Goal: Task Accomplishment & Management: Use online tool/utility

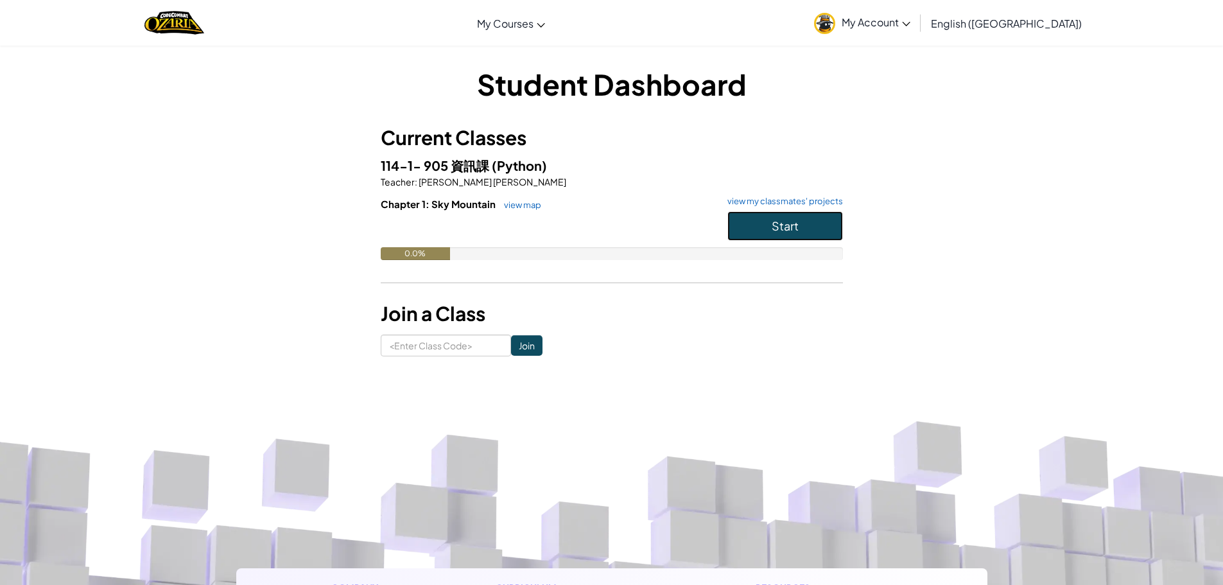
click at [809, 225] on button "Start" at bounding box center [785, 226] width 116 height 30
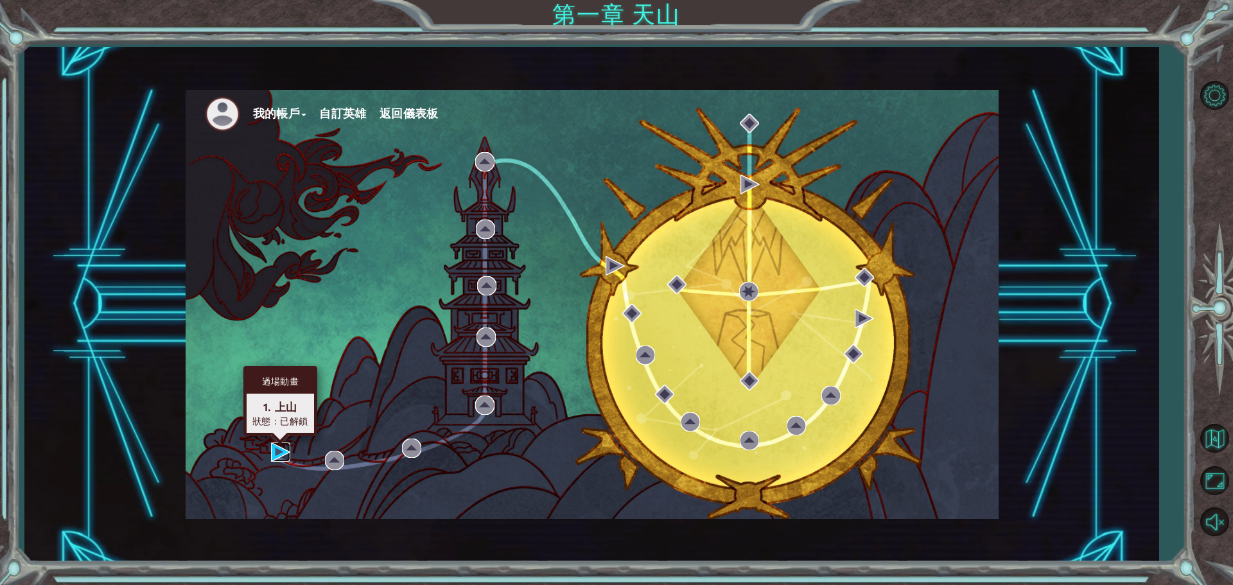
click at [274, 456] on img at bounding box center [280, 451] width 19 height 19
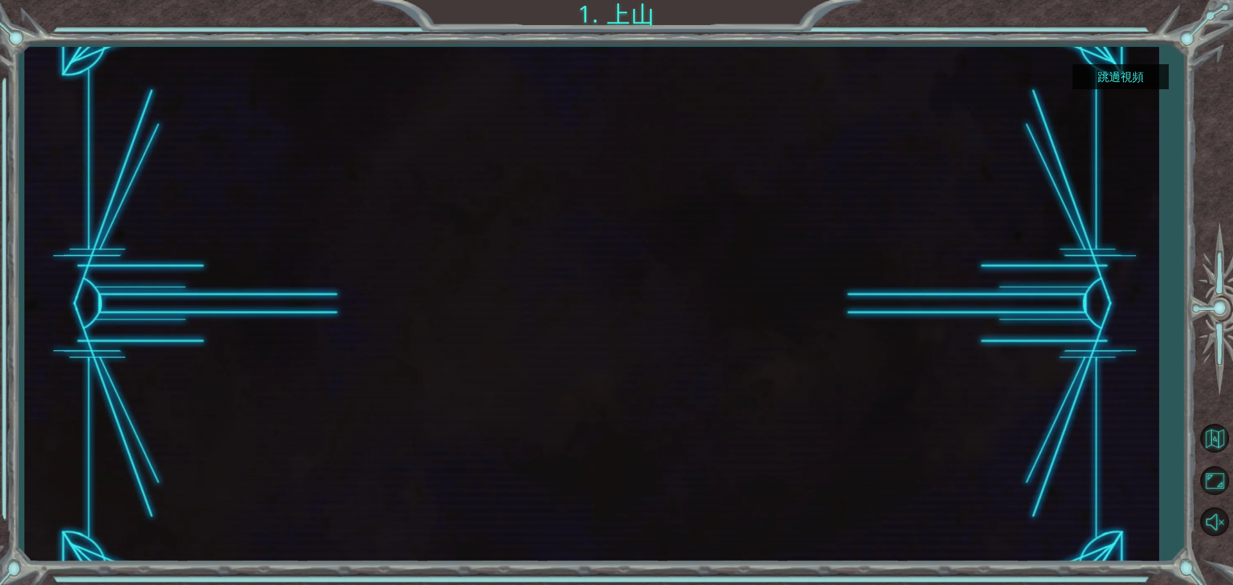
click at [455, 503] on div at bounding box center [591, 304] width 915 height 515
click at [1109, 70] on font "跳過視頻" at bounding box center [1120, 76] width 46 height 13
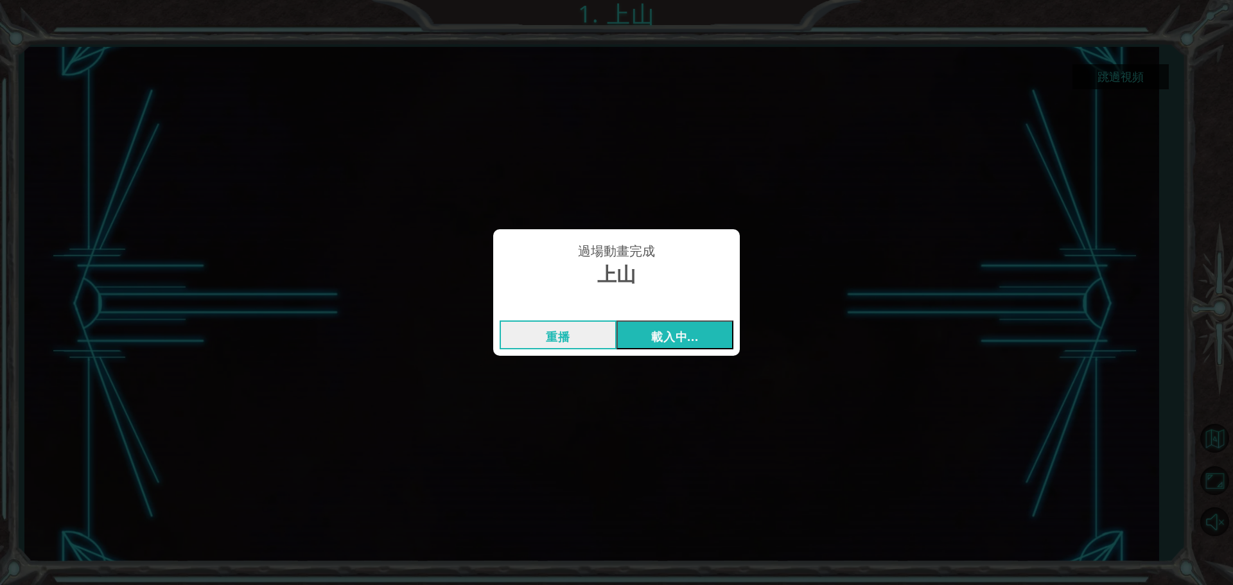
click at [681, 331] on font "載入中..." at bounding box center [674, 336] width 47 height 15
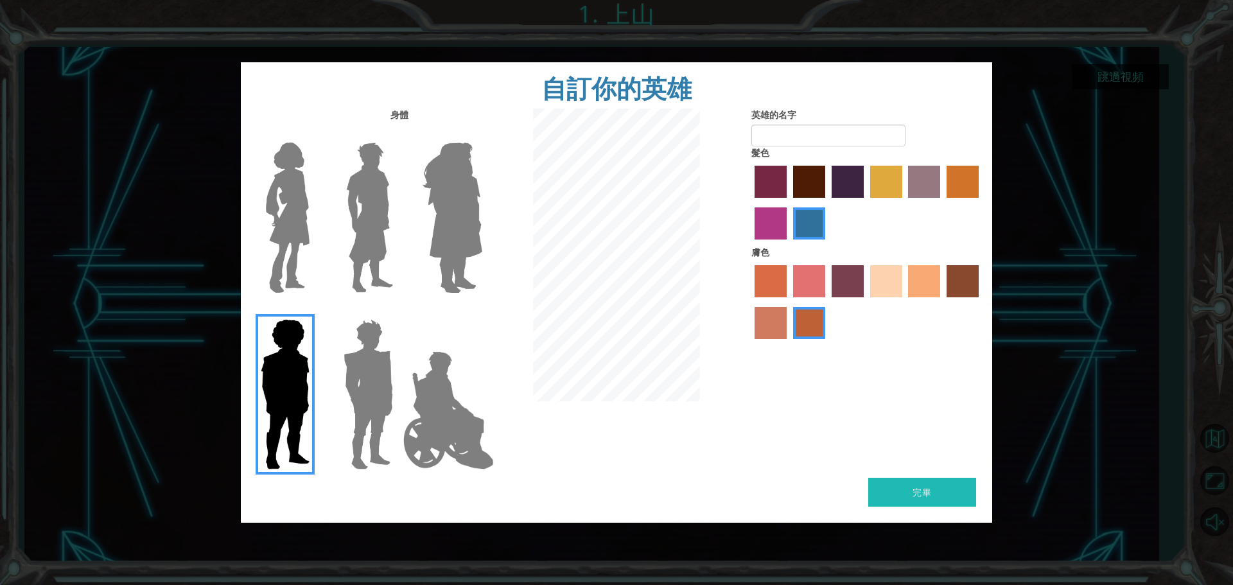
click at [462, 387] on img at bounding box center [448, 410] width 101 height 128
click at [482, 311] on input "英雄傑米" at bounding box center [482, 311] width 0 height 0
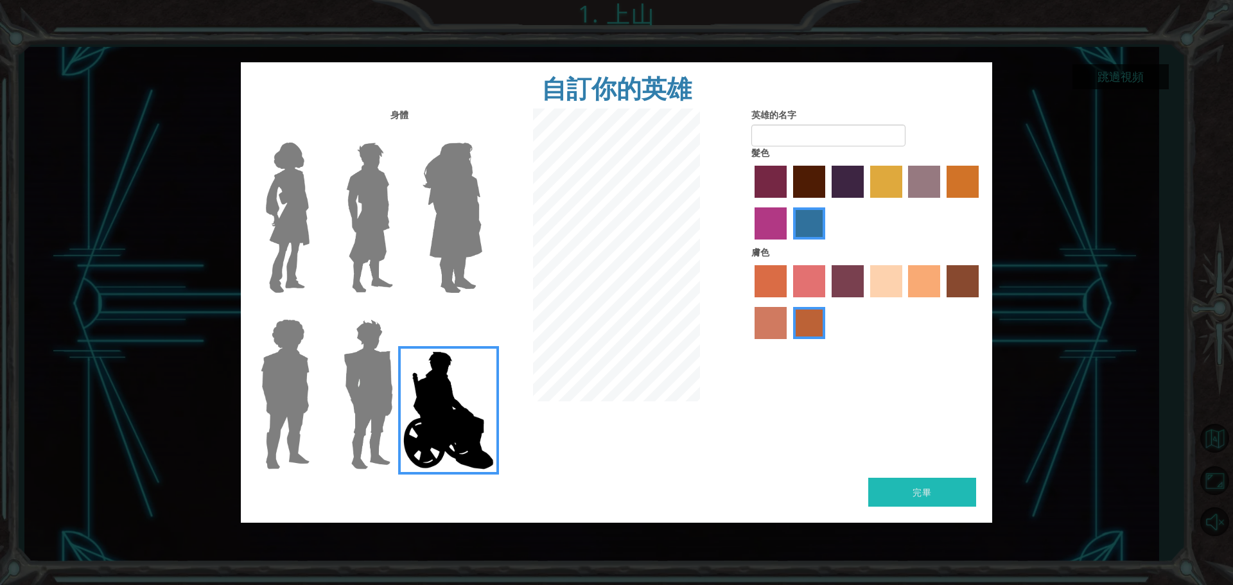
click at [427, 214] on img at bounding box center [452, 217] width 70 height 161
click at [482, 134] on input "英雄紫水晶" at bounding box center [482, 134] width 0 height 0
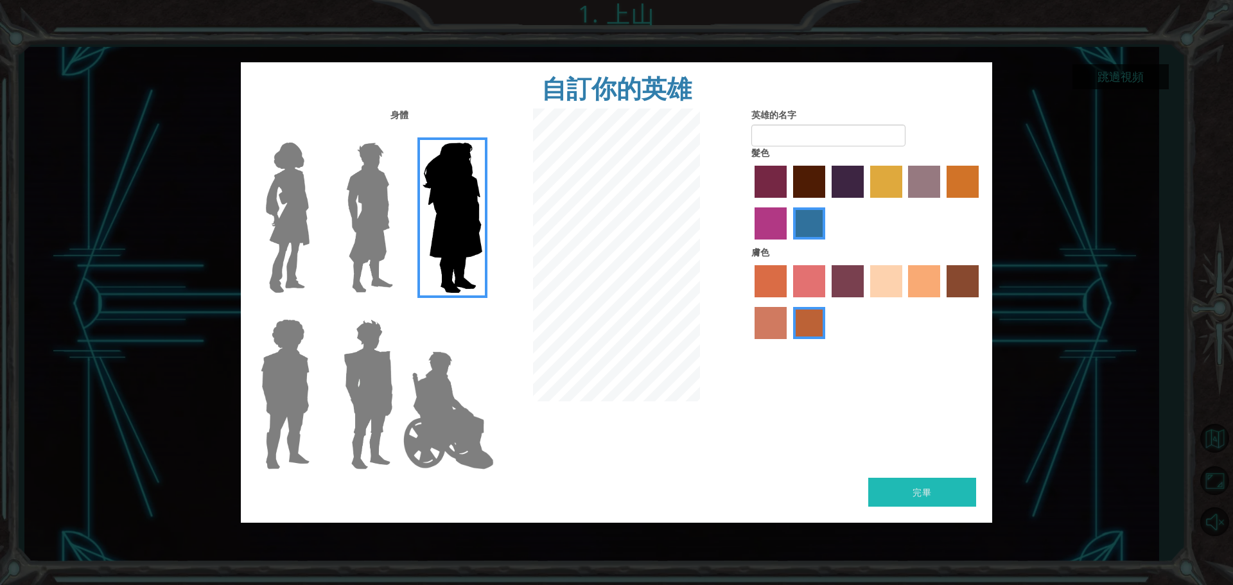
click at [383, 235] on img at bounding box center [369, 217] width 57 height 161
click at [398, 134] on input "英雄拉爾斯" at bounding box center [398, 134] width 0 height 0
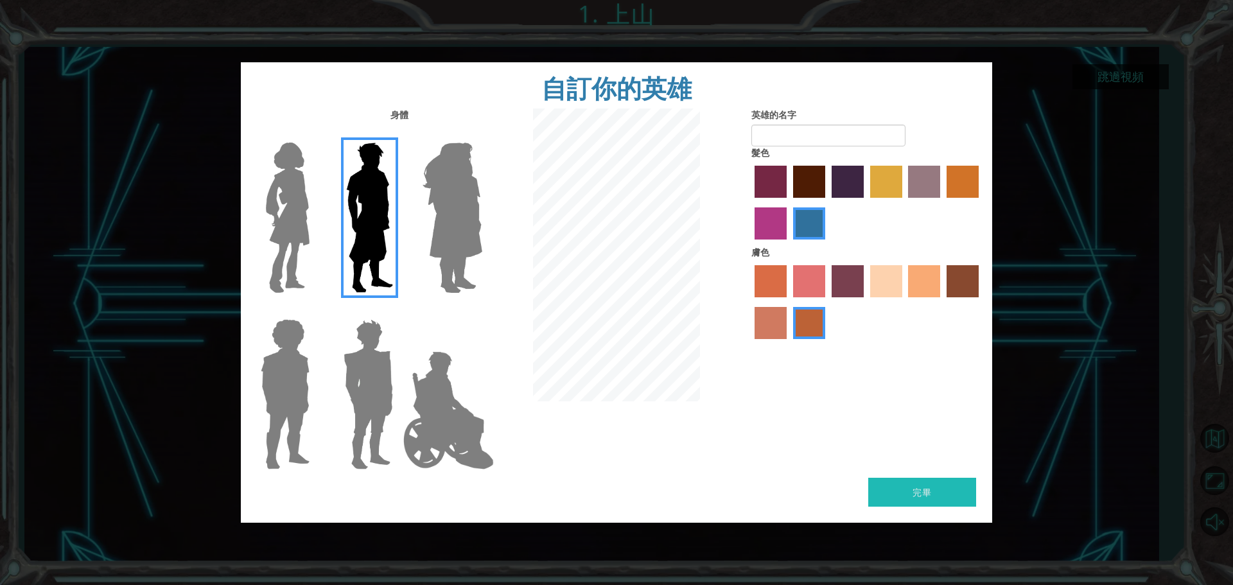
click at [316, 246] on div at bounding box center [282, 213] width 83 height 177
click at [312, 242] on img at bounding box center [288, 217] width 54 height 161
click at [315, 134] on input "英雄康妮" at bounding box center [315, 134] width 0 height 0
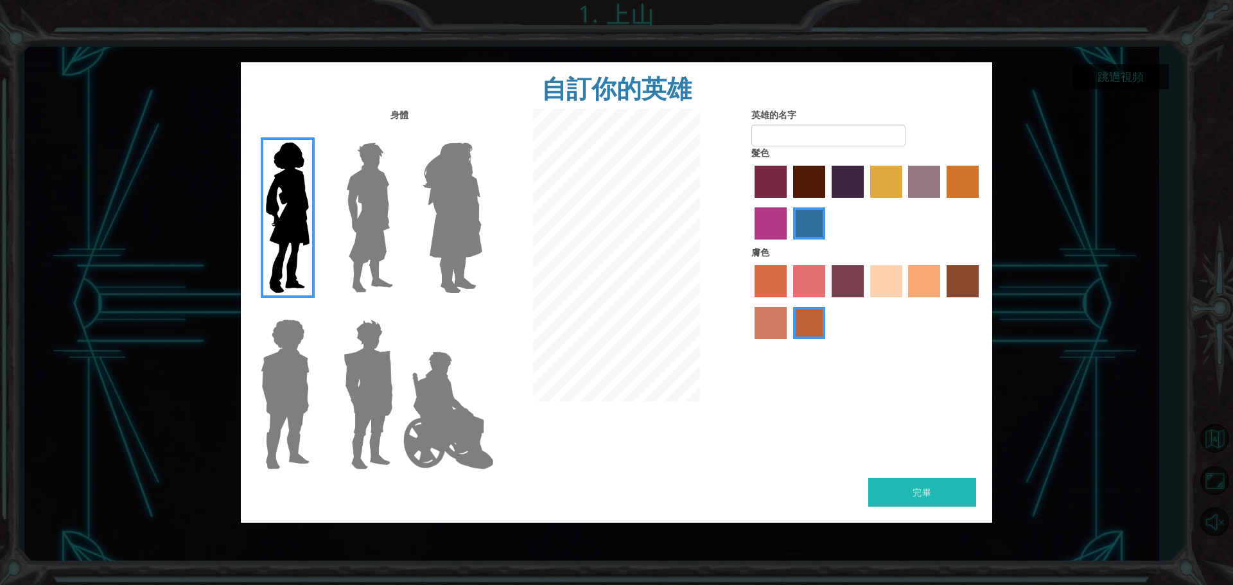
click at [291, 369] on img at bounding box center [285, 394] width 59 height 161
click at [315, 311] on input "英雄史蒂文" at bounding box center [315, 311] width 0 height 0
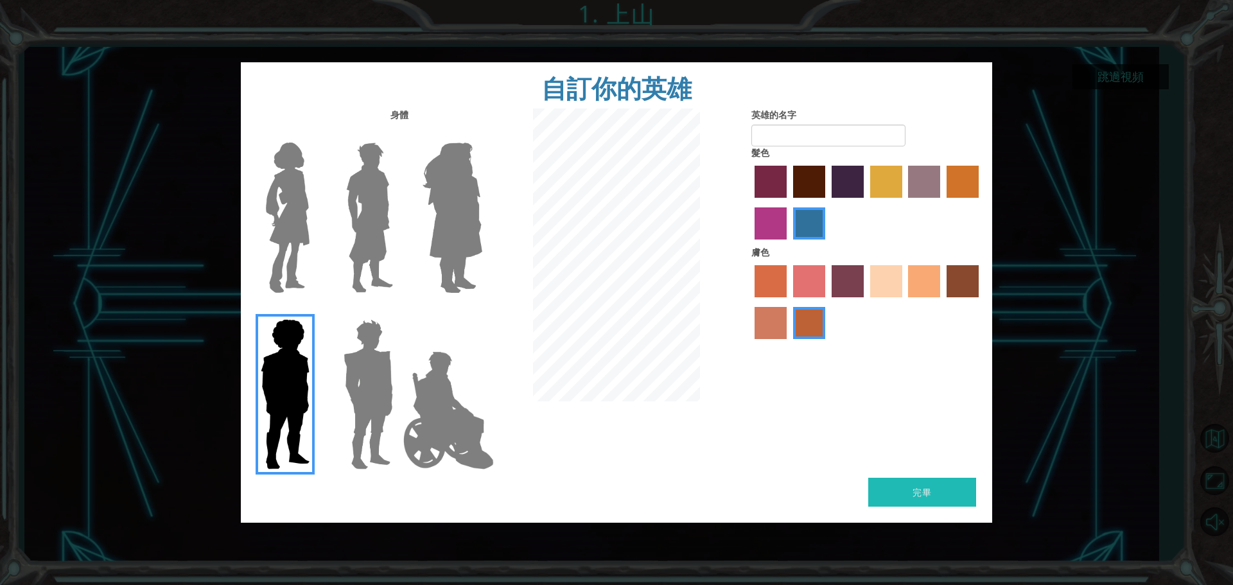
click at [367, 383] on img at bounding box center [368, 394] width 60 height 161
click at [398, 311] on input "英雄石榴石" at bounding box center [398, 311] width 0 height 0
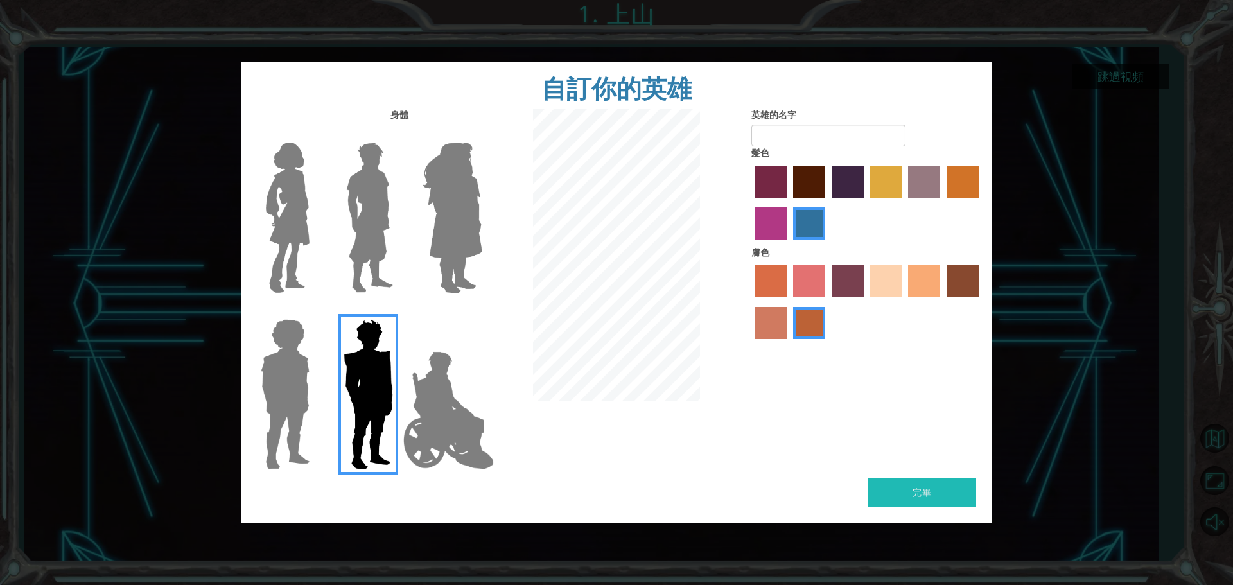
click at [876, 288] on label "沙灘膚色" at bounding box center [886, 281] width 32 height 32
click at [865, 302] on input "沙灘膚色" at bounding box center [865, 302] width 0 height 0
click at [306, 237] on img at bounding box center [288, 217] width 54 height 161
click at [315, 134] on input "英雄康妮" at bounding box center [315, 134] width 0 height 0
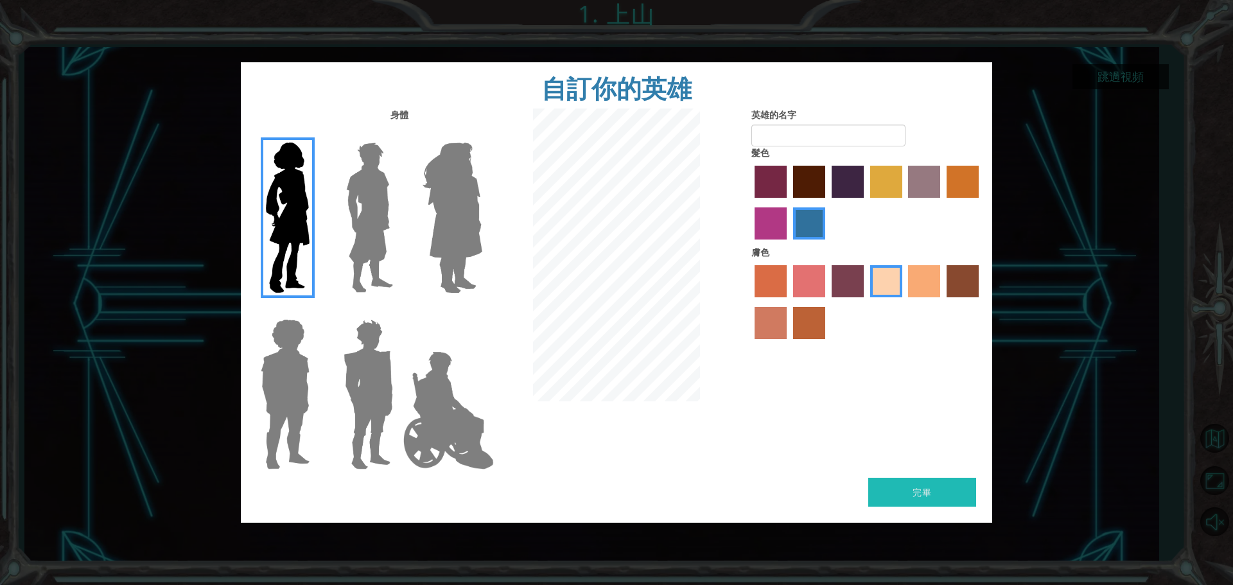
click at [383, 214] on img at bounding box center [369, 217] width 57 height 161
click at [398, 134] on input "英雄拉爾斯" at bounding box center [398, 134] width 0 height 0
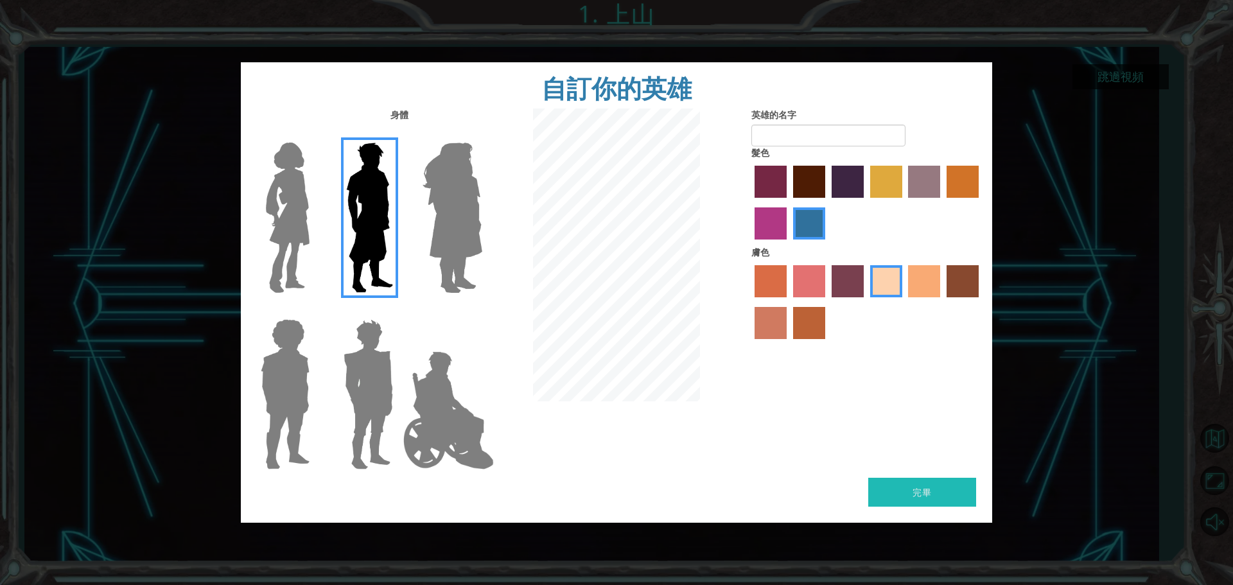
click at [434, 207] on img at bounding box center [452, 217] width 70 height 161
click at [482, 134] on input "英雄紫水晶" at bounding box center [482, 134] width 0 height 0
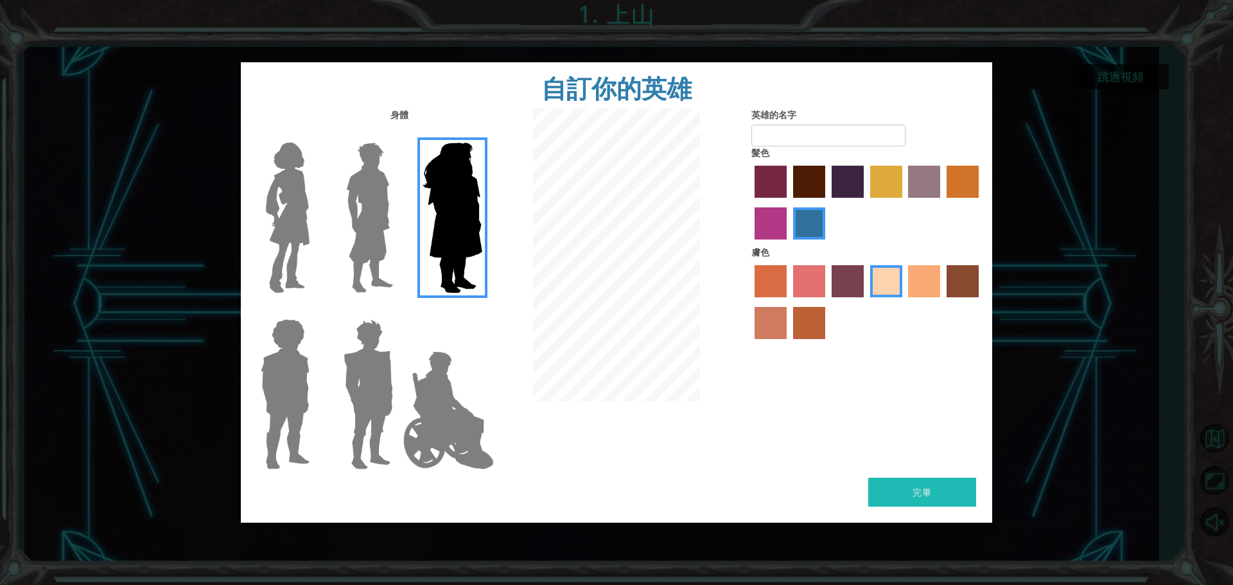
click at [450, 360] on img at bounding box center [448, 410] width 101 height 128
click at [482, 311] on input "英雄傑米" at bounding box center [482, 311] width 0 height 0
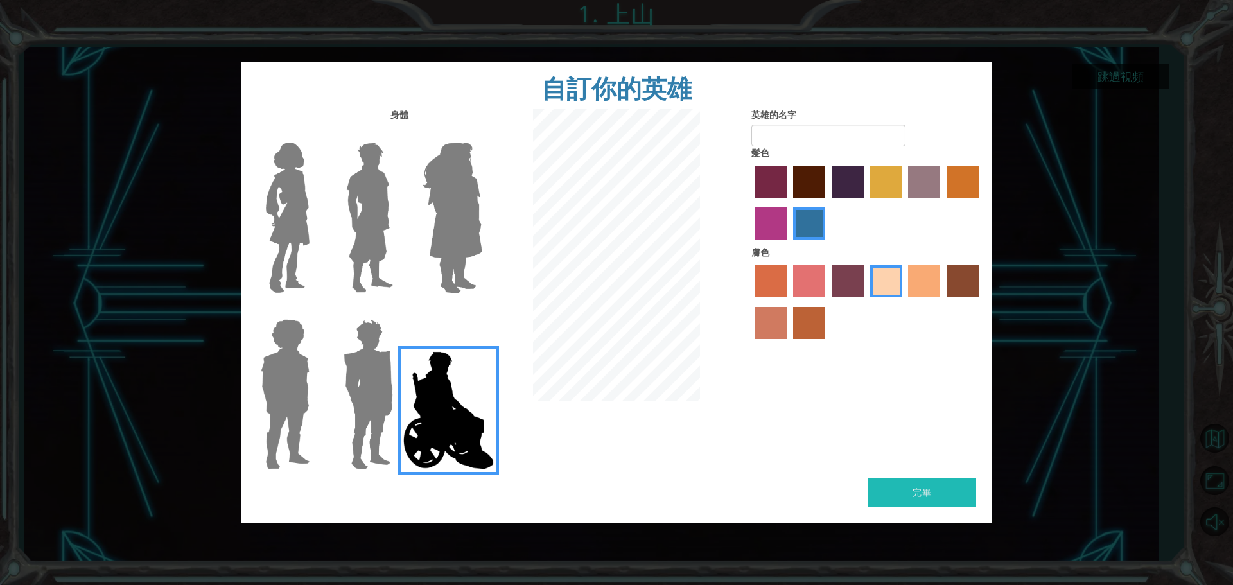
click at [379, 263] on img at bounding box center [369, 217] width 57 height 161
click at [398, 134] on input "英雄拉爾斯" at bounding box center [398, 134] width 0 height 0
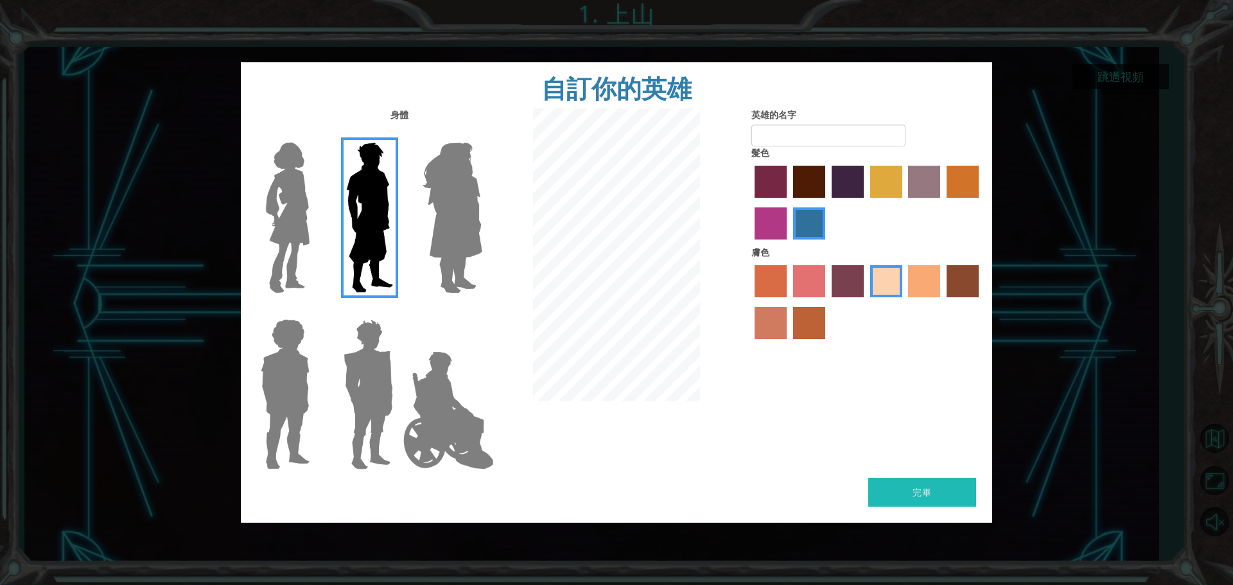
click at [302, 263] on img at bounding box center [288, 217] width 54 height 161
click at [315, 134] on input "英雄康妮" at bounding box center [315, 134] width 0 height 0
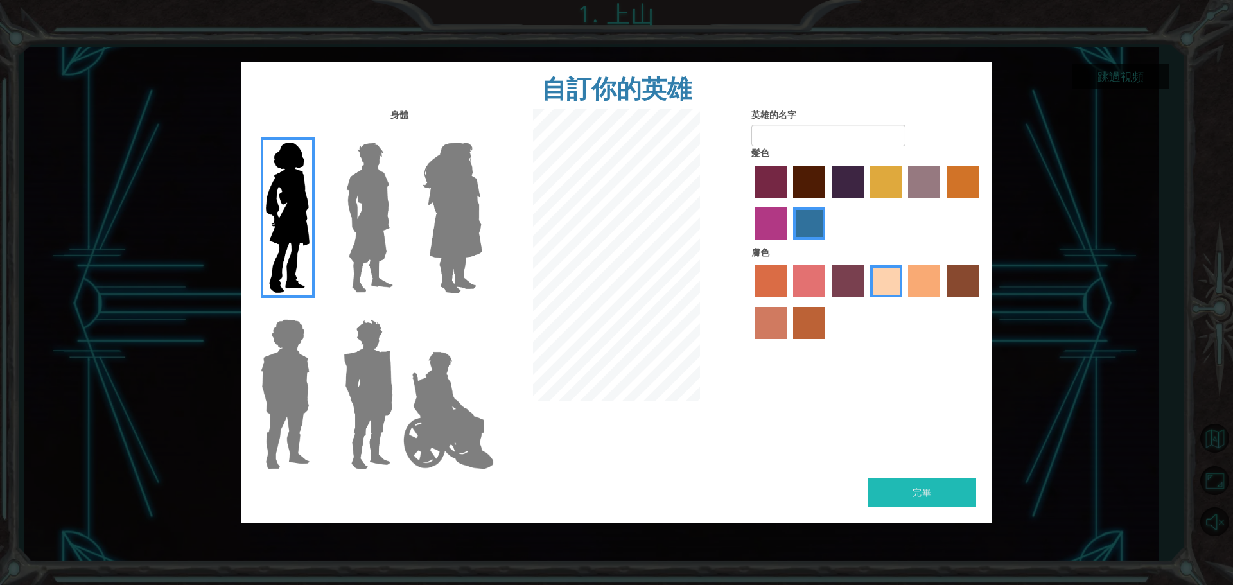
click at [462, 396] on img at bounding box center [448, 410] width 101 height 128
click at [482, 311] on input "英雄傑米" at bounding box center [482, 311] width 0 height 0
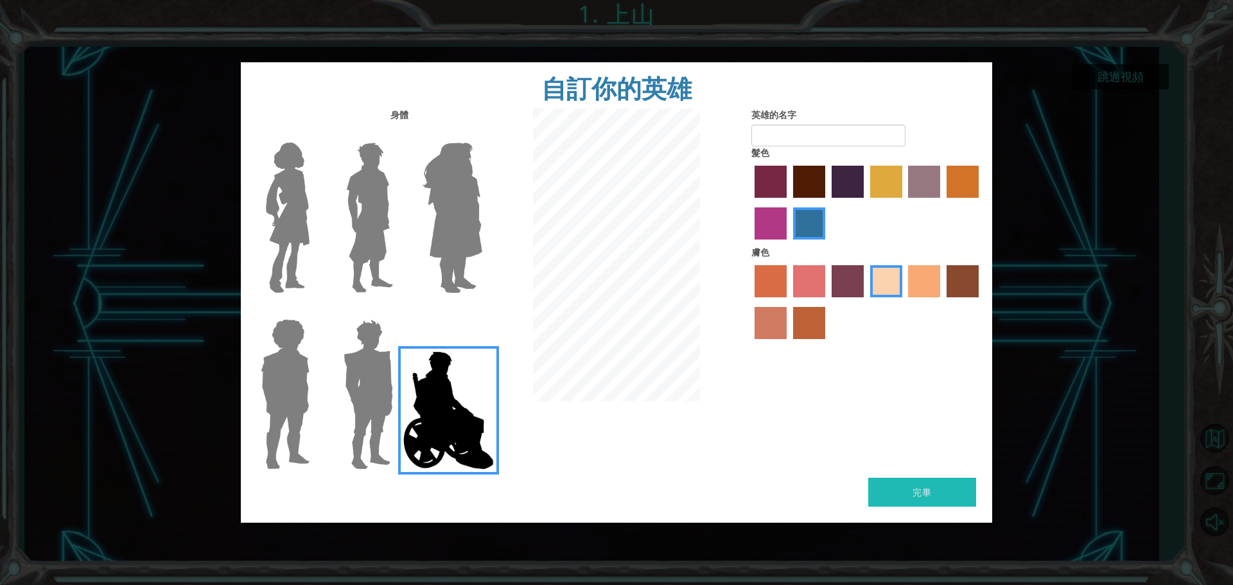
click at [297, 259] on img at bounding box center [288, 217] width 54 height 161
click at [315, 134] on input "英雄康妮" at bounding box center [315, 134] width 0 height 0
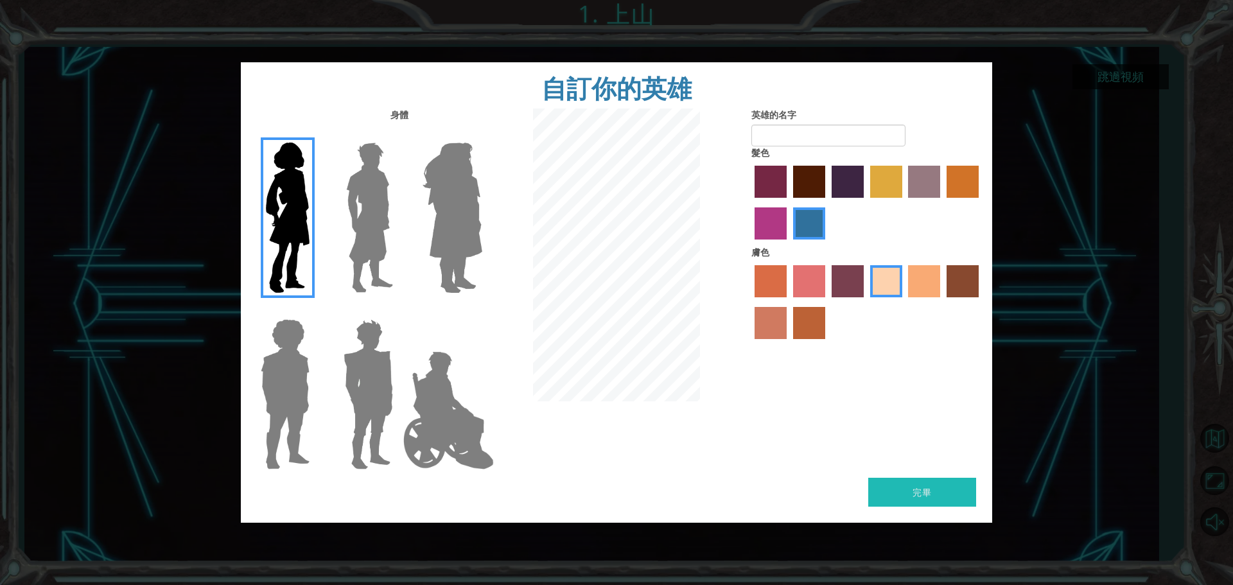
click at [463, 430] on img at bounding box center [448, 410] width 101 height 128
click at [482, 311] on input "英雄傑米" at bounding box center [482, 311] width 0 height 0
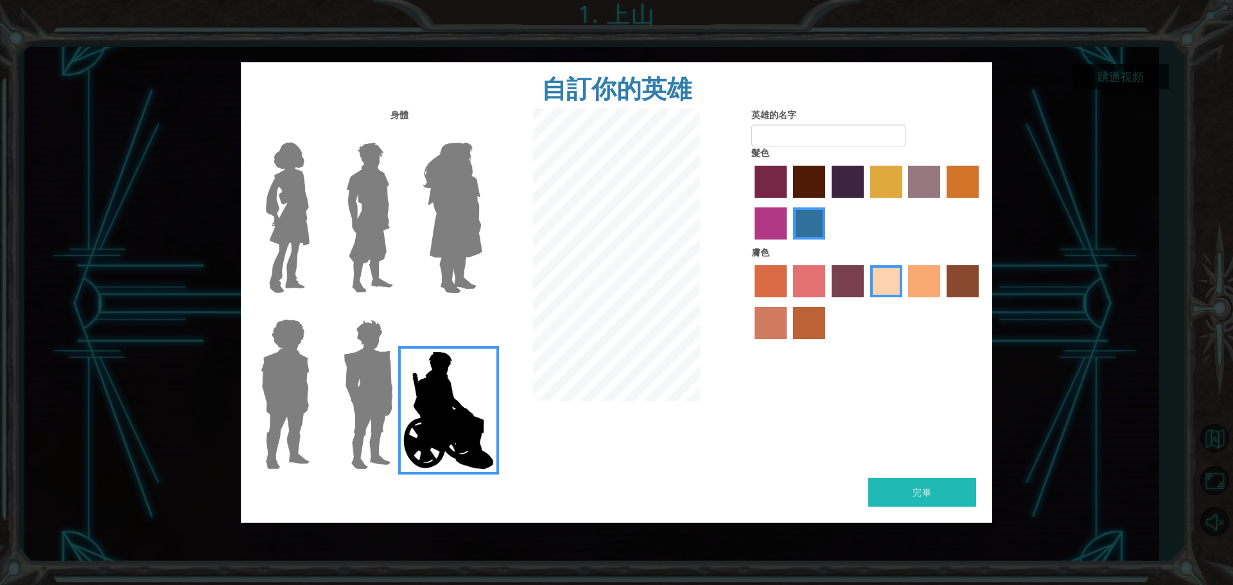
click at [274, 261] on img at bounding box center [288, 217] width 54 height 161
click at [315, 134] on input "英雄康妮" at bounding box center [315, 134] width 0 height 0
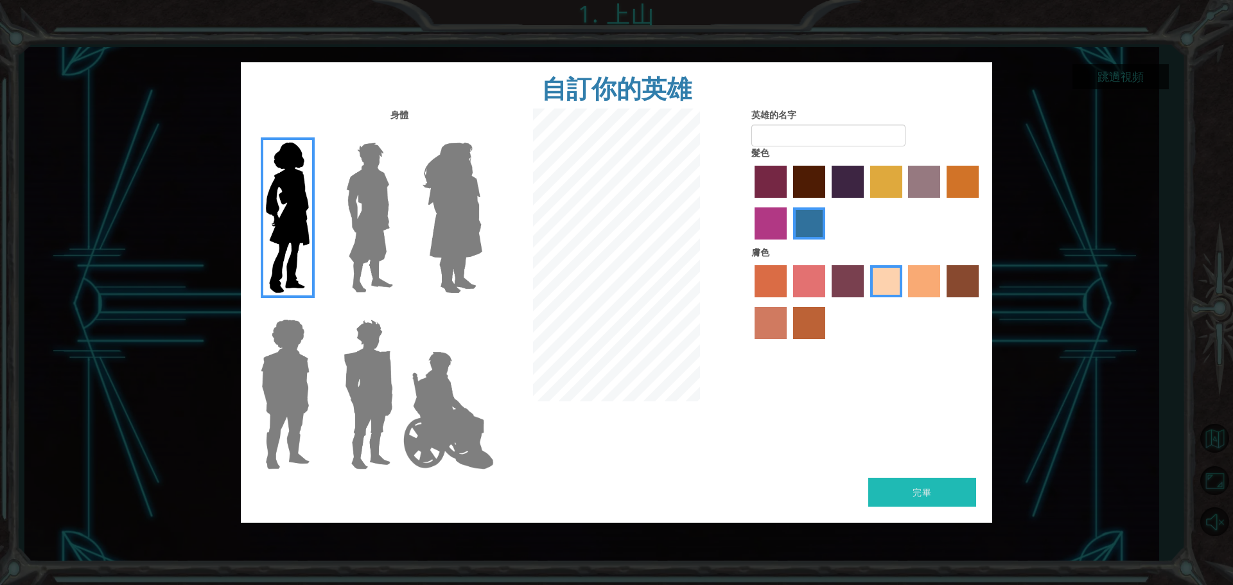
click at [938, 182] on label "芭莎染髮劑" at bounding box center [924, 182] width 32 height 32
click at [904, 202] on input "芭莎染髮劑" at bounding box center [904, 202] width 0 height 0
drag, startPoint x: 762, startPoint y: 230, endPoint x: 788, endPoint y: 229, distance: 25.7
click at [763, 230] on label "中紅紫色頭髮" at bounding box center [770, 223] width 32 height 32
click at [980, 202] on input "中紅紫色頭髮" at bounding box center [980, 202] width 0 height 0
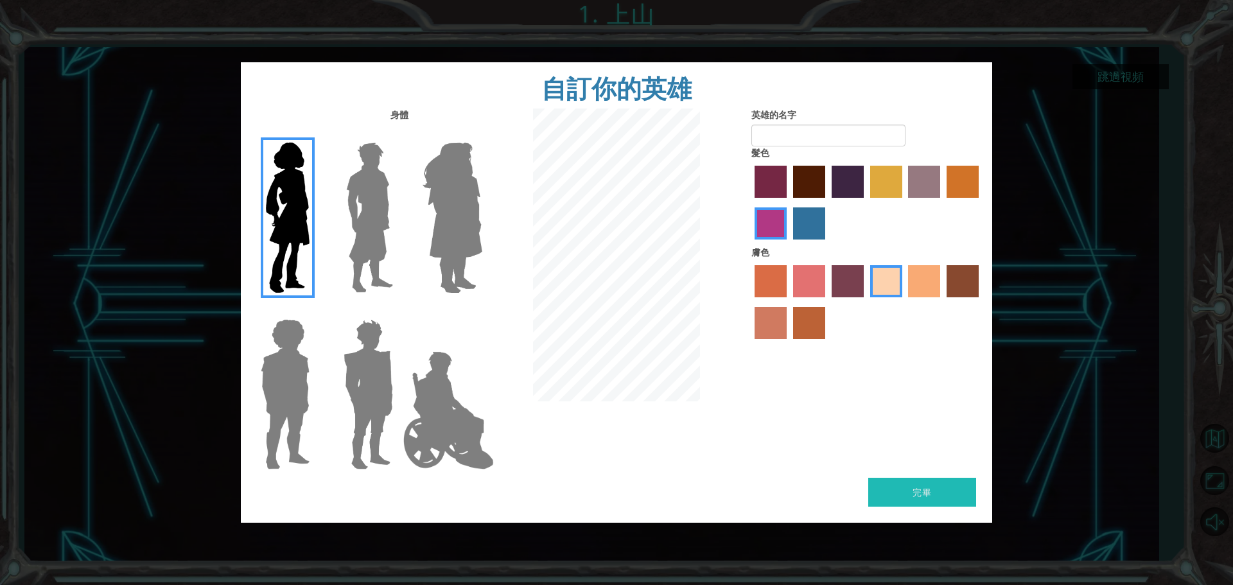
click at [803, 222] on label "拉奇馬拉染髮劑" at bounding box center [809, 223] width 32 height 32
click at [788, 244] on input "拉奇馬拉染髮劑" at bounding box center [788, 244] width 0 height 0
click at [773, 178] on label "辣椒粉髮色" at bounding box center [770, 182] width 32 height 32
click at [750, 202] on input "辣椒粉髮色" at bounding box center [750, 202] width 0 height 0
click at [809, 178] on label "栗色頭髮" at bounding box center [809, 182] width 32 height 32
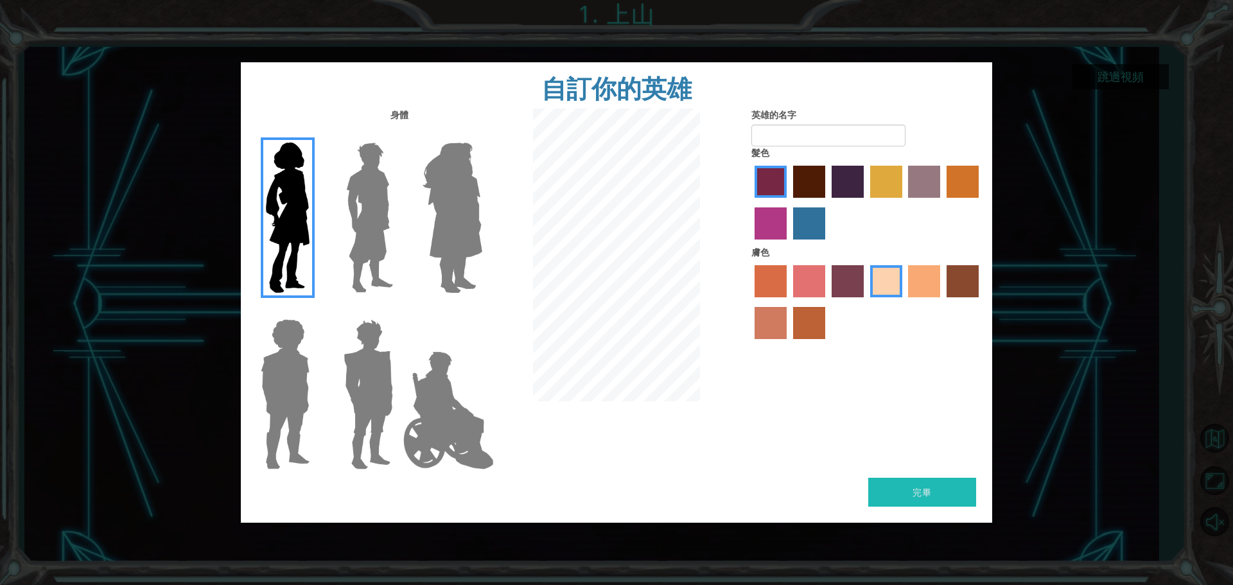
click at [788, 202] on input "栗色頭髮" at bounding box center [788, 202] width 0 height 0
click at [847, 188] on label "熱門紫色髮色" at bounding box center [847, 182] width 32 height 32
click at [827, 202] on input "熱門紫色髮色" at bounding box center [827, 202] width 0 height 0
click at [880, 191] on label "鬱金香樹染髮劑" at bounding box center [886, 182] width 32 height 32
click at [865, 202] on input "鬱金香樹染髮劑" at bounding box center [865, 202] width 0 height 0
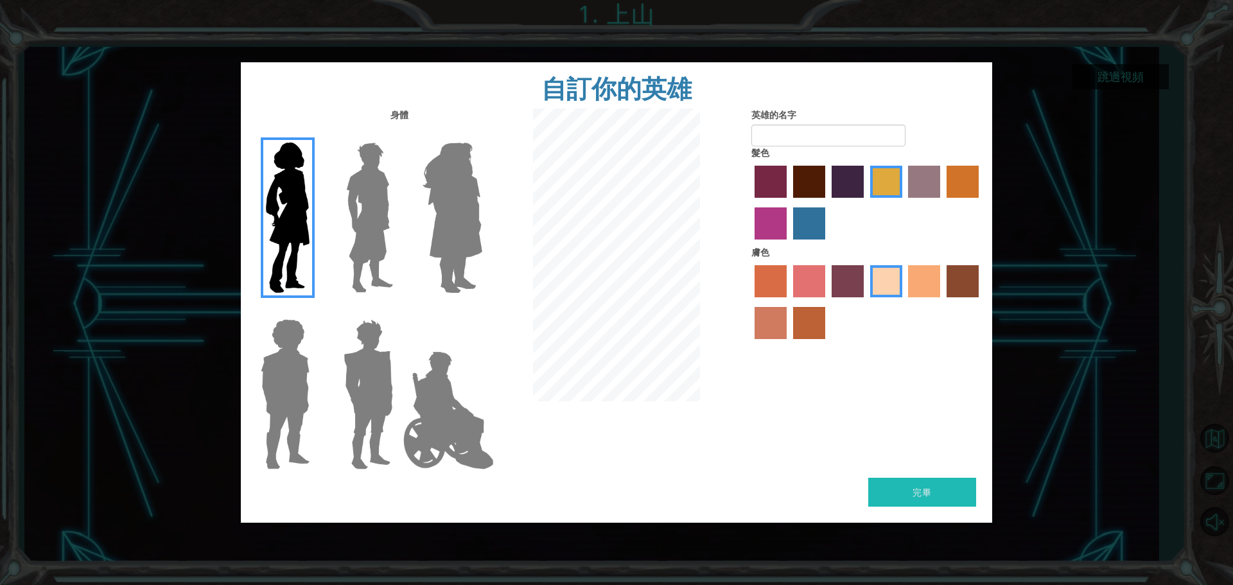
click at [920, 178] on label "芭莎染髮劑" at bounding box center [924, 182] width 32 height 32
click at [904, 202] on input "芭莎染髮劑" at bounding box center [904, 202] width 0 height 0
click at [805, 229] on label "拉奇馬拉染髮劑" at bounding box center [809, 223] width 32 height 32
click at [788, 244] on input "拉奇馬拉染髮劑" at bounding box center [788, 244] width 0 height 0
drag, startPoint x: 446, startPoint y: 413, endPoint x: 528, endPoint y: 387, distance: 86.9
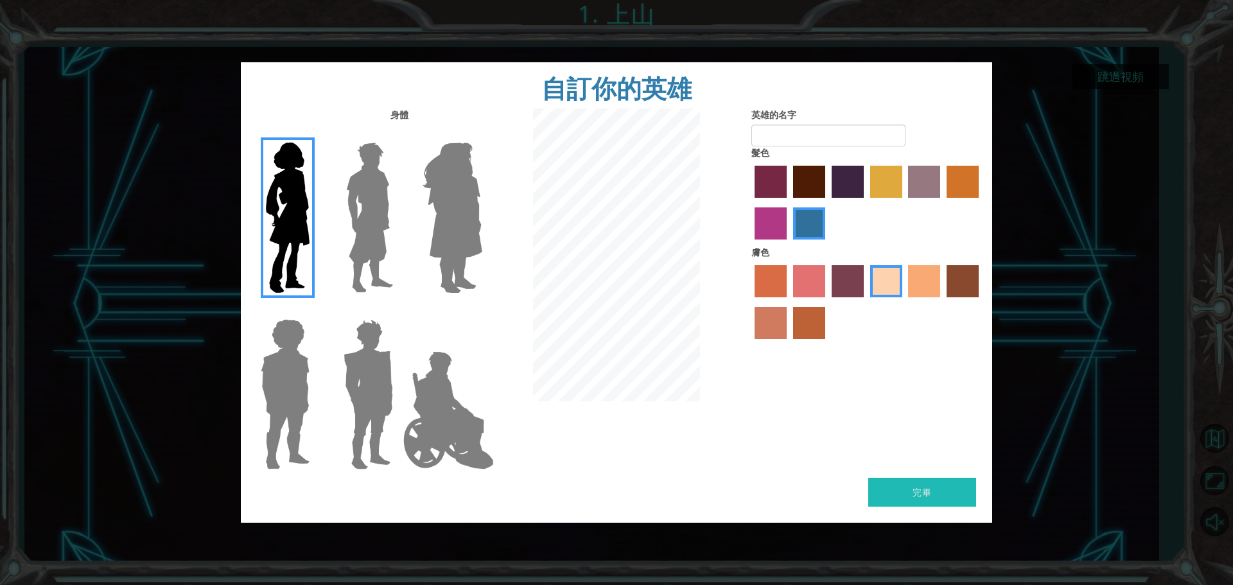
click at [447, 413] on img at bounding box center [448, 410] width 101 height 128
click at [482, 311] on input "英雄傑米" at bounding box center [482, 311] width 0 height 0
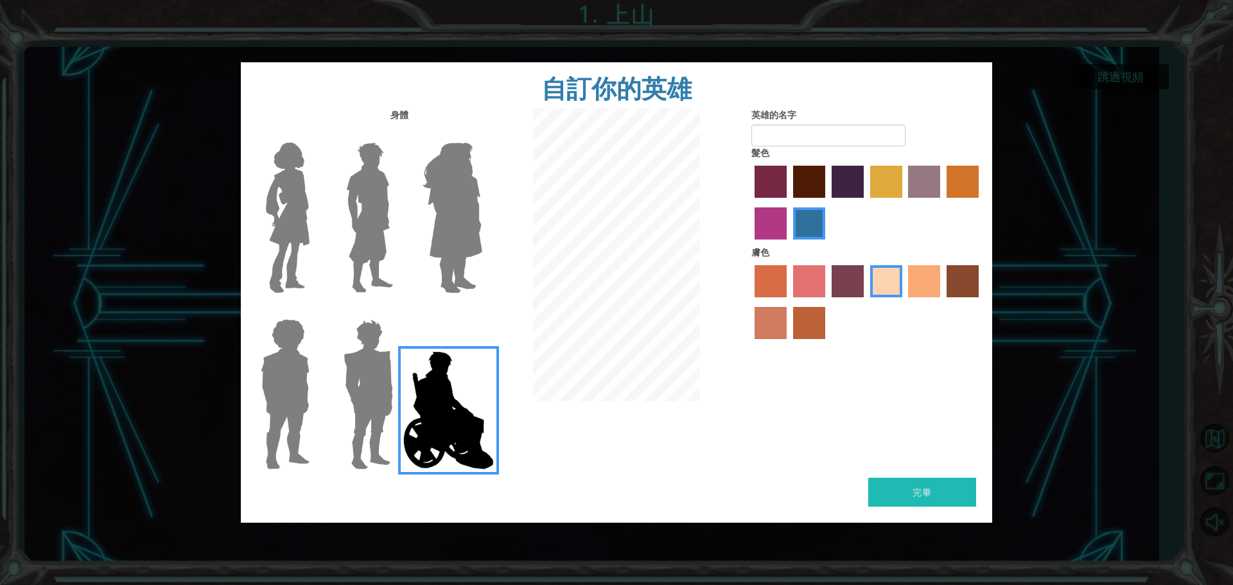
click at [292, 209] on img at bounding box center [288, 217] width 54 height 161
click at [315, 134] on input "英雄康妮" at bounding box center [315, 134] width 0 height 0
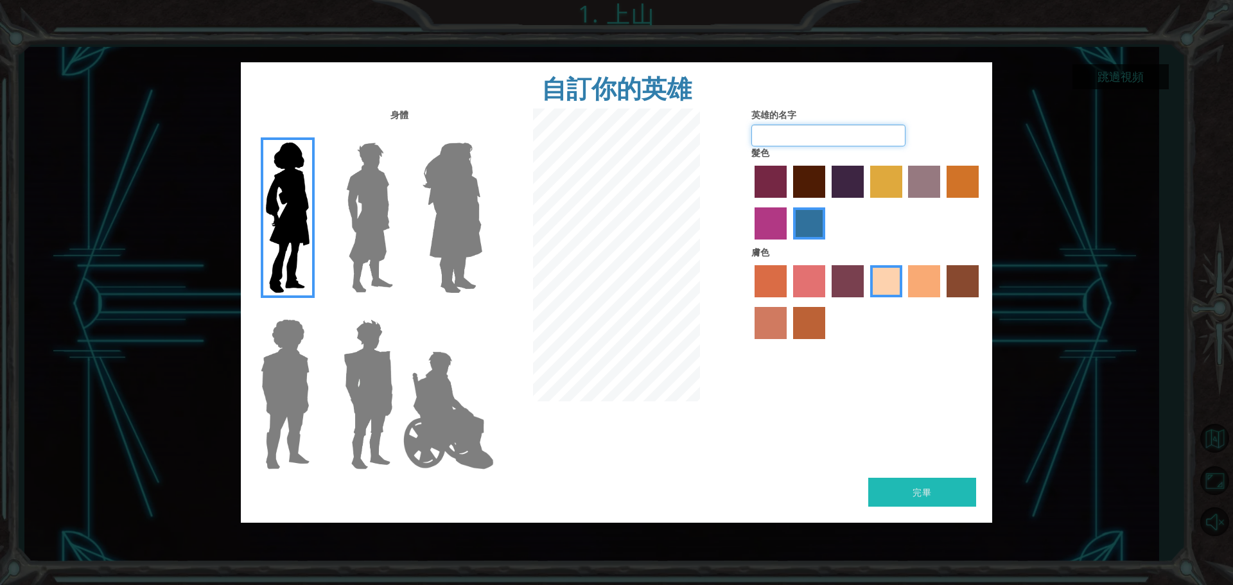
click at [840, 141] on input "英雄的名字" at bounding box center [828, 136] width 154 height 22
type input "1"
click at [939, 503] on button "完畢" at bounding box center [922, 492] width 108 height 29
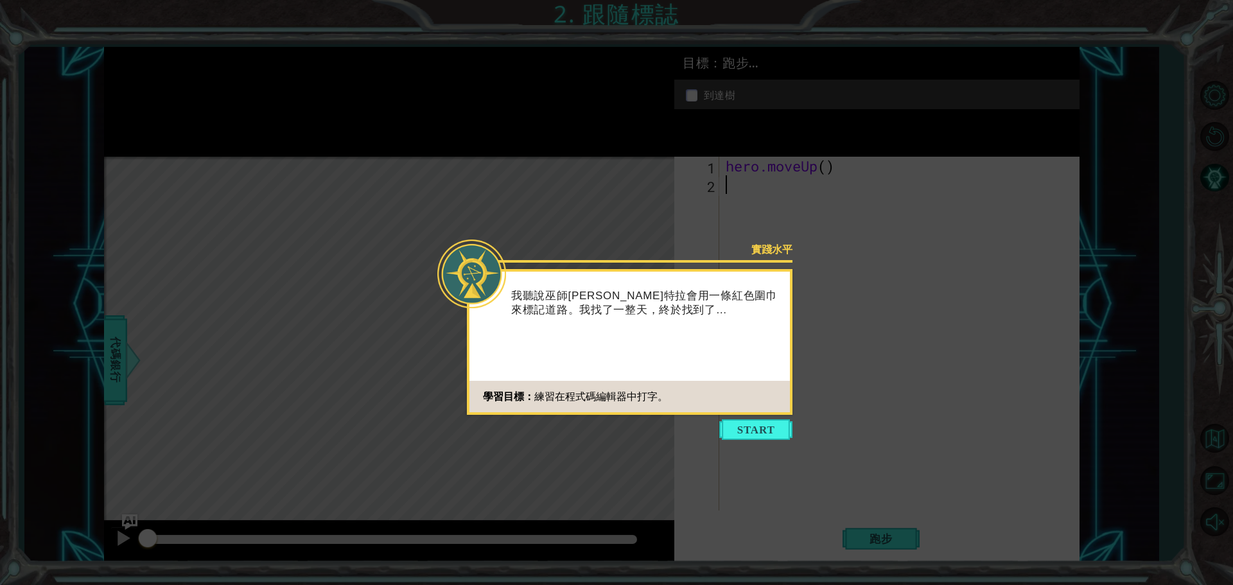
drag, startPoint x: 769, startPoint y: 437, endPoint x: 763, endPoint y: 440, distance: 7.5
click at [765, 440] on body "1 ההההההההההההההההההההההההההההההההההההההההההההההההההההההההההההההההההההההההההההה…" at bounding box center [616, 292] width 1233 height 585
click at [767, 431] on button "開始" at bounding box center [755, 429] width 73 height 21
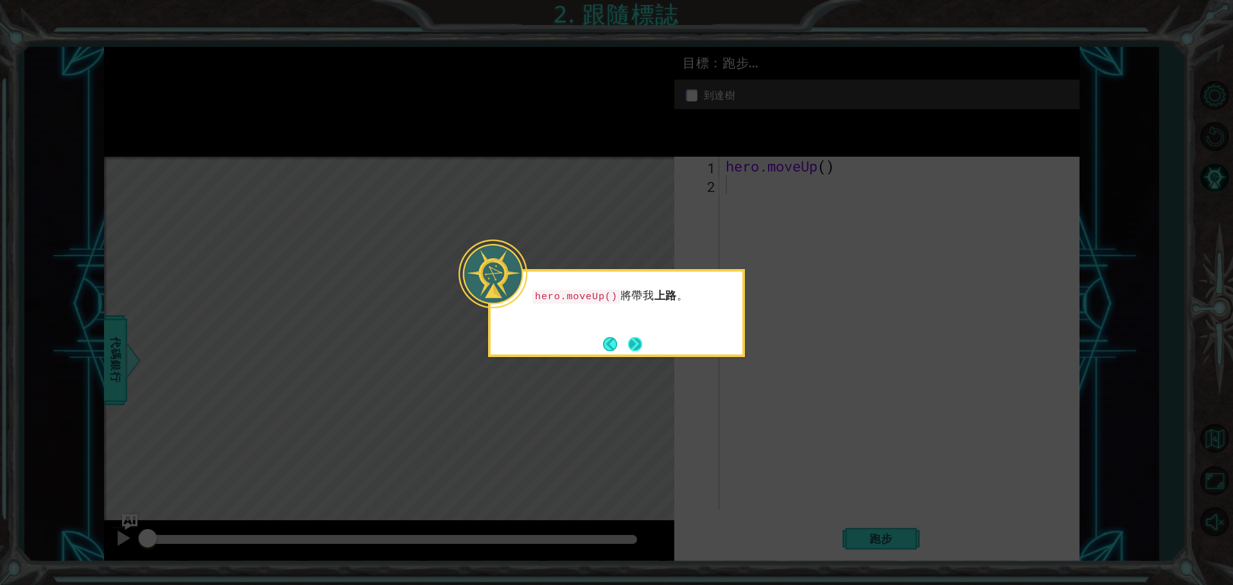
click at [636, 347] on button "下一個" at bounding box center [635, 344] width 14 height 14
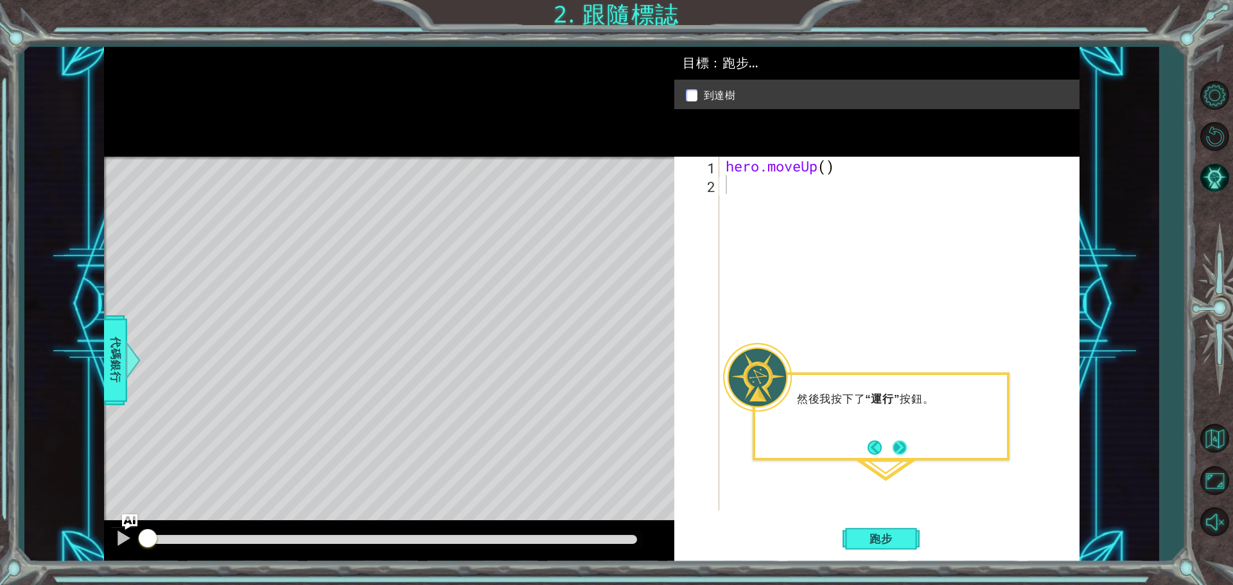
click at [894, 455] on button "下一個" at bounding box center [899, 447] width 14 height 14
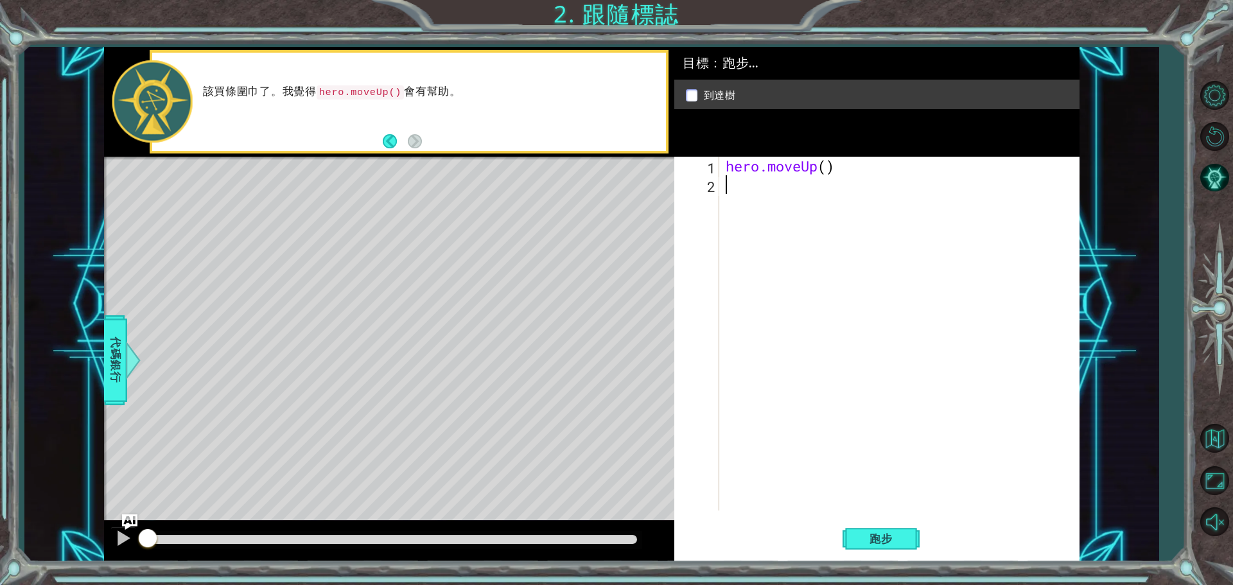
click at [899, 214] on div "hero.moveUp ( )" at bounding box center [902, 352] width 359 height 391
click at [871, 542] on font "跑步" at bounding box center [880, 538] width 23 height 13
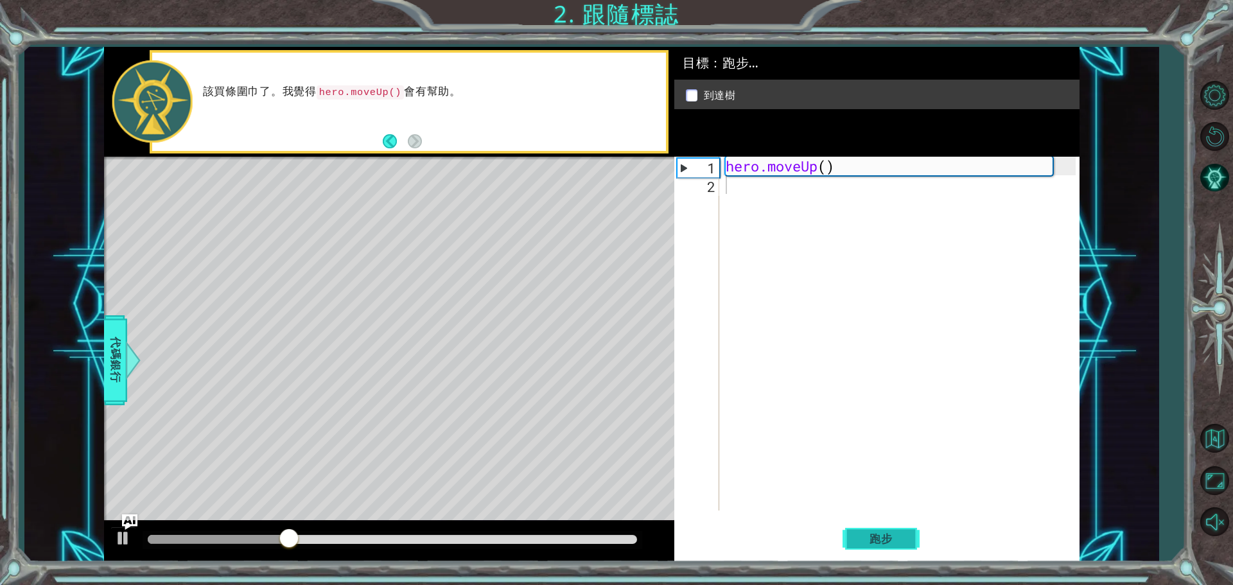
click at [900, 530] on button "跑步" at bounding box center [880, 538] width 77 height 40
click at [830, 171] on div "hero.moveUp ( )" at bounding box center [902, 352] width 359 height 391
type textarea "hero.moveUp()"
click at [839, 170] on div "hero.moveUp ( )" at bounding box center [902, 352] width 359 height 391
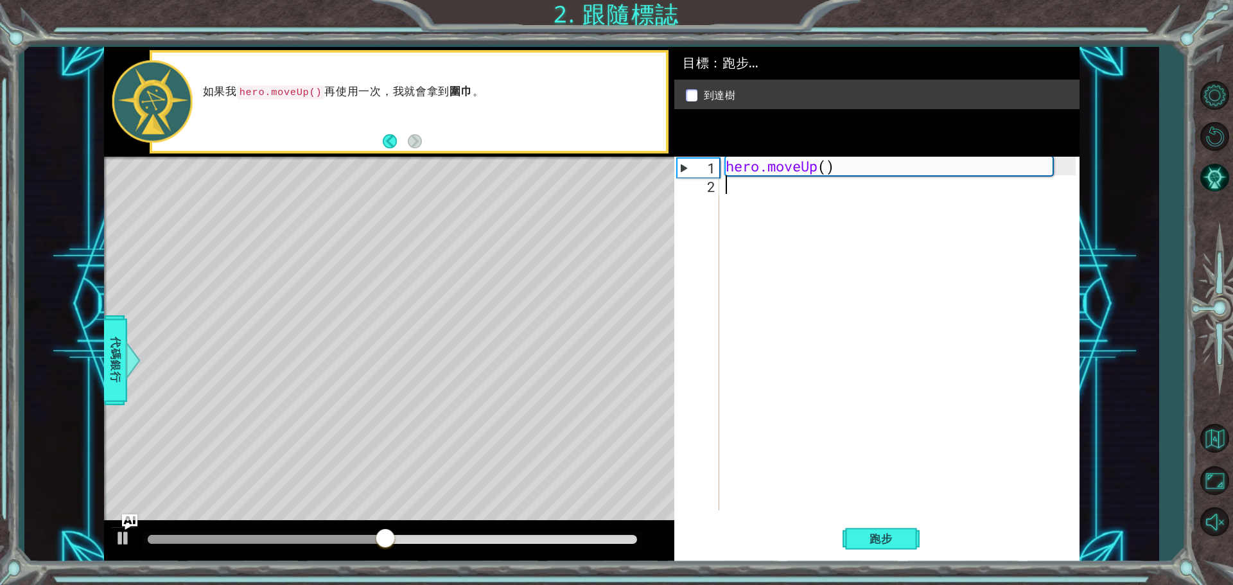
click at [851, 222] on div "hero.moveUp ( )" at bounding box center [902, 352] width 359 height 391
click at [715, 189] on div "2" at bounding box center [698, 186] width 42 height 19
click at [708, 190] on font "2" at bounding box center [711, 186] width 8 height 19
click at [685, 168] on div "1" at bounding box center [698, 168] width 42 height 19
click at [683, 164] on div "1" at bounding box center [698, 168] width 42 height 19
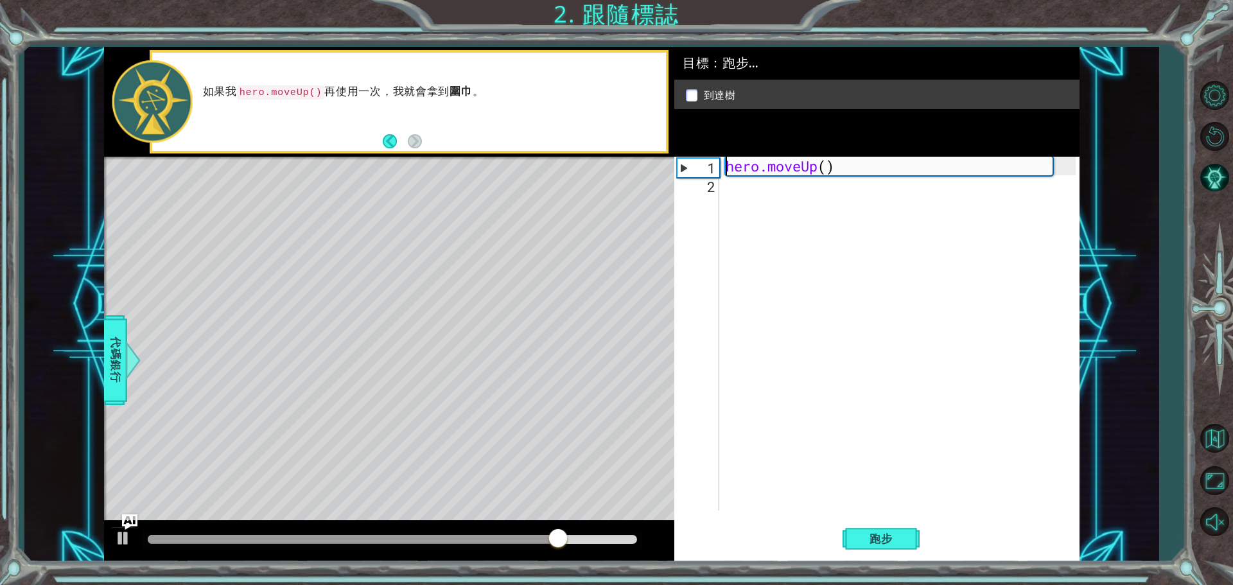
type textarea "hero.moveUp()"
drag, startPoint x: 683, startPoint y: 164, endPoint x: 707, endPoint y: 193, distance: 36.9
click at [782, 193] on div "hero.moveUp ( )" at bounding box center [902, 352] width 359 height 391
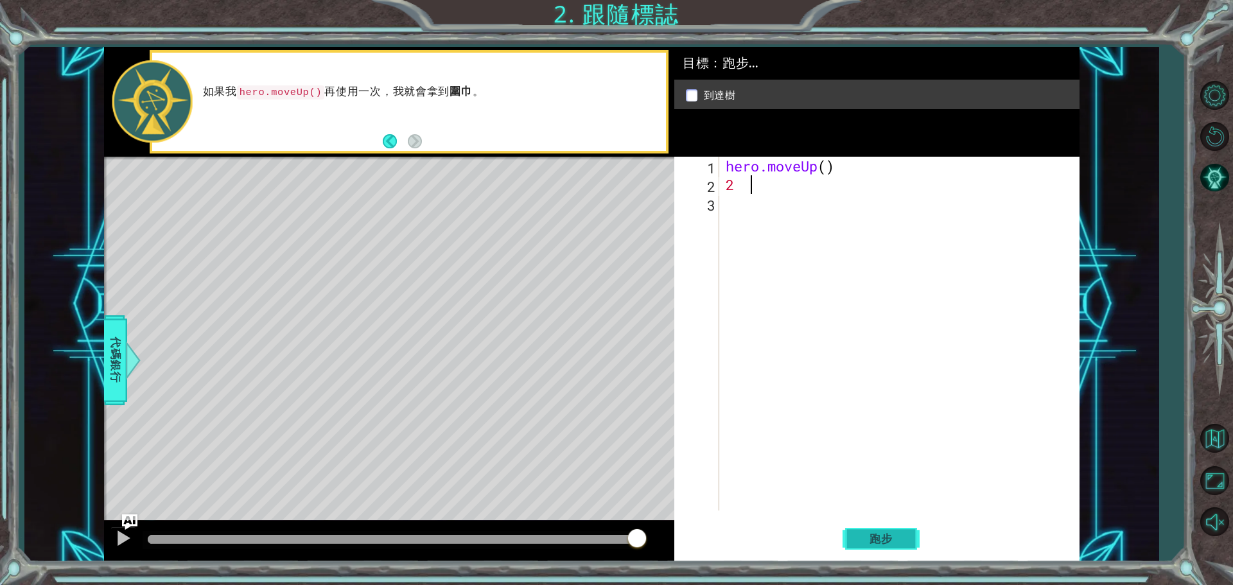
type textarea "2"
click at [899, 541] on span "跑步" at bounding box center [880, 538] width 49 height 13
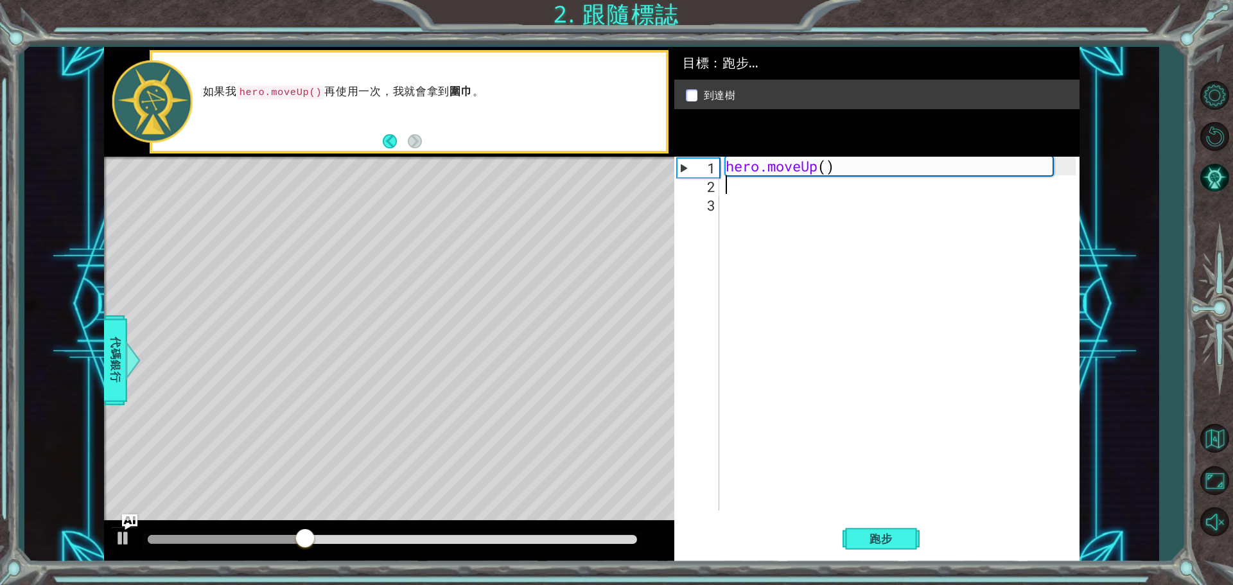
click at [857, 176] on div "hero.moveUp ( )" at bounding box center [902, 352] width 359 height 391
click at [1018, 169] on div "hero.moveUp ( )" at bounding box center [902, 352] width 359 height 391
type textarea "hero.moveUp()"
drag, startPoint x: 1018, startPoint y: 171, endPoint x: 947, endPoint y: 259, distance: 113.7
click at [1004, 196] on div "hero.moveUp ( )" at bounding box center [902, 352] width 359 height 391
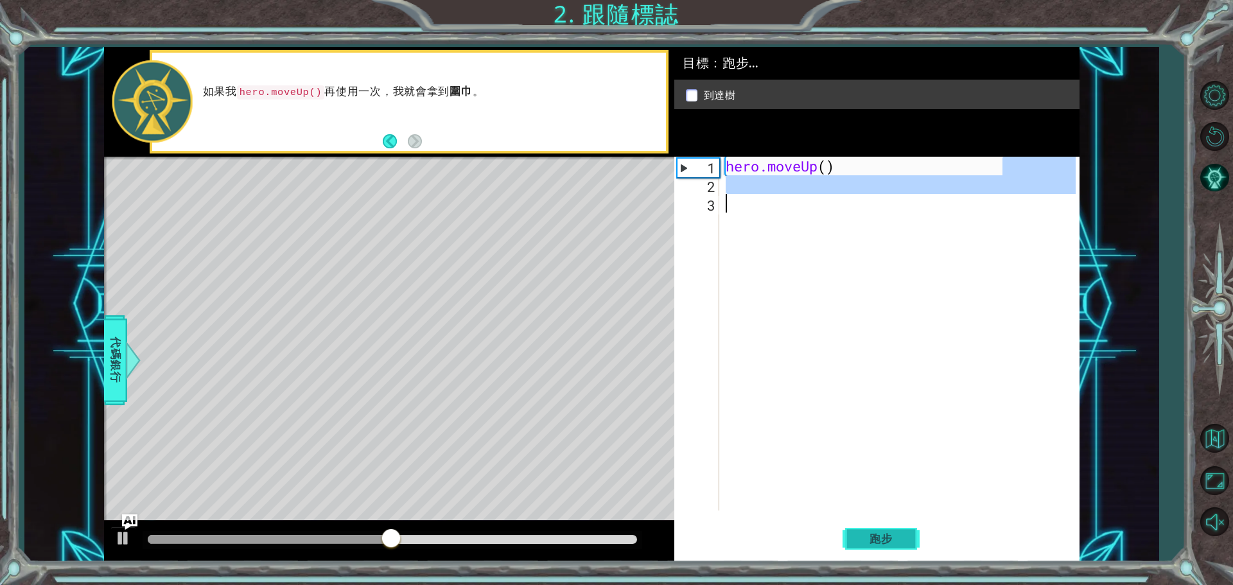
type textarea "hero.moveUp"
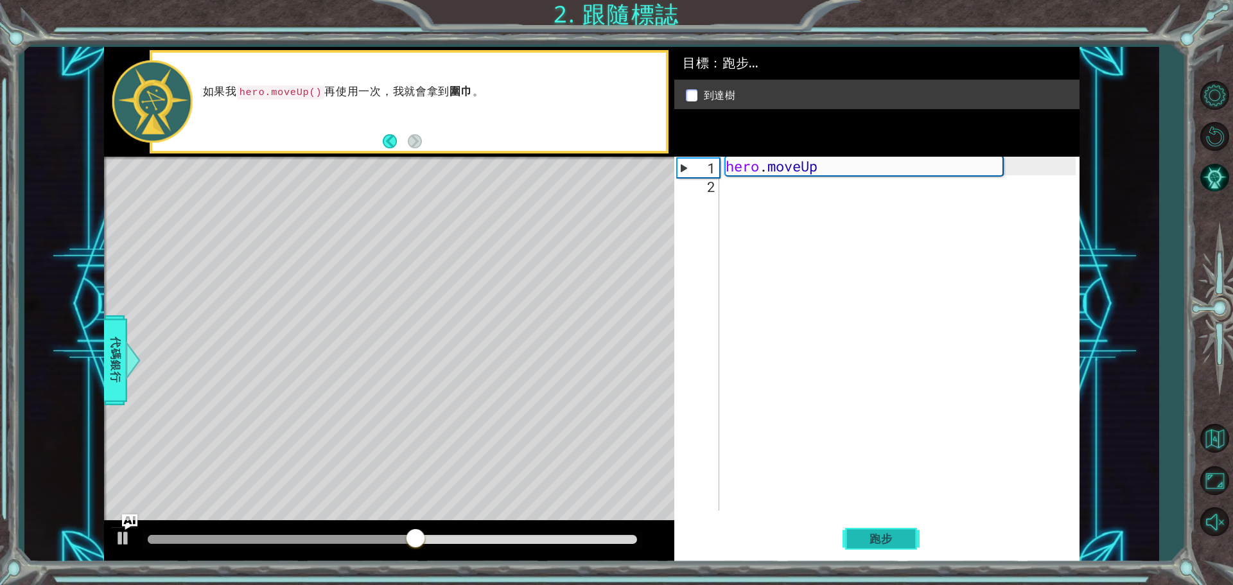
click at [900, 545] on button "跑步" at bounding box center [880, 538] width 77 height 40
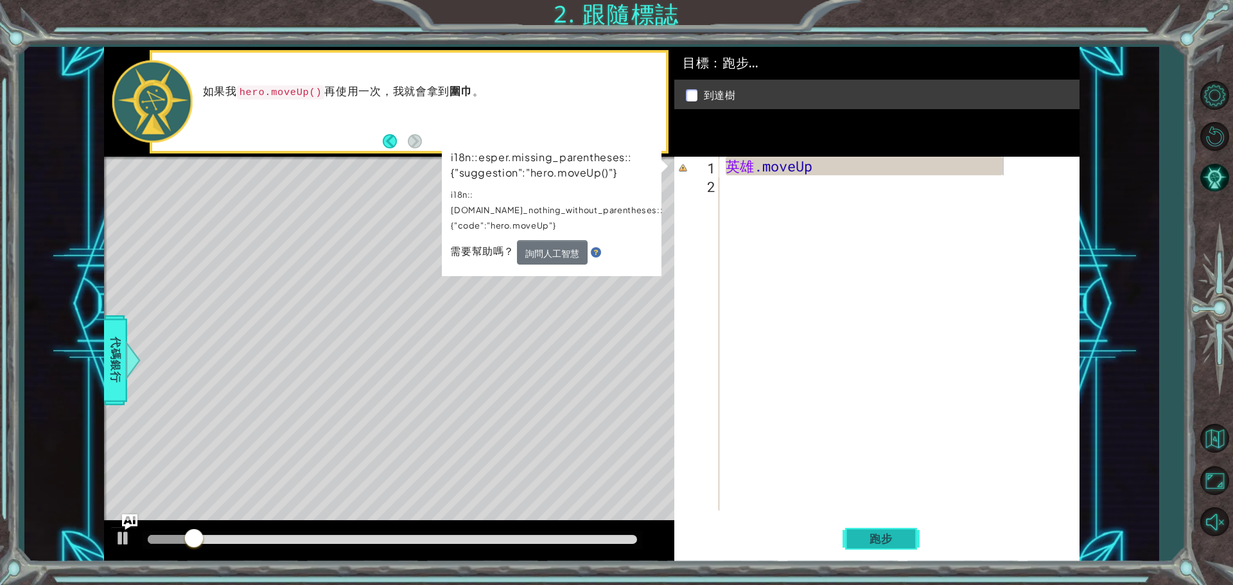
click at [898, 539] on span "跑步" at bounding box center [880, 538] width 49 height 13
click at [553, 239] on button "詢問人工智慧" at bounding box center [551, 251] width 71 height 25
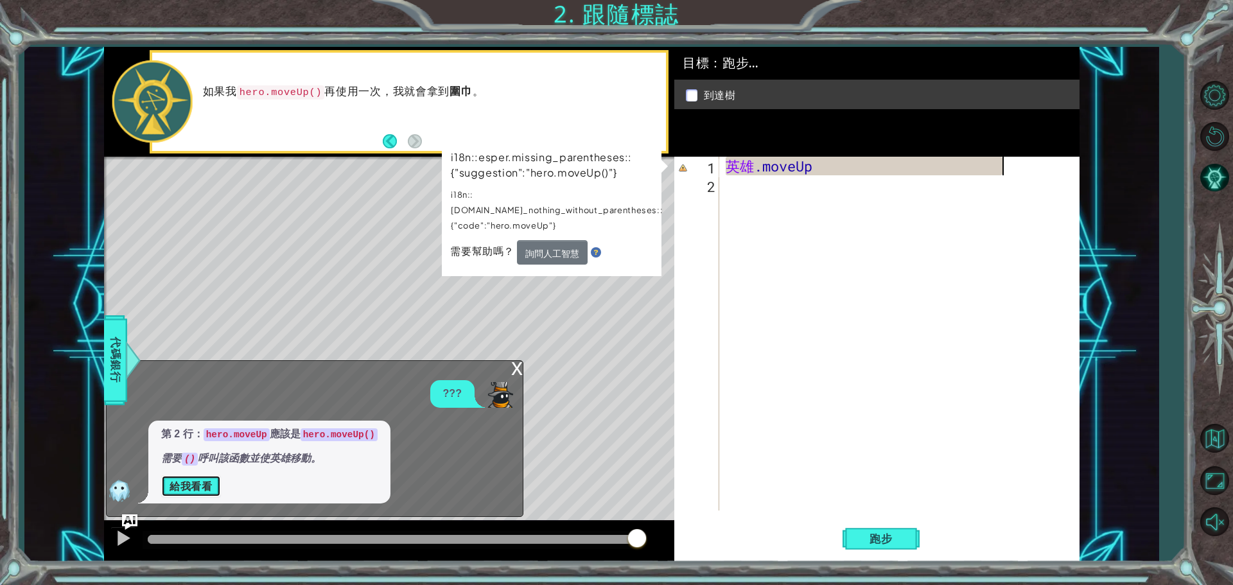
click at [200, 487] on font "給我看看" at bounding box center [191, 486] width 43 height 11
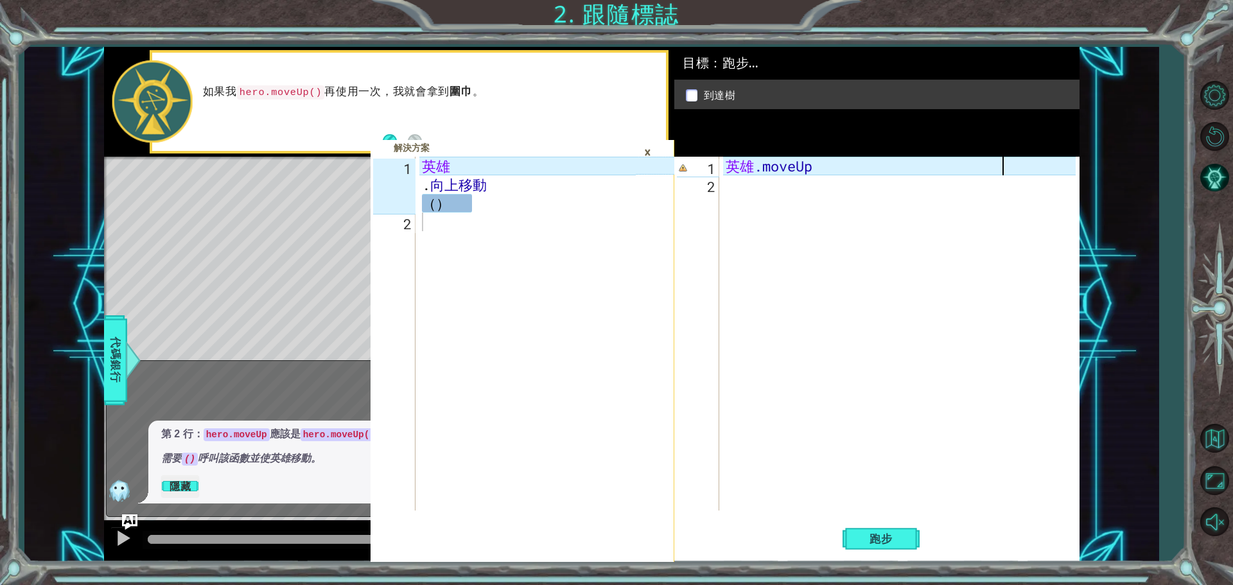
type textarea "hero.moveUp()"
drag, startPoint x: 446, startPoint y: 185, endPoint x: 451, endPoint y: 198, distance: 14.4
click at [451, 198] on div "英雄 . 向上移動 （ ）" at bounding box center [530, 371] width 223 height 428
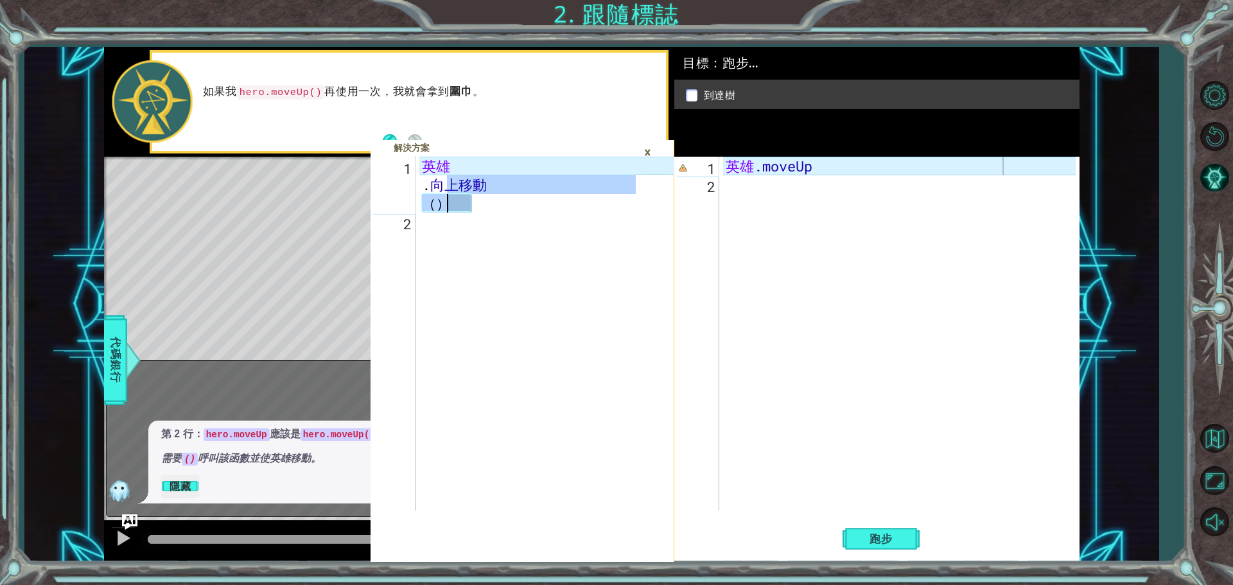
click at [440, 181] on div "英雄 . 向上移動 （ ）" at bounding box center [527, 334] width 216 height 354
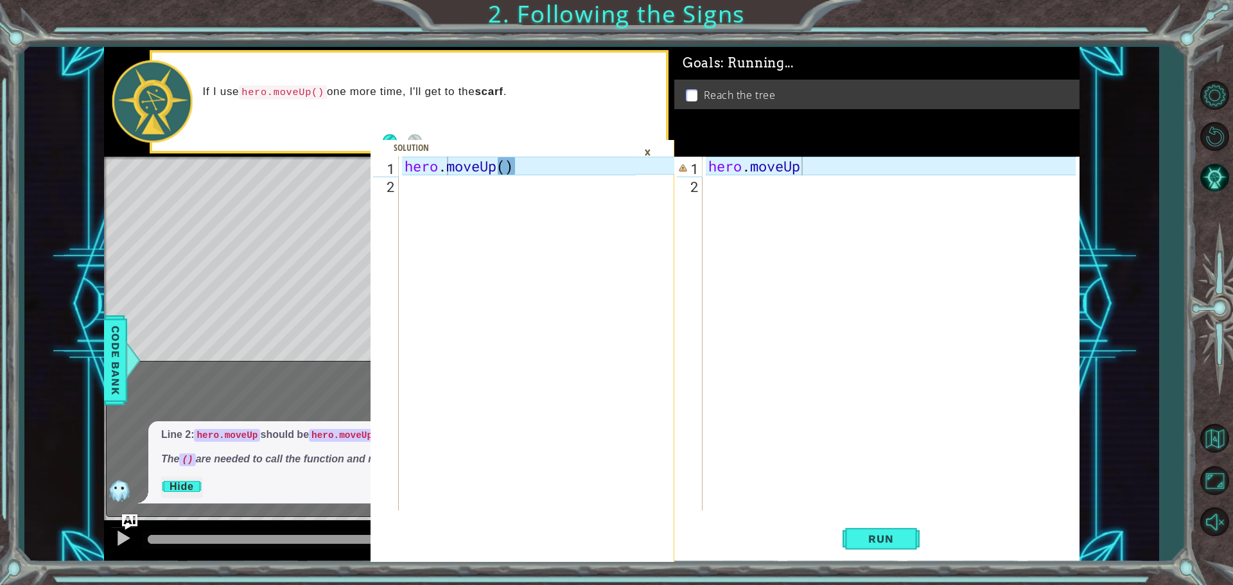
click at [670, 270] on icon at bounding box center [655, 359] width 39 height 405
click at [878, 550] on button "Run" at bounding box center [880, 538] width 77 height 40
click at [646, 154] on div "×" at bounding box center [648, 152] width 20 height 22
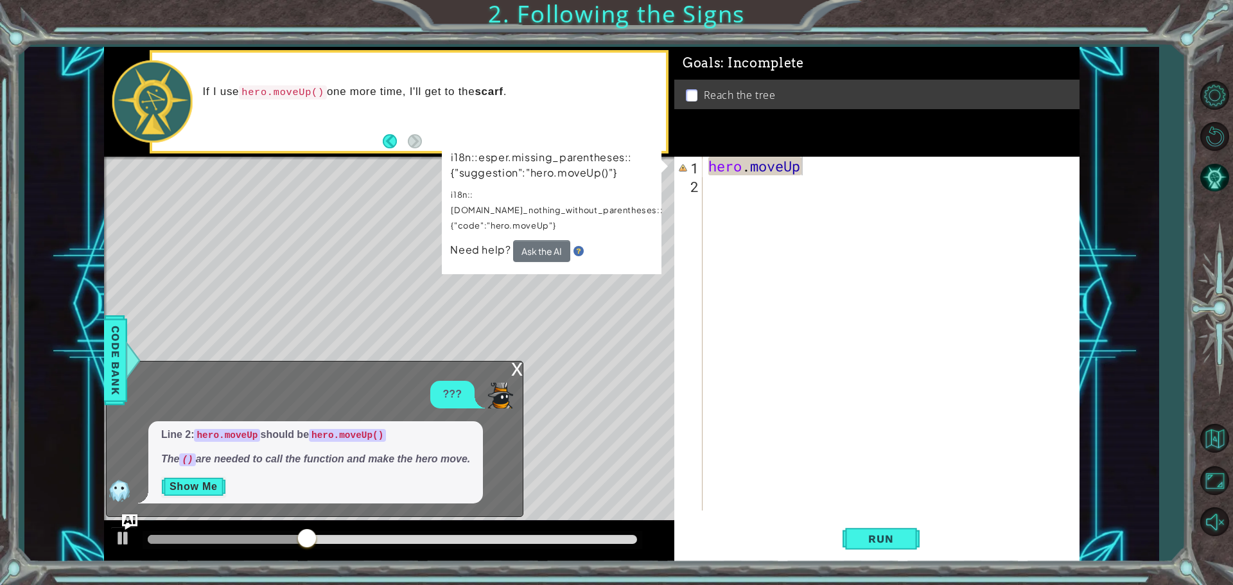
click at [517, 365] on div "x" at bounding box center [517, 367] width 12 height 13
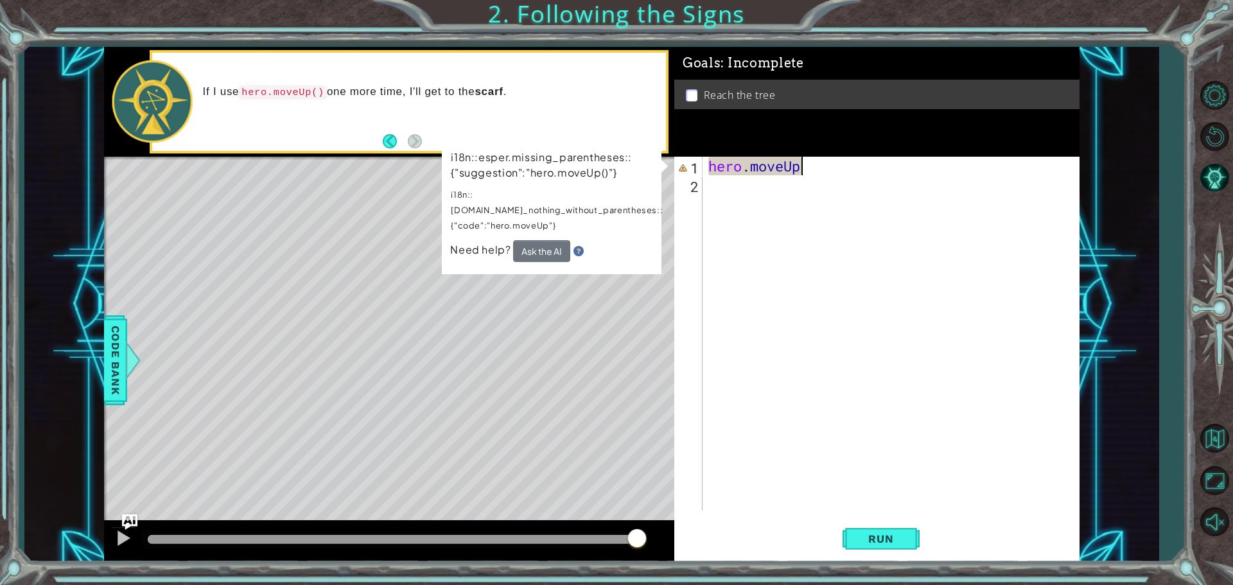
click at [1022, 164] on div "hero . moveUp" at bounding box center [894, 352] width 376 height 391
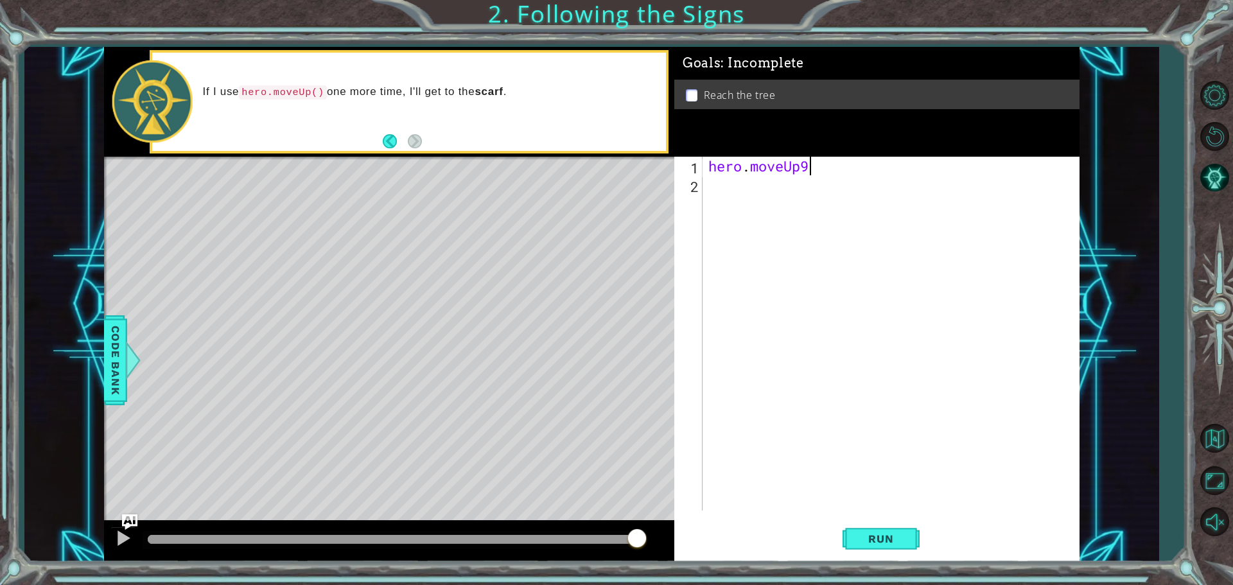
scroll to position [0, 4]
type textarea "hero.moveUp()"
click at [898, 539] on span "Run" at bounding box center [880, 538] width 51 height 13
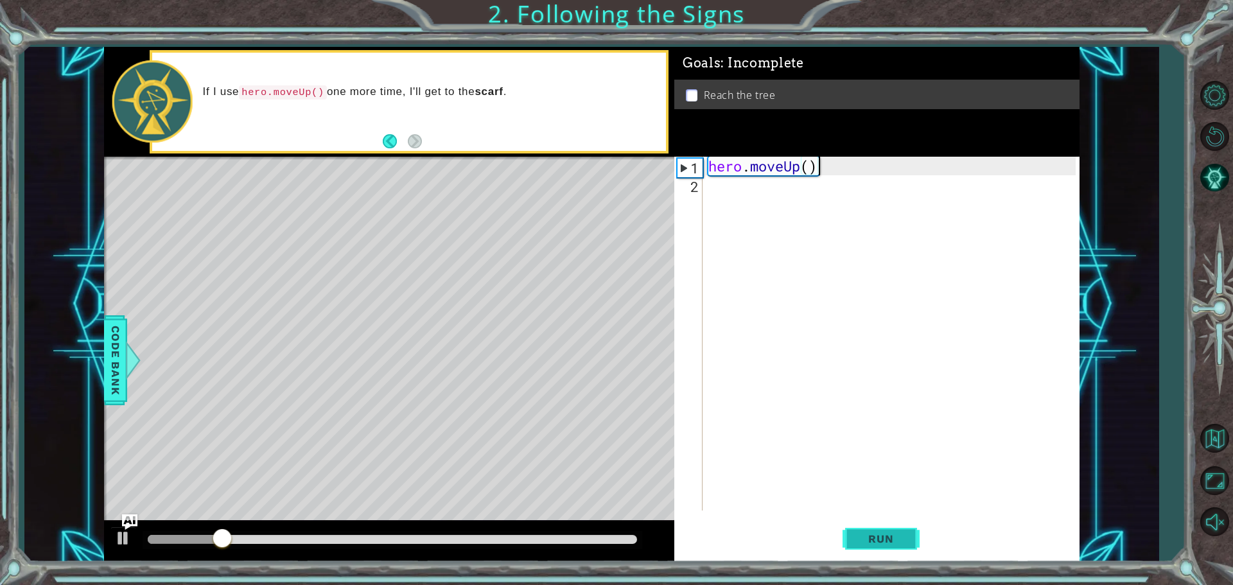
click at [895, 553] on button "Run" at bounding box center [880, 538] width 77 height 40
click at [897, 543] on span "Run" at bounding box center [880, 538] width 51 height 13
click at [894, 538] on span "Run" at bounding box center [880, 538] width 51 height 13
click at [894, 543] on span "Run" at bounding box center [880, 538] width 51 height 13
click at [860, 404] on div "hero . moveUp ( )" at bounding box center [894, 352] width 376 height 391
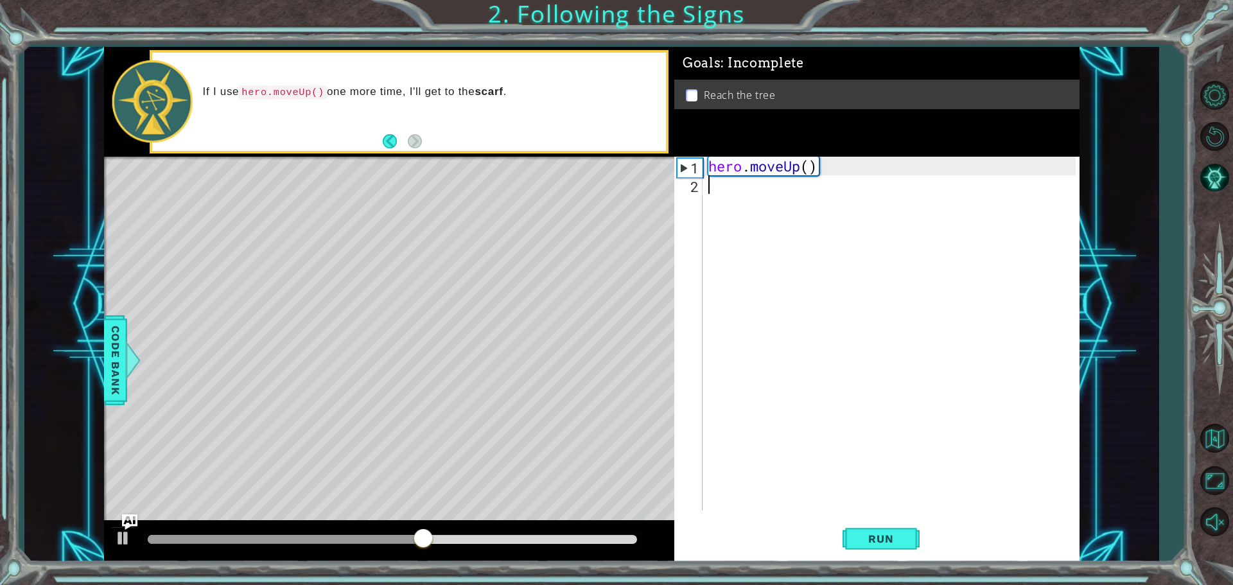
scroll to position [0, 0]
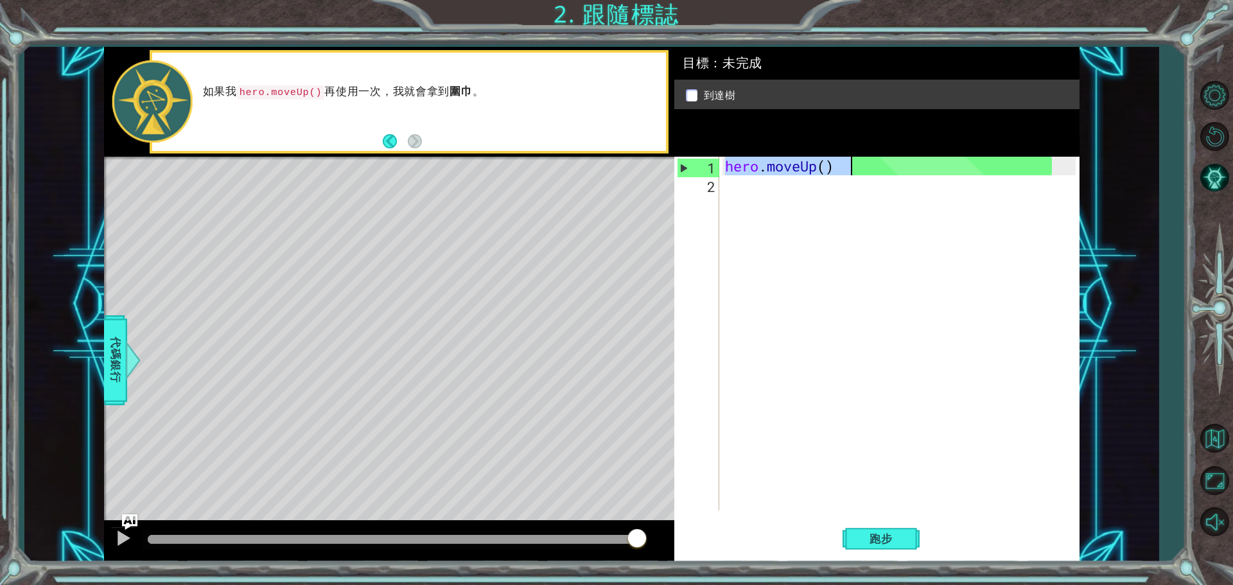
drag, startPoint x: 729, startPoint y: 171, endPoint x: 948, endPoint y: 195, distance: 220.9
click at [950, 194] on div "hero . moveUp ( )" at bounding box center [902, 352] width 360 height 391
type textarea "hero.moveUp()"
paste textarea "代碼區域"
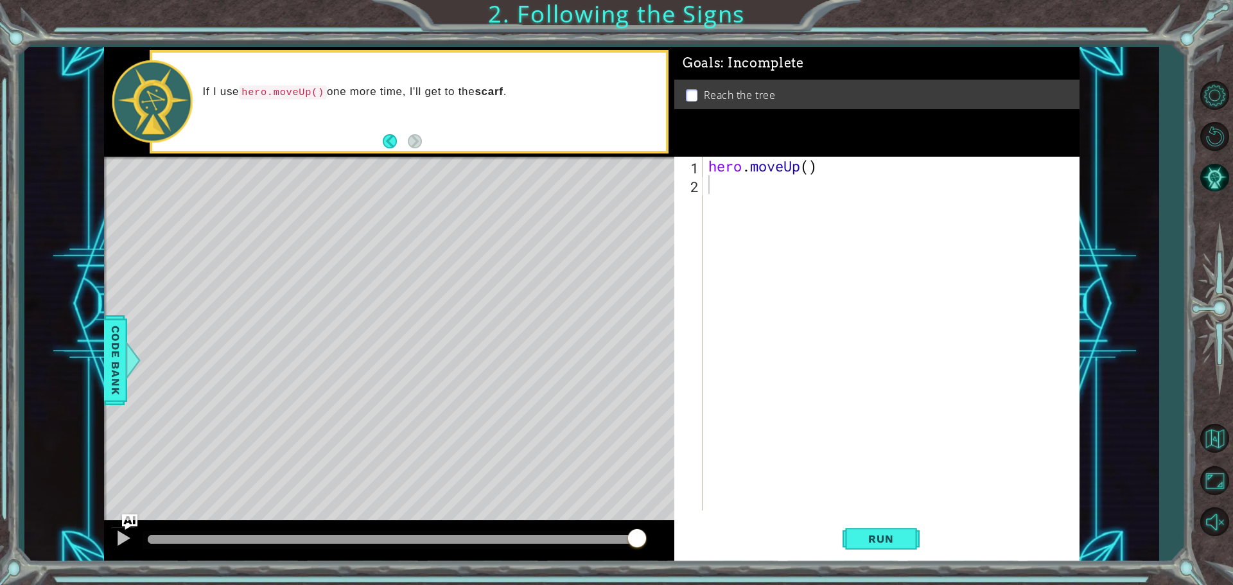
click at [839, 223] on div "hero . moveUp ( )" at bounding box center [894, 352] width 376 height 391
type textarea "h"
click at [856, 204] on div "h ero.moveUp press enter" at bounding box center [820, 218] width 243 height 46
click at [880, 549] on button "Run" at bounding box center [880, 538] width 77 height 40
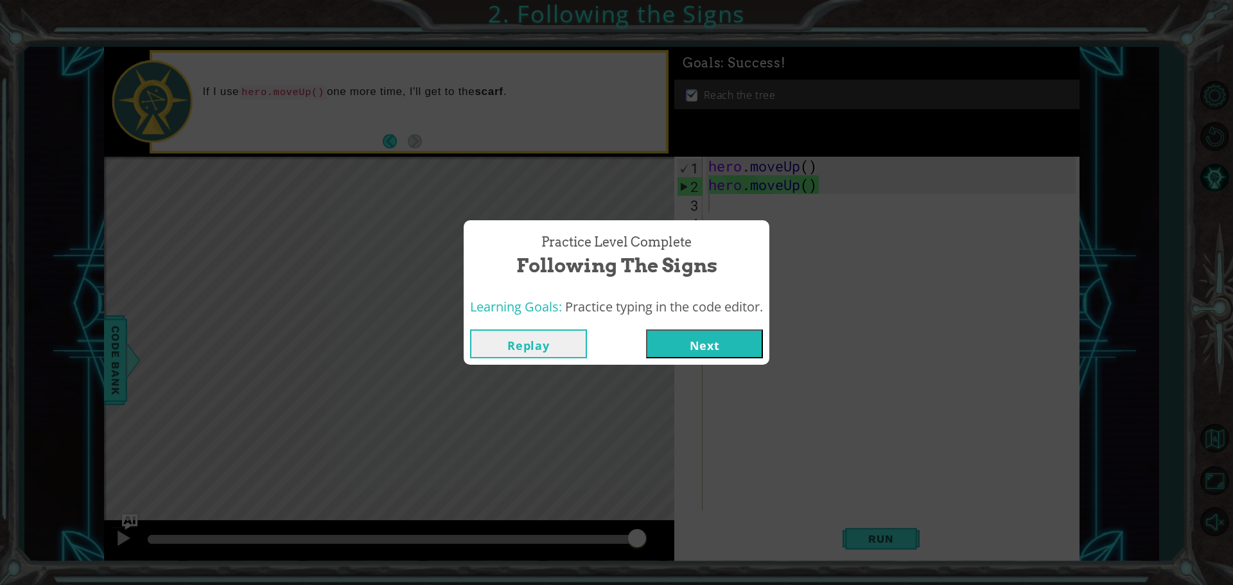
click at [736, 351] on button "Next" at bounding box center [704, 343] width 117 height 29
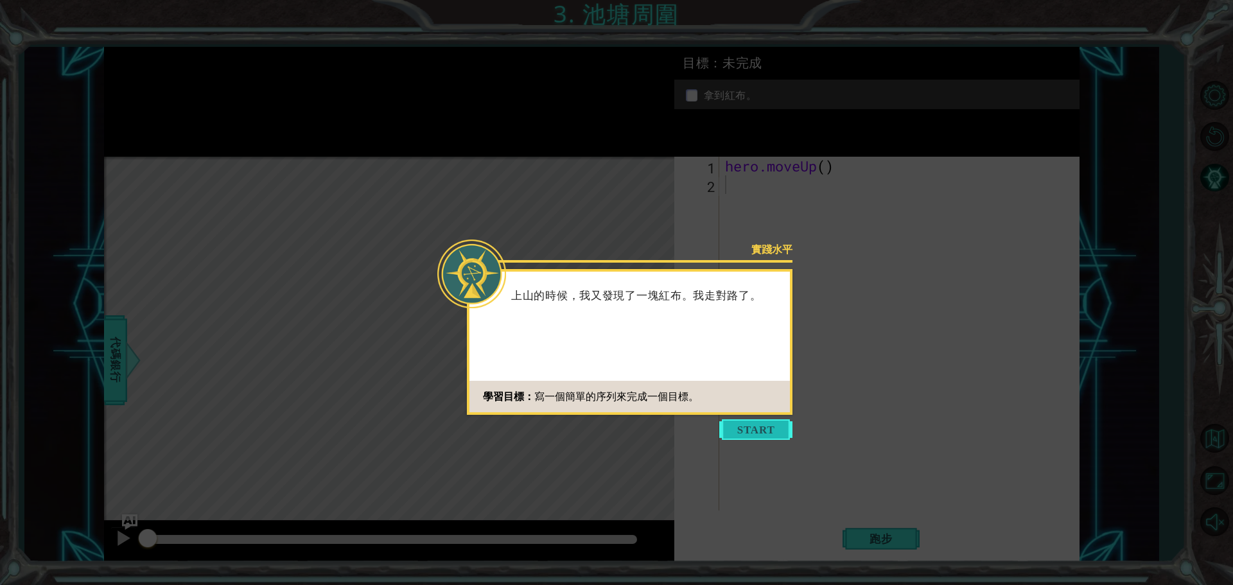
click at [767, 428] on button "開始" at bounding box center [755, 429] width 73 height 21
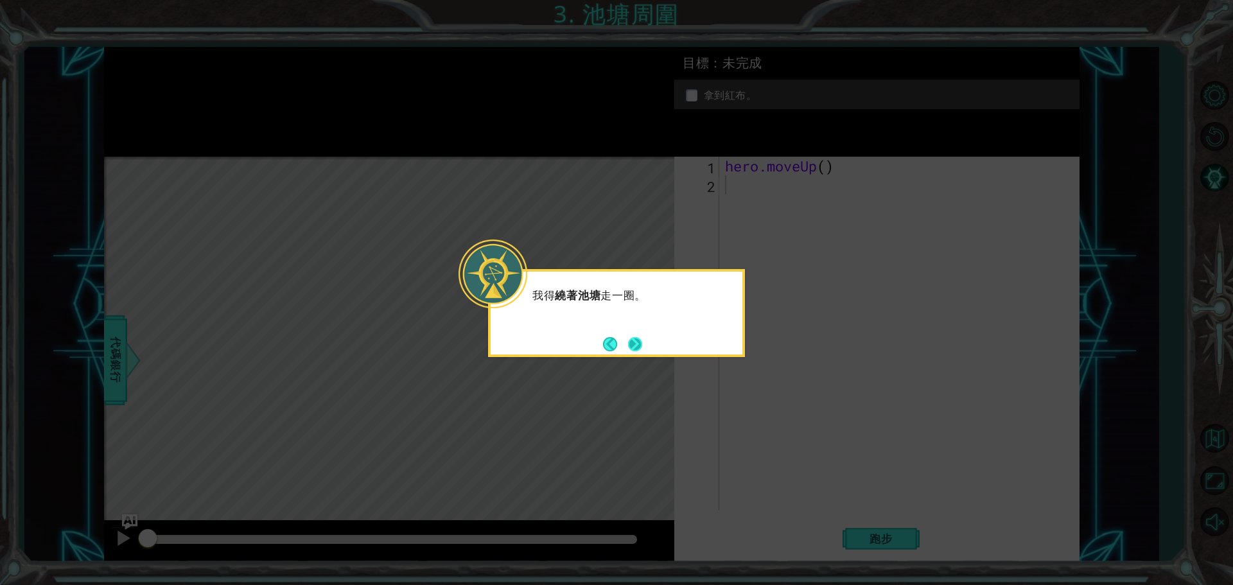
click at [638, 350] on button "下一個" at bounding box center [635, 343] width 15 height 15
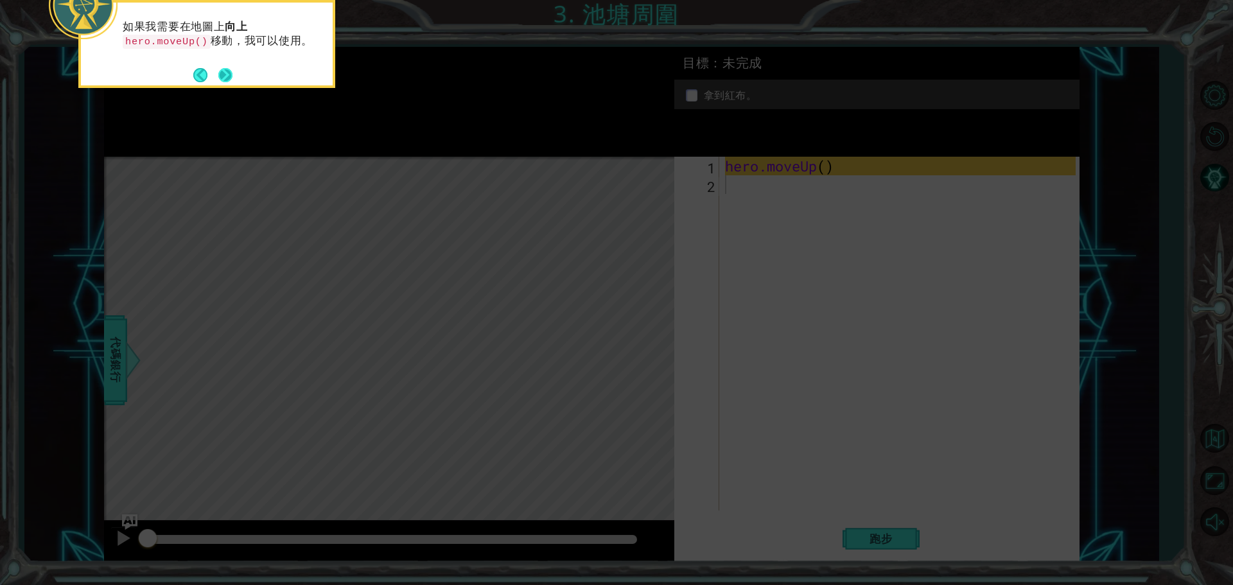
click at [232, 76] on button "下一個" at bounding box center [225, 74] width 15 height 15
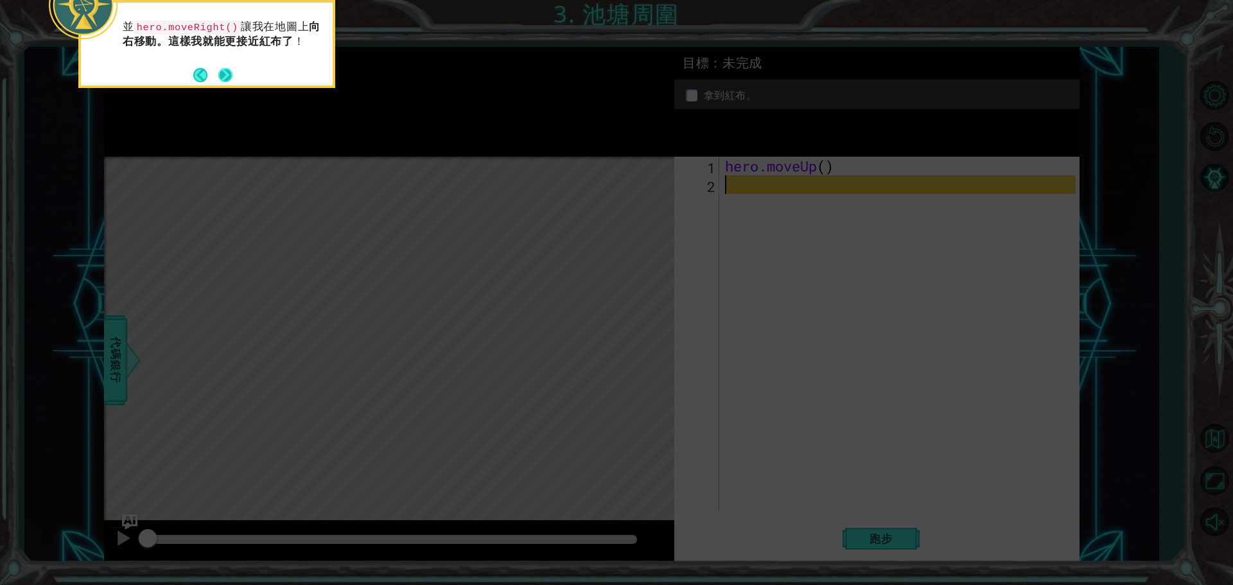
click at [230, 76] on button "下一個" at bounding box center [225, 75] width 14 height 14
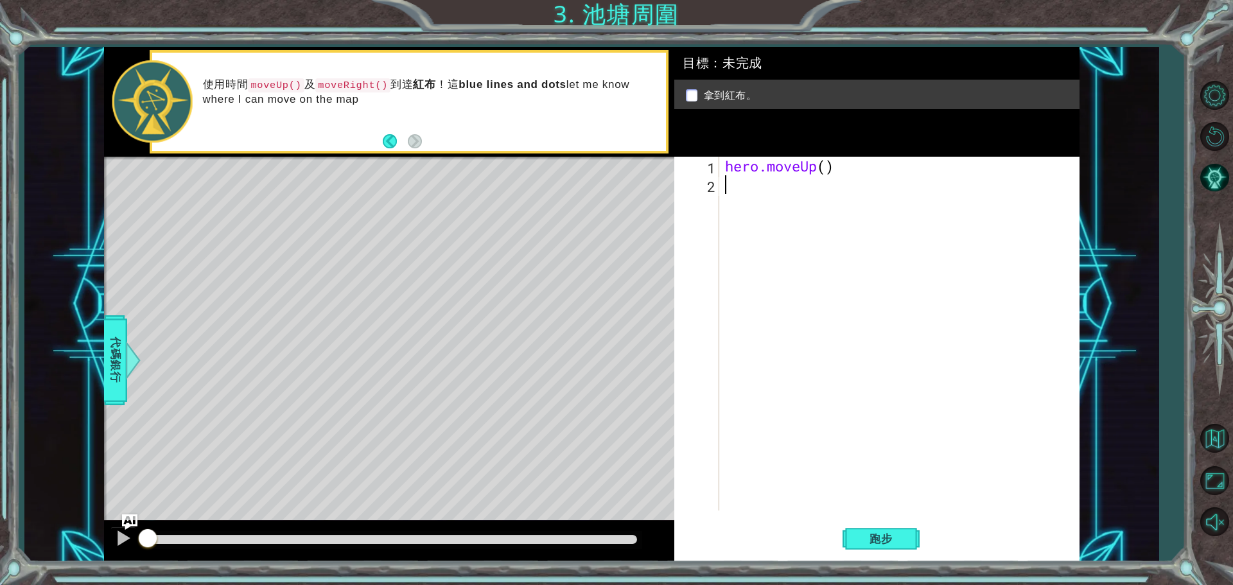
click at [823, 259] on div "hero.moveUp ( )" at bounding box center [910, 352] width 376 height 391
click at [817, 264] on div "hero.moveUp ( )" at bounding box center [910, 352] width 376 height 391
click at [871, 549] on button "跑步" at bounding box center [880, 538] width 77 height 40
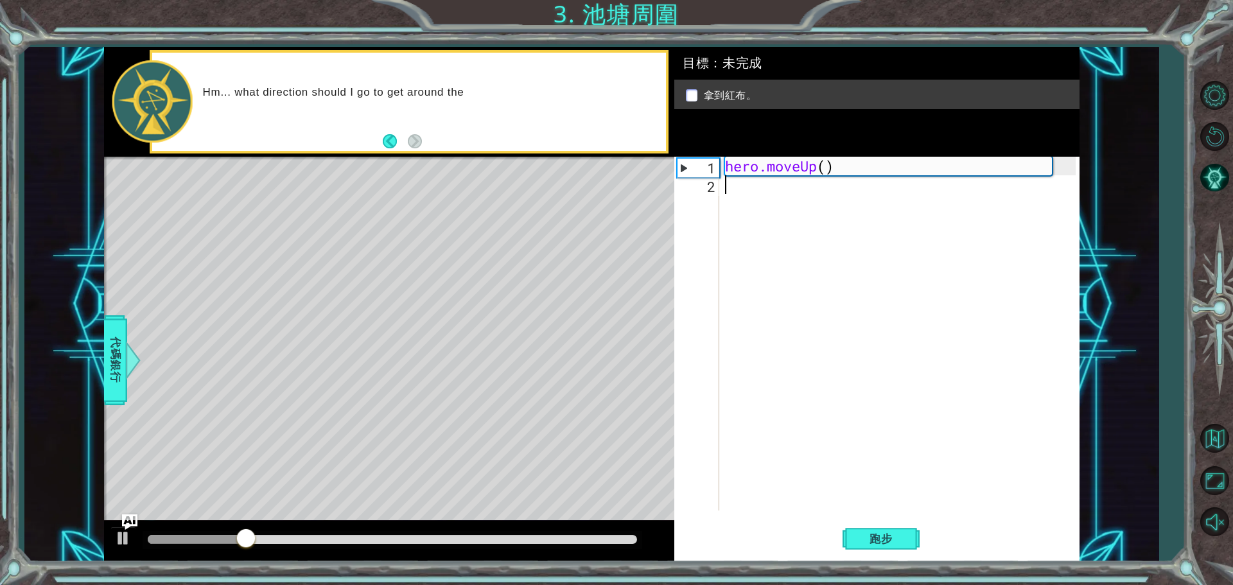
click at [876, 405] on div "hero.moveUp ( )" at bounding box center [902, 352] width 360 height 391
type textarea "h"
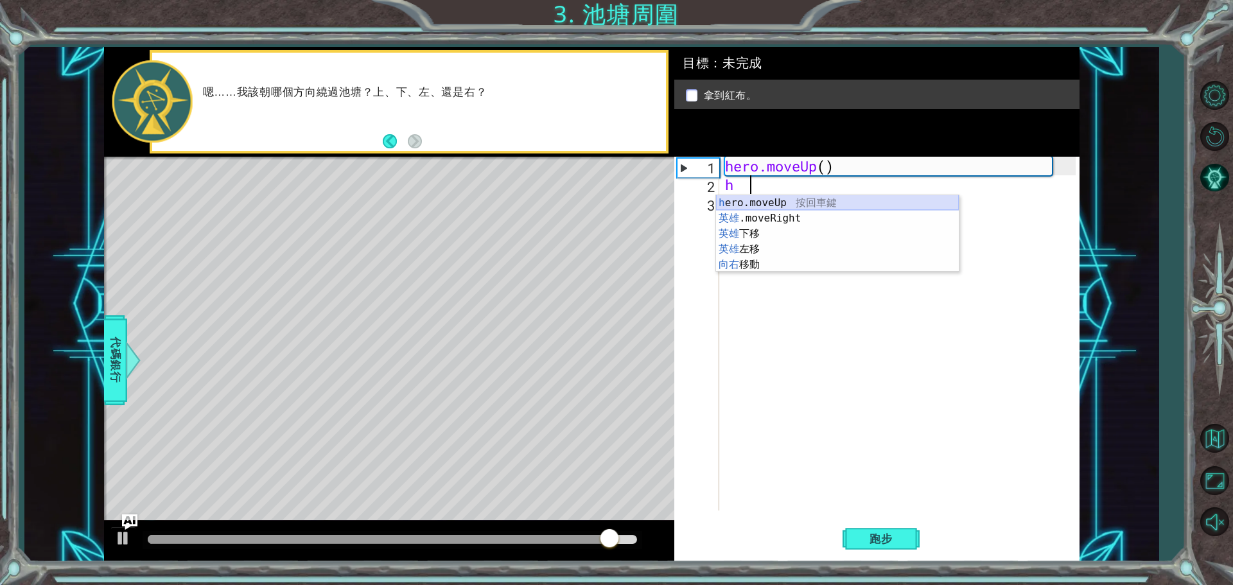
click at [846, 204] on div "h ero.moveUp 按回車鍵 英雄 .moveRight 按 Enter 鍵 英雄 下移 按 Enter 鍵 英雄 左移 按 Enter 鍵 向右 移動…" at bounding box center [837, 249] width 243 height 108
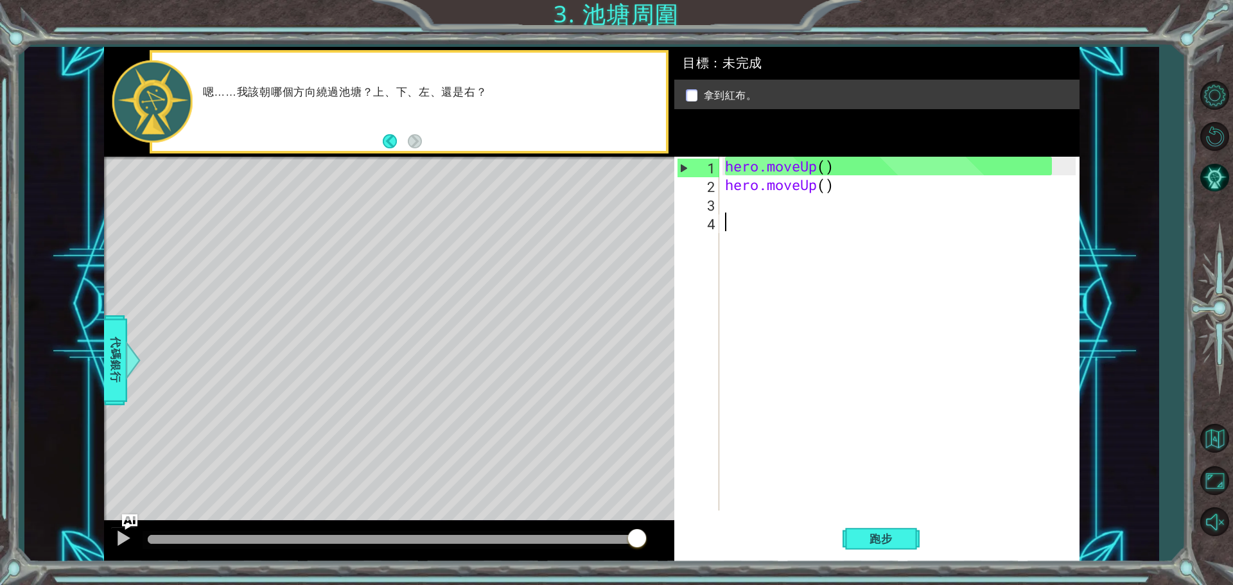
click at [835, 218] on div "hero.moveUp ( ) hero.moveUp ( )" at bounding box center [902, 352] width 360 height 391
click at [789, 200] on div "hero.moveUp ( ) hero.moveUp ( )" at bounding box center [902, 352] width 360 height 391
type textarea "h"
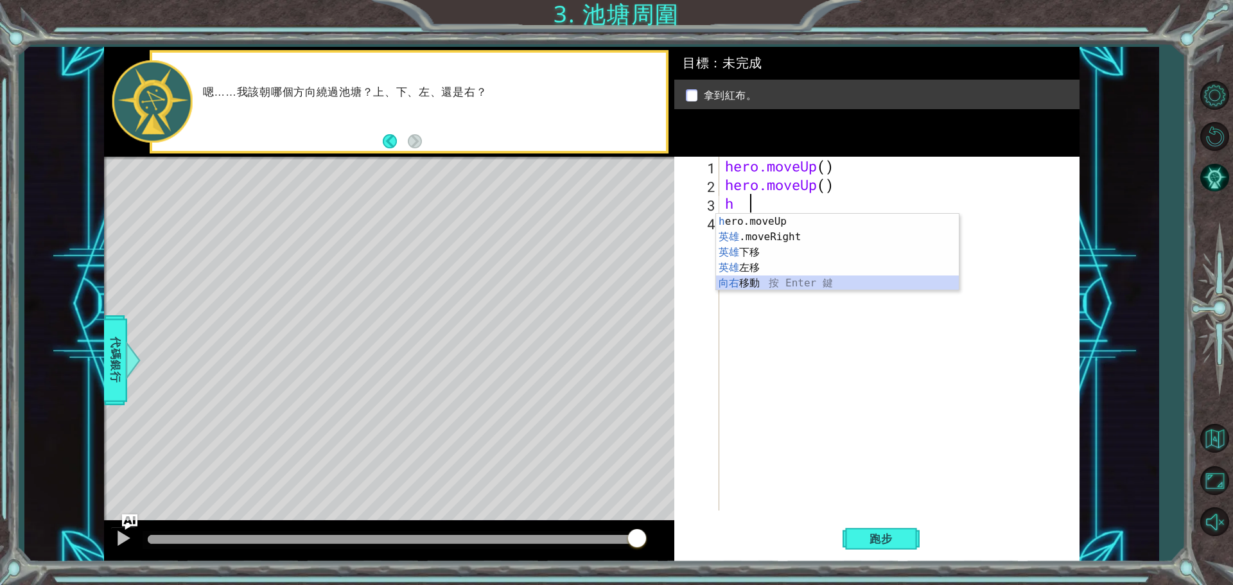
click at [765, 287] on div "h ero.moveUp 按回車鍵 英雄 .moveRight 按 Enter 鍵 英雄 下移 按 Enter 鍵 英雄 左移 按 Enter 鍵 向右 移動…" at bounding box center [837, 268] width 243 height 108
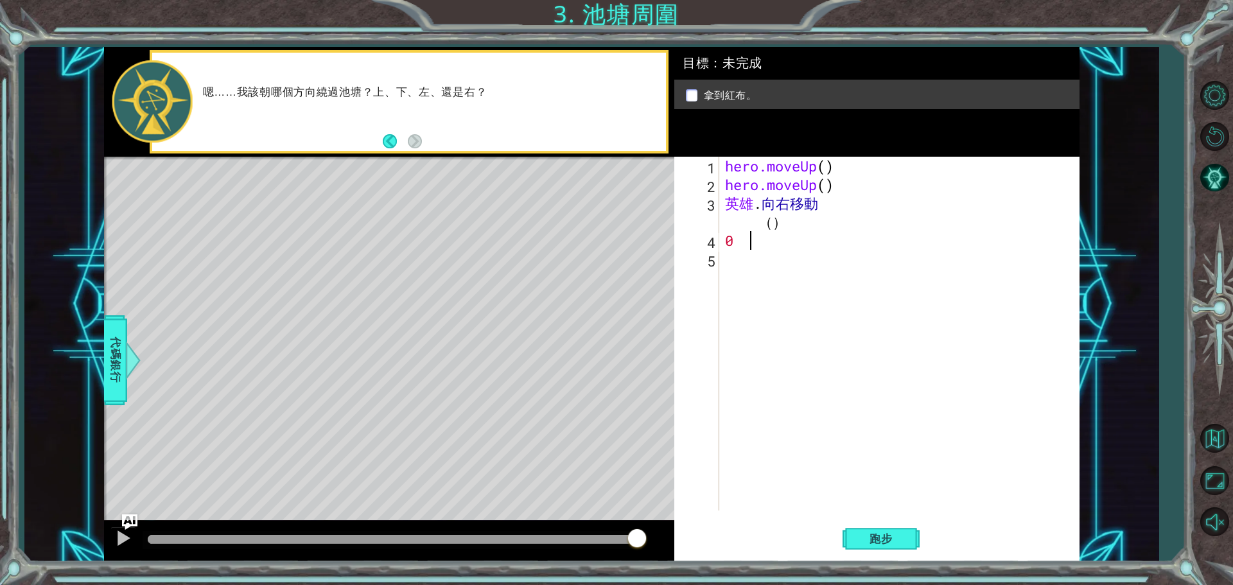
type textarea "000"
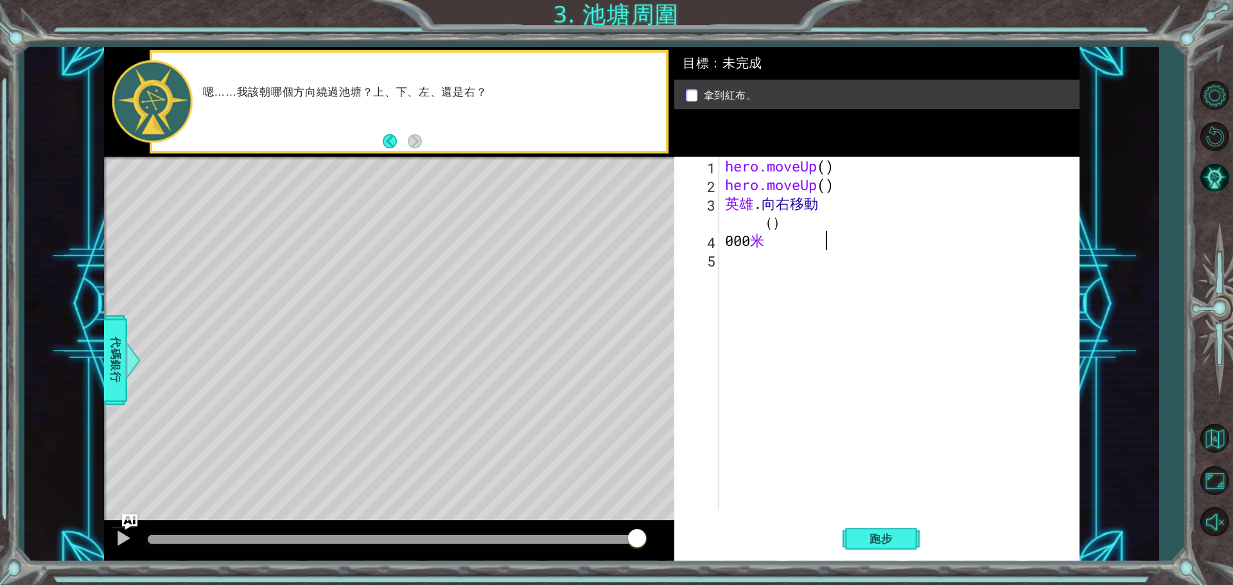
click at [776, 221] on div "hero.moveUp ( ) hero.moveUp ( ) 英雄 . 向右移動 （ ） 000 米" at bounding box center [902, 352] width 360 height 391
type textarea "hero.moveRight()"
drag, startPoint x: 803, startPoint y: 251, endPoint x: 795, endPoint y: 252, distance: 8.4
click at [795, 252] on div "hero.moveUp ( ) hero.moveUp ( ) 英雄 . 向右移動 （ ） 000 米" at bounding box center [902, 352] width 360 height 391
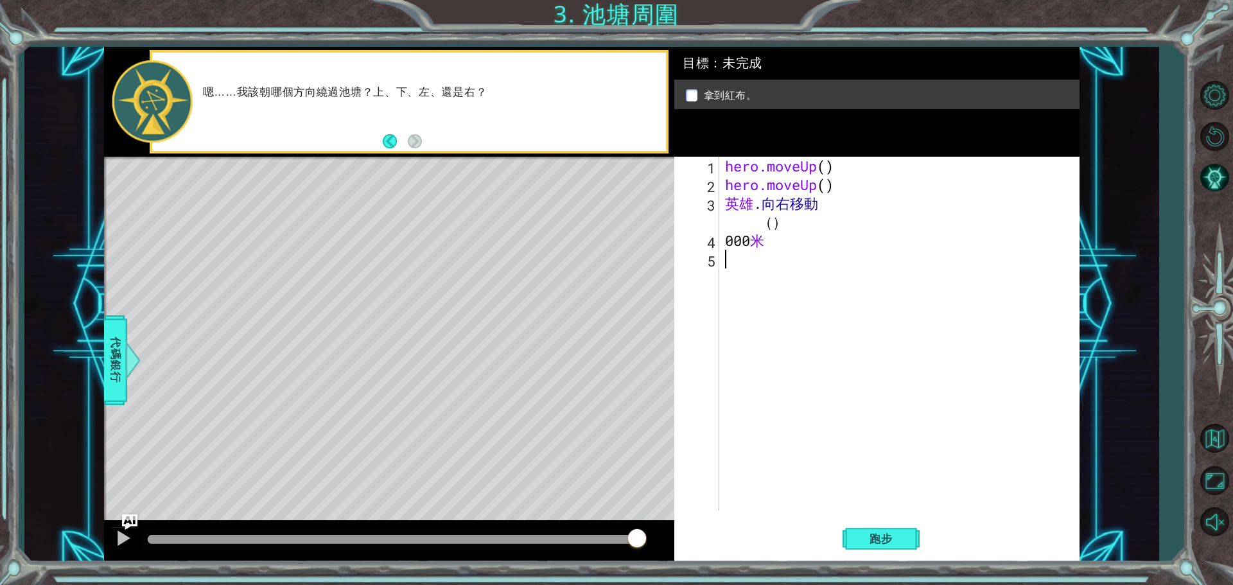
click at [773, 240] on div "hero.moveUp ( ) hero.moveUp ( ) 英雄 . 向右移動 （ ） 000 米" at bounding box center [902, 352] width 360 height 391
type textarea "hero.moveRight()0m"
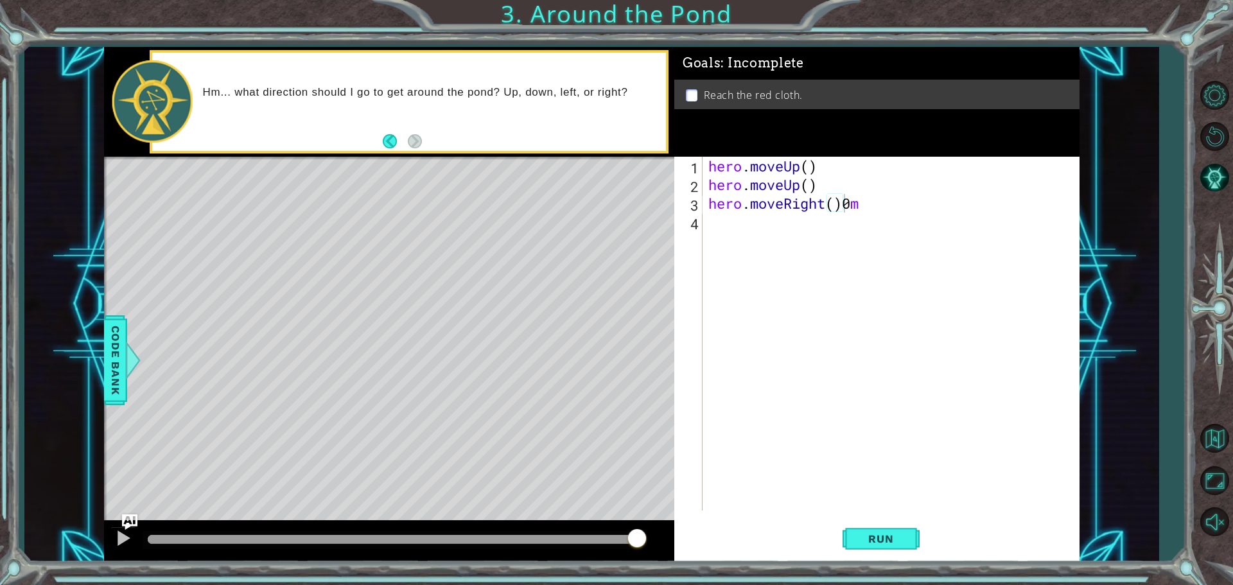
click at [926, 241] on div "hero . moveUp ( ) hero . moveUp ( ) hero . moveRight ( ) 0 m" at bounding box center [894, 352] width 376 height 391
click at [884, 212] on div "hero . moveUp ( ) hero . moveUp ( ) hero . moveRight ( ) 0 m" at bounding box center [894, 352] width 376 height 391
type textarea "hero.moveRight()0m"
click at [841, 223] on div "hero . moveUp ( ) hero . moveUp ( ) hero . moveRight ( ) 0 m" at bounding box center [894, 352] width 376 height 391
type textarea "h"
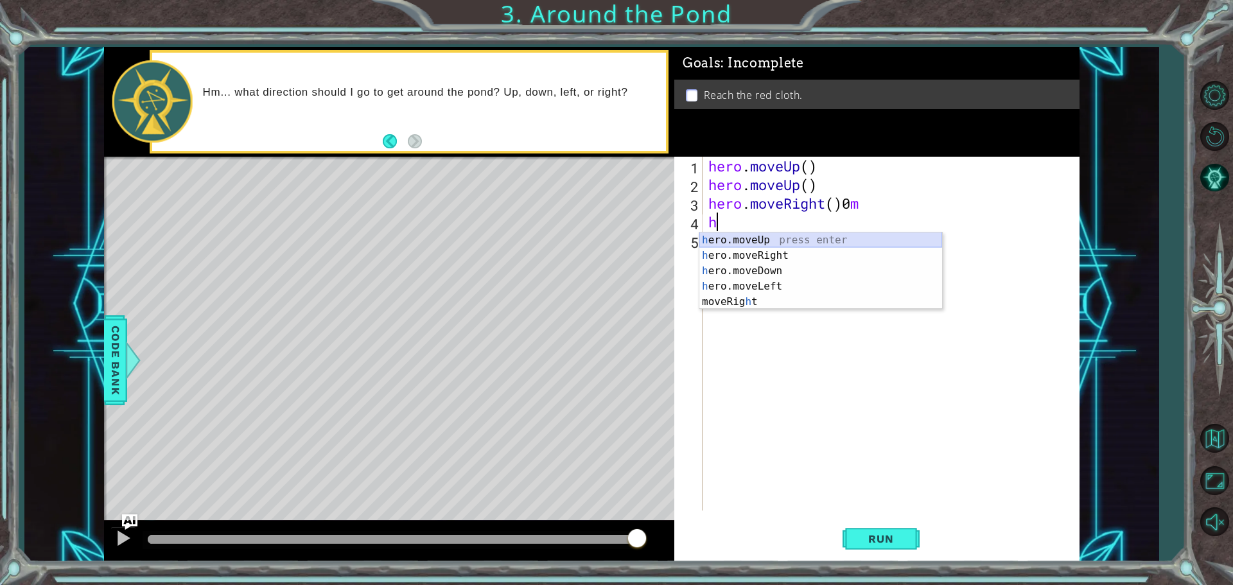
click at [801, 237] on div "h ero.moveUp press enter h ero.moveRight press enter h ero.moveDown press enter…" at bounding box center [820, 286] width 243 height 108
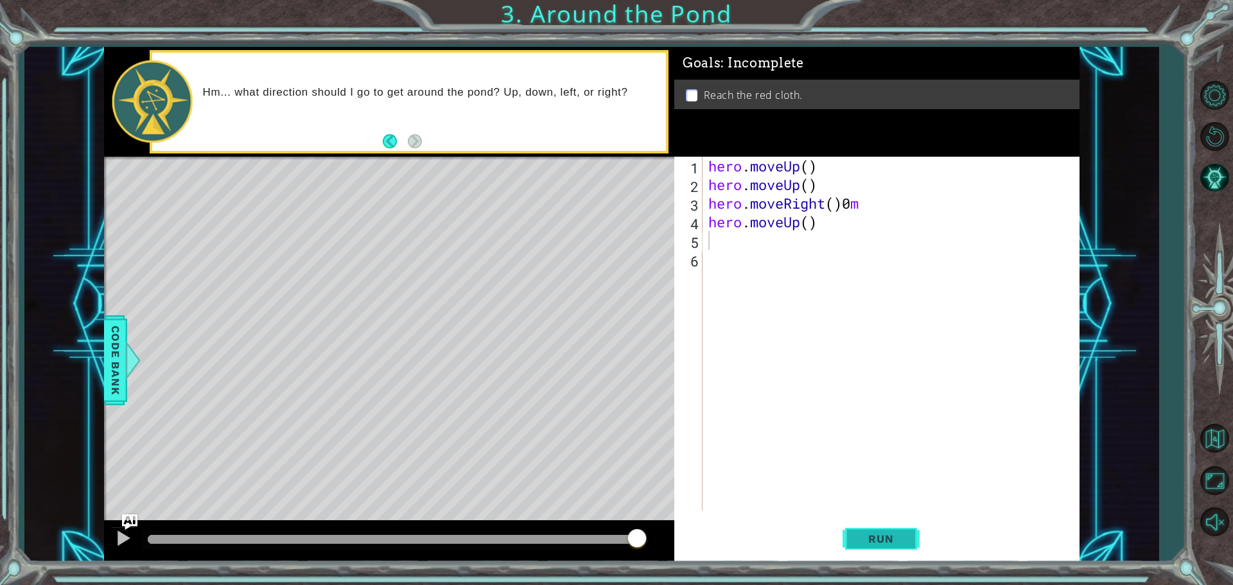
click at [890, 544] on span "Run" at bounding box center [880, 538] width 51 height 13
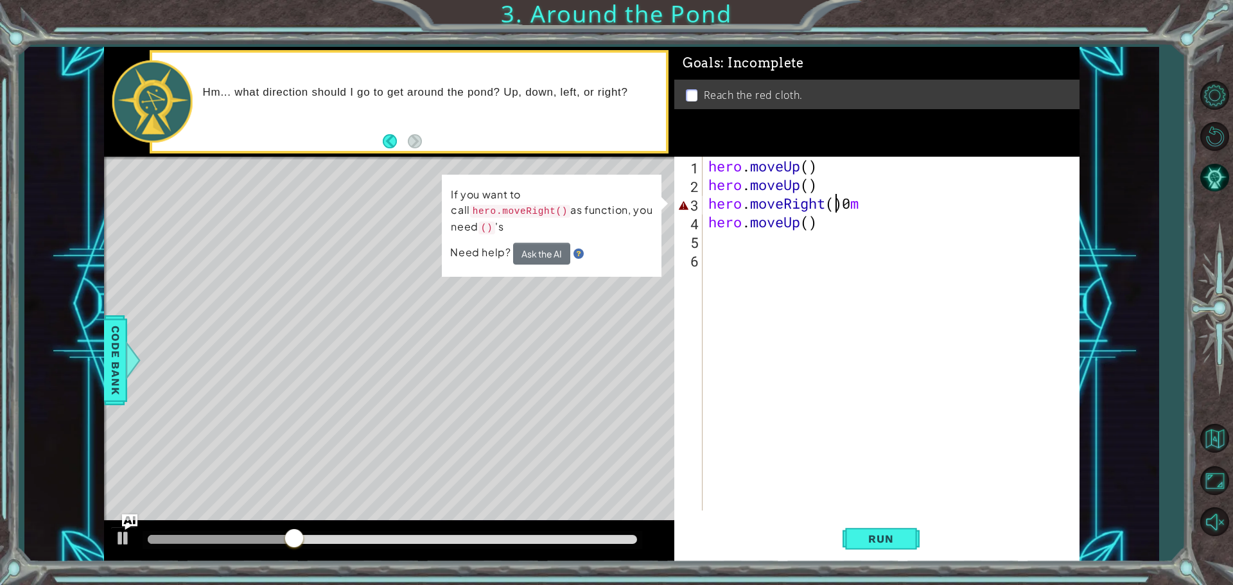
click at [837, 203] on div "hero . moveUp ( ) hero . moveUp ( ) hero . moveRight ( ) 0 m hero . moveUp ( )" at bounding box center [894, 352] width 376 height 391
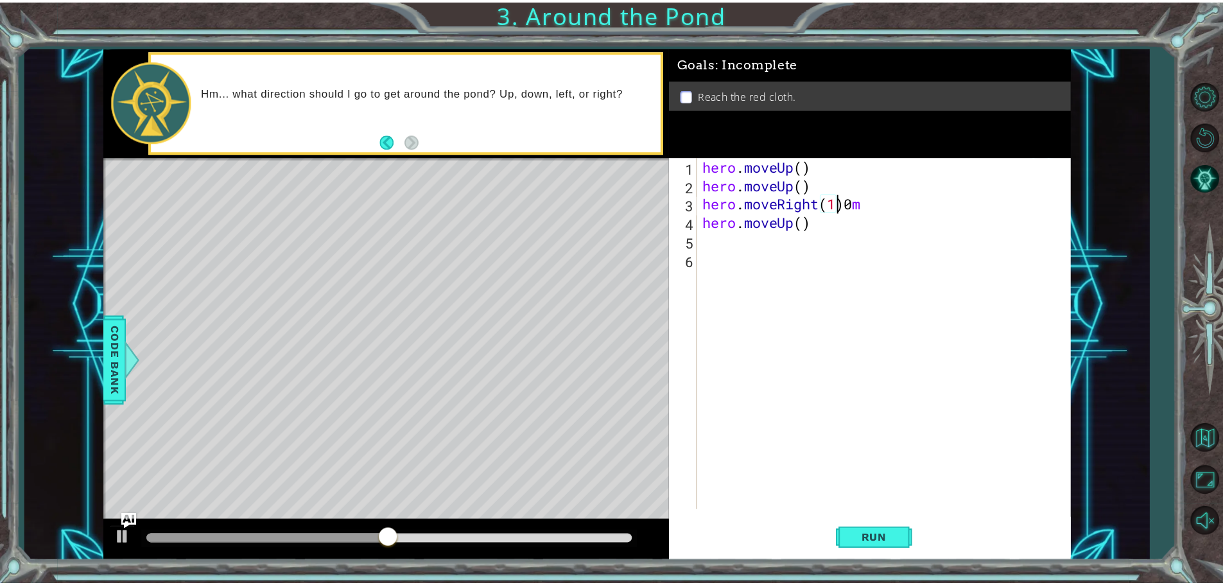
scroll to position [0, 6]
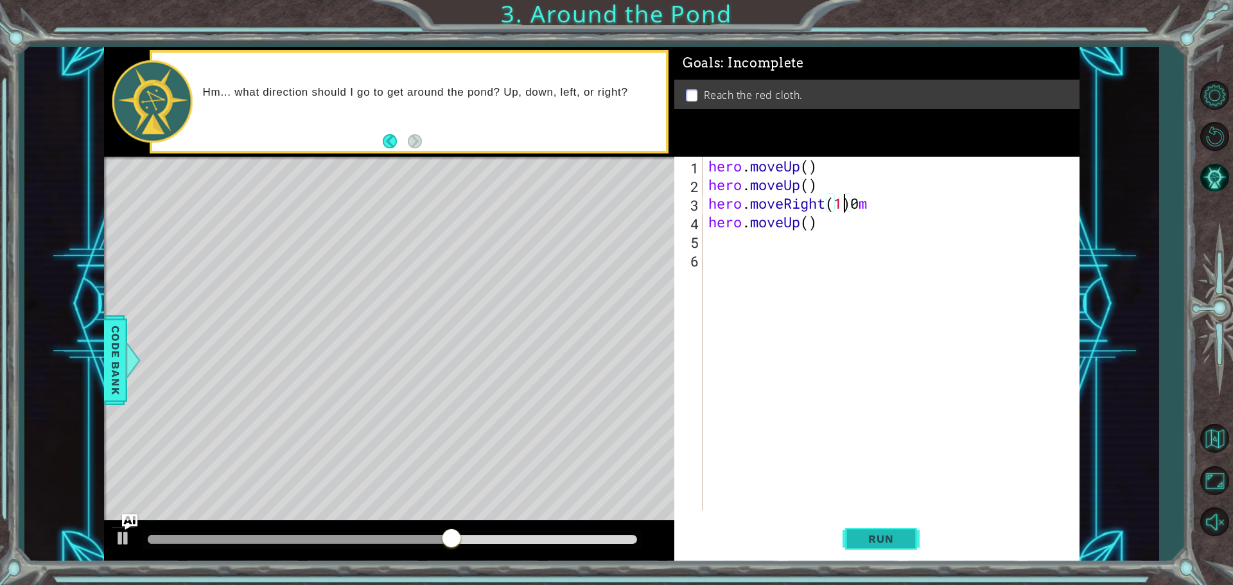
type textarea "hero.moveRight(1)0m"
click at [913, 553] on button "Run" at bounding box center [880, 538] width 77 height 40
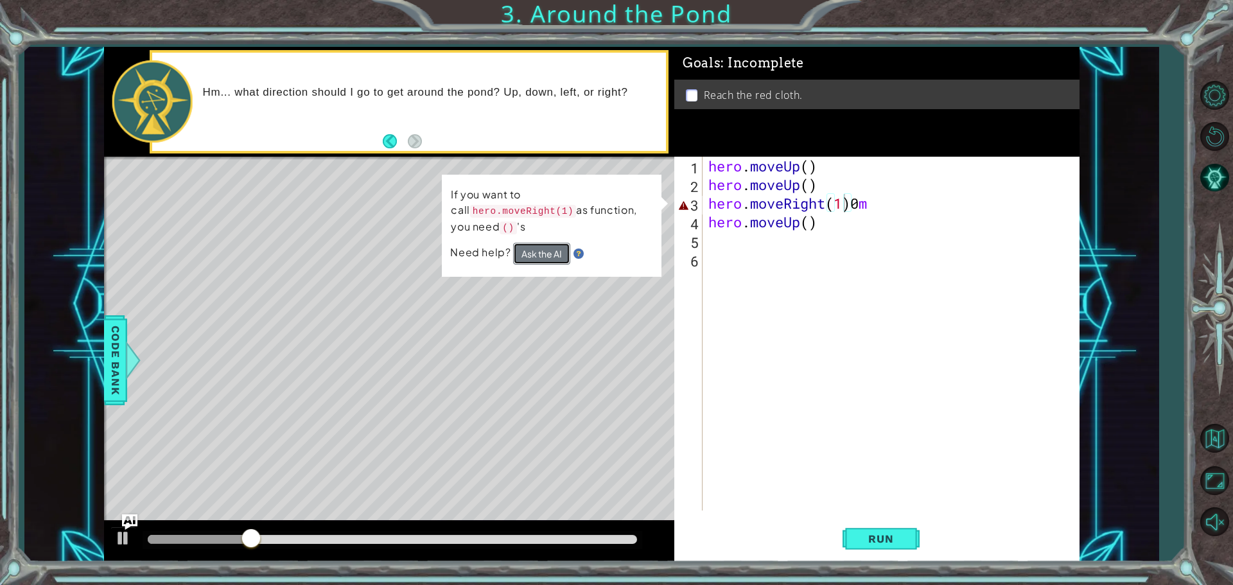
click at [544, 243] on button "Ask the AI" at bounding box center [541, 254] width 57 height 22
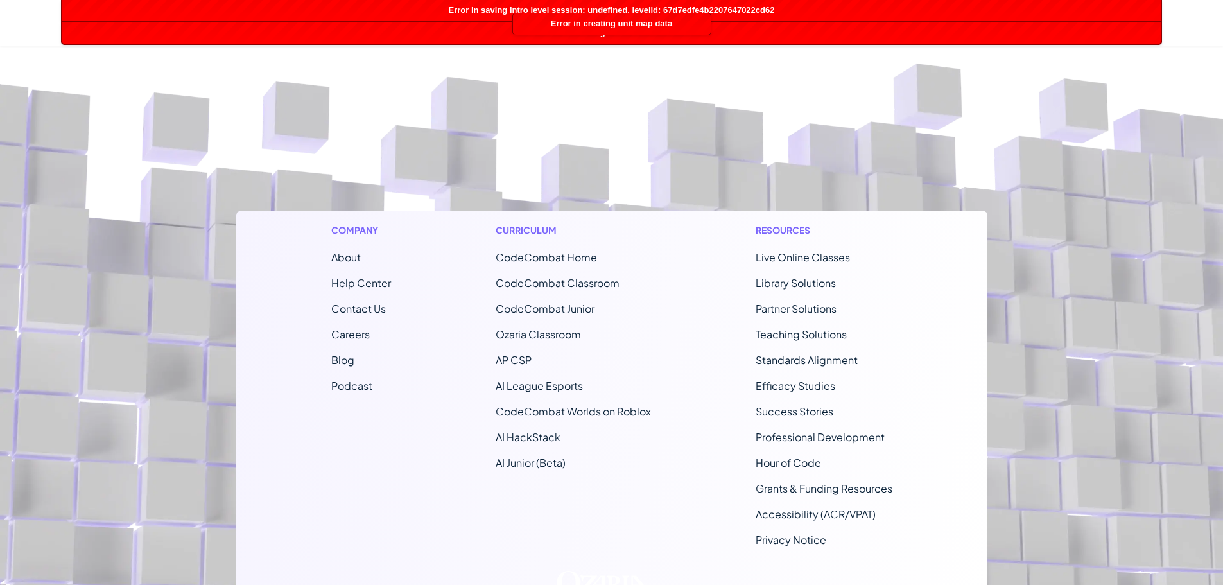
scroll to position [128, 0]
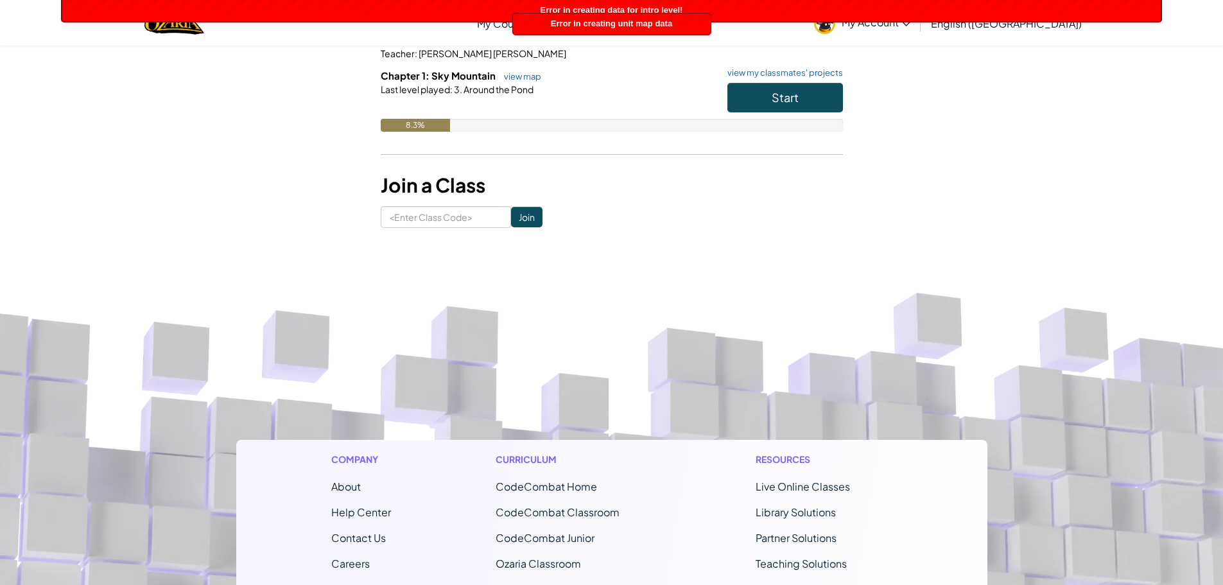
click at [1047, 19] on div "Error in creating data for intro level!" at bounding box center [611, 10] width 1099 height 21
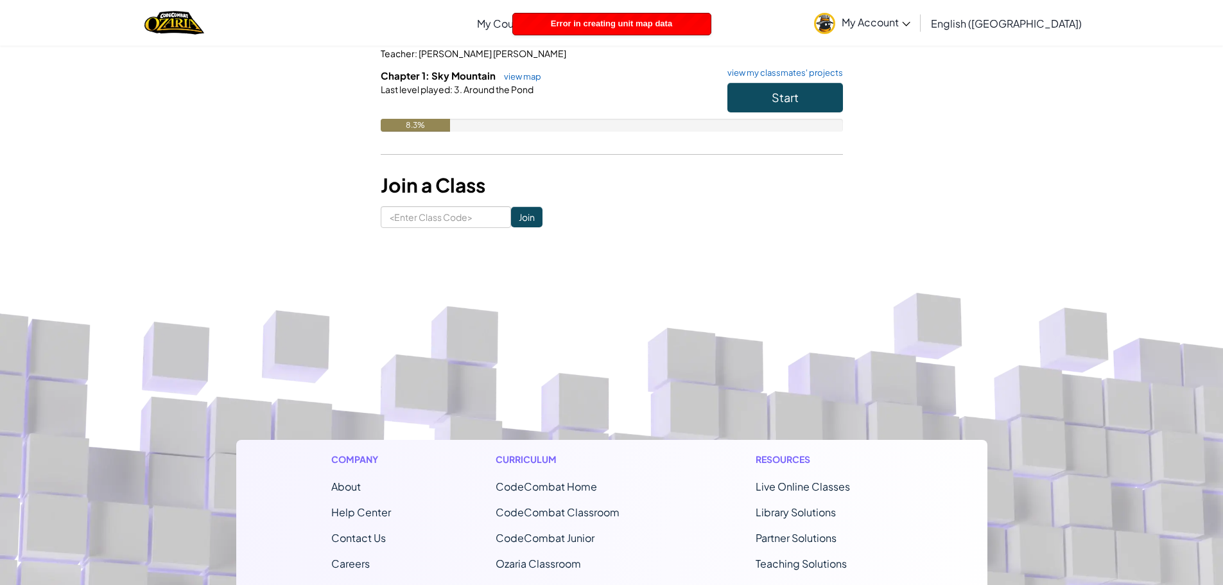
click at [1052, 31] on link "English (US)" at bounding box center [1007, 23] width 164 height 35
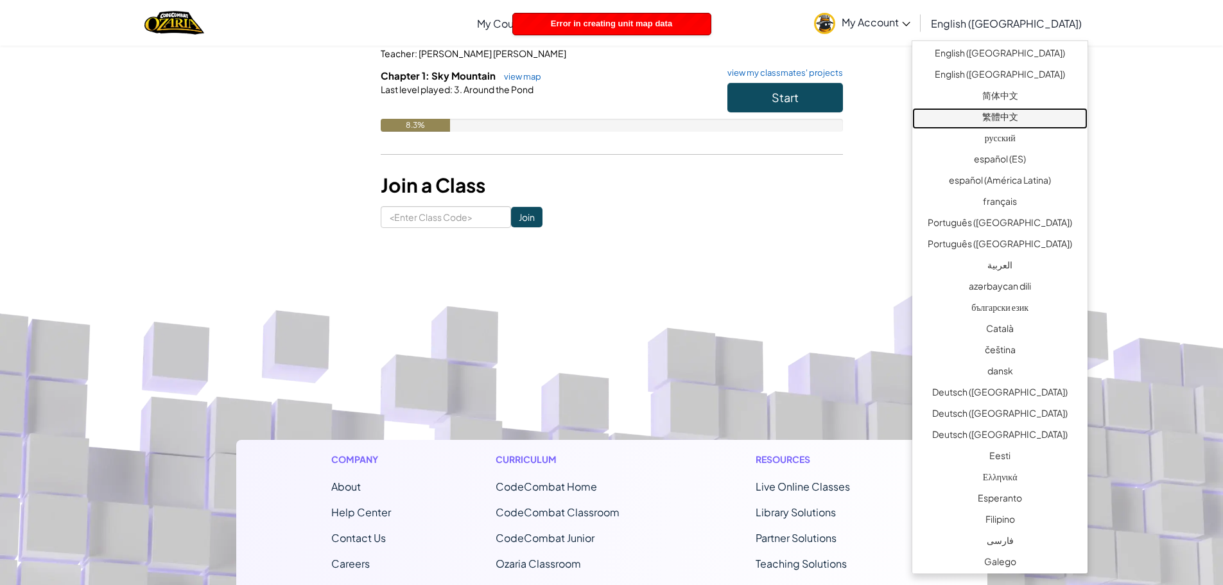
click at [1011, 116] on link "繁體中文" at bounding box center [999, 118] width 175 height 21
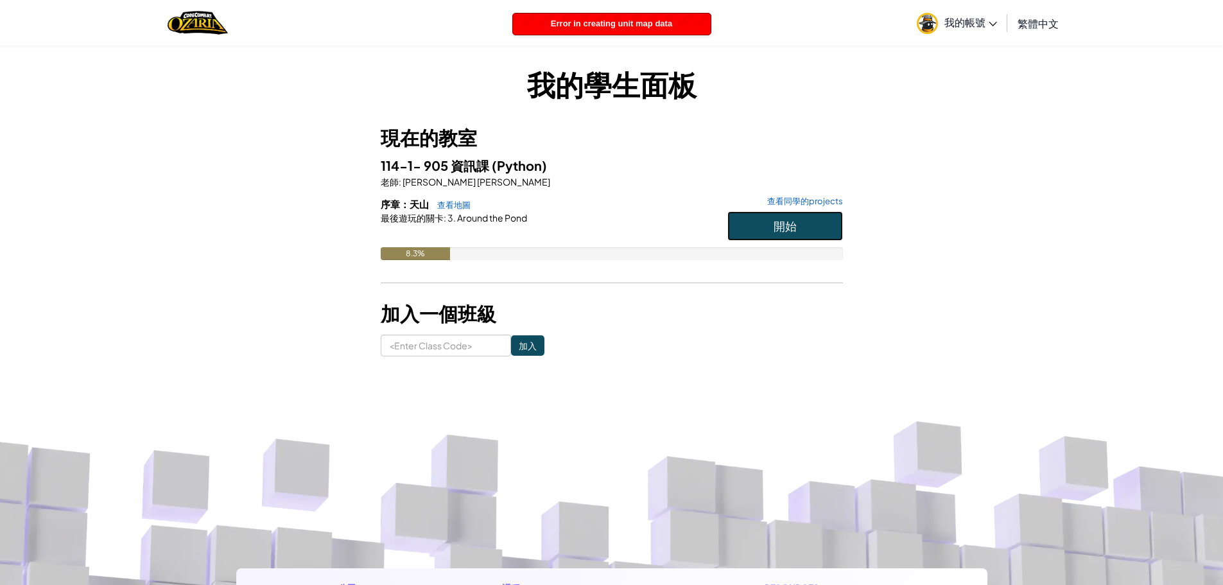
click at [805, 227] on button "開始" at bounding box center [785, 226] width 116 height 30
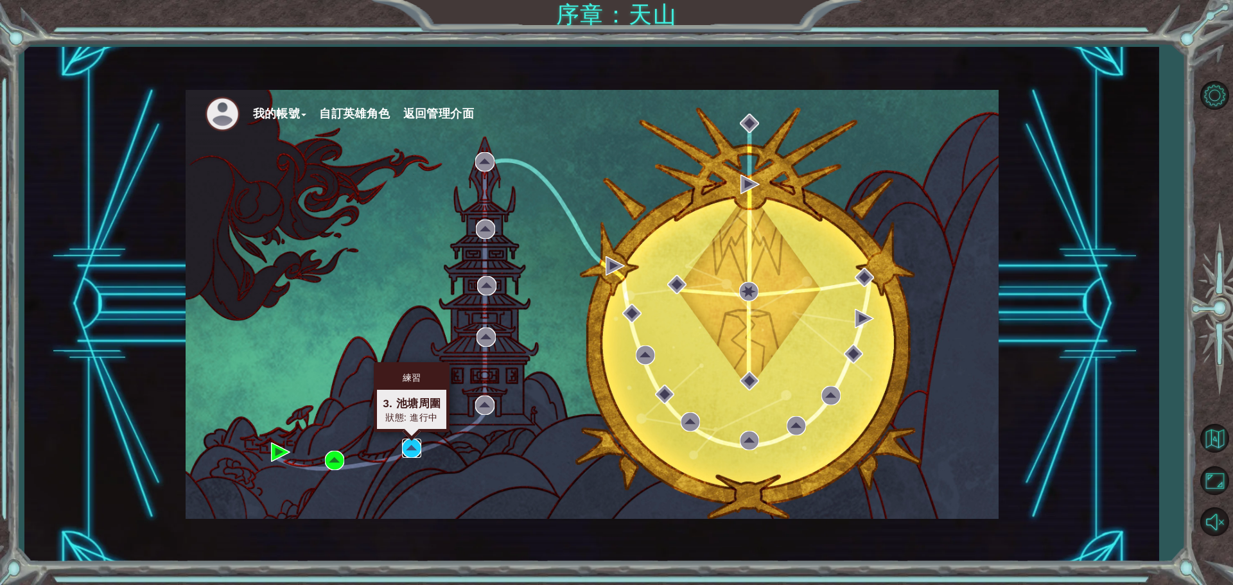
click at [412, 450] on img at bounding box center [411, 448] width 19 height 19
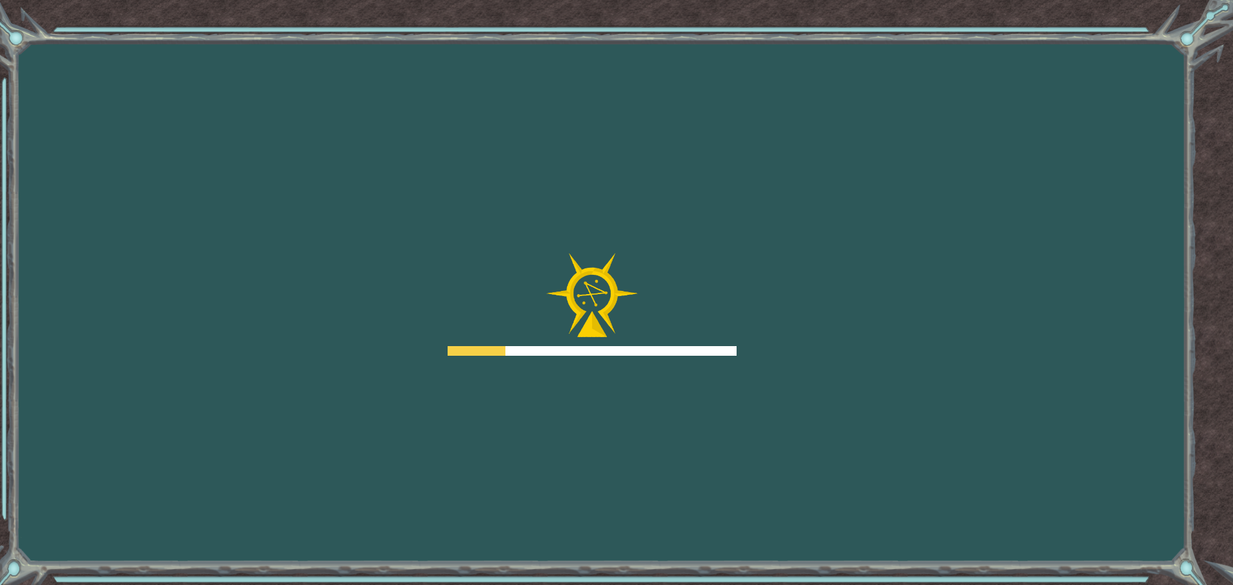
drag, startPoint x: 1054, startPoint y: 232, endPoint x: 1040, endPoint y: 242, distance: 16.6
click at [1054, 234] on div "Goals 從伺服器載入失敗 您需要加入一個課程來遊玩此關卡。 回到我的課程 詢問您的老師來分派一個授權碼給您，這樣您就可以繼續遊玩CodeCombat! 回…" at bounding box center [616, 292] width 1233 height 585
drag, startPoint x: 1034, startPoint y: 259, endPoint x: 1022, endPoint y: 281, distance: 25.0
click at [1023, 281] on div "Goals 從伺服器載入失敗 您需要加入一個課程來遊玩此關卡。 回到我的課程 詢問您的老師來分派一個授權碼給您，這樣您就可以繼續遊玩CodeCombat! 回…" at bounding box center [616, 292] width 1233 height 585
click at [1013, 300] on div "Goals 從伺服器載入失敗 您需要加入一個課程來遊玩此關卡。 回到我的課程 詢問您的老師來分派一個授權碼給您，這樣您就可以繼續遊玩CodeCombat! 回…" at bounding box center [616, 292] width 1233 height 585
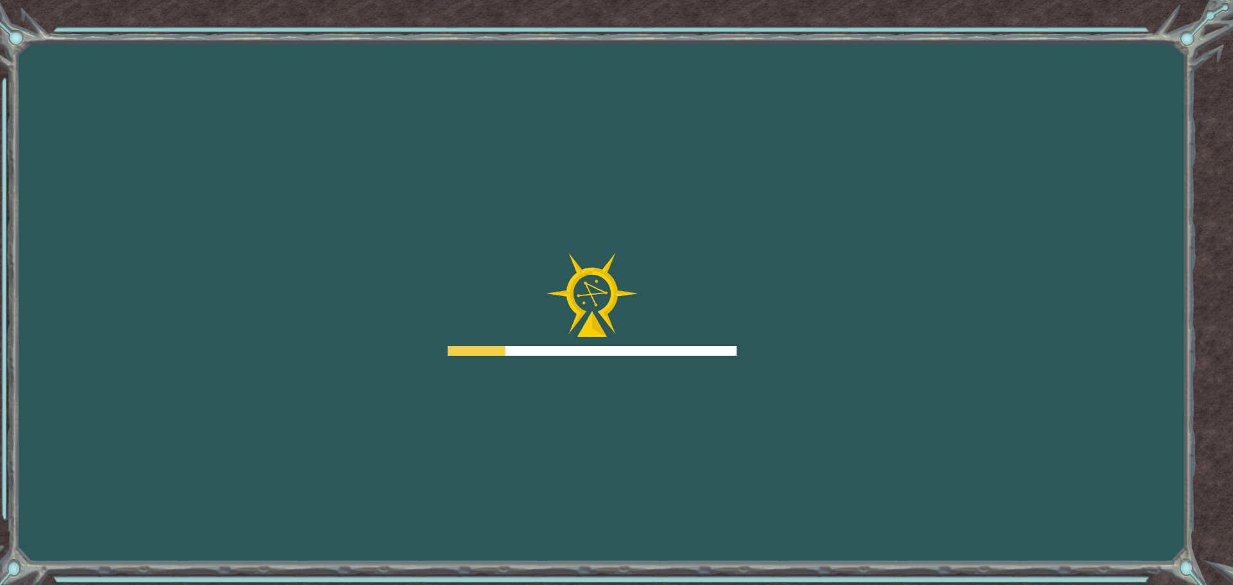
click at [1008, 304] on div "Goals 從伺服器載入失敗 您需要加入一個課程來遊玩此關卡。 回到我的課程 詢問您的老師來分派一個授權碼給您，這樣您就可以繼續遊玩CodeCombat! 回…" at bounding box center [616, 292] width 1233 height 585
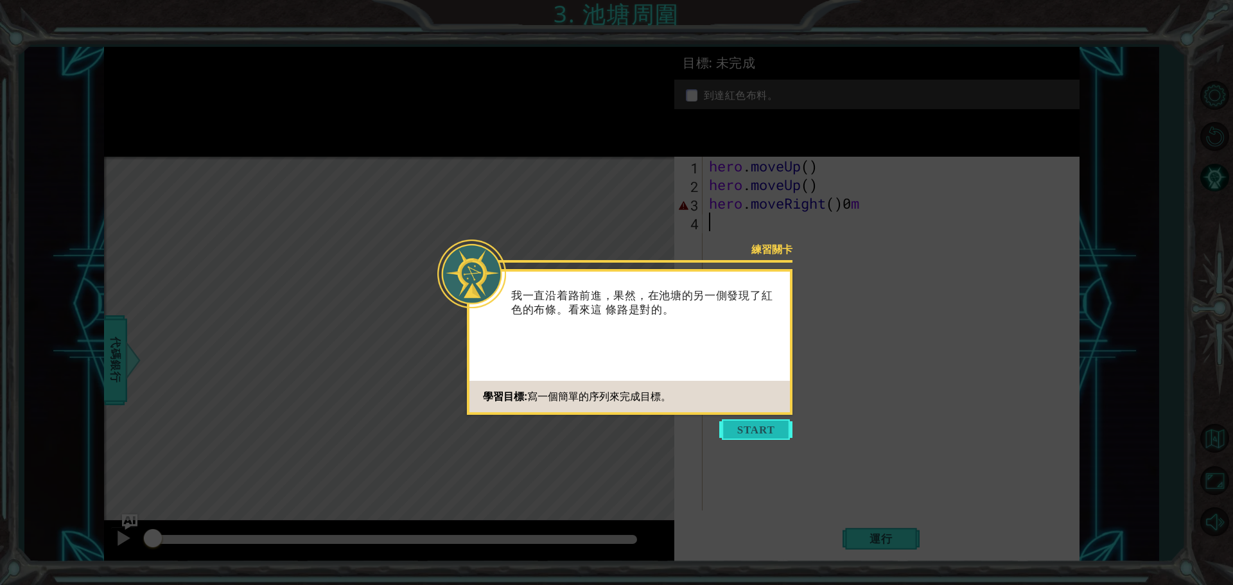
click at [759, 426] on button "Start" at bounding box center [755, 429] width 73 height 21
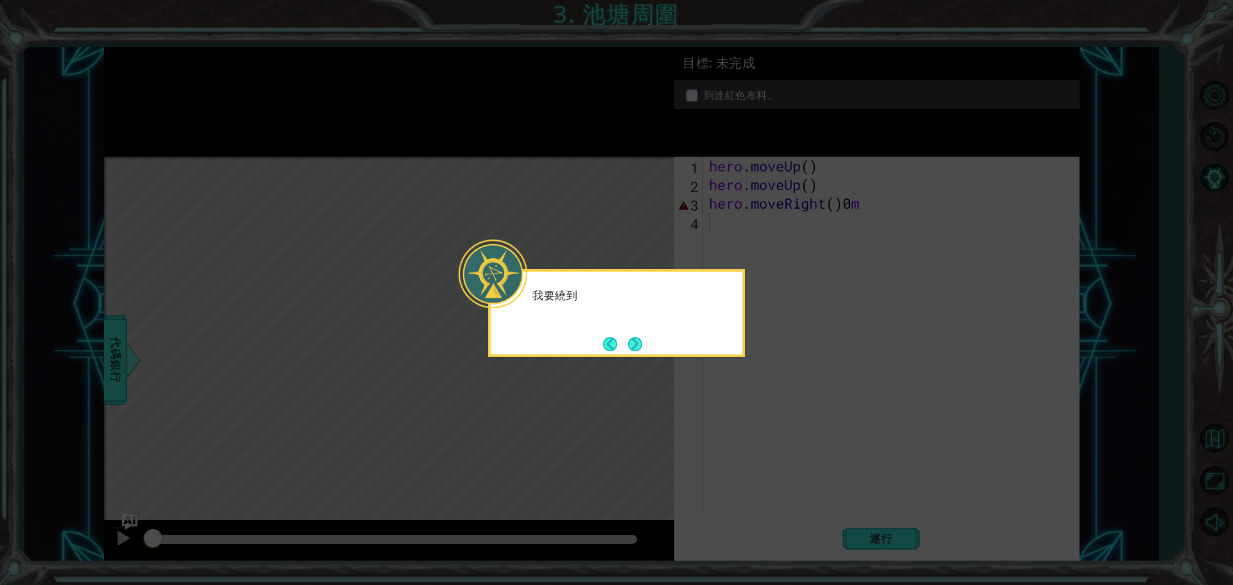
click at [759, 425] on icon at bounding box center [616, 292] width 1233 height 585
click at [639, 358] on icon at bounding box center [616, 292] width 1233 height 585
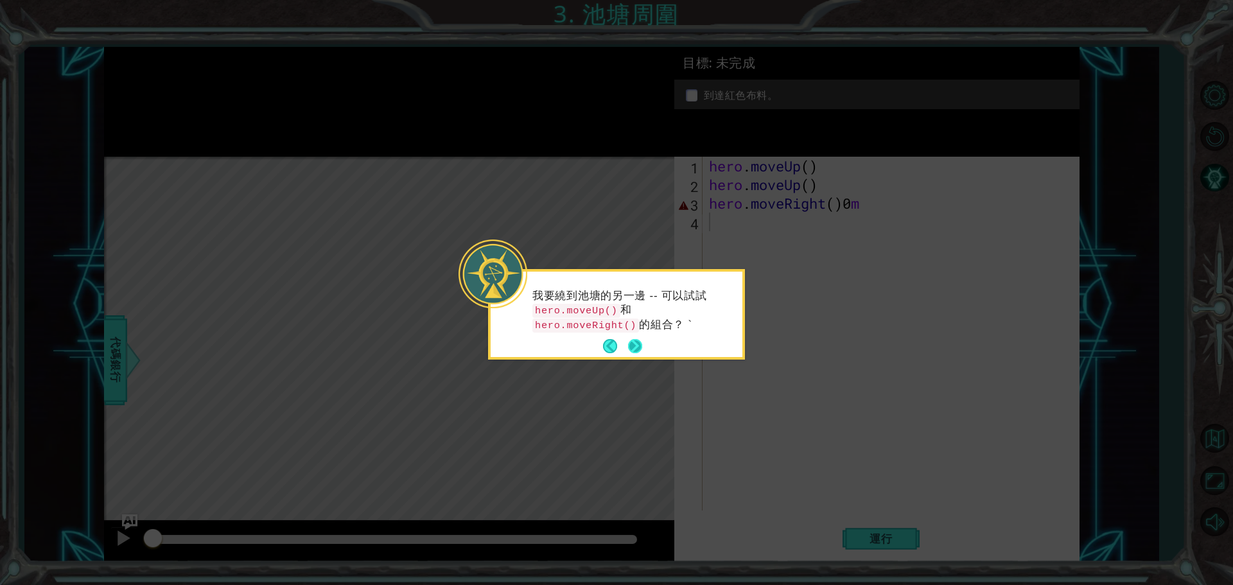
click at [643, 343] on div "我要繞到池塘的另一邊 -- 可以試試 hero.moveUp() 和 hero.moveRight() 的組合？ `" at bounding box center [617, 317] width 252 height 80
click at [638, 345] on button "Next" at bounding box center [634, 345] width 15 height 15
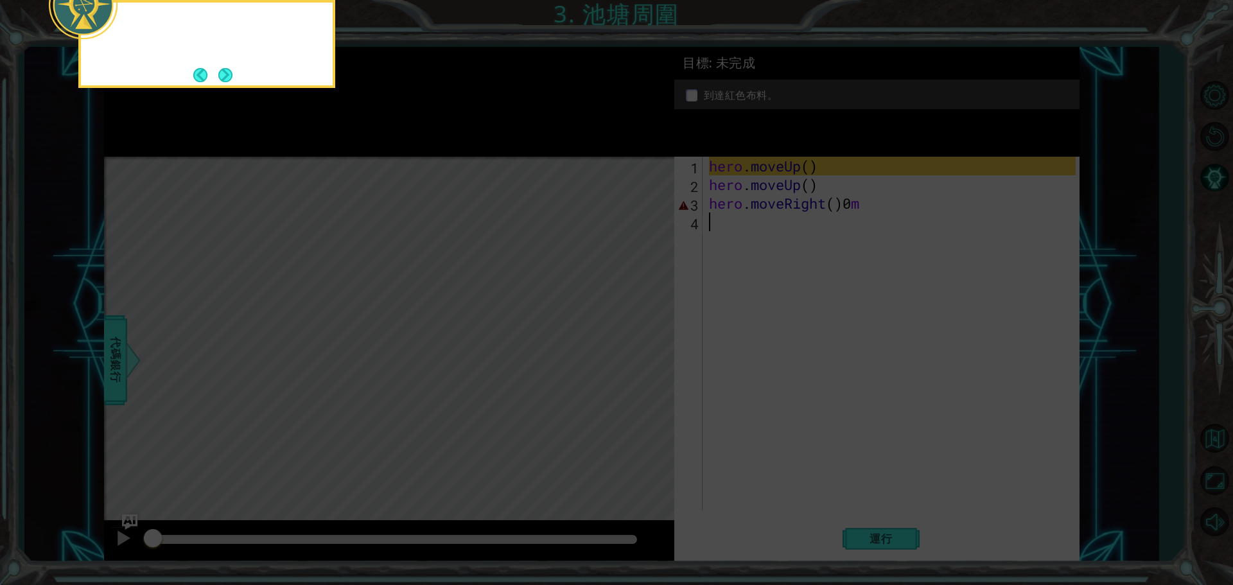
click at [829, 211] on icon at bounding box center [616, 87] width 1233 height 995
click at [839, 200] on icon at bounding box center [616, 87] width 1233 height 995
click at [852, 199] on icon at bounding box center [616, 87] width 1233 height 995
click at [860, 202] on icon at bounding box center [616, 87] width 1233 height 995
drag, startPoint x: 791, startPoint y: 209, endPoint x: 477, endPoint y: 183, distance: 315.0
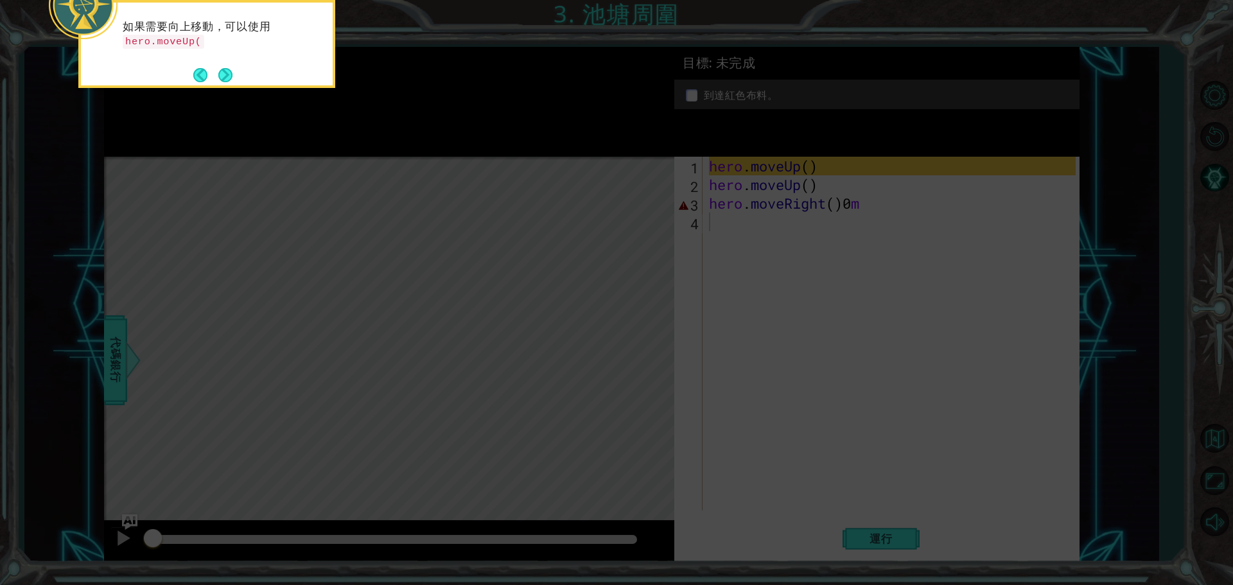
click at [755, 209] on icon at bounding box center [616, 87] width 1233 height 995
click at [216, 73] on button "Back" at bounding box center [205, 75] width 25 height 14
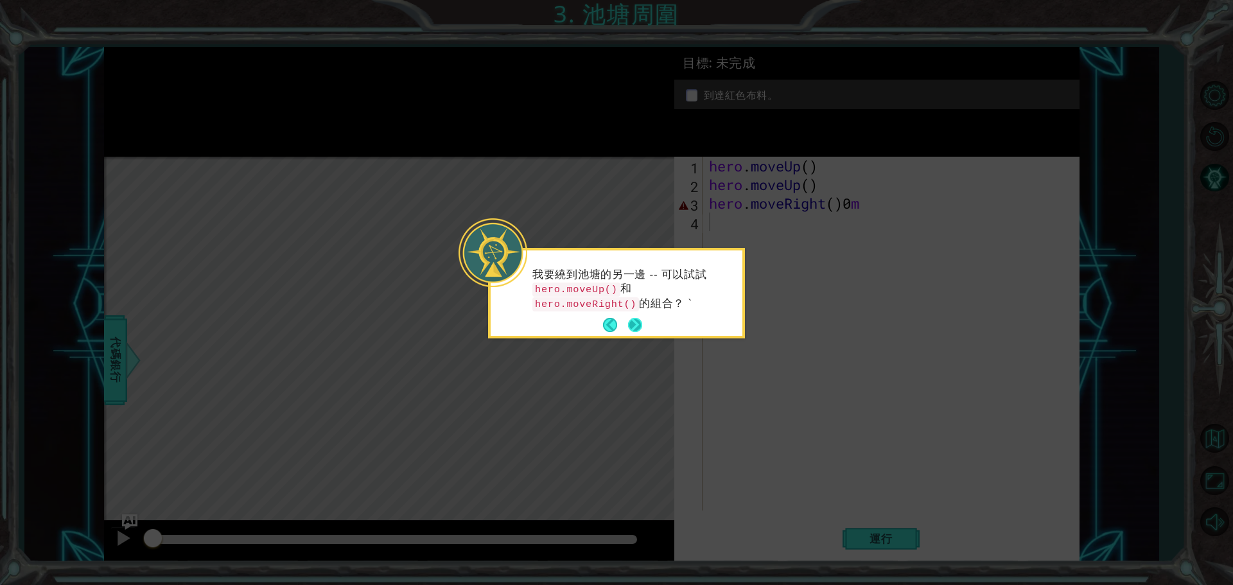
click at [628, 328] on button "Next" at bounding box center [635, 325] width 14 height 14
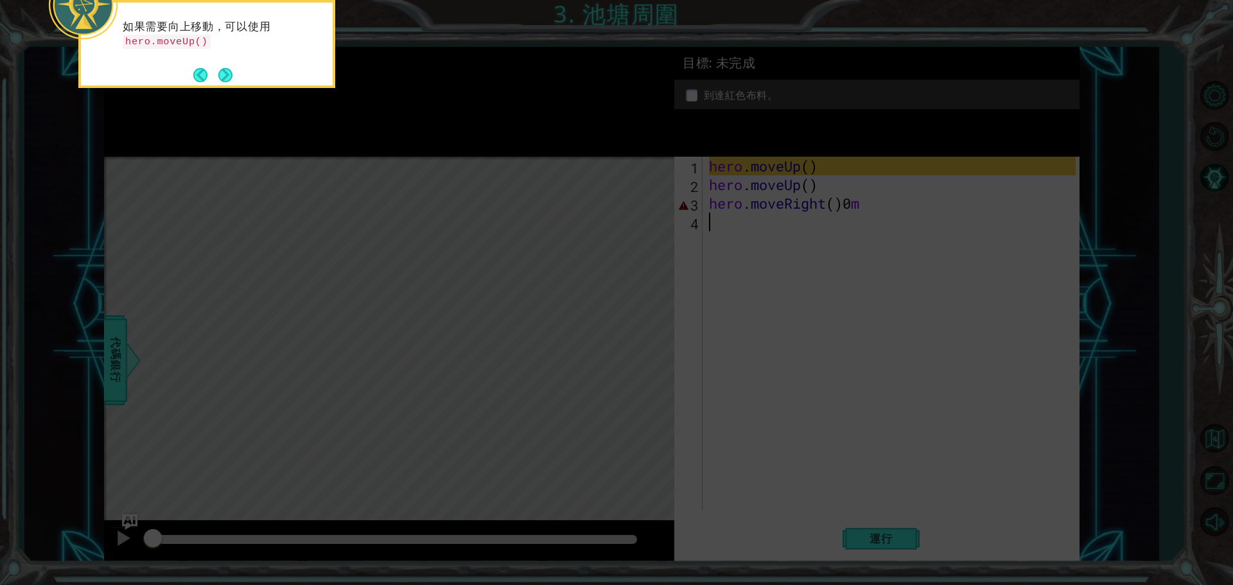
click at [779, 259] on icon at bounding box center [616, 87] width 1233 height 995
click at [225, 74] on button "Next" at bounding box center [225, 75] width 14 height 14
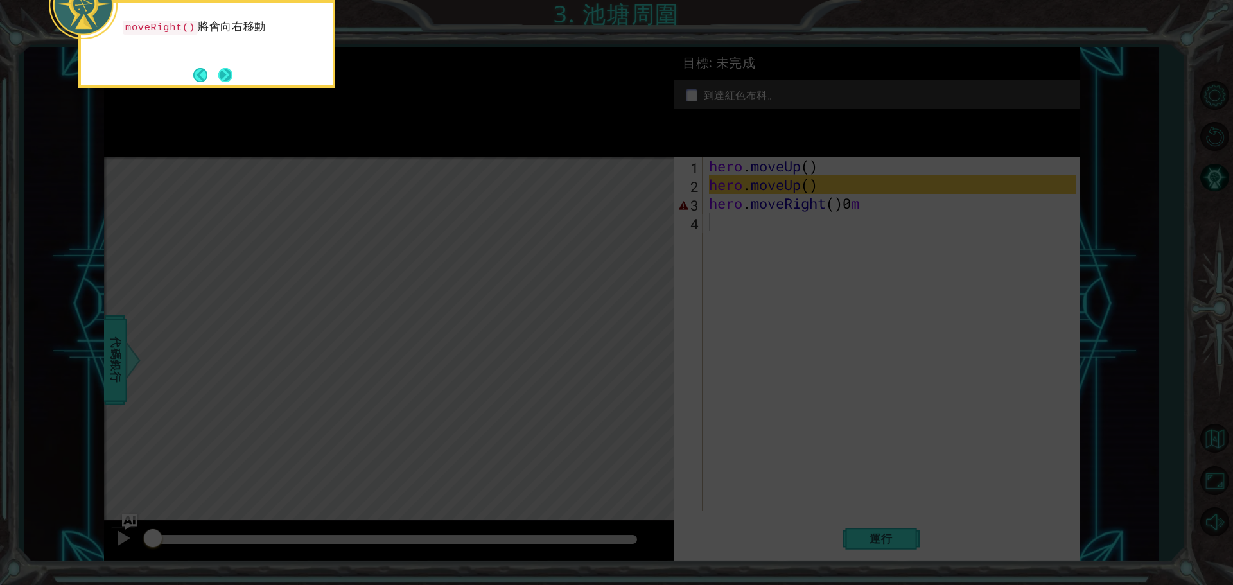
click at [220, 76] on button "Next" at bounding box center [225, 75] width 14 height 14
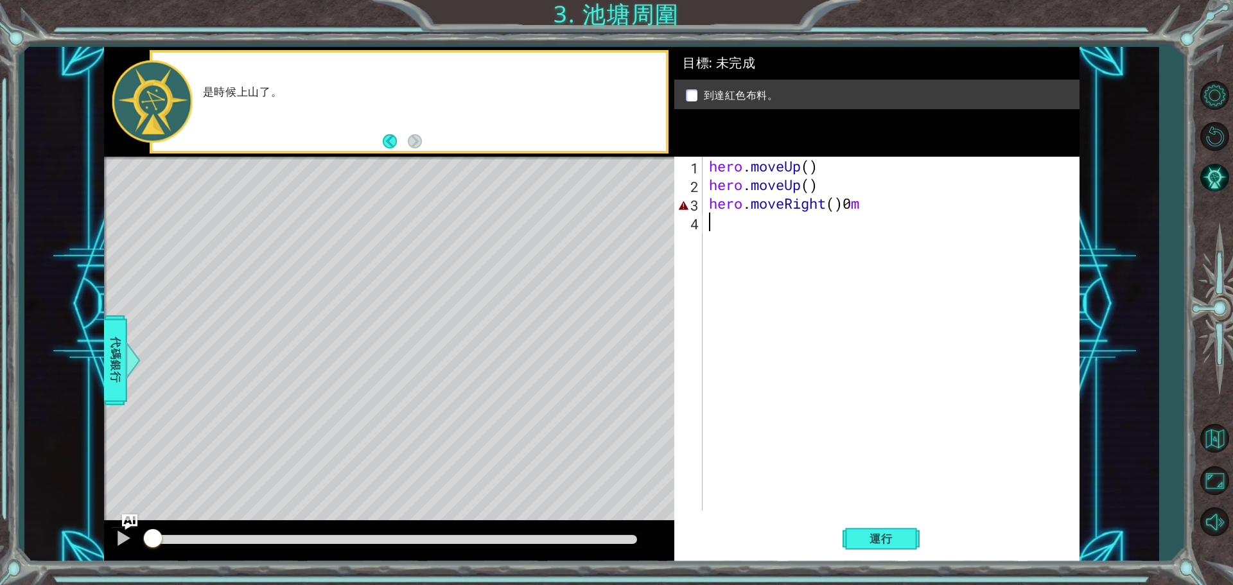
click at [912, 236] on div "hero . moveUp ( ) hero . moveUp ( ) hero . moveRight ( ) 0 m" at bounding box center [894, 352] width 376 height 391
click at [891, 208] on div "hero . moveUp ( ) hero . moveUp ( ) hero . moveRight ( ) 0 m" at bounding box center [894, 352] width 376 height 391
type textarea "hero.moveRight()"
click at [860, 244] on div "hero . moveUp ( ) hero . moveUp ( ) hero . moveRight ( )" at bounding box center [894, 352] width 376 height 391
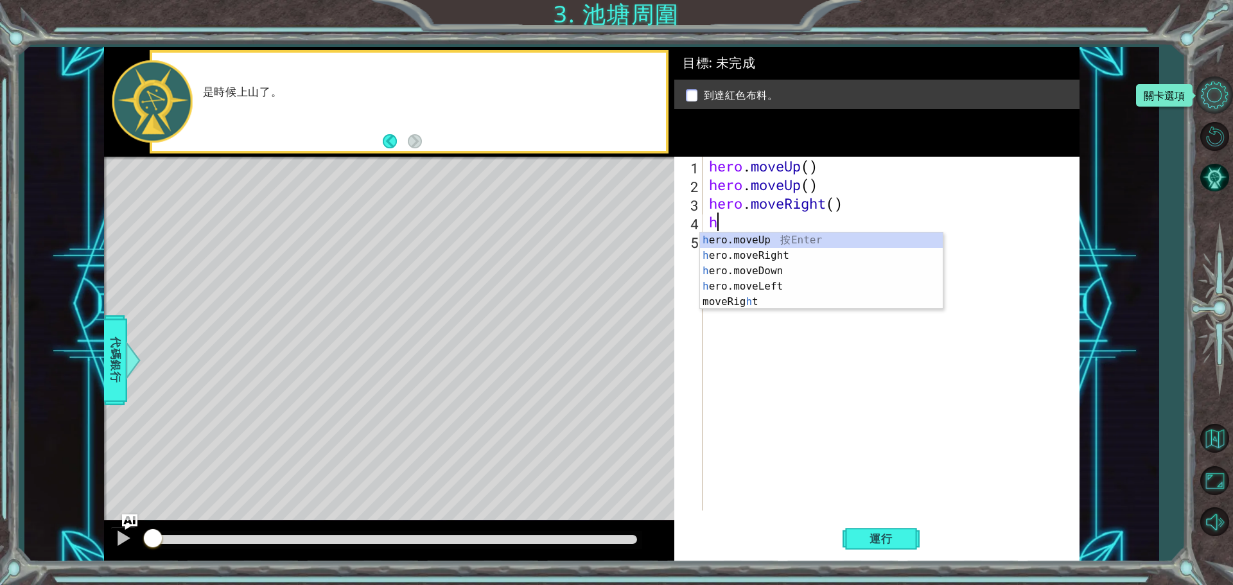
type textarea "h"
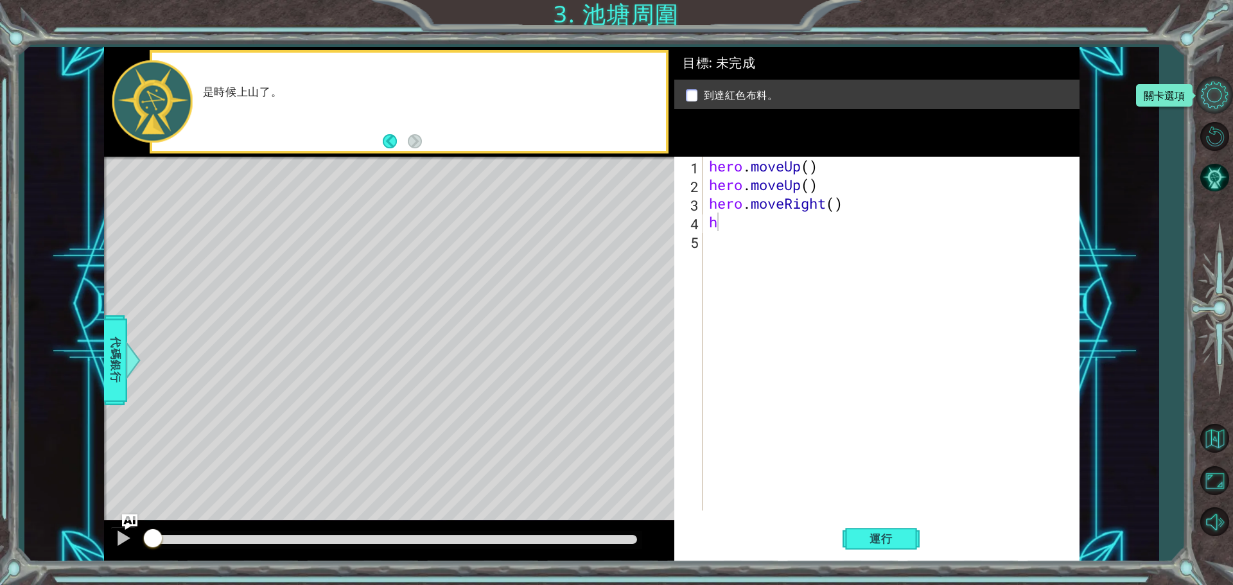
click at [1220, 97] on button "關卡選項" at bounding box center [1213, 94] width 37 height 37
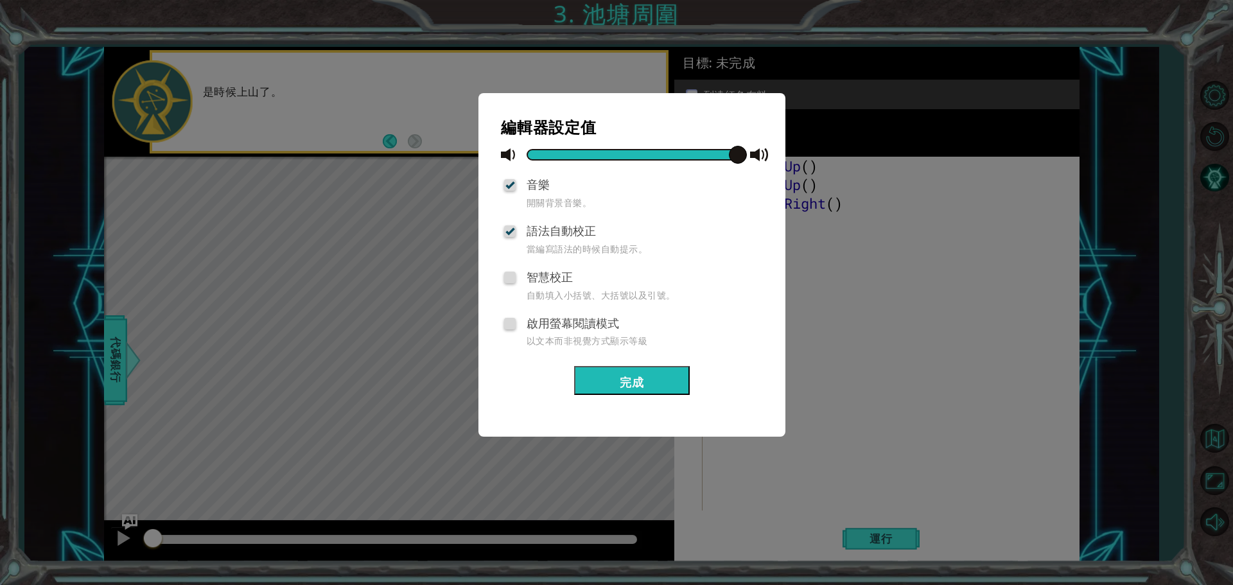
click at [883, 230] on div "編輯器設定值 音樂 開關背景音樂。 語法自動校正 當編寫語法的時候自動提示。 智慧校正 自動填入小括號、大括號以及引號。 啟用螢幕閱讀模式 以文本而非視覺方式…" at bounding box center [616, 292] width 1233 height 585
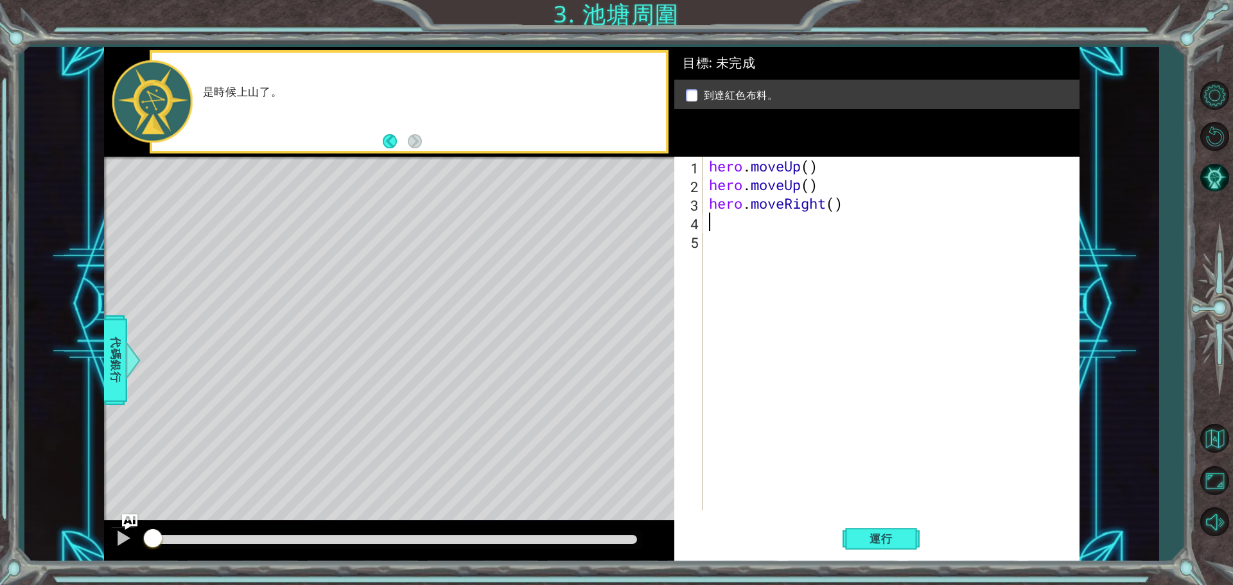
type textarea "h"
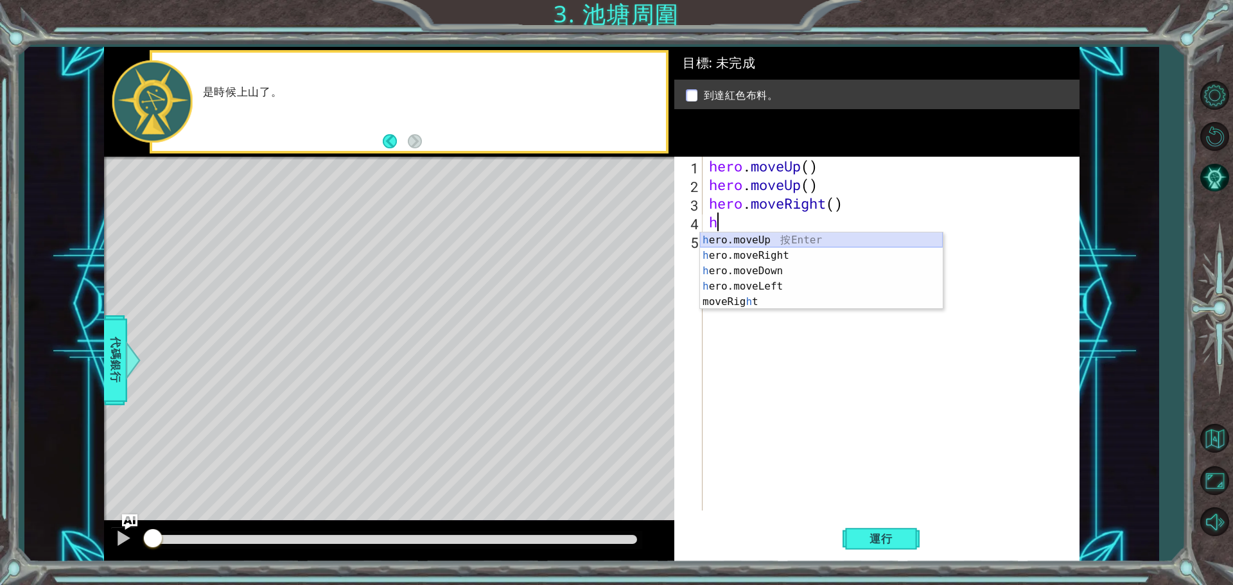
click at [772, 239] on div "h ero.moveUp 按 Enter h ero.moveRight 按 Enter h ero.moveDown 按 Enter h ero.moveL…" at bounding box center [821, 286] width 243 height 108
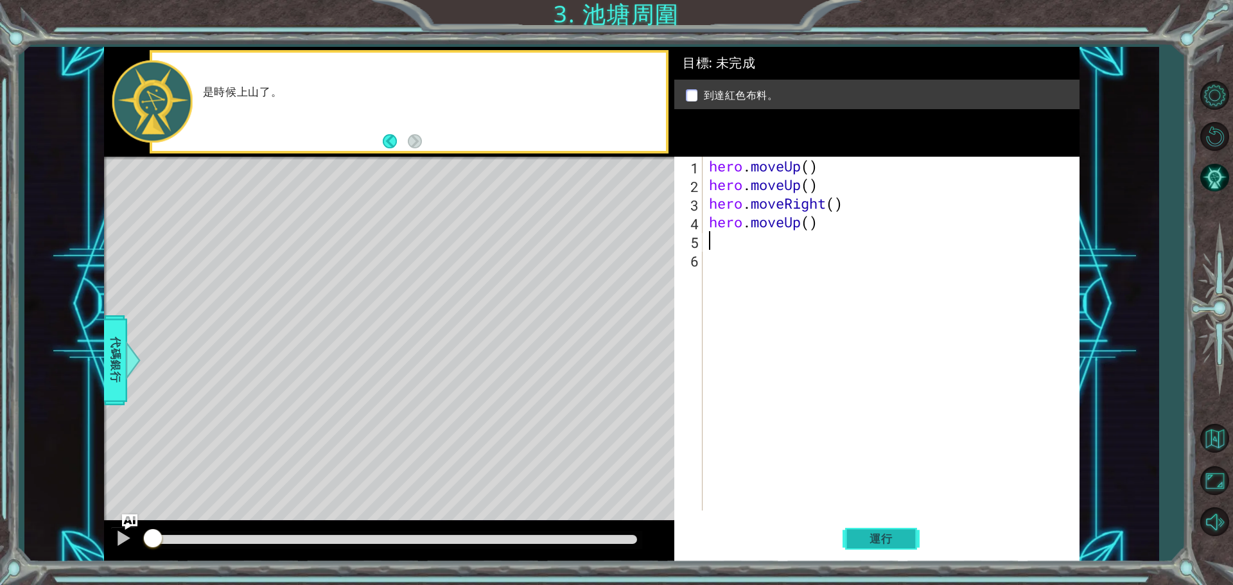
click at [899, 542] on span "運行" at bounding box center [880, 538] width 49 height 13
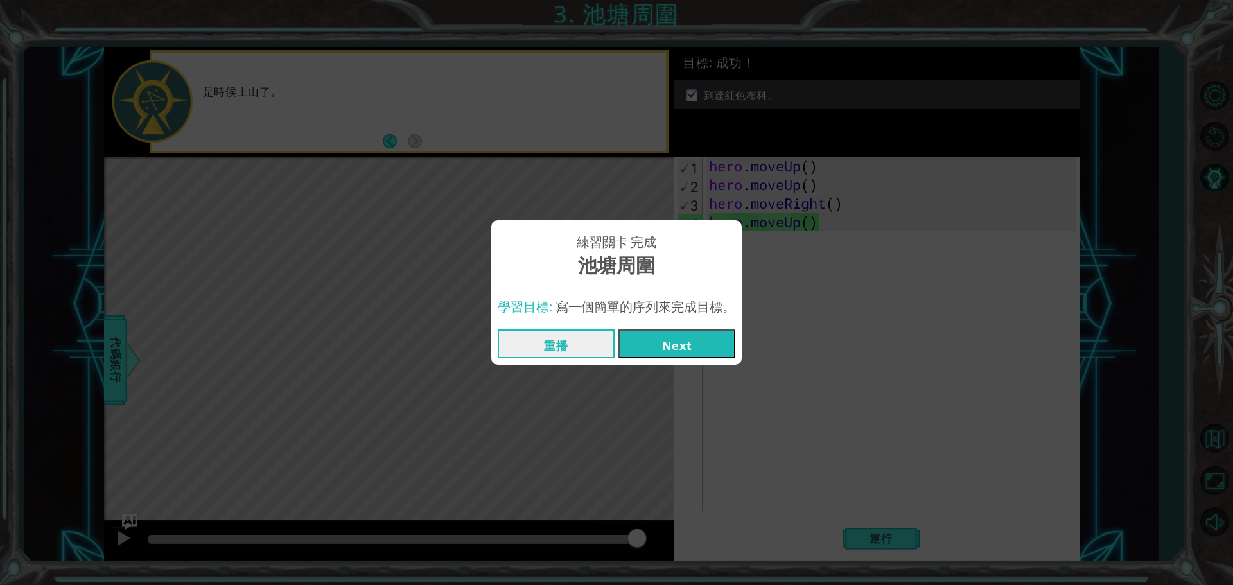
click at [688, 346] on button "Next" at bounding box center [676, 343] width 117 height 29
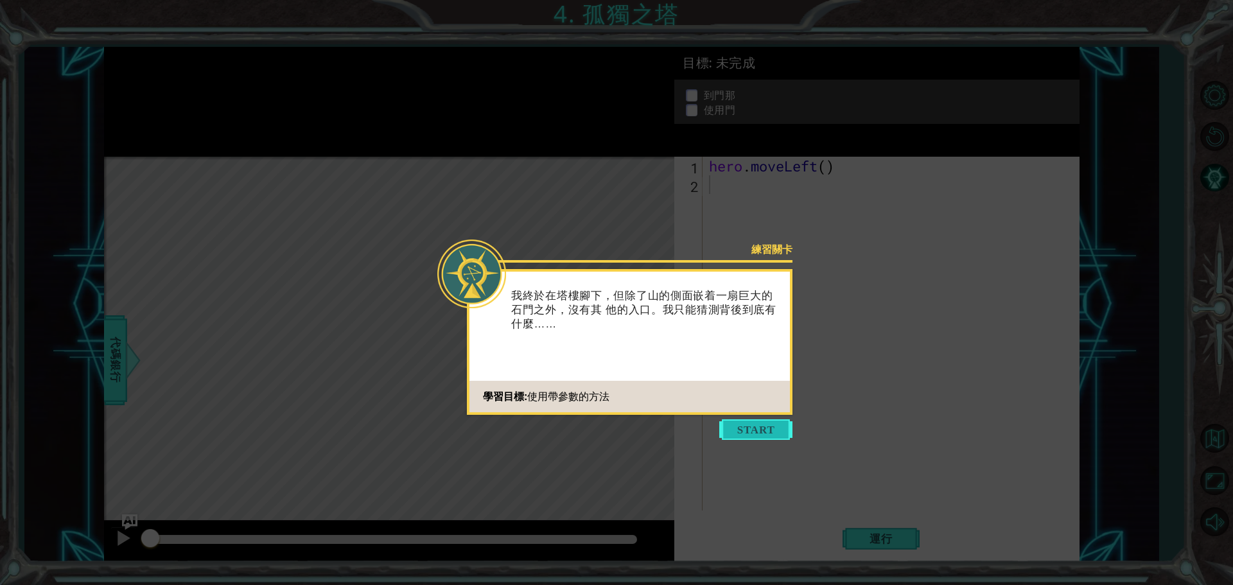
click at [774, 430] on button "Start" at bounding box center [755, 429] width 73 height 21
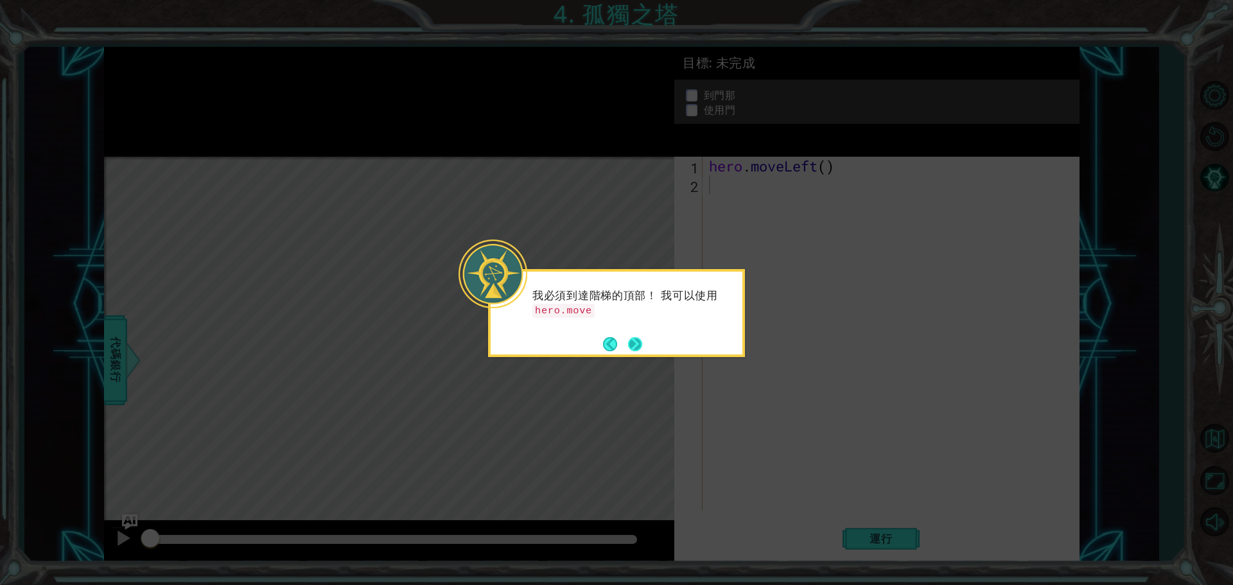
click at [634, 343] on button "Next" at bounding box center [635, 344] width 14 height 14
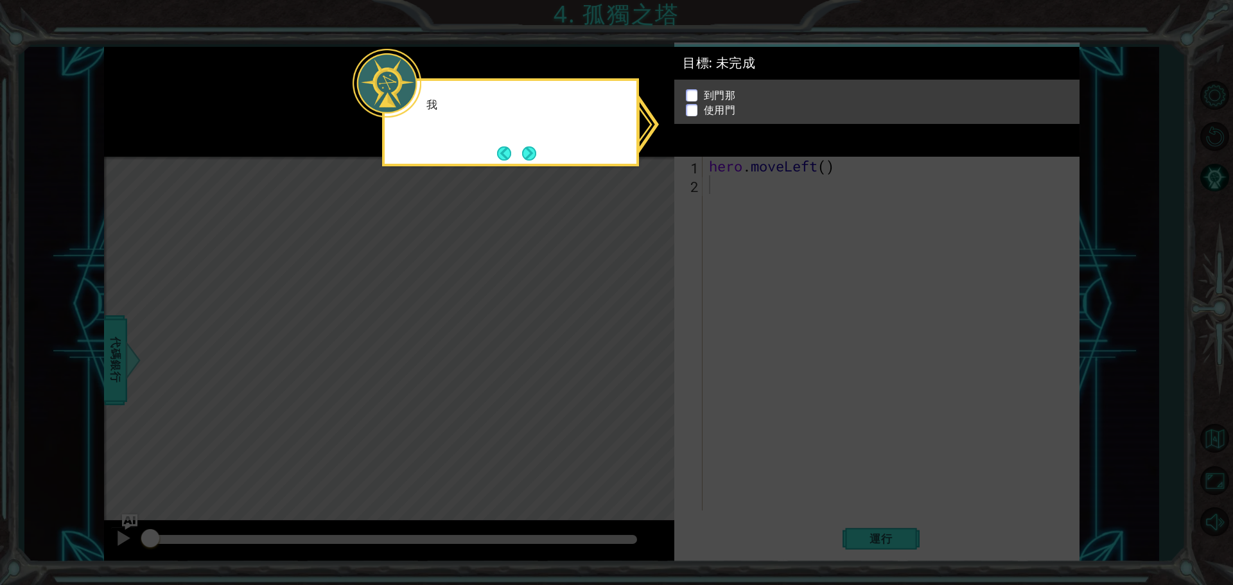
click at [634, 343] on icon at bounding box center [616, 292] width 1233 height 585
click at [516, 155] on button "Back" at bounding box center [509, 153] width 25 height 14
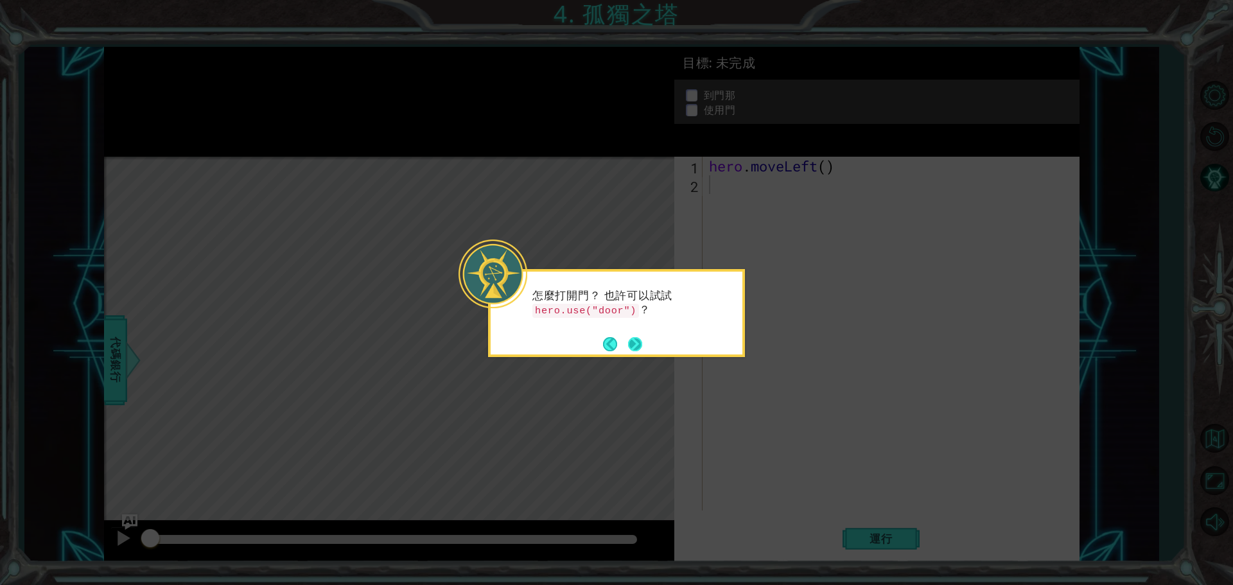
click at [636, 345] on button "Next" at bounding box center [635, 344] width 14 height 14
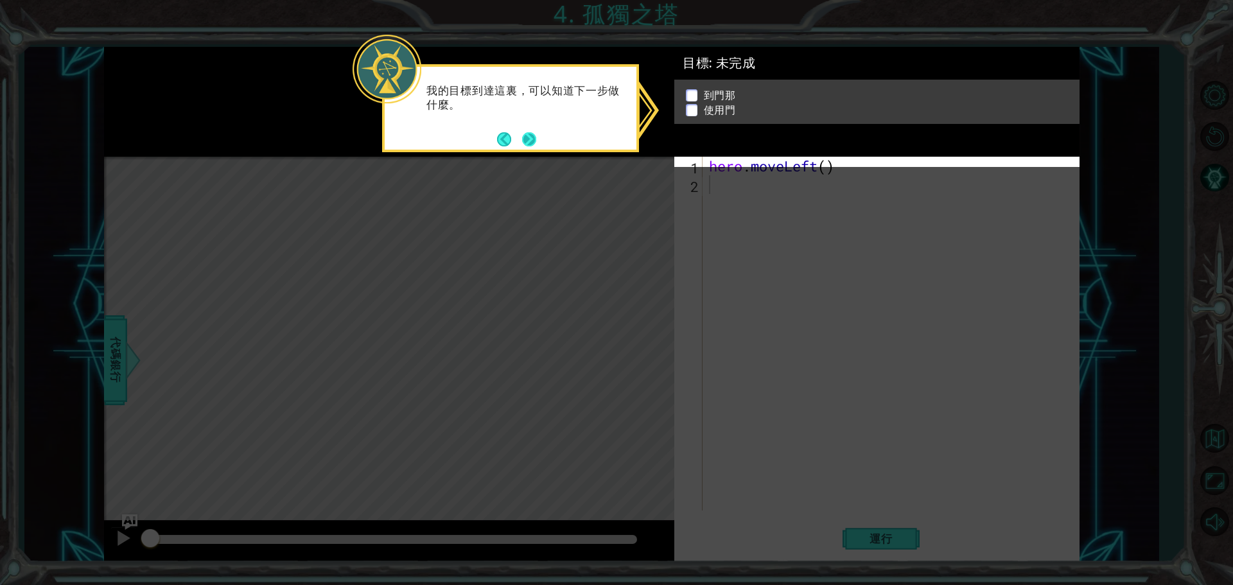
click at [536, 139] on button "Next" at bounding box center [529, 139] width 14 height 14
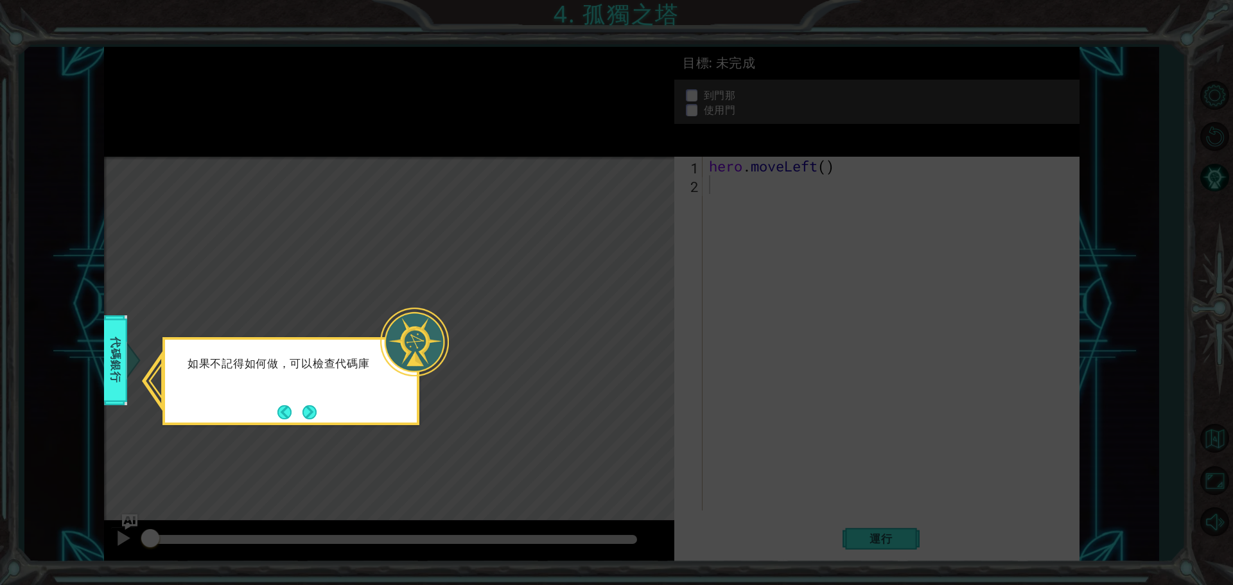
click at [320, 413] on div "如果不記得如何做，可以檢查代碼庫" at bounding box center [290, 381] width 257 height 88
click at [308, 415] on button "Next" at bounding box center [309, 411] width 15 height 15
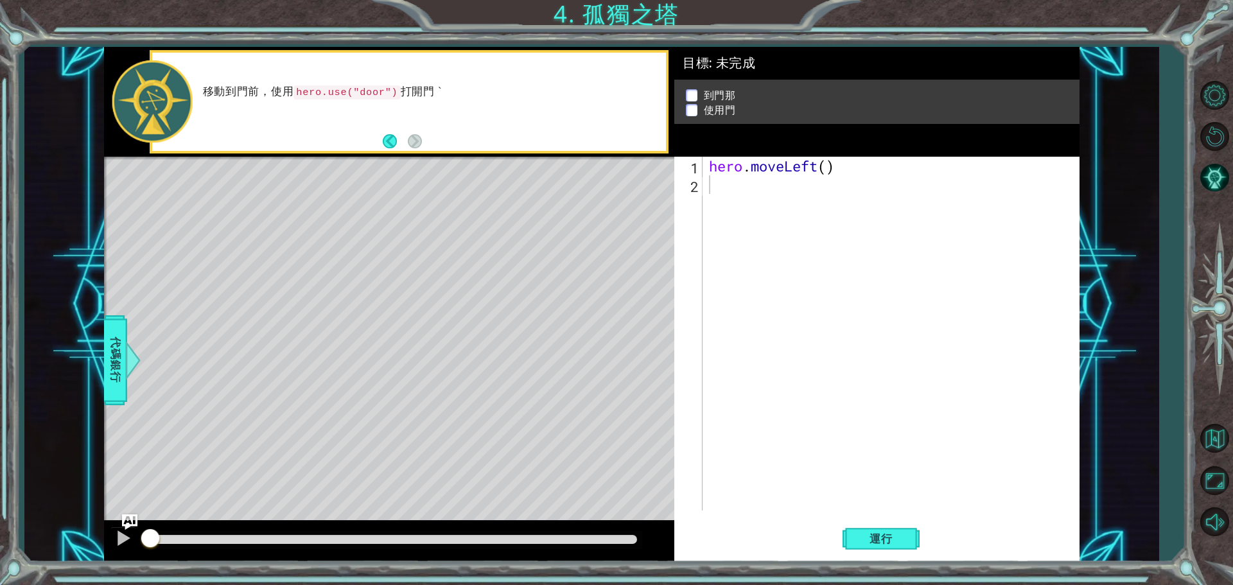
click at [688, 94] on p at bounding box center [692, 96] width 12 height 12
click at [690, 99] on p at bounding box center [692, 105] width 12 height 12
click at [699, 96] on li "到門那" at bounding box center [879, 103] width 386 height 15
click at [827, 168] on div "hero . moveLeft ( )" at bounding box center [894, 352] width 376 height 391
type textarea "hero.moveLeft(2)"
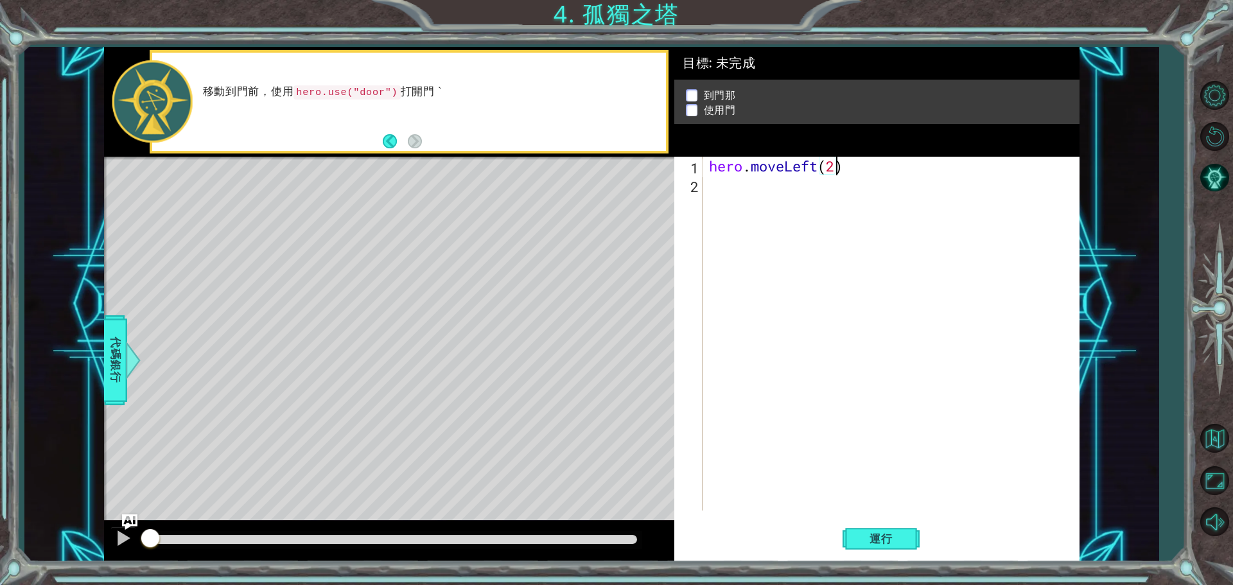
scroll to position [0, 5]
click at [853, 225] on div "hero . moveLeft ( 2 )" at bounding box center [894, 352] width 376 height 391
type textarea "h"
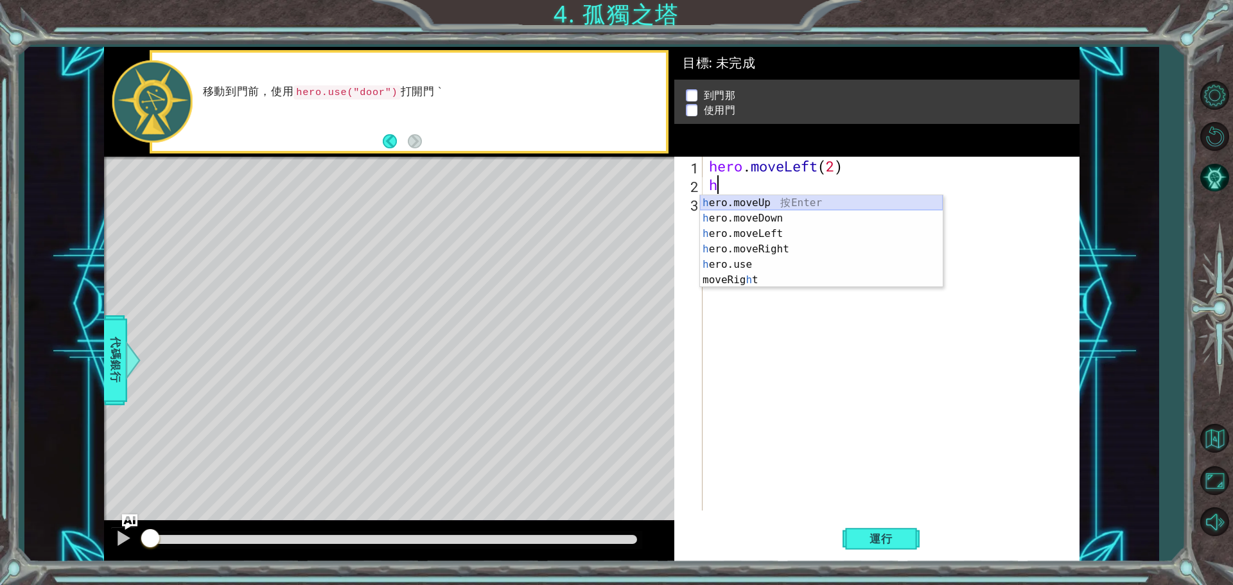
click at [769, 204] on div "h ero.moveUp 按 Enter h ero.moveDown 按 Enter h ero.moveLeft 按 Enter h ero.moveRi…" at bounding box center [821, 256] width 243 height 123
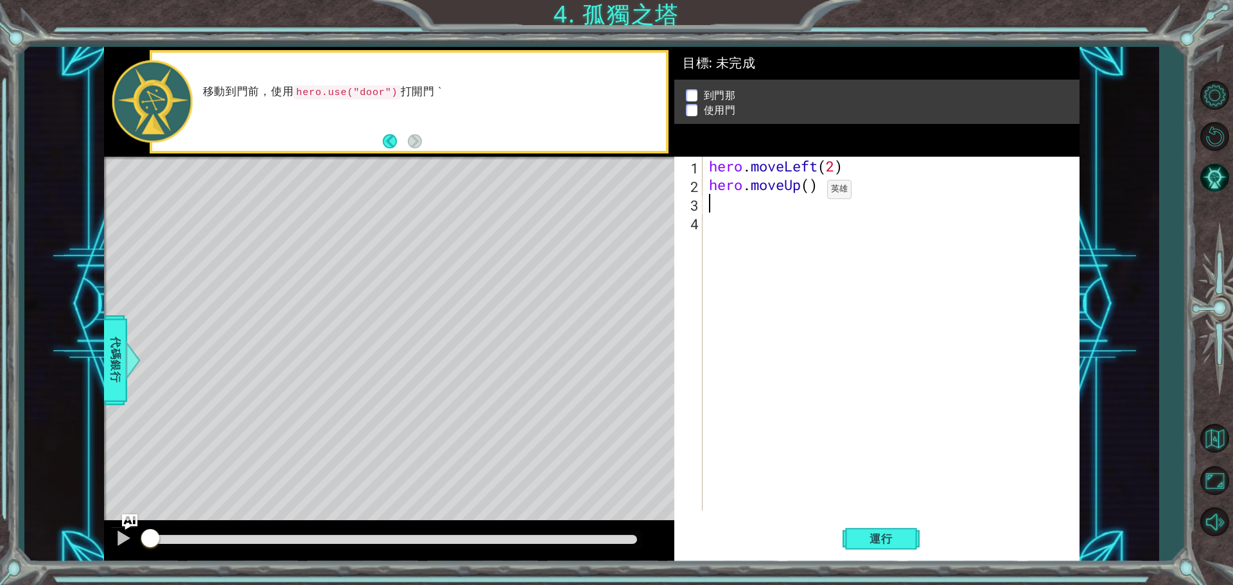
click at [808, 193] on div "hero . moveLeft ( 2 ) hero . moveUp ( )" at bounding box center [894, 352] width 376 height 391
type textarea "hero.moveUp(2)"
click at [872, 257] on div "hero . moveLeft ( 2 ) hero . moveUp ( 2 )" at bounding box center [894, 352] width 376 height 391
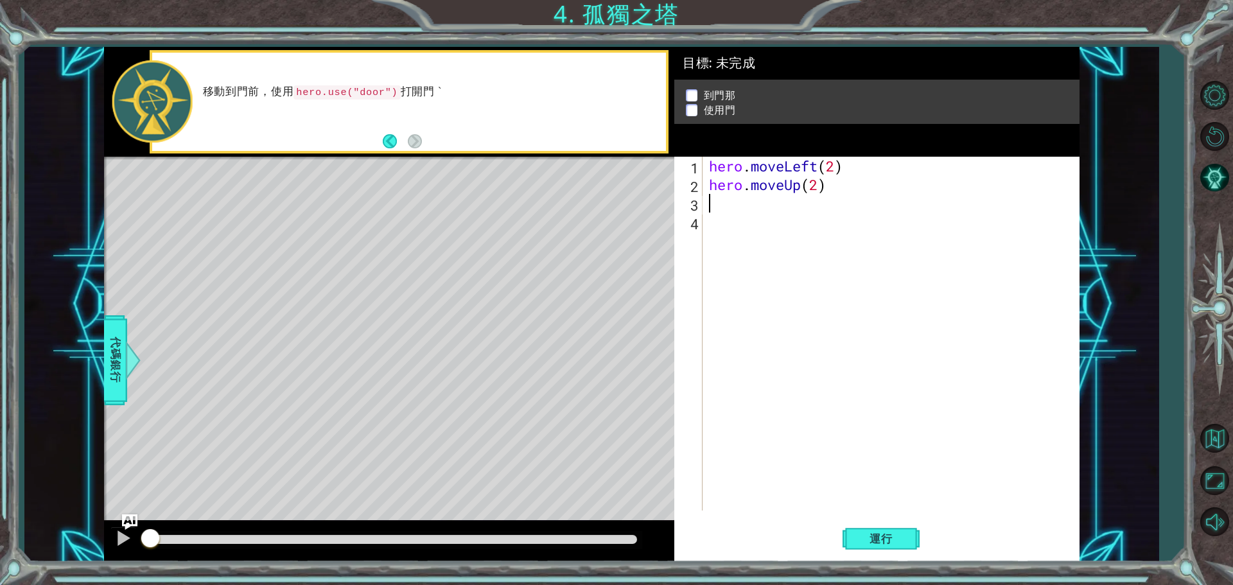
click at [738, 203] on div "hero . moveLeft ( 2 ) hero . moveUp ( 2 )" at bounding box center [894, 352] width 376 height 391
type textarea "h"
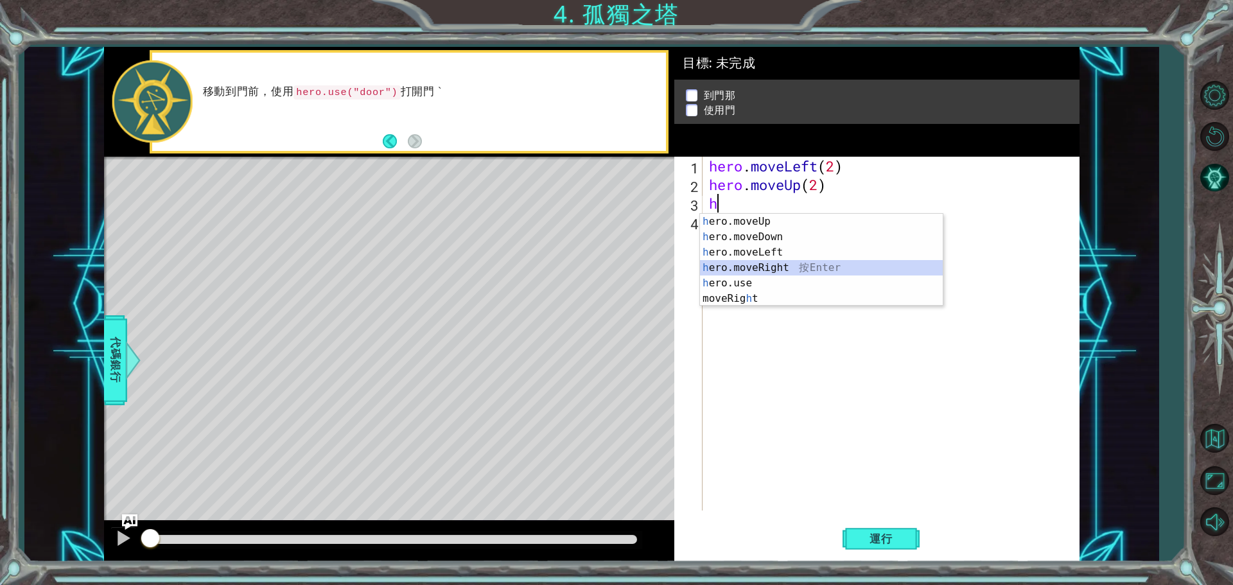
click at [777, 263] on div "h ero.moveUp 按 Enter h ero.moveDown 按 Enter h ero.moveLeft 按 Enter h ero.moveRi…" at bounding box center [821, 275] width 243 height 123
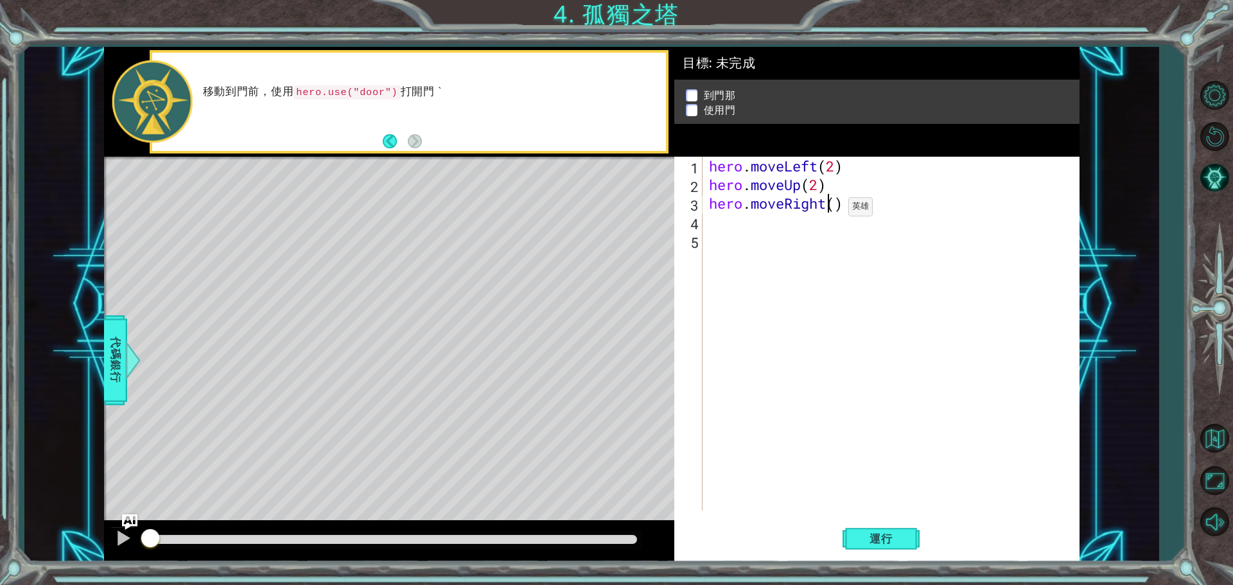
click at [829, 210] on div "hero . moveLeft ( 2 ) hero . moveUp ( 2 ) hero . moveRight ( )" at bounding box center [894, 352] width 376 height 391
click at [840, 212] on div "hero . moveLeft ( 2 ) hero . moveUp ( 2 ) hero . moveRight ( )" at bounding box center [894, 352] width 376 height 391
type textarea "hero.moveRight(2)"
drag, startPoint x: 874, startPoint y: 267, endPoint x: 833, endPoint y: 254, distance: 43.1
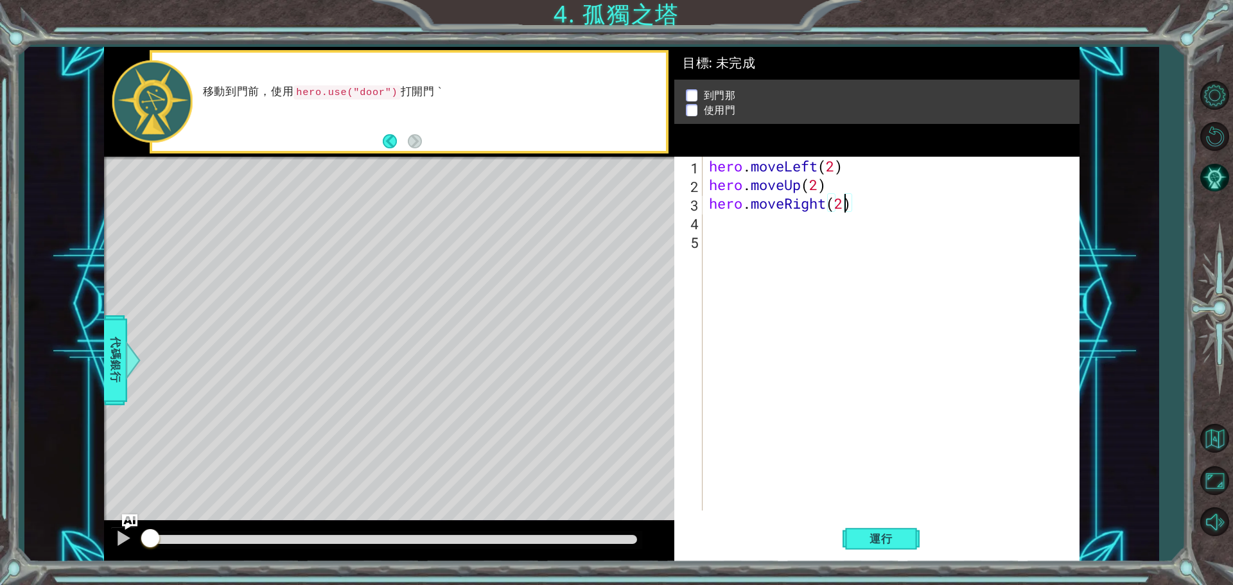
click at [871, 266] on div "hero . moveLeft ( 2 ) hero . moveUp ( 2 ) hero . moveRight ( 2 )" at bounding box center [894, 352] width 376 height 391
click at [745, 218] on div "hero . moveLeft ( 2 ) hero . moveUp ( 2 ) hero . moveRight ( 2 )" at bounding box center [894, 352] width 376 height 391
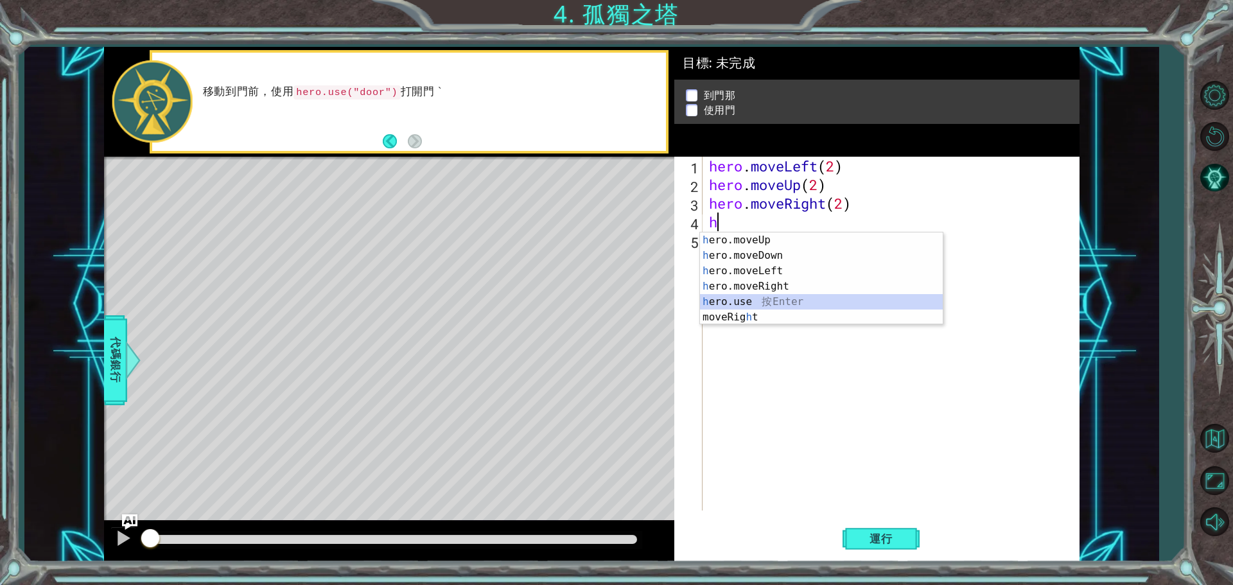
click at [758, 301] on div "h ero.moveUp 按 Enter h ero.moveDown 按 Enter h ero.moveLeft 按 Enter h ero.moveRi…" at bounding box center [821, 293] width 243 height 123
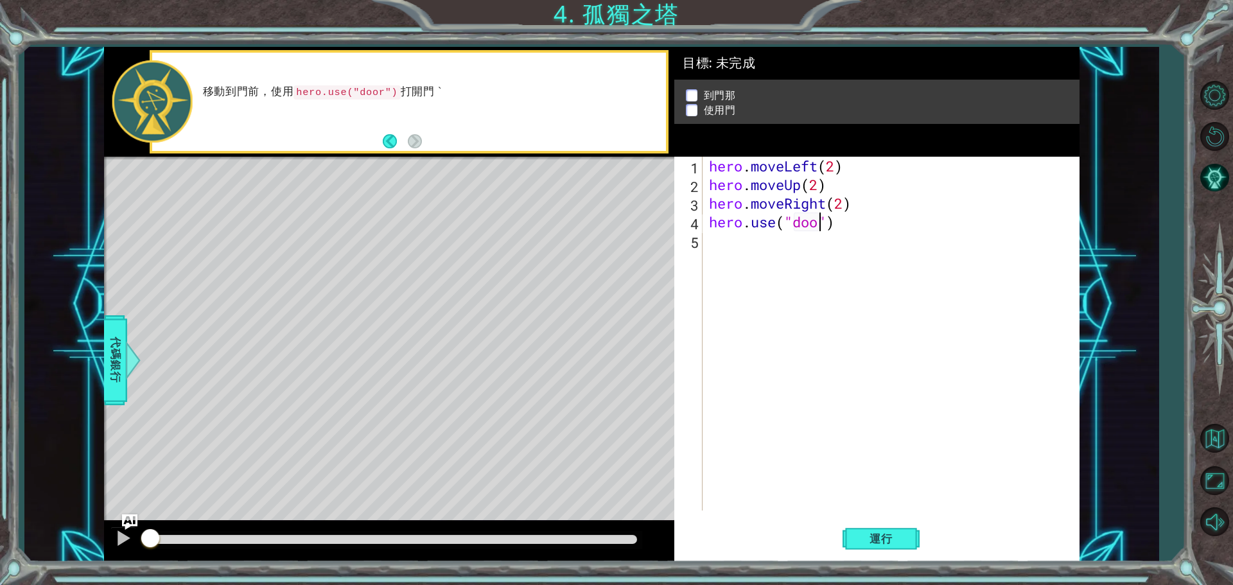
scroll to position [0, 5]
type textarea "hero.use("door")"
click at [865, 528] on button "運行" at bounding box center [880, 538] width 77 height 40
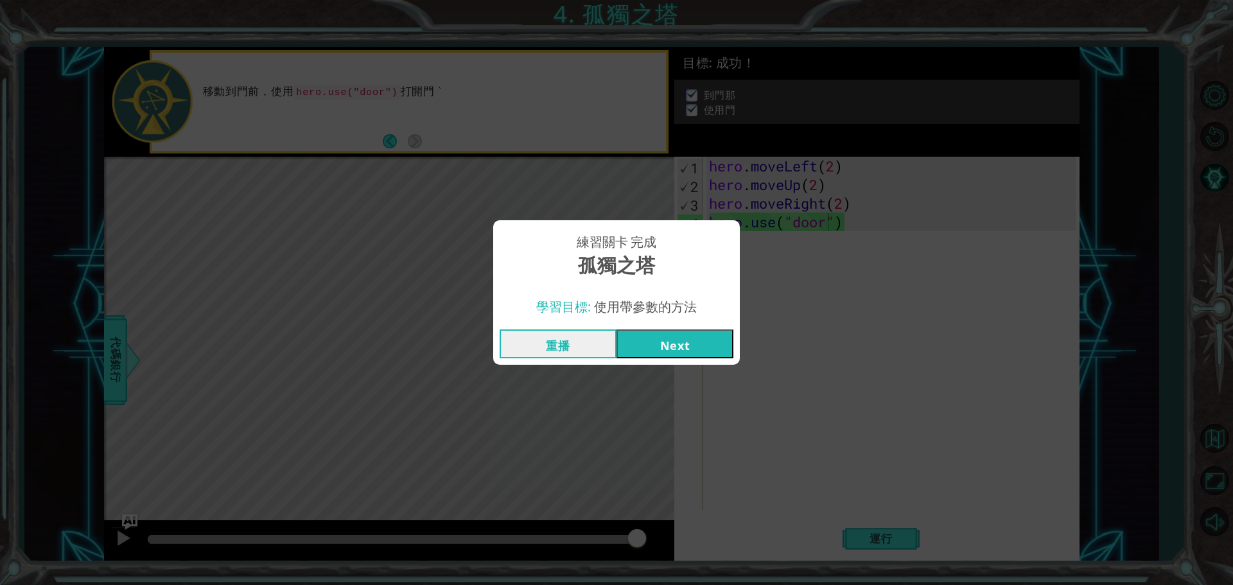
drag, startPoint x: 667, startPoint y: 339, endPoint x: 666, endPoint y: 351, distance: 12.3
click at [666, 351] on button "Next" at bounding box center [674, 343] width 117 height 29
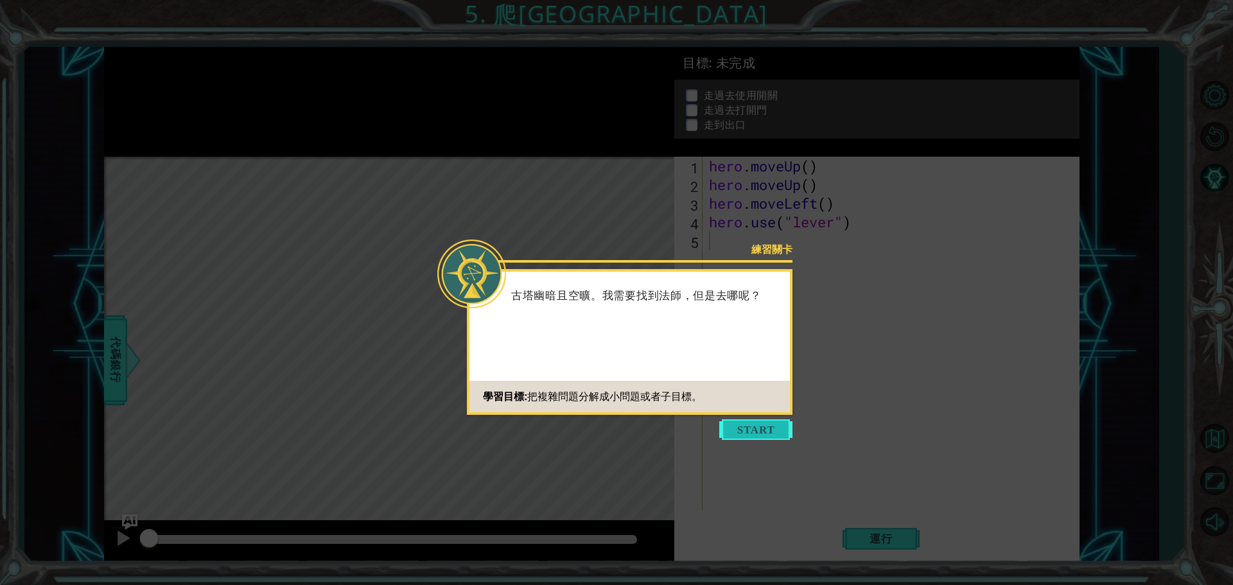
click at [771, 420] on button "Start" at bounding box center [755, 429] width 73 height 21
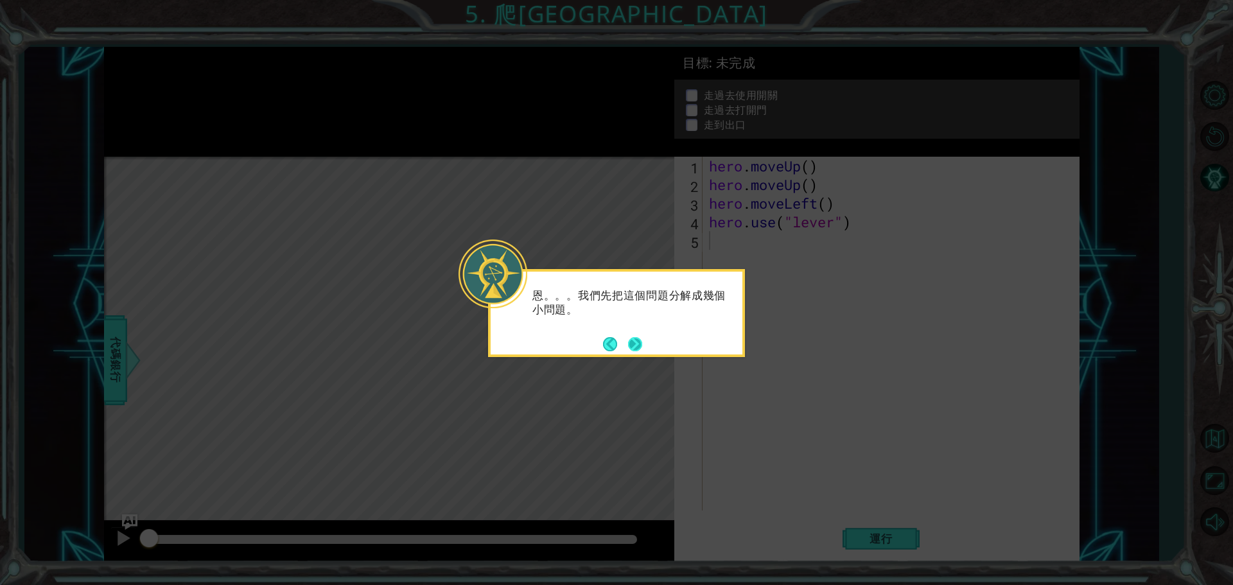
click at [641, 349] on button "Next" at bounding box center [635, 344] width 17 height 17
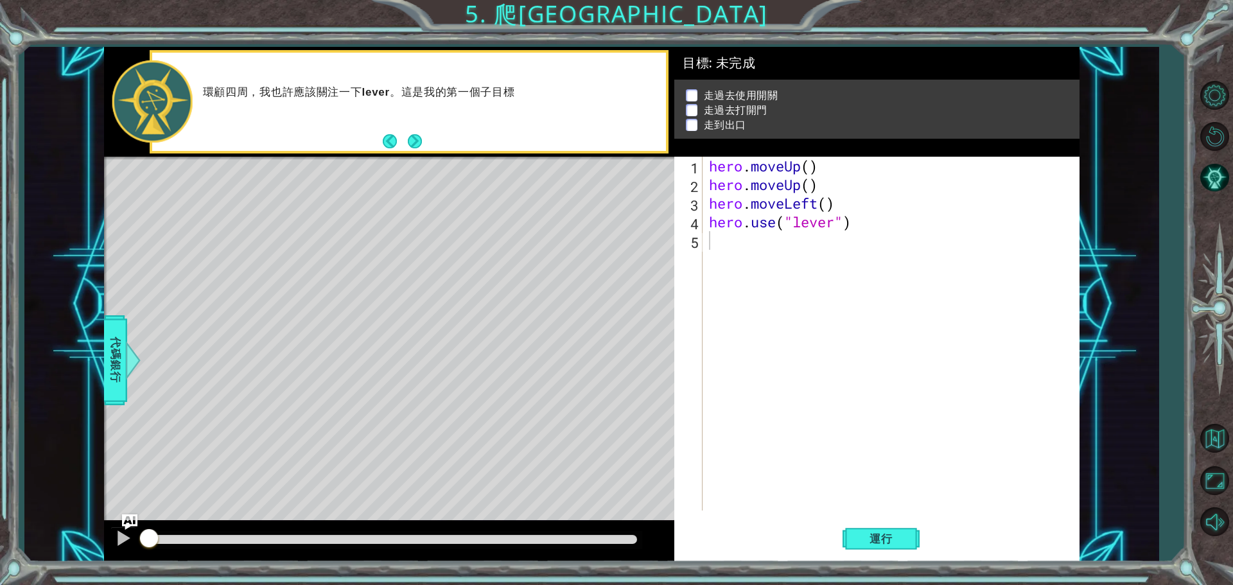
click at [522, 342] on div "Level Map" at bounding box center [400, 346] width 593 height 378
click at [411, 134] on button "Next" at bounding box center [415, 141] width 14 height 14
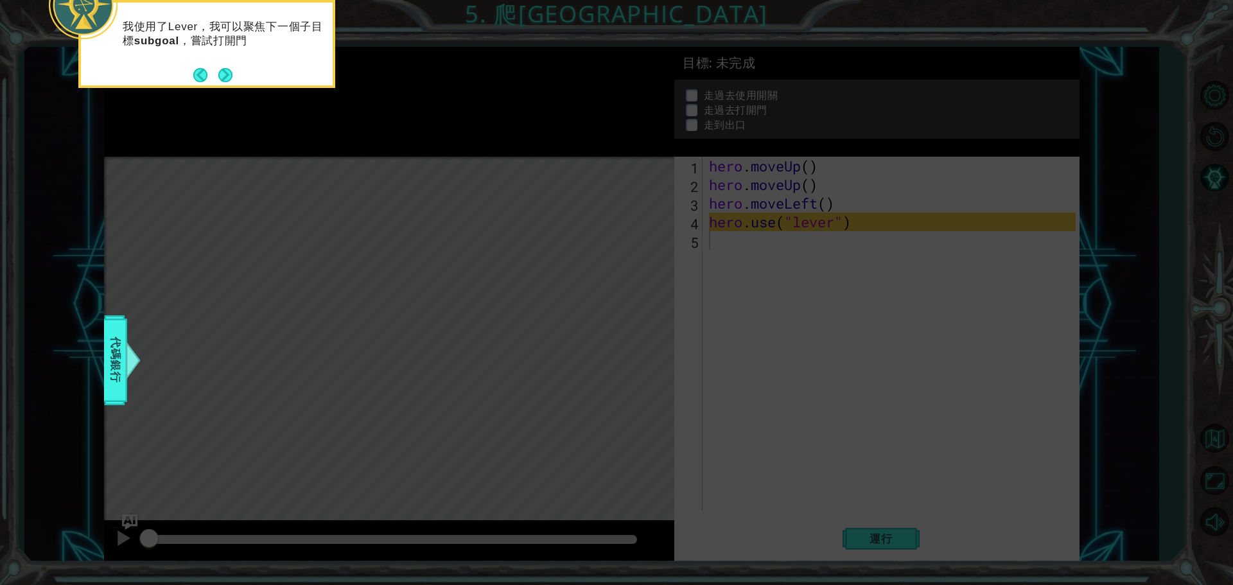
drag, startPoint x: 222, startPoint y: 76, endPoint x: 230, endPoint y: 74, distance: 8.6
click at [224, 76] on button "Next" at bounding box center [225, 75] width 14 height 14
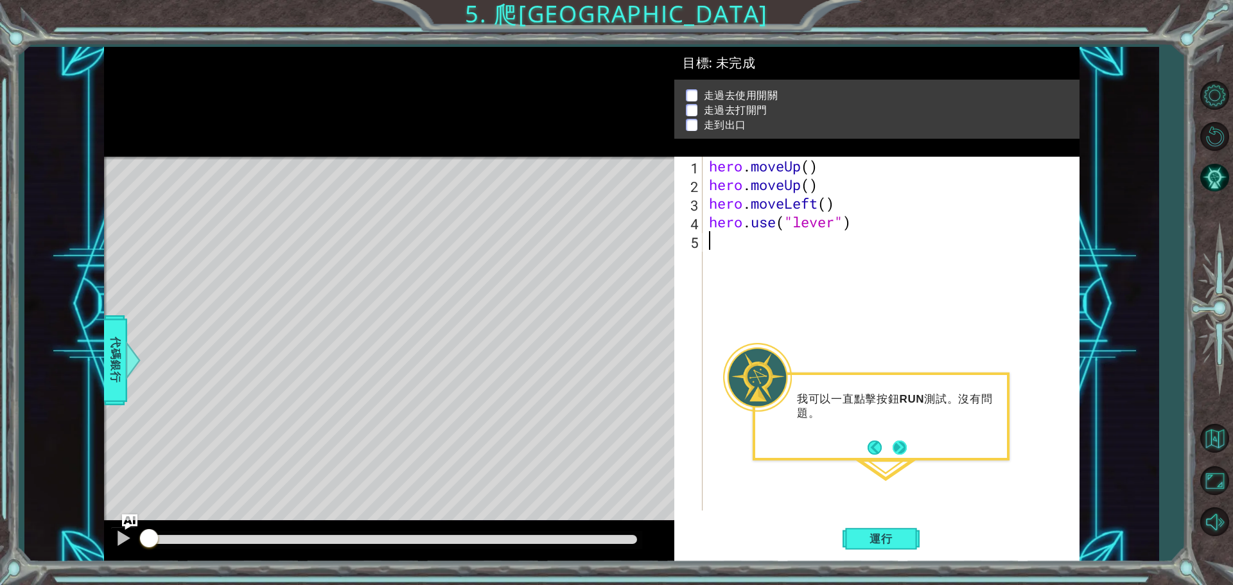
click at [905, 449] on button "Next" at bounding box center [900, 447] width 20 height 20
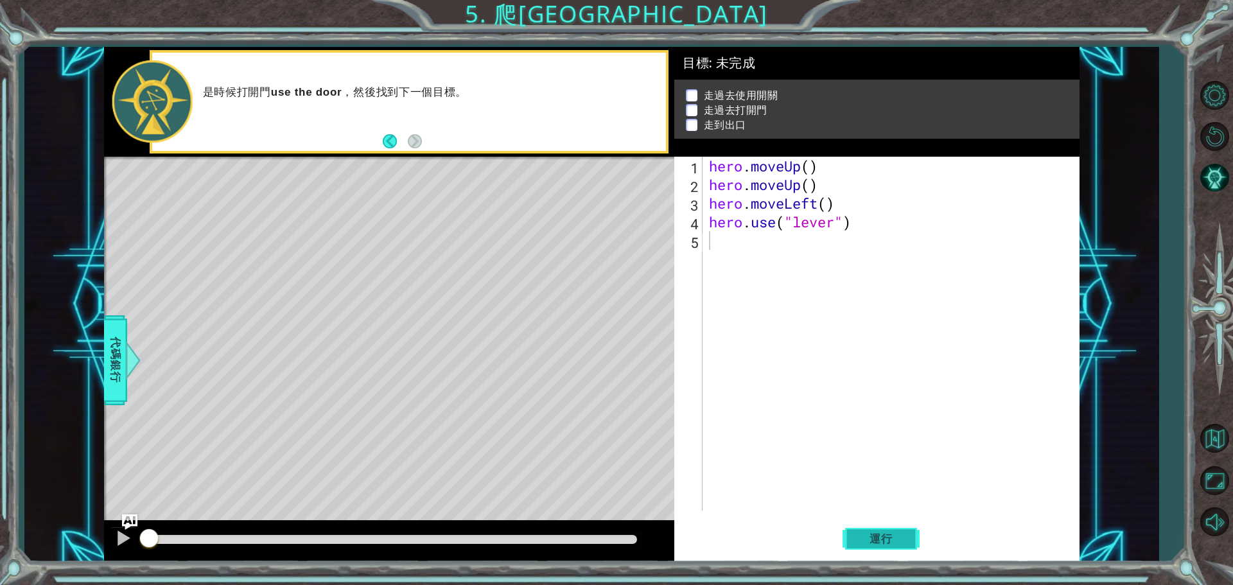
click at [882, 543] on span "運行" at bounding box center [880, 538] width 49 height 13
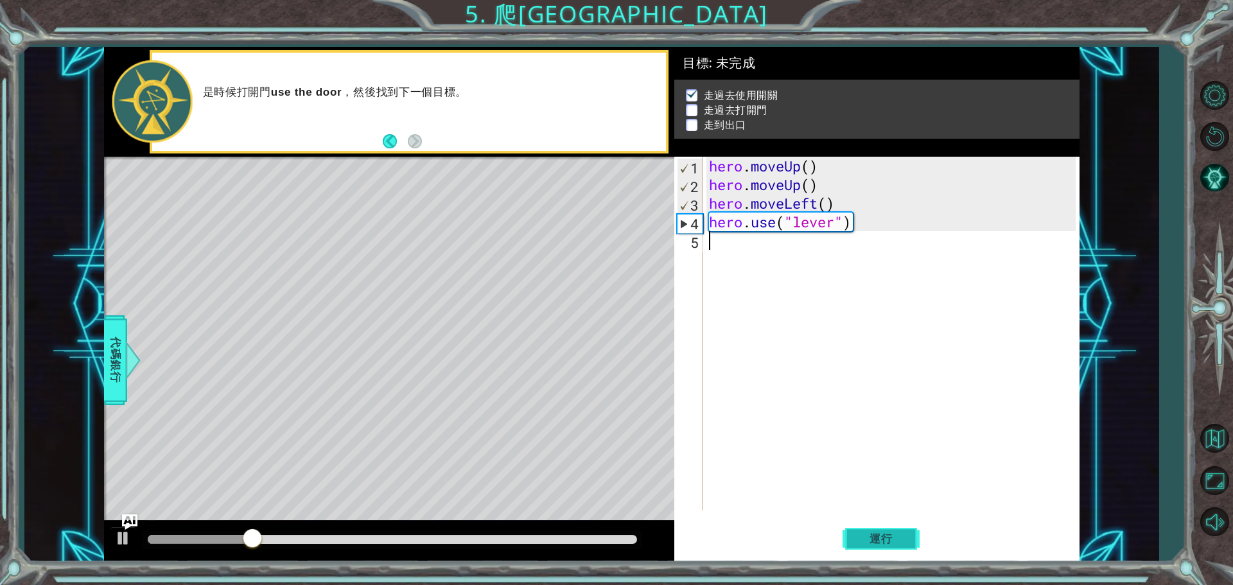
click at [879, 540] on span "運行" at bounding box center [880, 538] width 49 height 13
click at [779, 270] on div "hero . moveUp ( ) hero . moveUp ( ) hero . moveLeft ( ) hero . use ( "lever" )" at bounding box center [894, 352] width 376 height 391
type textarea "h"
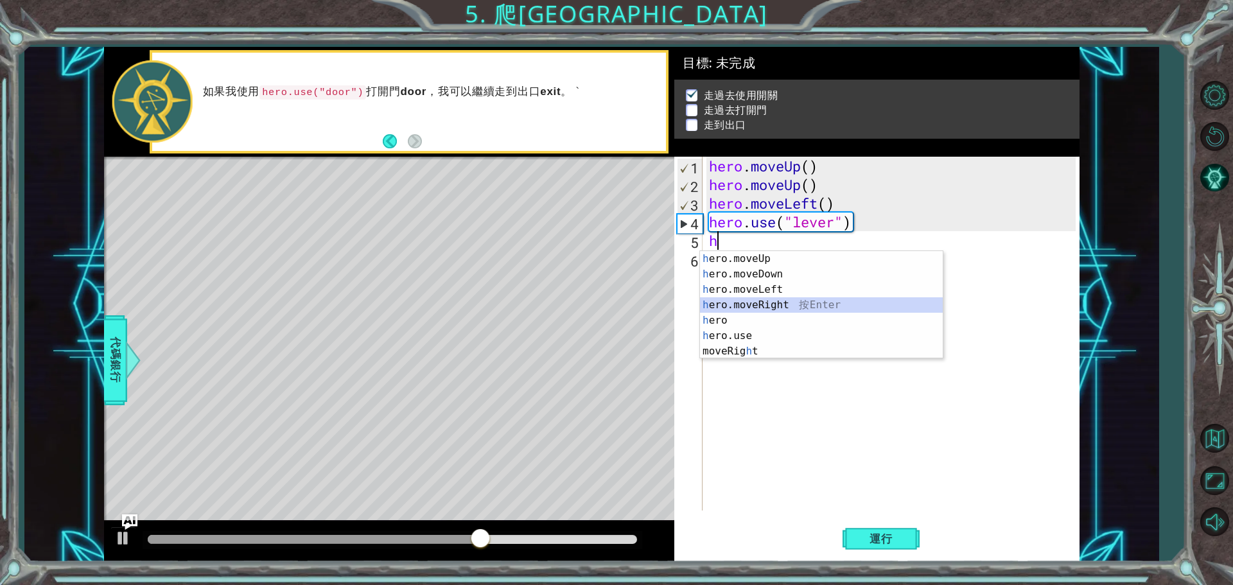
click at [798, 309] on div "h ero.moveUp 按 Enter h ero.moveDown 按 Enter h ero.moveLeft 按 Enter h ero.moveRi…" at bounding box center [821, 320] width 243 height 139
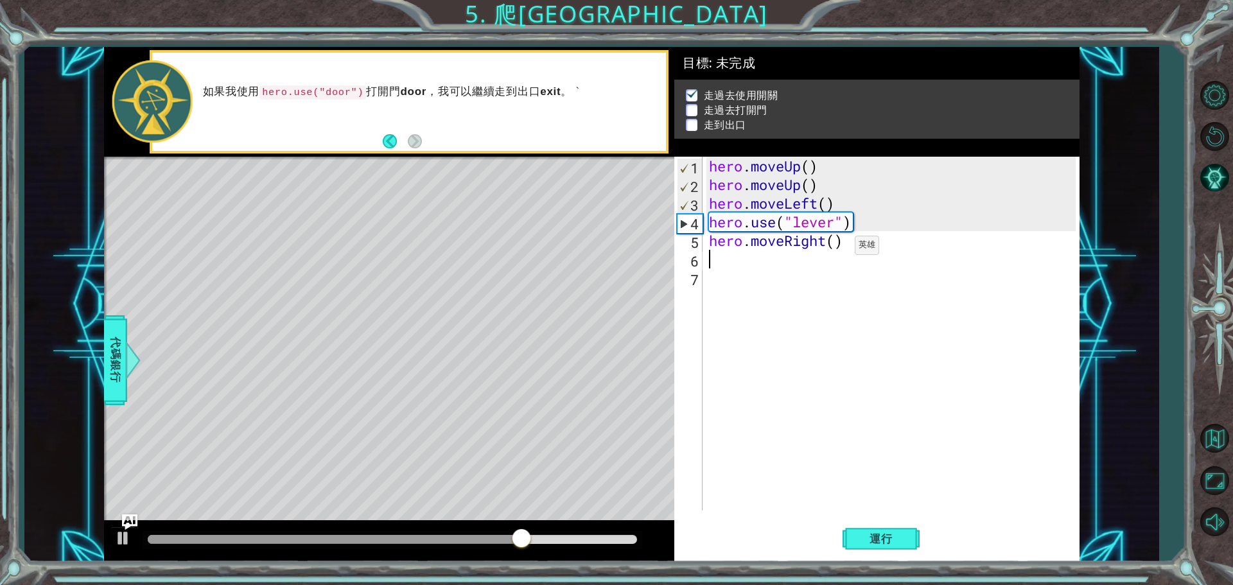
click at [835, 248] on div "hero . moveUp ( ) hero . moveUp ( ) hero . moveLeft ( ) hero . use ( "lever" ) …" at bounding box center [894, 352] width 376 height 391
type textarea "hero.moveRight(3)"
click at [873, 268] on div "hero . moveUp ( ) hero . moveUp ( ) hero . moveLeft ( ) hero . use ( "lever" ) …" at bounding box center [894, 352] width 376 height 391
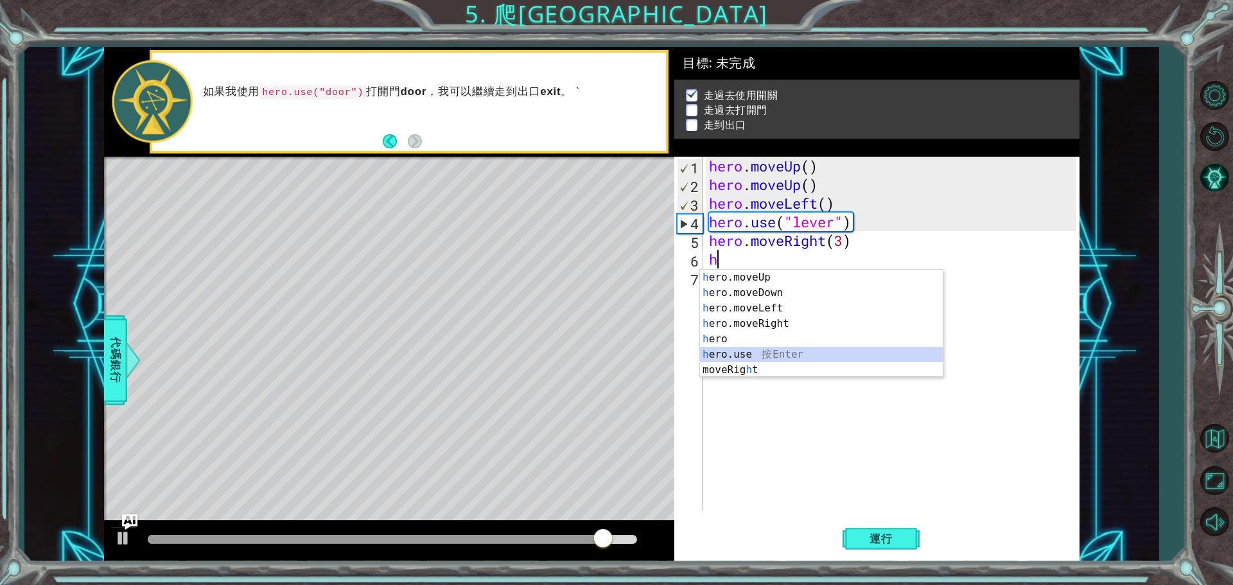
click at [788, 353] on div "h ero.moveUp 按 Enter h ero.moveDown 按 Enter h ero.moveLeft 按 Enter h ero.moveRi…" at bounding box center [821, 339] width 243 height 139
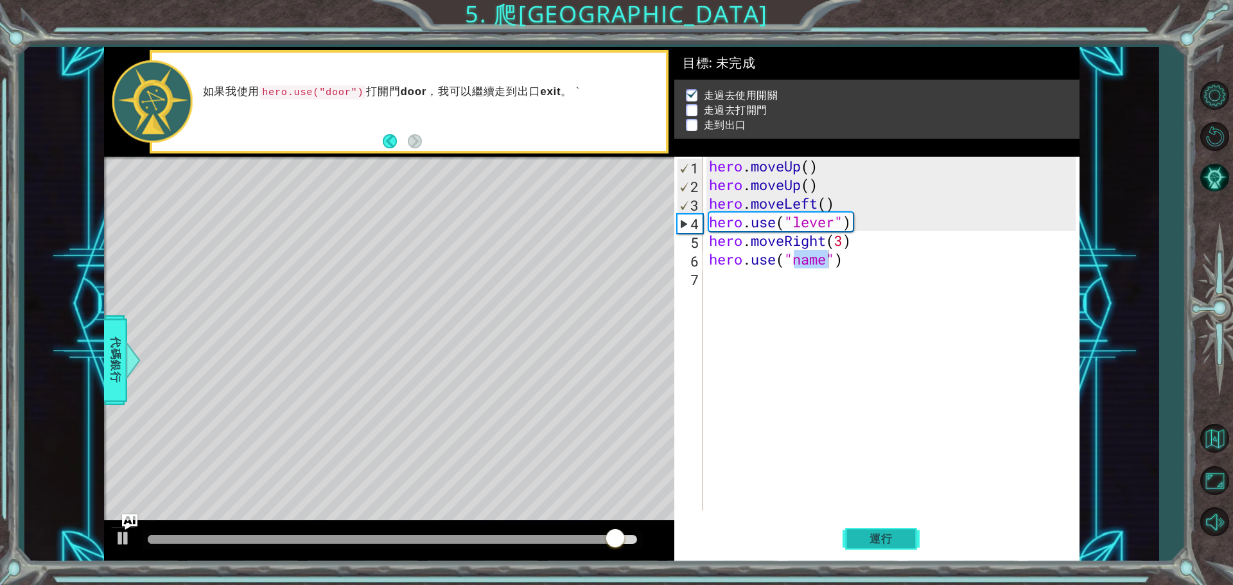
click at [873, 544] on span "運行" at bounding box center [880, 538] width 49 height 13
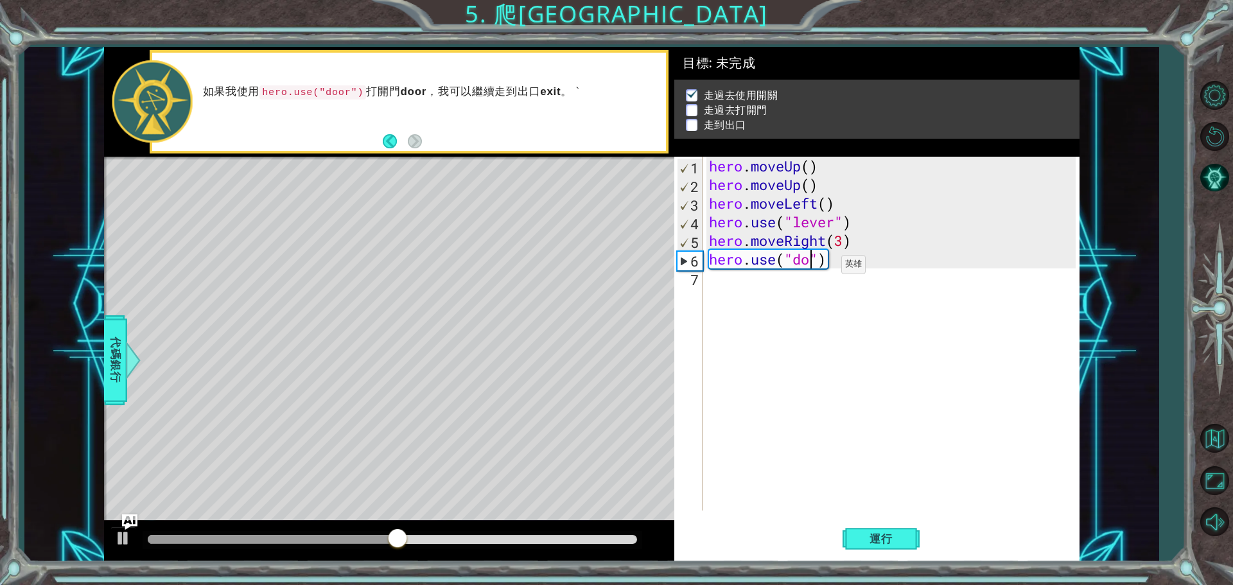
scroll to position [0, 4]
type textarea "hero.use("door")"
click at [723, 288] on div "hero . moveUp ( ) hero . moveUp ( ) hero . moveLeft ( ) hero . use ( "lever" ) …" at bounding box center [894, 352] width 376 height 391
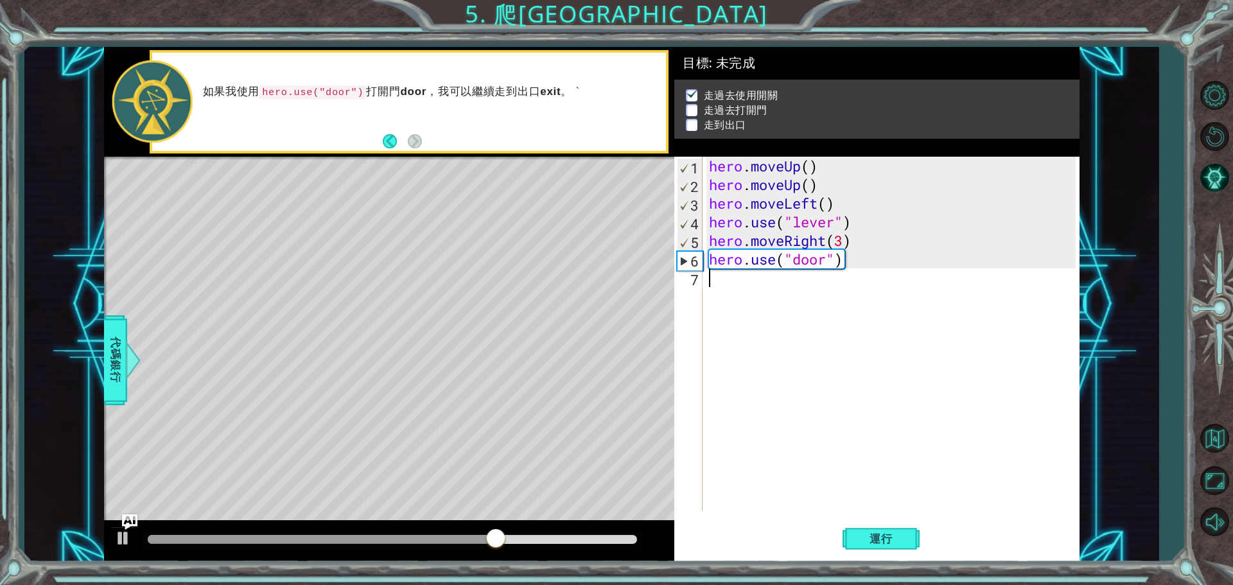
type textarea "h"
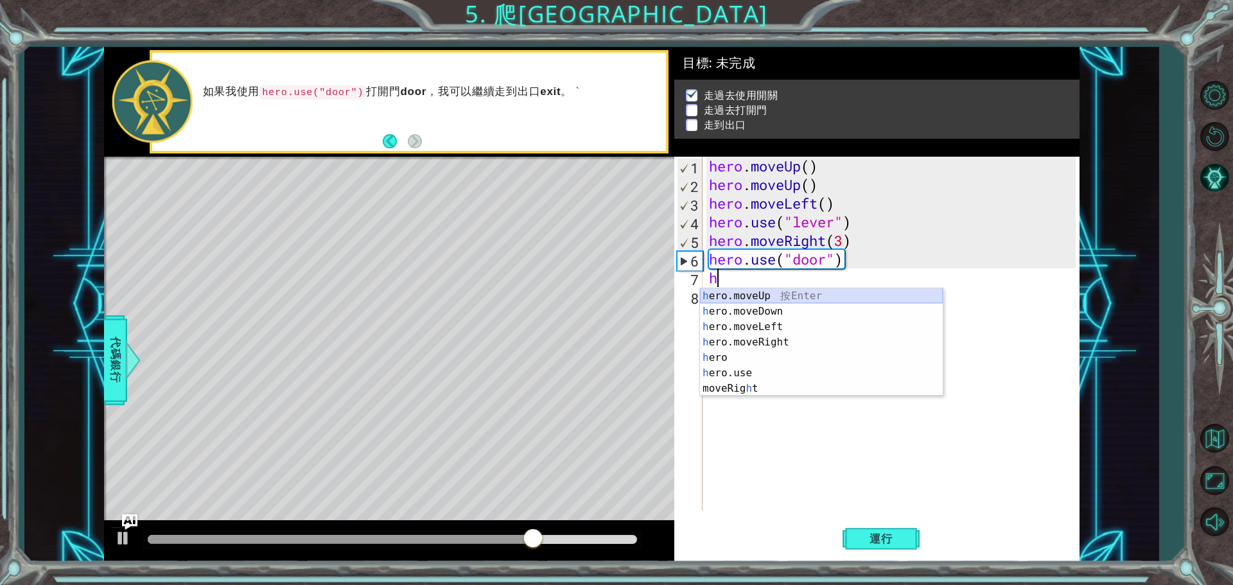
click at [769, 293] on div "h ero.moveUp 按 Enter h ero.moveDown 按 Enter h ero.moveLeft 按 Enter h ero.moveRi…" at bounding box center [821, 357] width 243 height 139
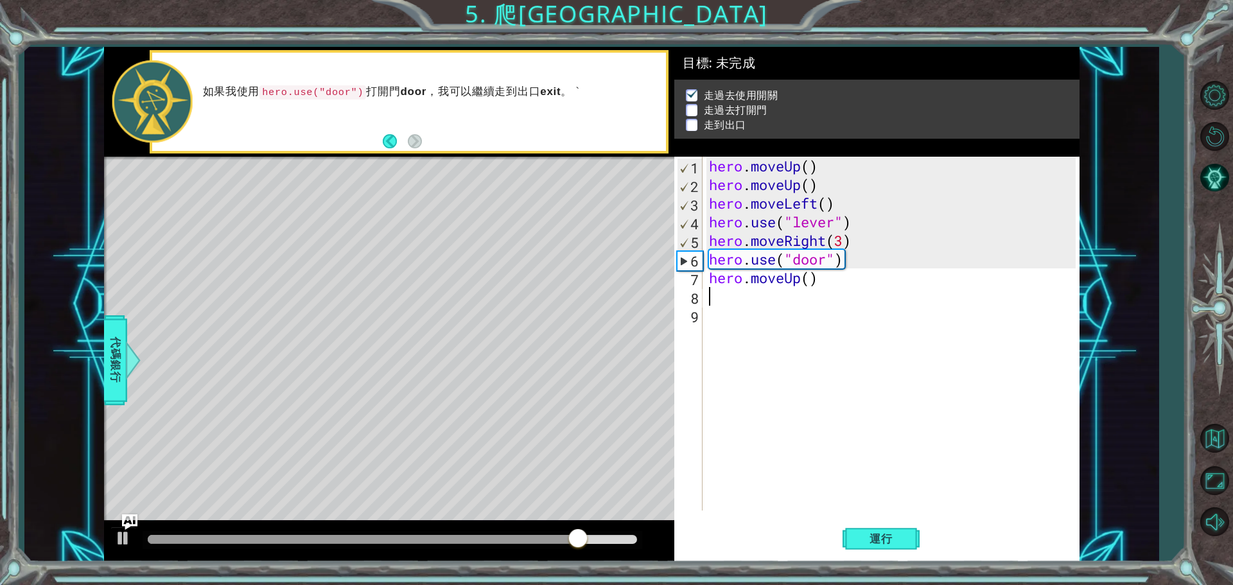
type textarea "h"
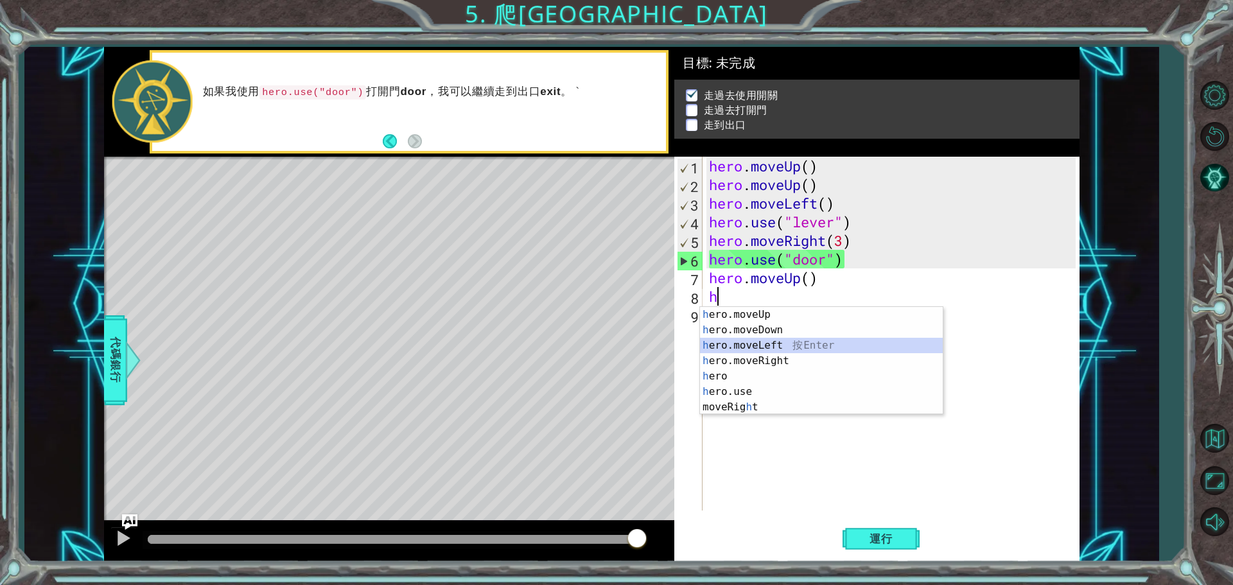
click at [783, 345] on div "h ero.moveUp 按 Enter h ero.moveDown 按 Enter h ero.moveLeft 按 Enter h ero.moveRi…" at bounding box center [821, 376] width 243 height 139
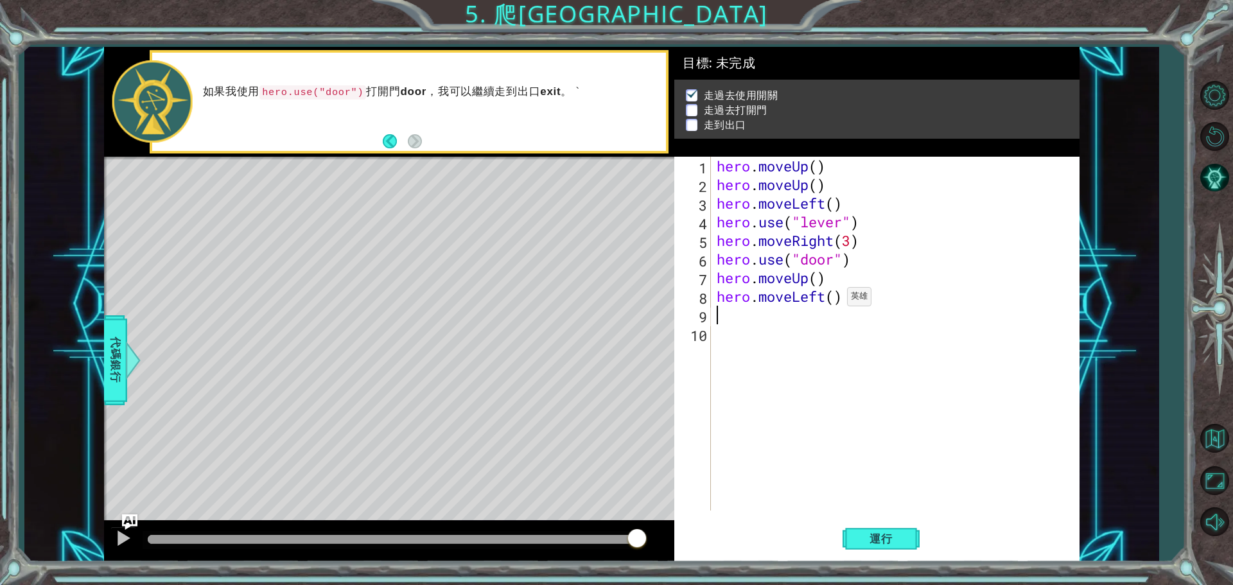
click at [835, 300] on div "hero . moveUp ( ) hero . moveUp ( ) hero . moveLeft ( ) hero . use ( "lever" ) …" at bounding box center [898, 352] width 368 height 391
click at [907, 543] on button "運行" at bounding box center [880, 538] width 77 height 40
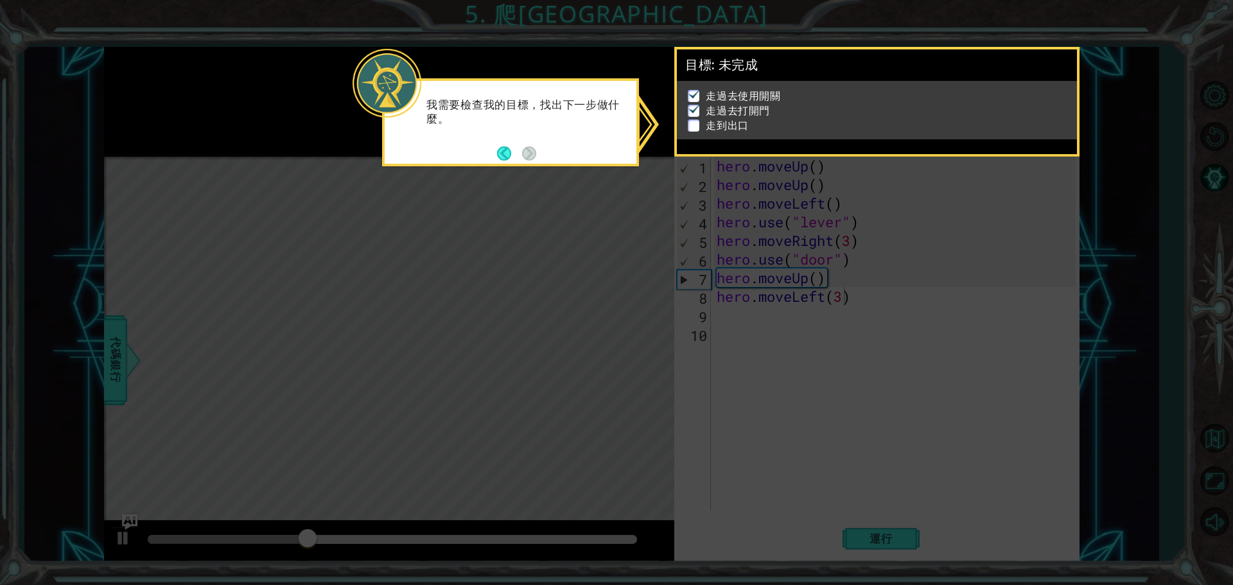
click at [839, 317] on icon at bounding box center [616, 292] width 1233 height 585
click at [896, 169] on icon at bounding box center [616, 292] width 1233 height 585
click at [993, 365] on icon at bounding box center [616, 292] width 1233 height 585
click at [503, 152] on button "Back" at bounding box center [509, 153] width 25 height 14
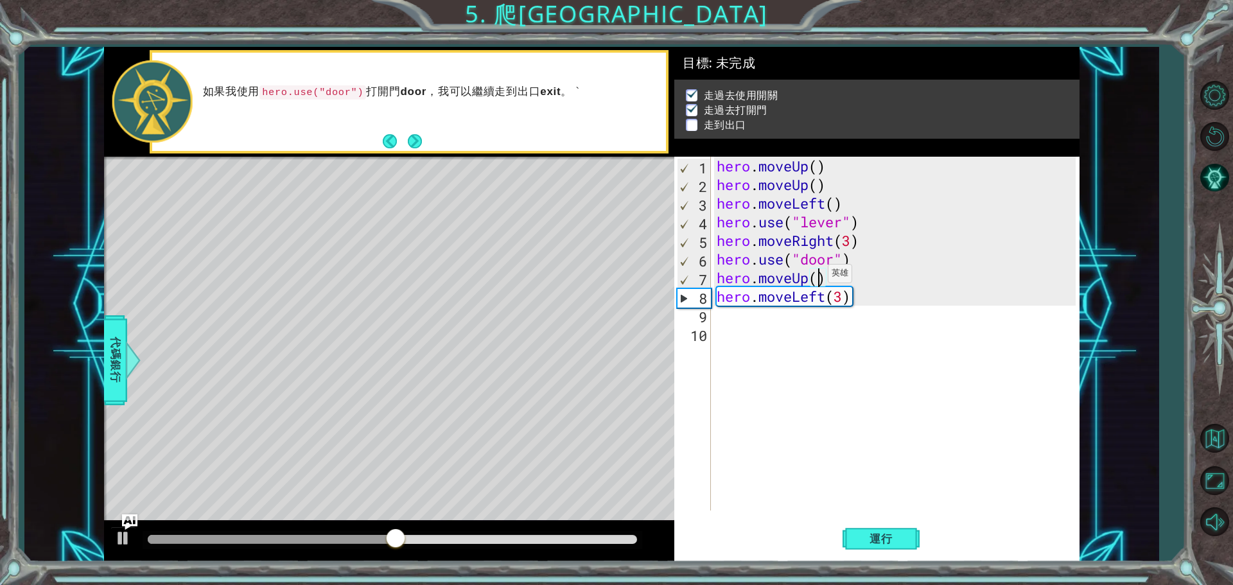
click at [816, 277] on div "hero . moveUp ( ) hero . moveUp ( ) hero . moveLeft ( ) hero . use ( "lever" ) …" at bounding box center [898, 352] width 368 height 391
type textarea "hero.moveUp(2)"
click at [882, 527] on button "運行" at bounding box center [880, 538] width 77 height 40
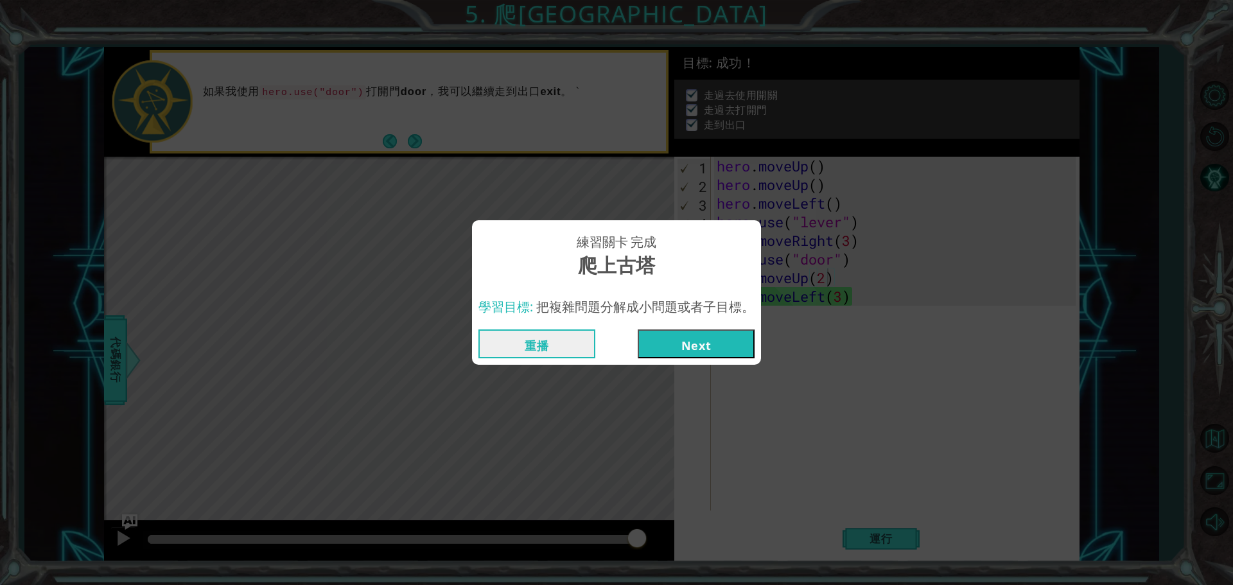
click at [704, 344] on button "Next" at bounding box center [696, 343] width 117 height 29
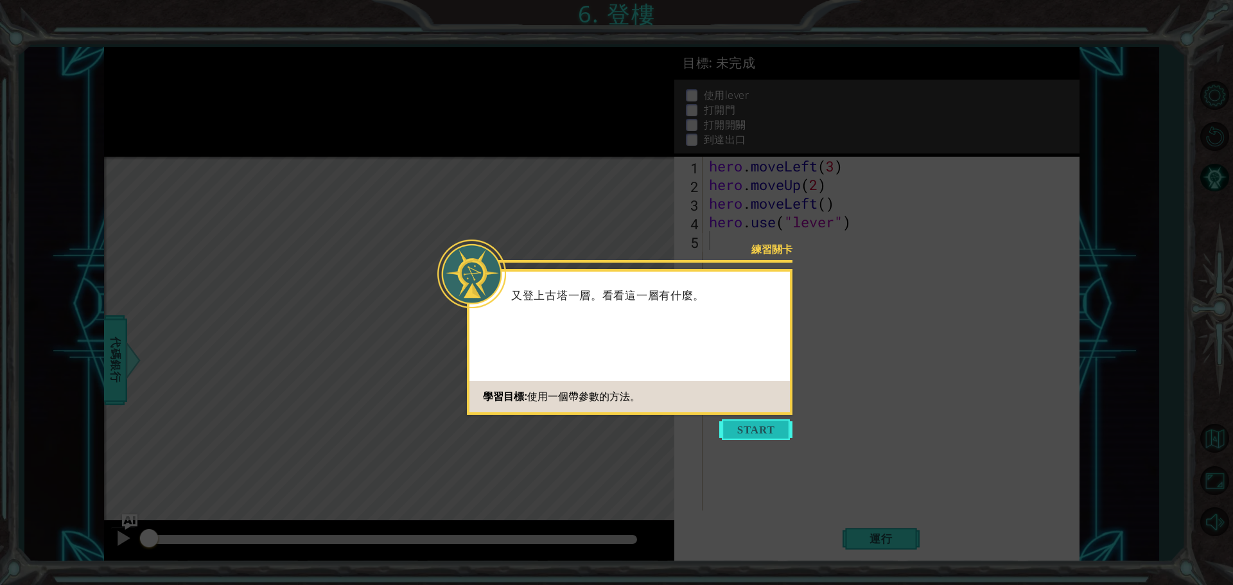
click at [766, 433] on button "Start" at bounding box center [755, 429] width 73 height 21
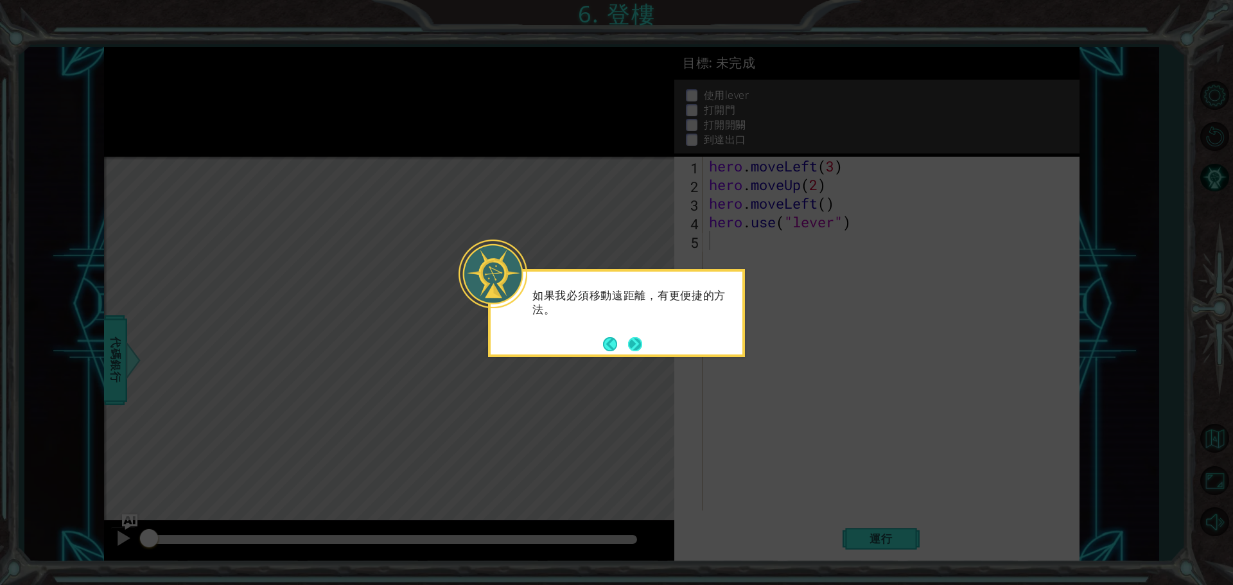
click at [636, 349] on button "Next" at bounding box center [635, 344] width 14 height 14
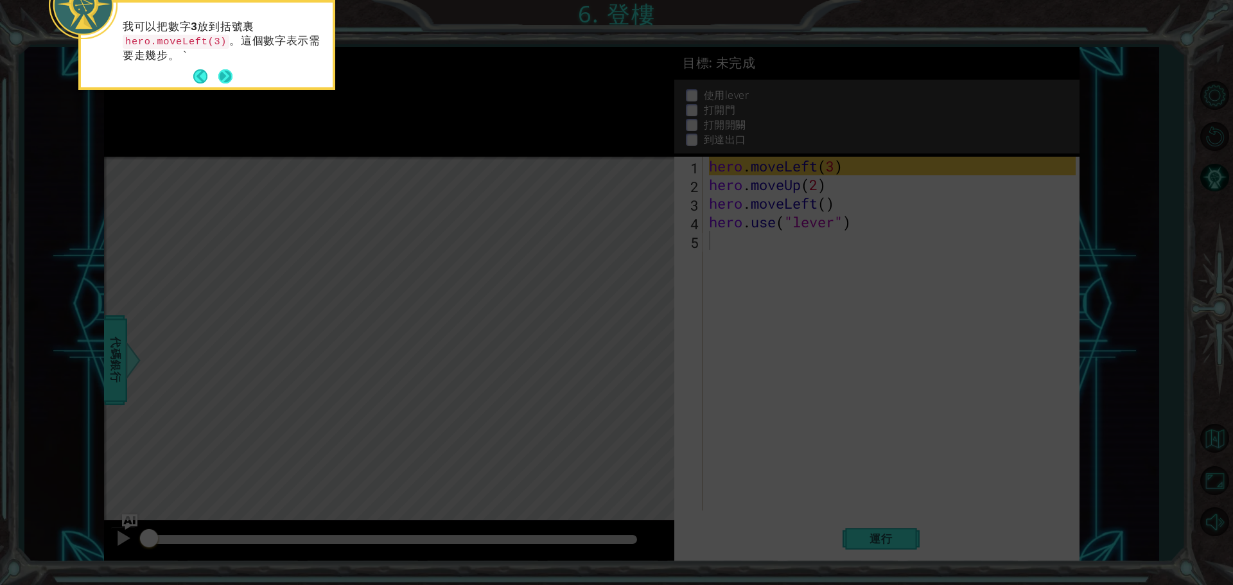
click at [232, 74] on button "Next" at bounding box center [225, 76] width 14 height 14
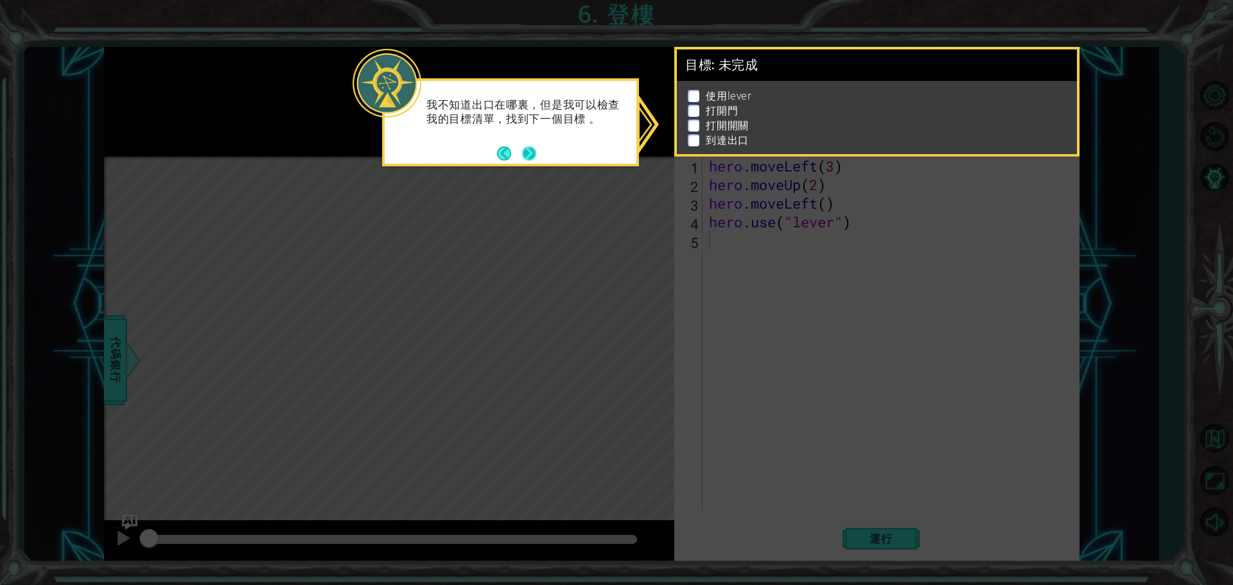
click at [530, 151] on button "Next" at bounding box center [529, 153] width 14 height 14
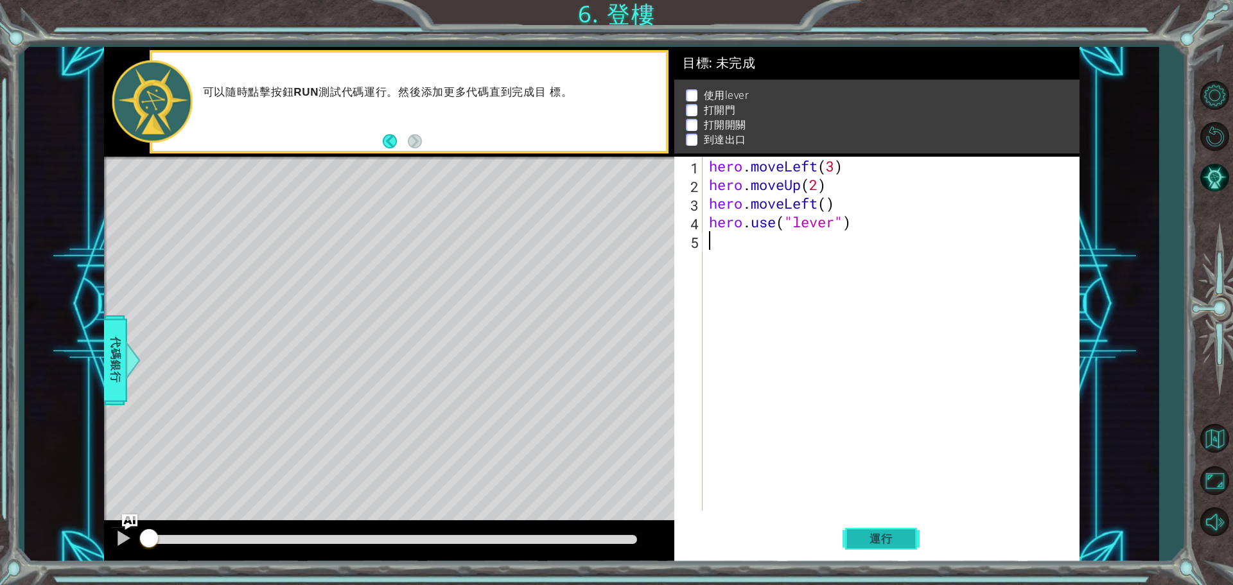
click at [886, 554] on button "運行" at bounding box center [880, 538] width 77 height 40
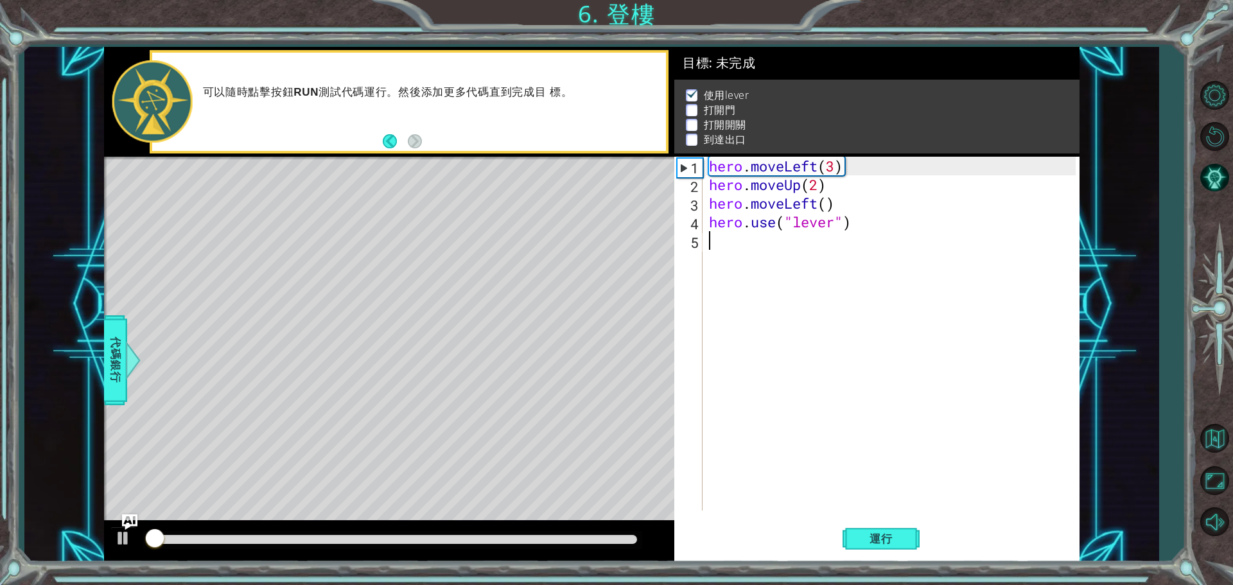
scroll to position [6, 0]
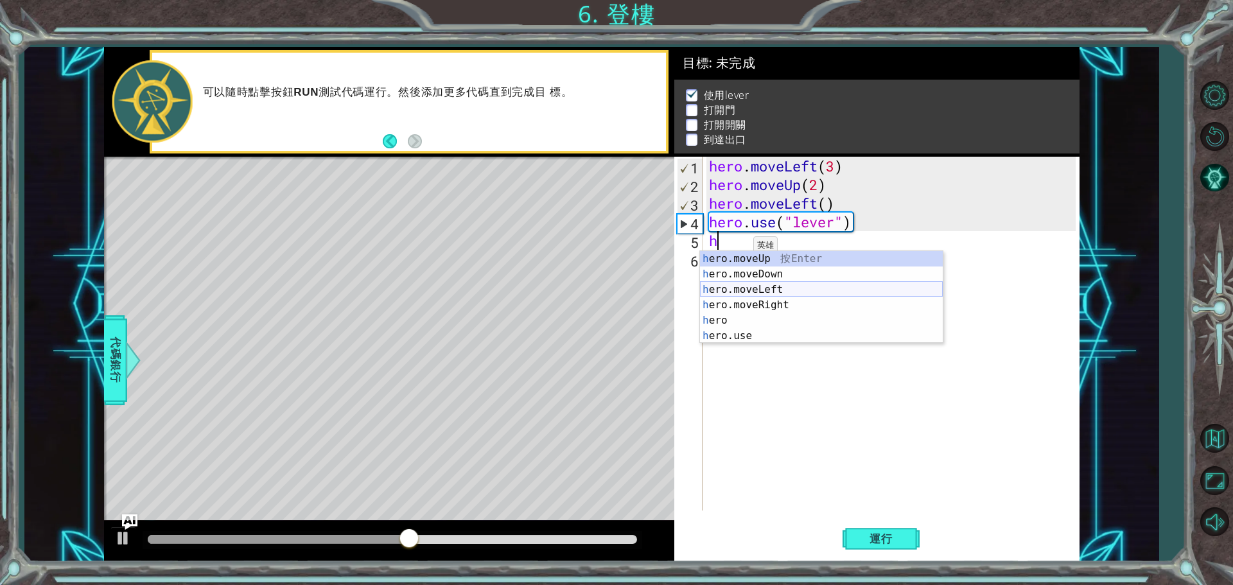
click at [786, 289] on div "h ero.moveUp 按 Enter h ero.moveDown 按 Enter h ero.moveLeft 按 Enter h ero.moveRi…" at bounding box center [821, 312] width 243 height 123
type textarea "hero.moveLeft(1)"
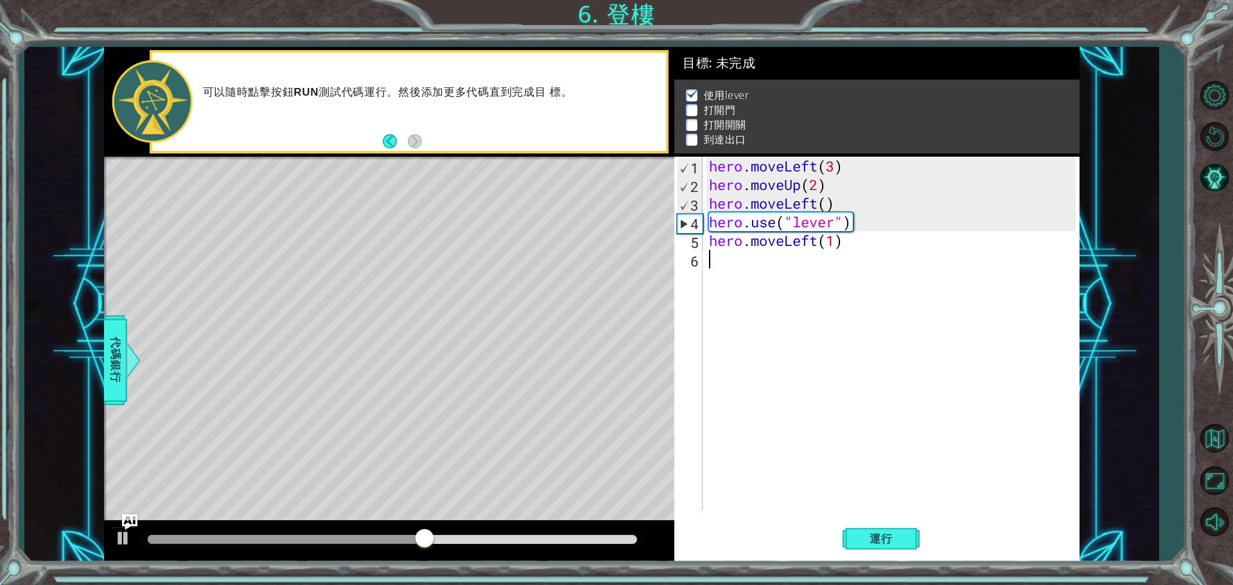
click at [785, 285] on div "hero . moveLeft ( 3 ) hero . moveUp ( 2 ) hero . moveLeft ( ) hero . use ( "lev…" at bounding box center [894, 352] width 376 height 391
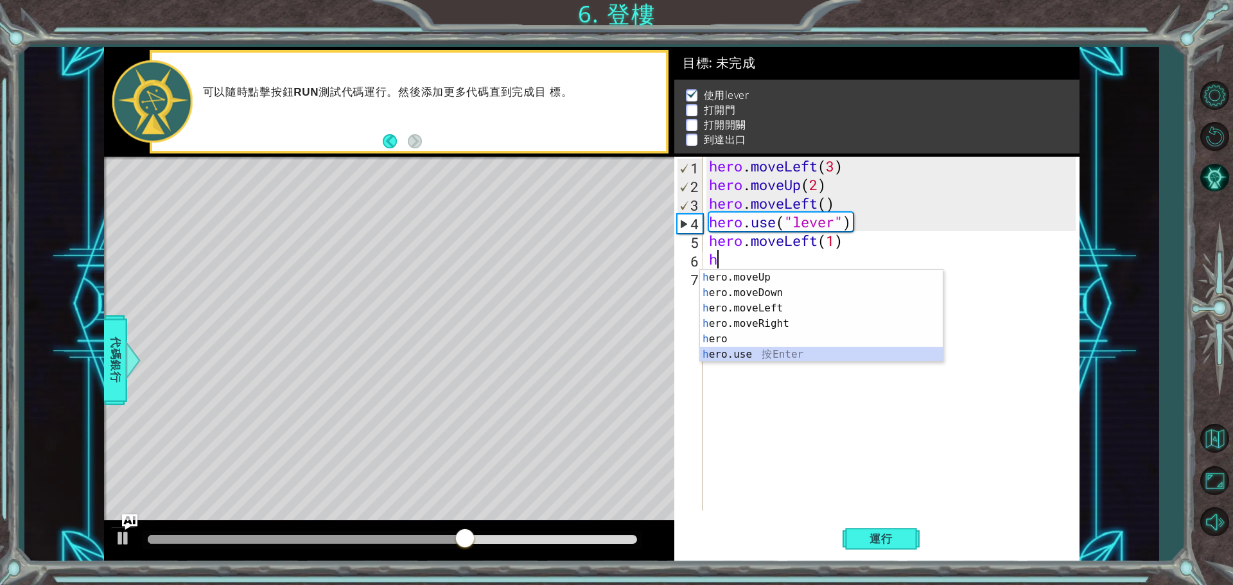
click at [752, 360] on div "h ero.moveUp 按 Enter h ero.moveDown 按 Enter h ero.moveLeft 按 Enter h ero.moveRi…" at bounding box center [821, 331] width 243 height 123
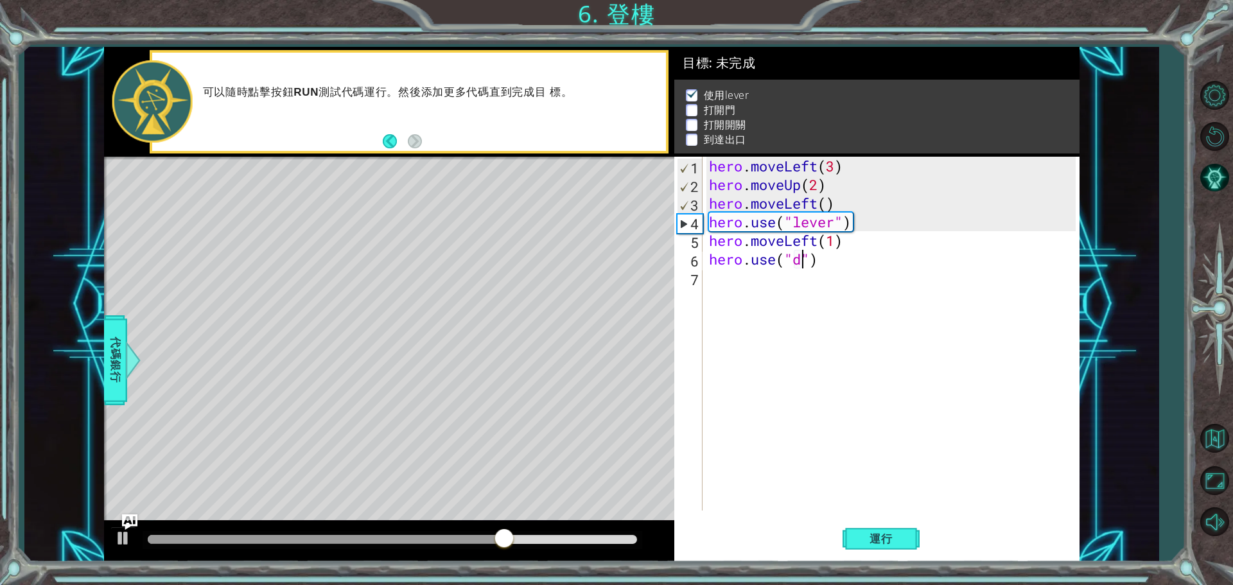
scroll to position [0, 4]
type textarea "hero.use("door")"
click at [765, 287] on div "hero . moveLeft ( 3 ) hero . moveUp ( 2 ) hero . moveLeft ( ) hero . use ( "lev…" at bounding box center [894, 352] width 376 height 391
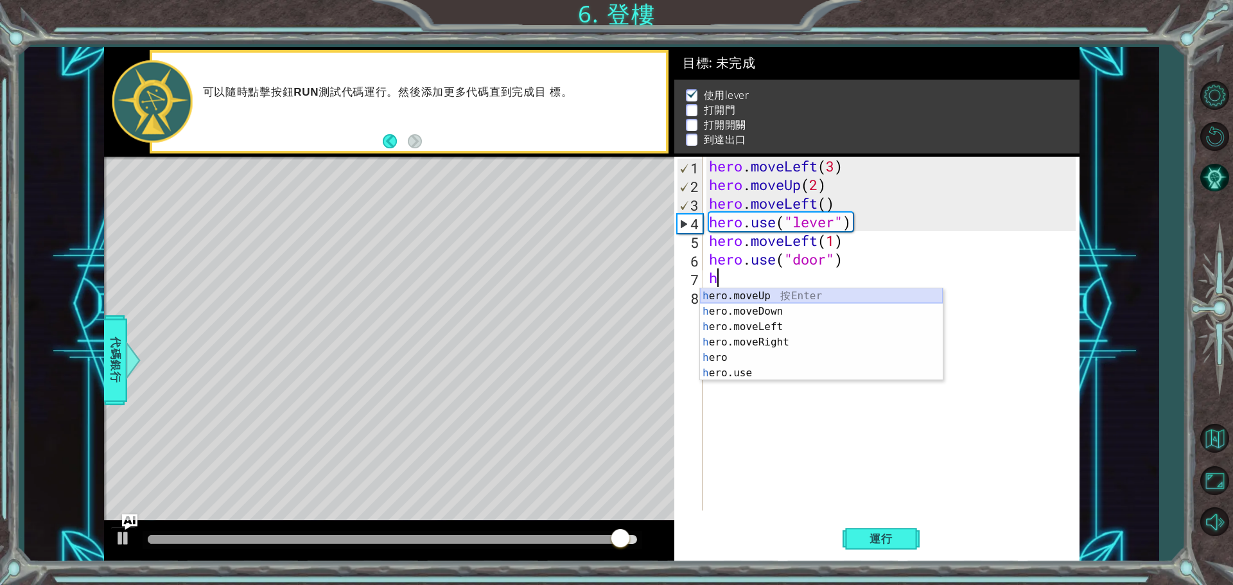
click at [766, 291] on div "h ero.moveUp 按 Enter h ero.moveDown 按 Enter h ero.moveLeft 按 Enter h ero.moveRi…" at bounding box center [821, 349] width 243 height 123
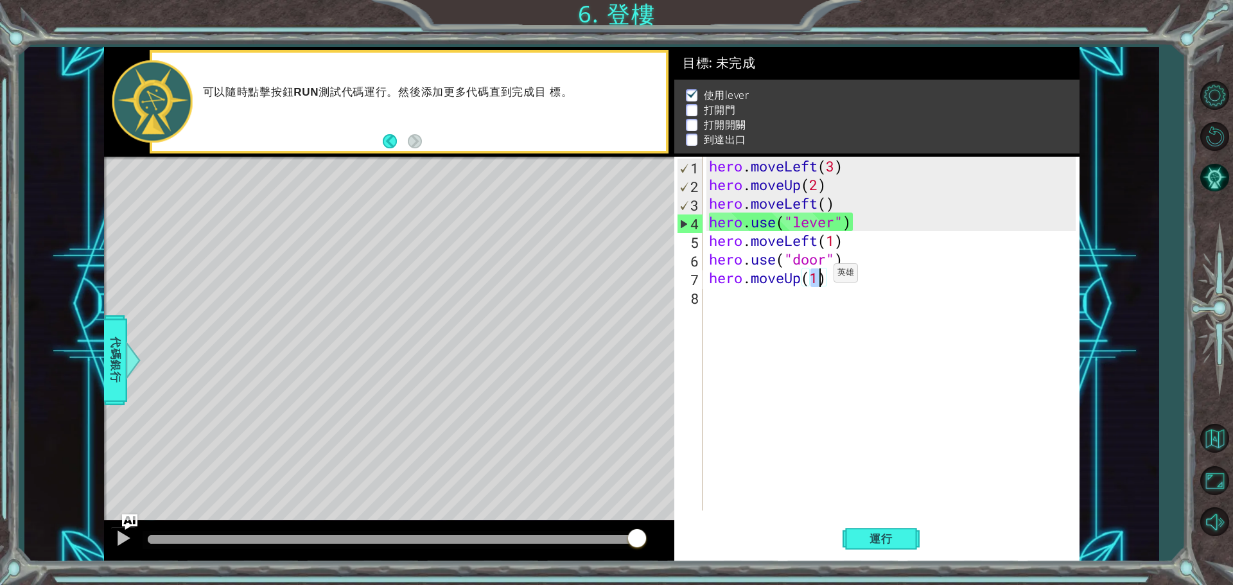
type textarea "hero.moveUp(2)"
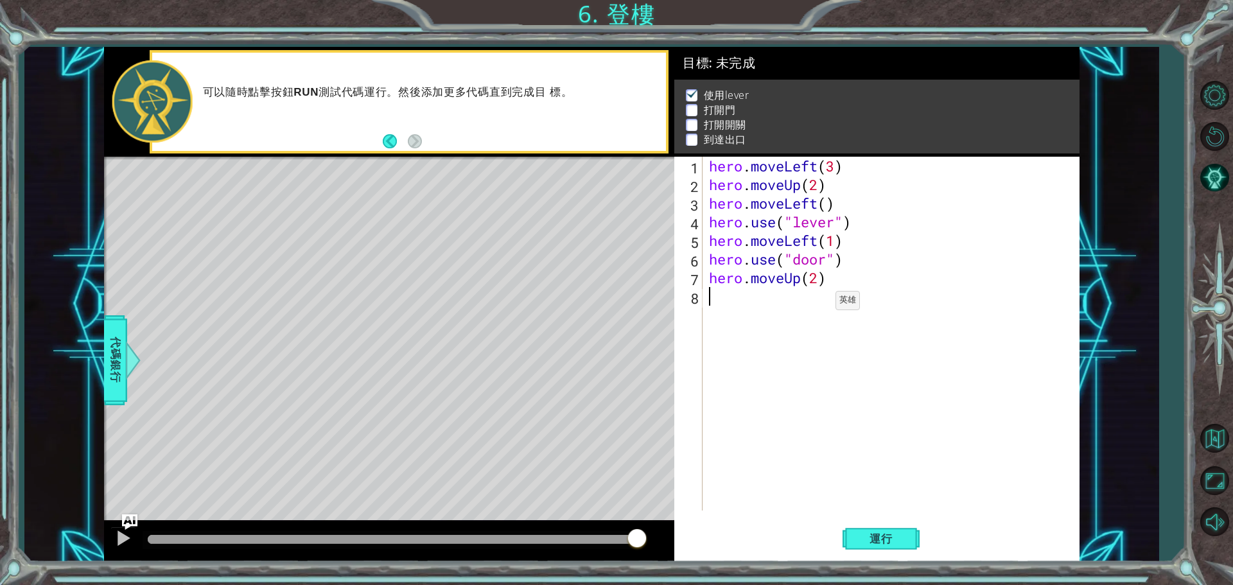
click at [816, 304] on div "hero . moveLeft ( 3 ) hero . moveUp ( 2 ) hero . moveLeft ( ) hero . use ( "lev…" at bounding box center [894, 352] width 376 height 391
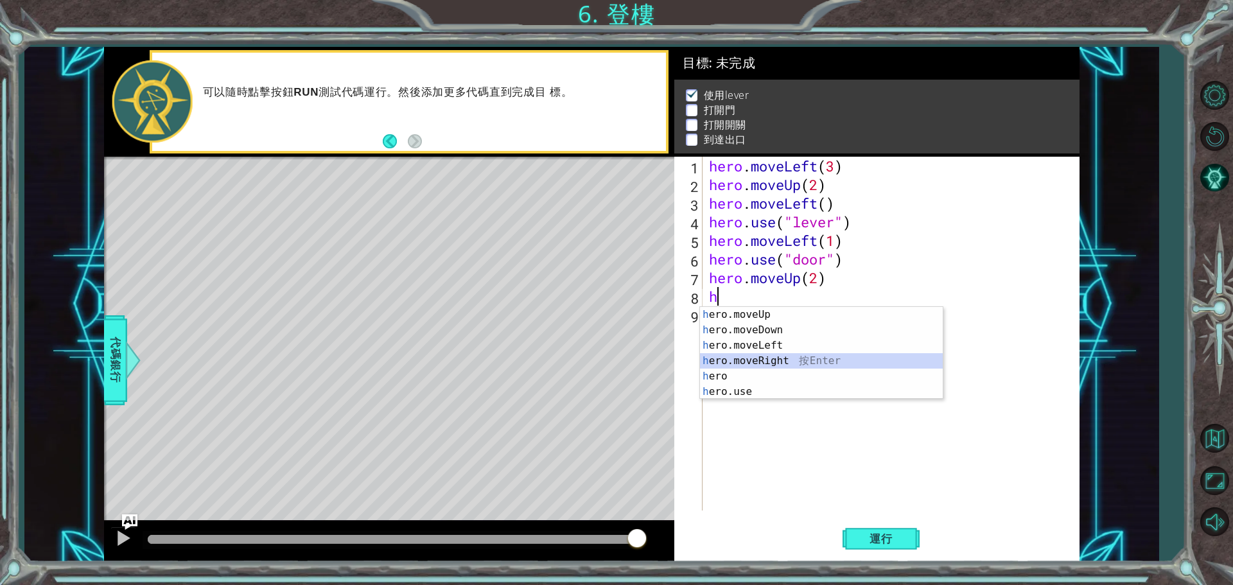
click at [792, 357] on div "h ero.moveUp 按 Enter h ero.moveDown 按 Enter h ero.moveLeft 按 Enter h ero.moveRi…" at bounding box center [821, 368] width 243 height 123
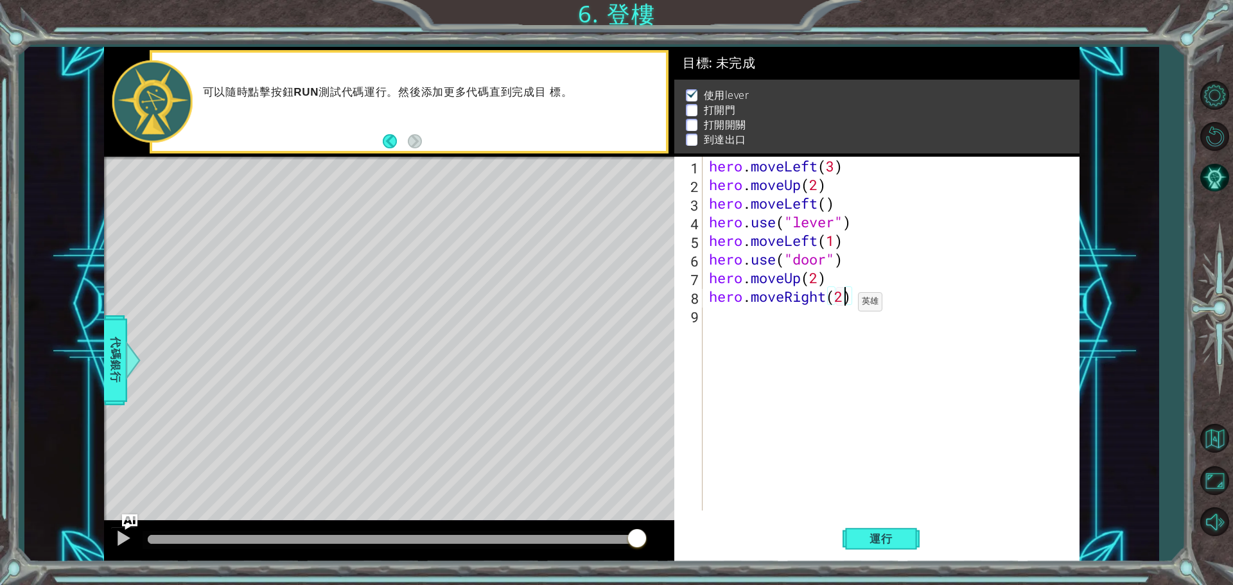
scroll to position [0, 6]
type textarea "hero.moveRight(2)"
click at [881, 530] on button "運行" at bounding box center [880, 538] width 77 height 40
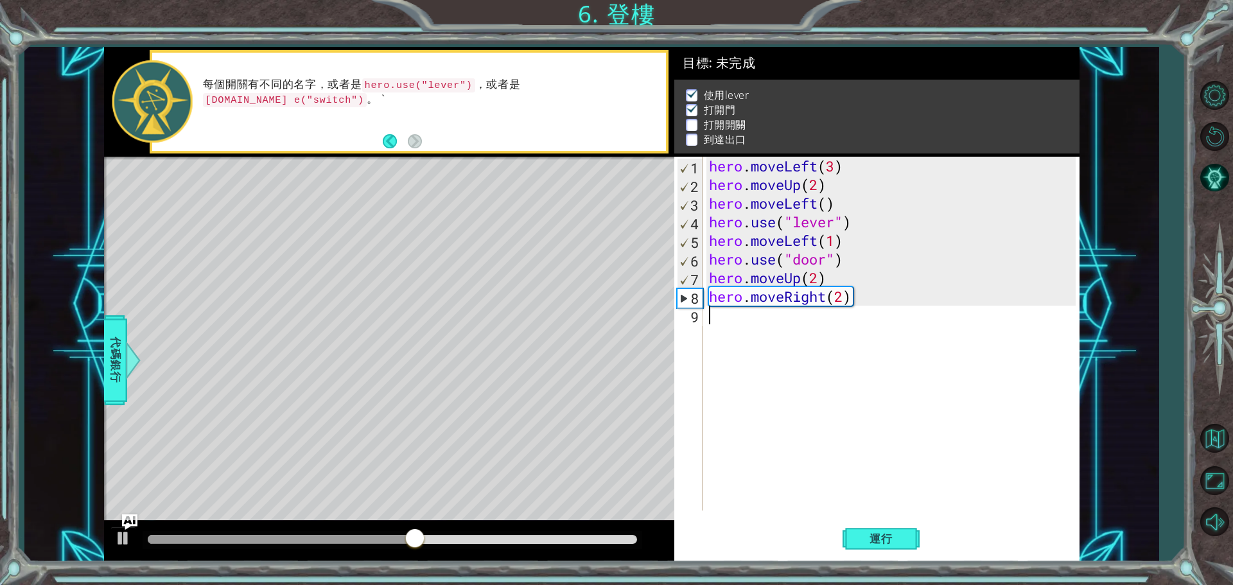
click at [786, 343] on div "hero . moveLeft ( 3 ) hero . moveUp ( 2 ) hero . moveLeft ( ) hero . use ( "lev…" at bounding box center [894, 352] width 376 height 391
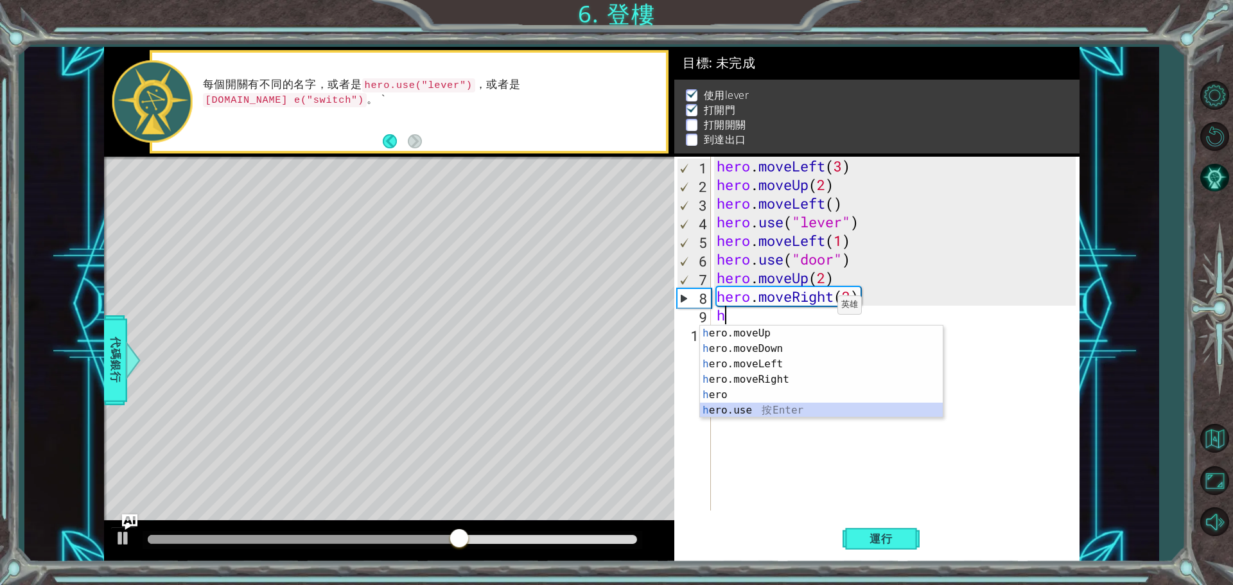
click at [756, 412] on div "h ero.moveUp 按 Enter h ero.moveDown 按 Enter h ero.moveLeft 按 Enter h ero.moveRi…" at bounding box center [821, 387] width 243 height 123
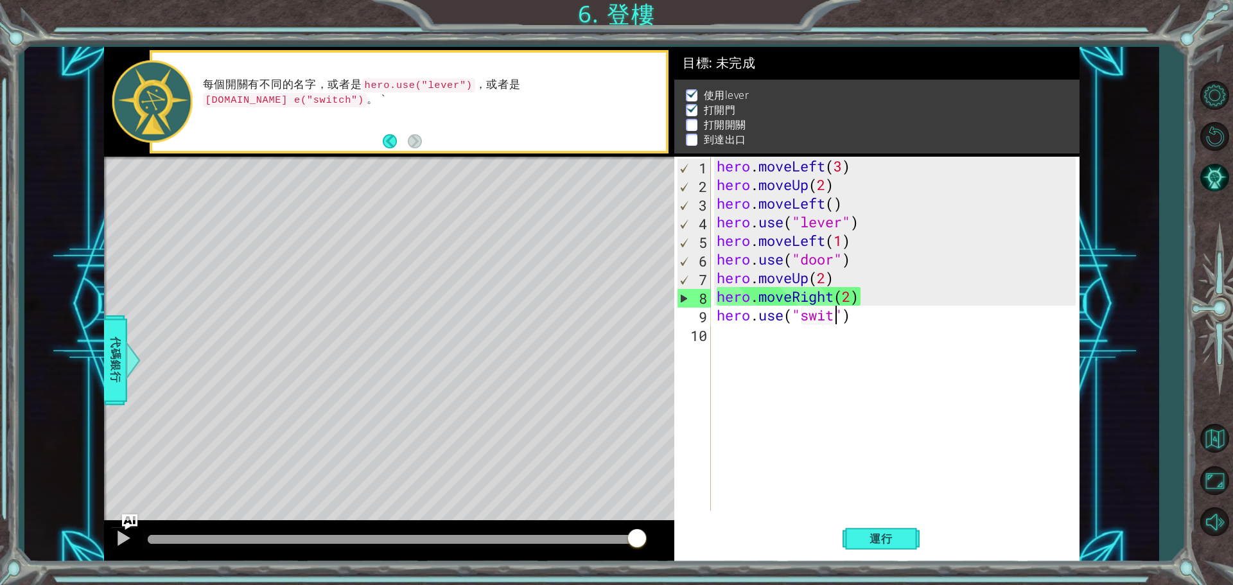
scroll to position [0, 6]
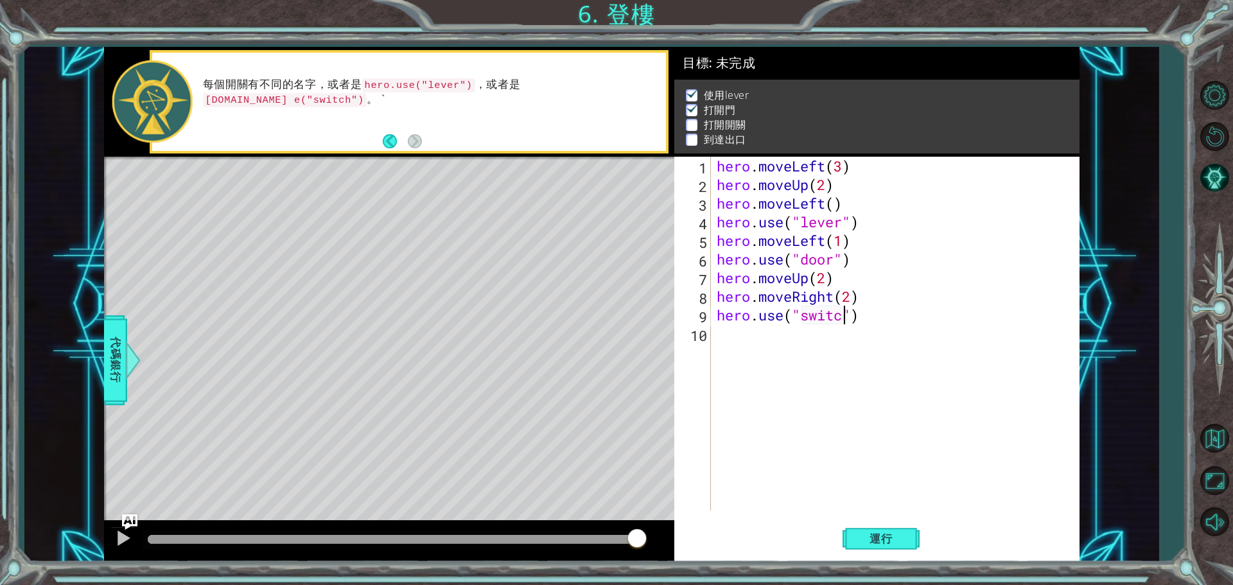
type textarea "hero.use("switch")"
click at [770, 376] on div "hero . moveLeft ( 3 ) hero . moveUp ( 2 ) hero . moveLeft ( ) hero . use ( "lev…" at bounding box center [898, 352] width 368 height 391
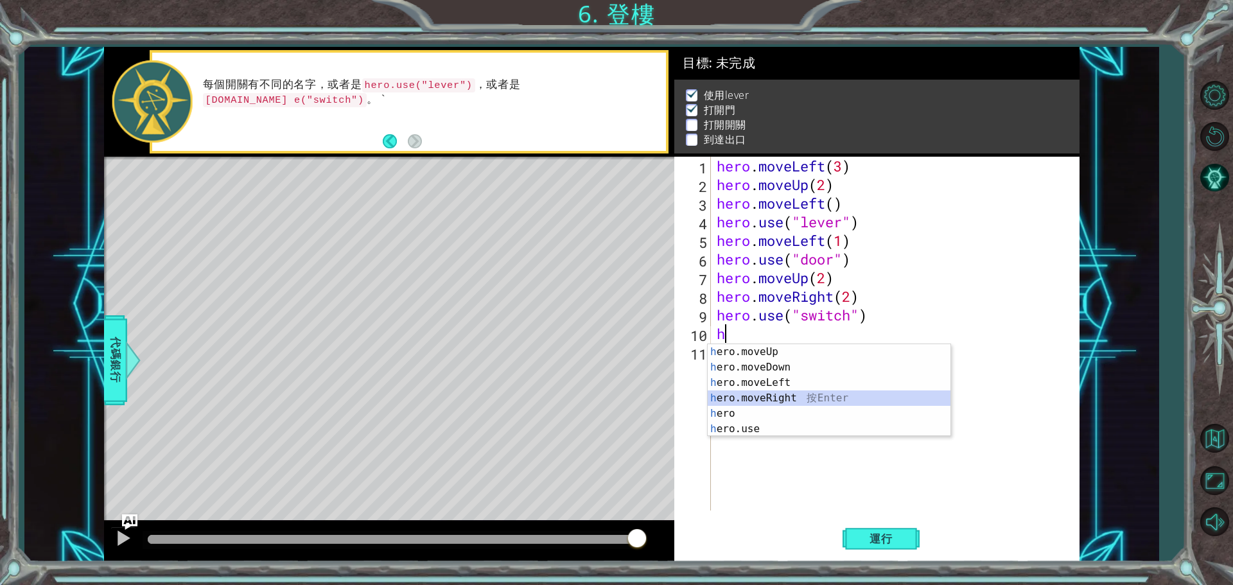
click at [785, 393] on div "h ero.moveUp 按 Enter h ero.moveDown 按 Enter h ero.moveLeft 按 Enter h ero.moveRi…" at bounding box center [829, 405] width 243 height 123
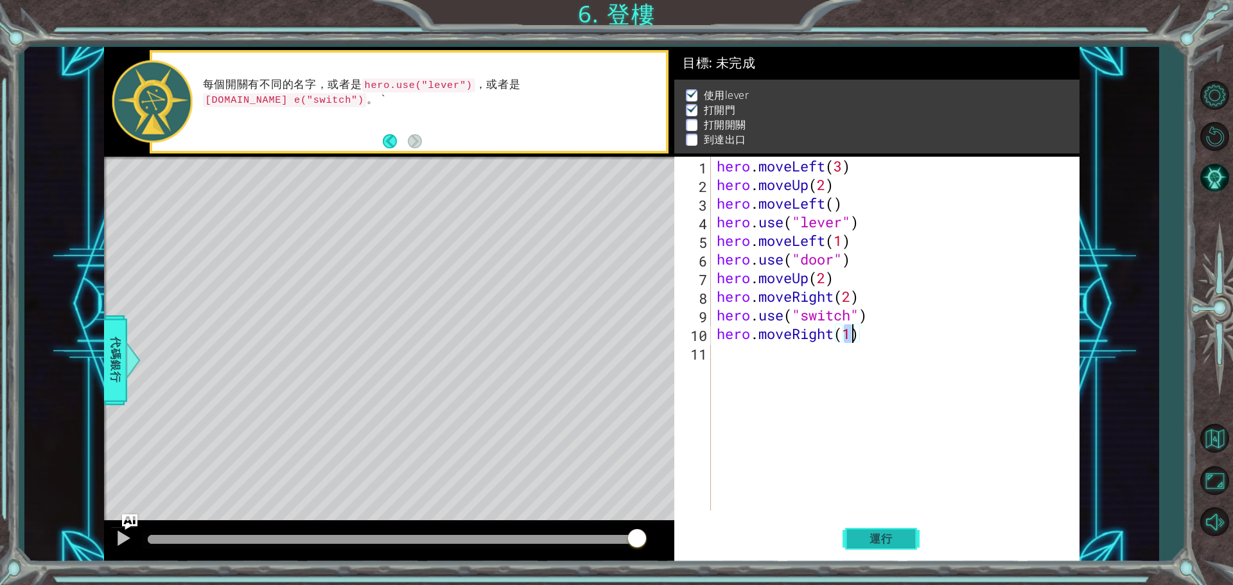
type textarea "hero.moveRight(1)"
click at [867, 532] on button "運行" at bounding box center [880, 538] width 77 height 40
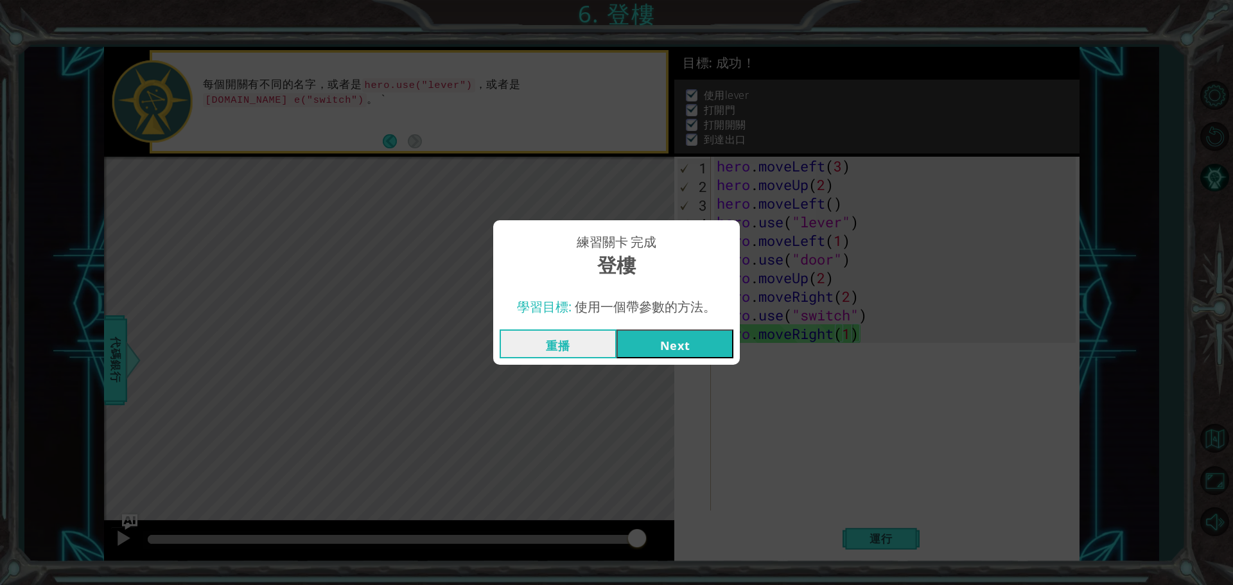
click at [681, 347] on button "Next" at bounding box center [674, 343] width 117 height 29
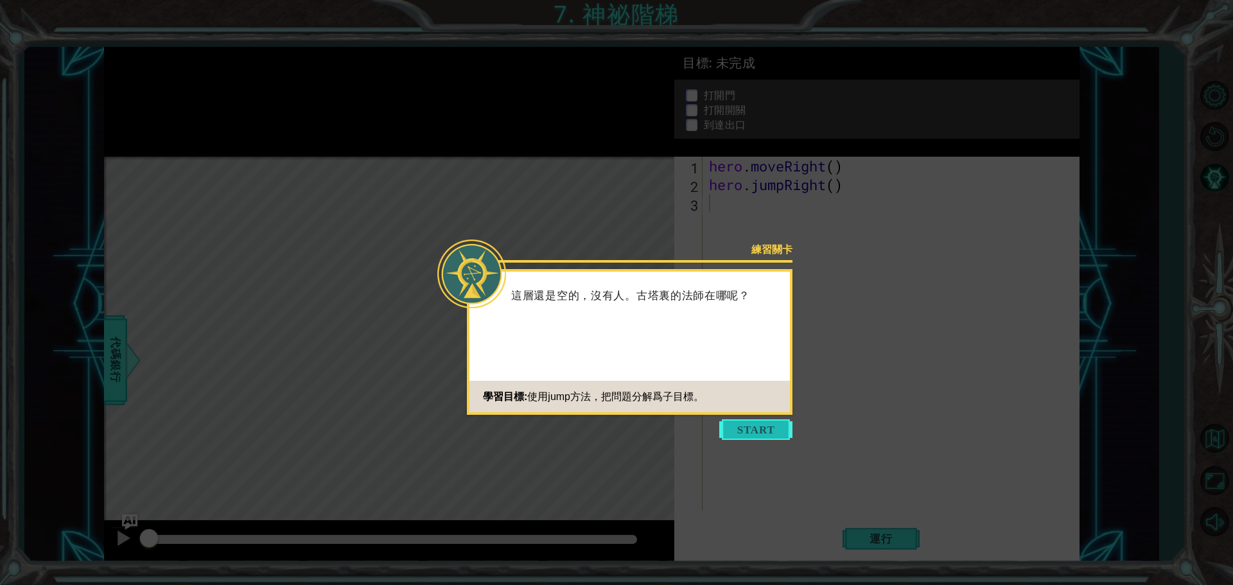
click at [742, 429] on button "Start" at bounding box center [755, 429] width 73 height 21
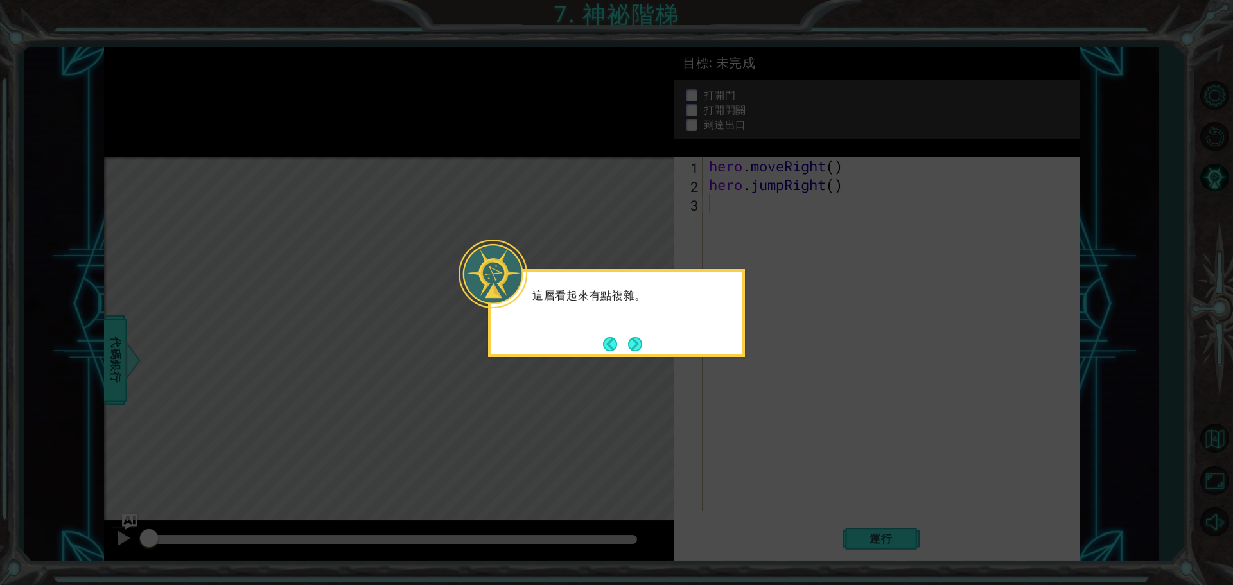
click at [632, 344] on button "Next" at bounding box center [635, 344] width 14 height 14
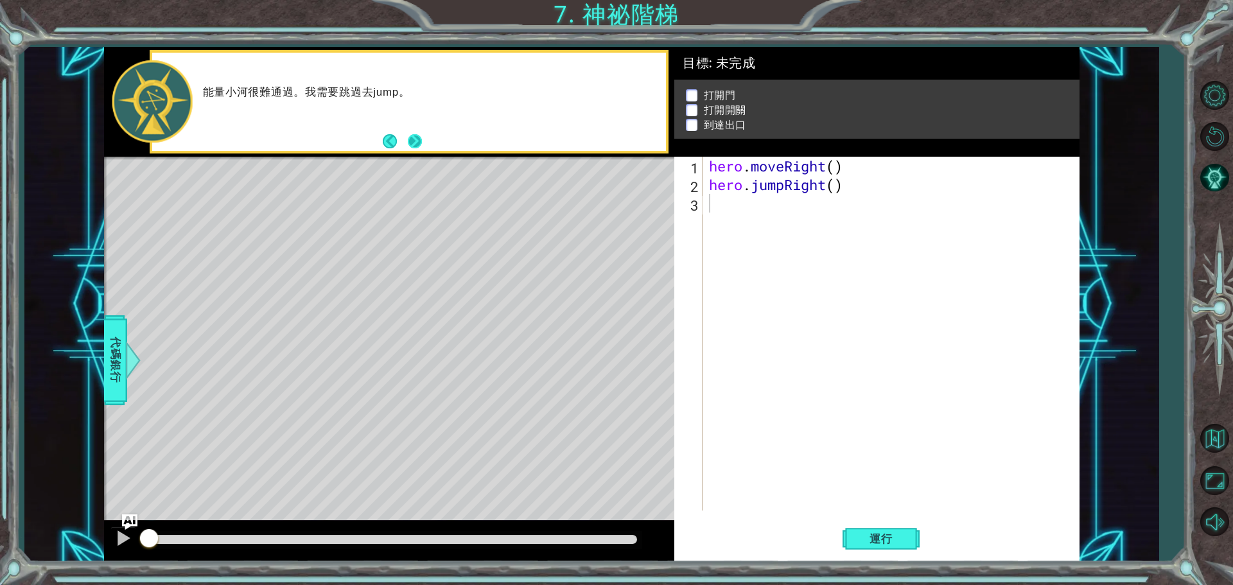
click at [414, 144] on button "Next" at bounding box center [415, 141] width 14 height 14
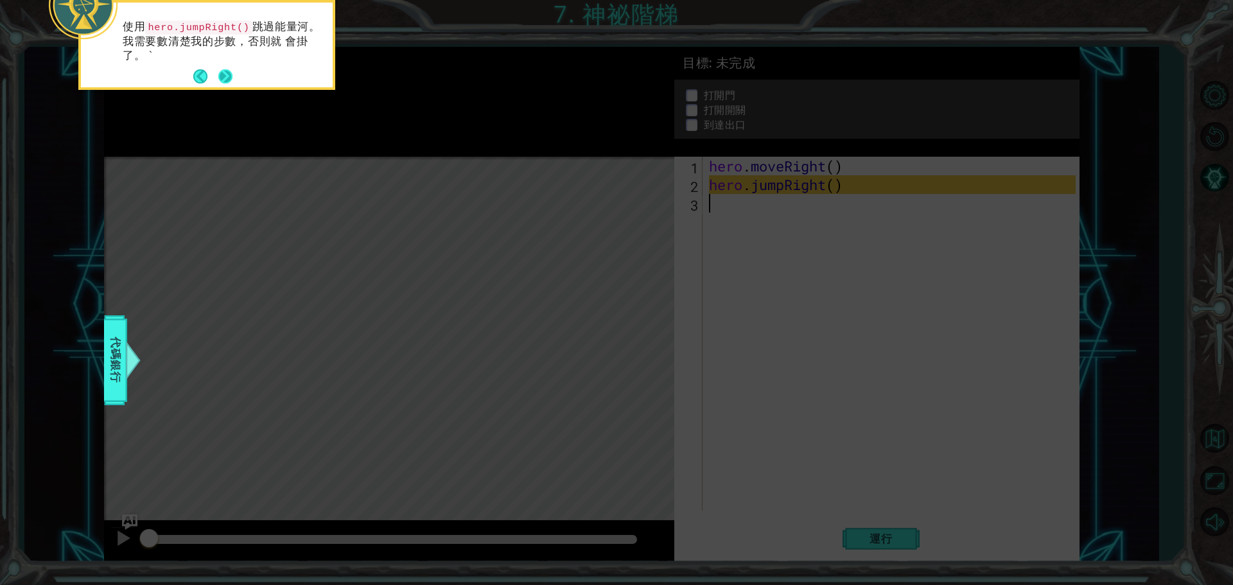
click at [232, 83] on button "Next" at bounding box center [225, 76] width 14 height 14
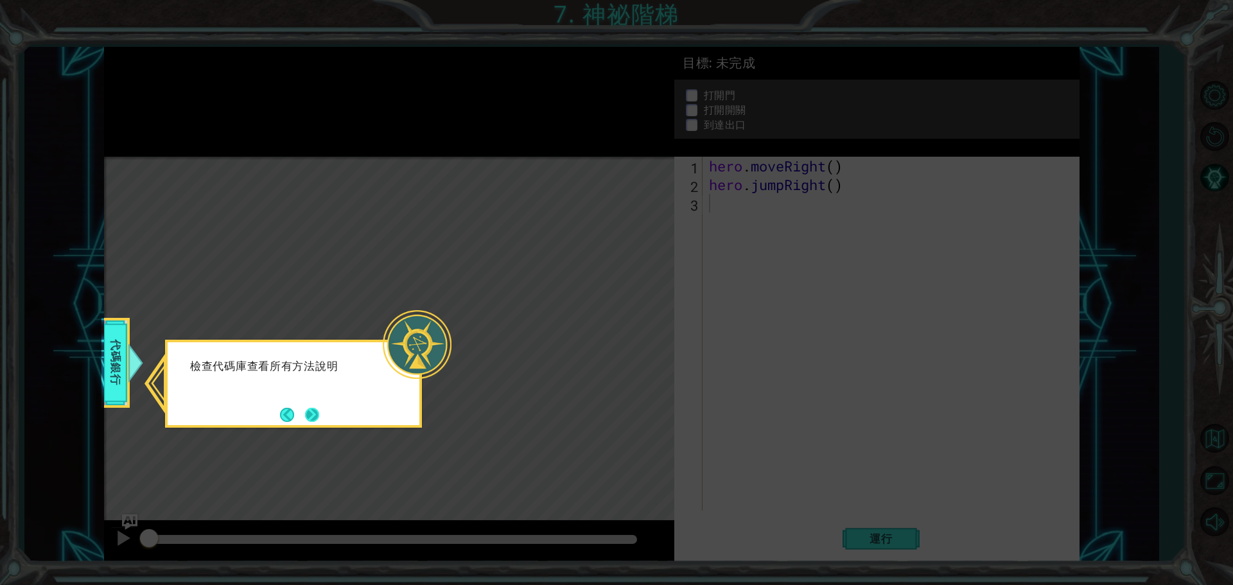
click at [317, 419] on button "Next" at bounding box center [312, 415] width 14 height 14
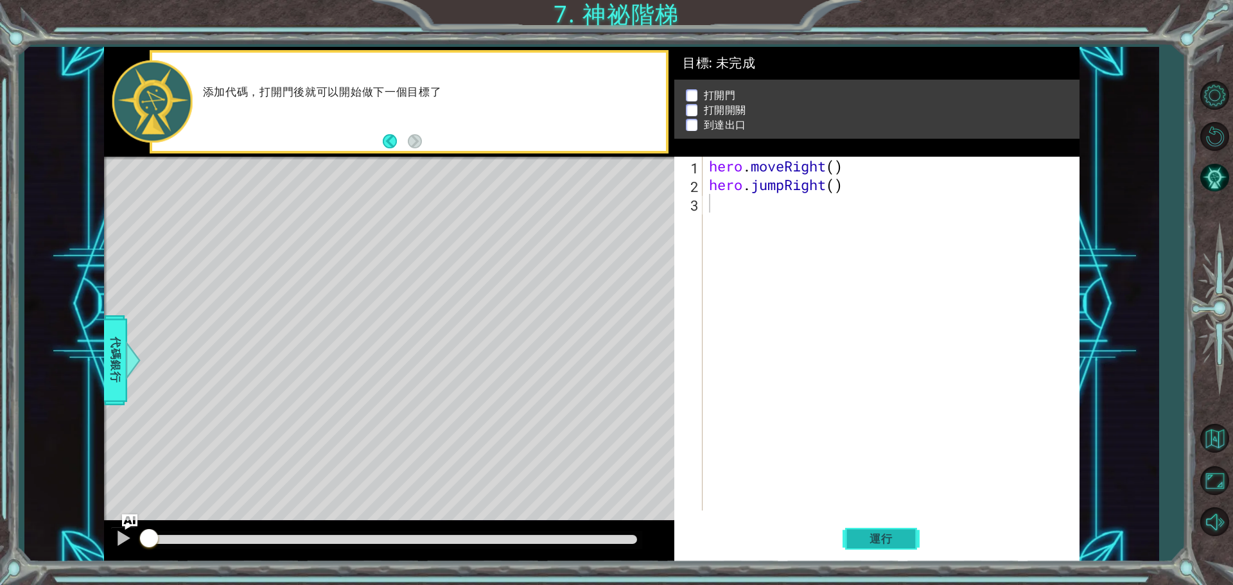
click at [876, 546] on button "運行" at bounding box center [880, 538] width 77 height 40
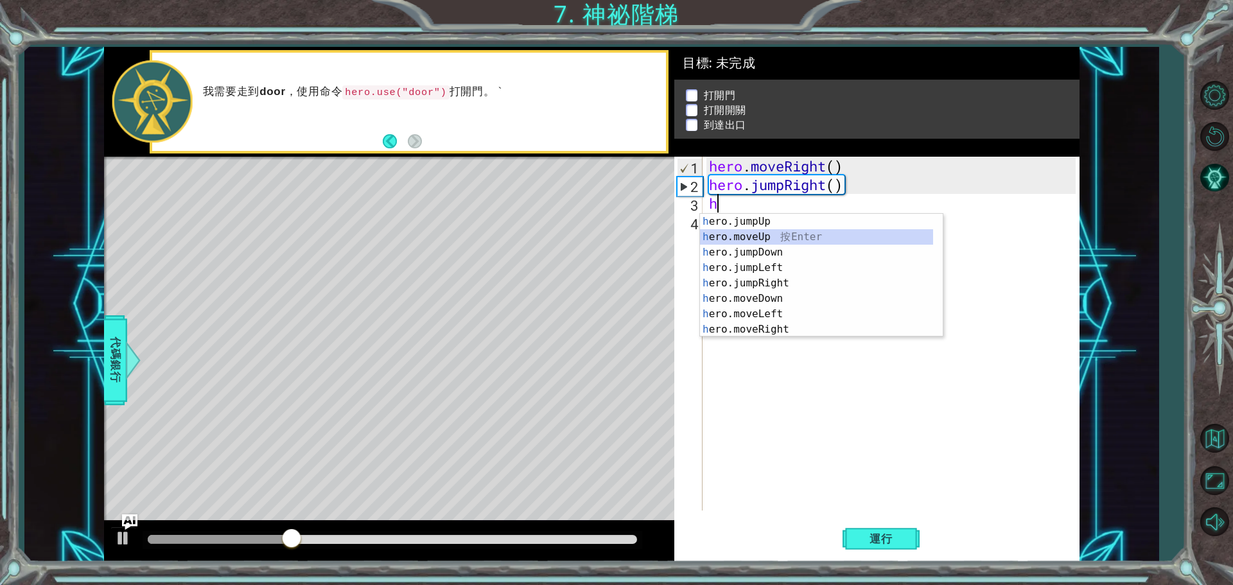
click at [778, 238] on div "h ero.jumpUp 按 Enter h ero.moveUp 按 Enter h ero.jumpDown 按 Enter h ero.jumpLeft…" at bounding box center [816, 291] width 233 height 154
type textarea "hero.moveUp(1)"
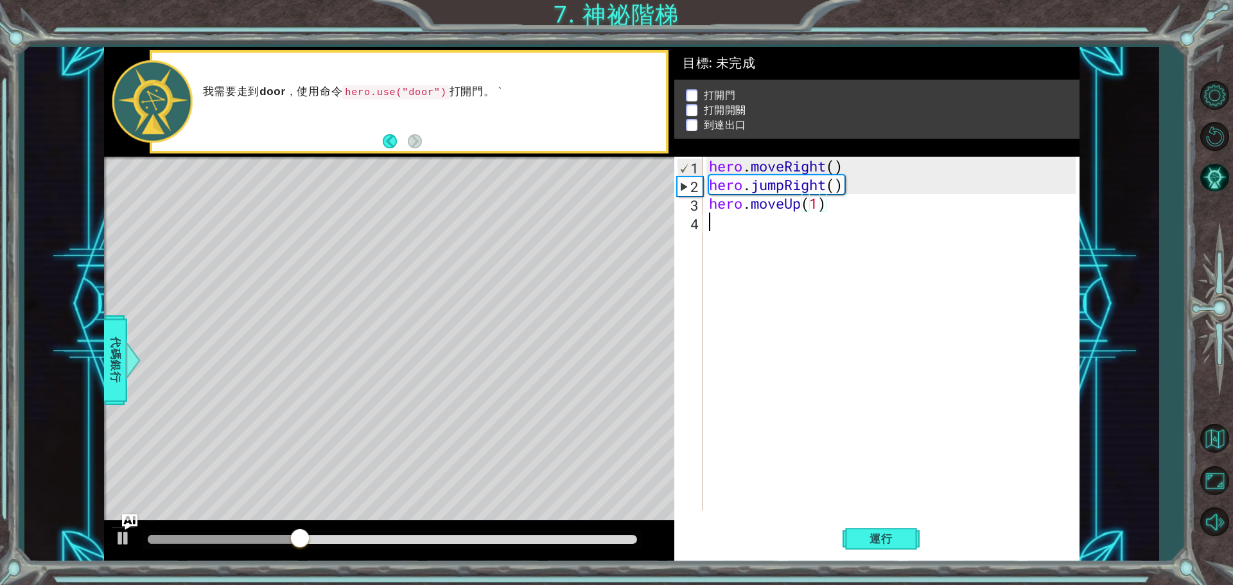
click at [778, 238] on div "hero . moveRight ( ) hero . jumpRight ( ) hero . moveUp ( 1 )" at bounding box center [894, 352] width 376 height 391
type textarea "h"
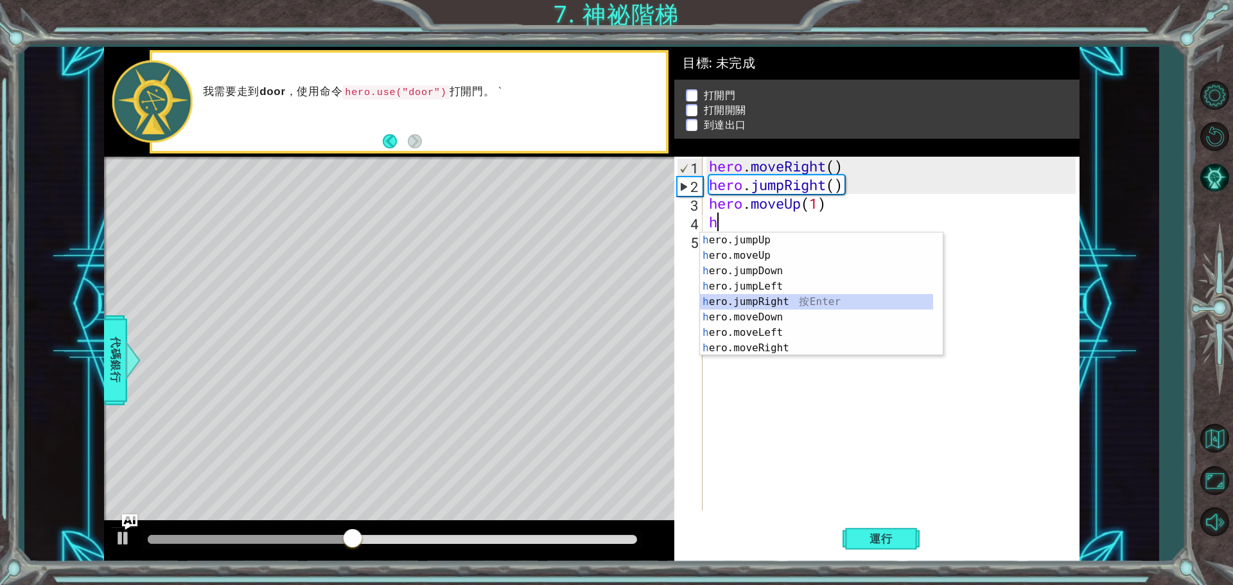
click at [788, 299] on div "h ero.jumpUp 按 Enter h ero.moveUp 按 Enter h ero.jumpDown 按 Enter h ero.jumpLeft…" at bounding box center [816, 309] width 233 height 154
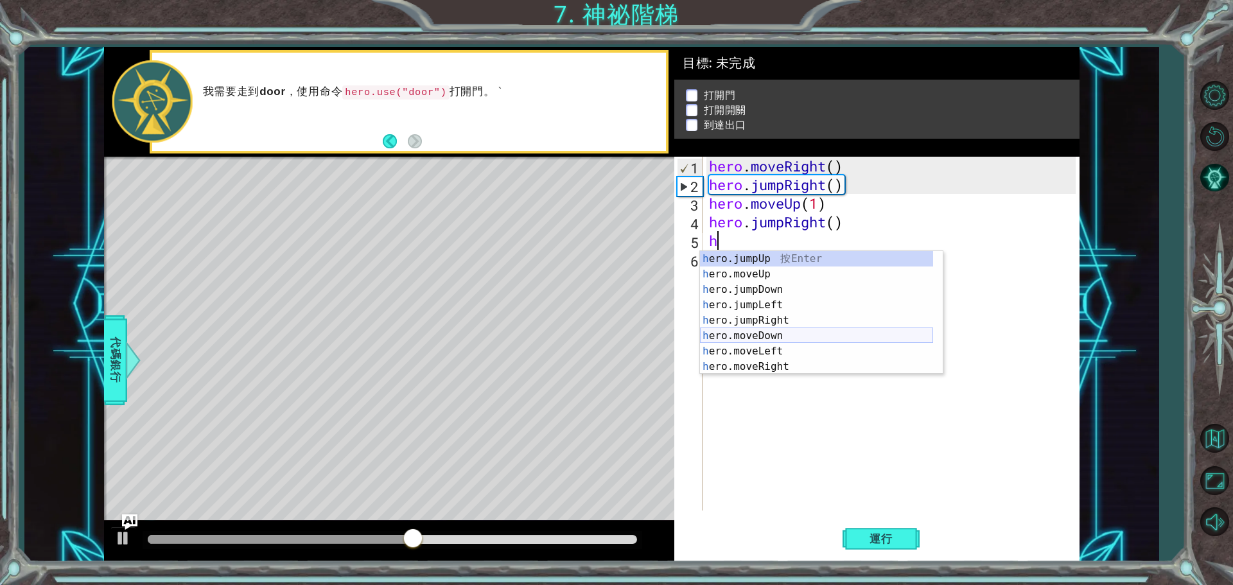
scroll to position [15, 0]
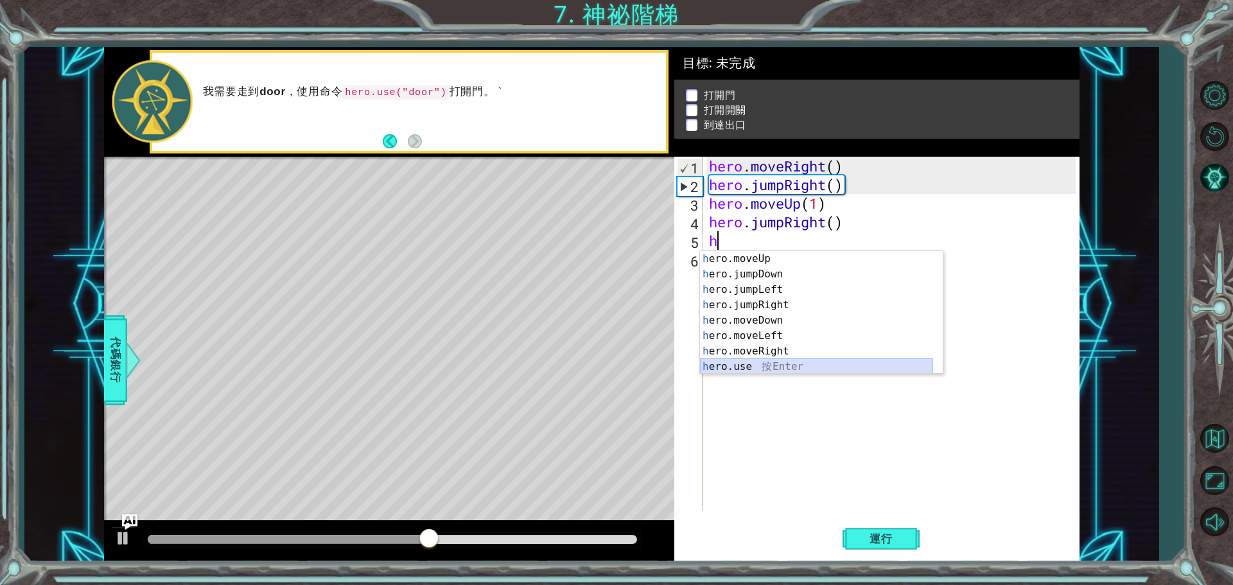
click at [751, 369] on div "h ero.moveUp 按 Enter h ero.jumpDown 按 Enter h ero.jumpLeft 按 Enter h ero.jumpRi…" at bounding box center [816, 328] width 233 height 154
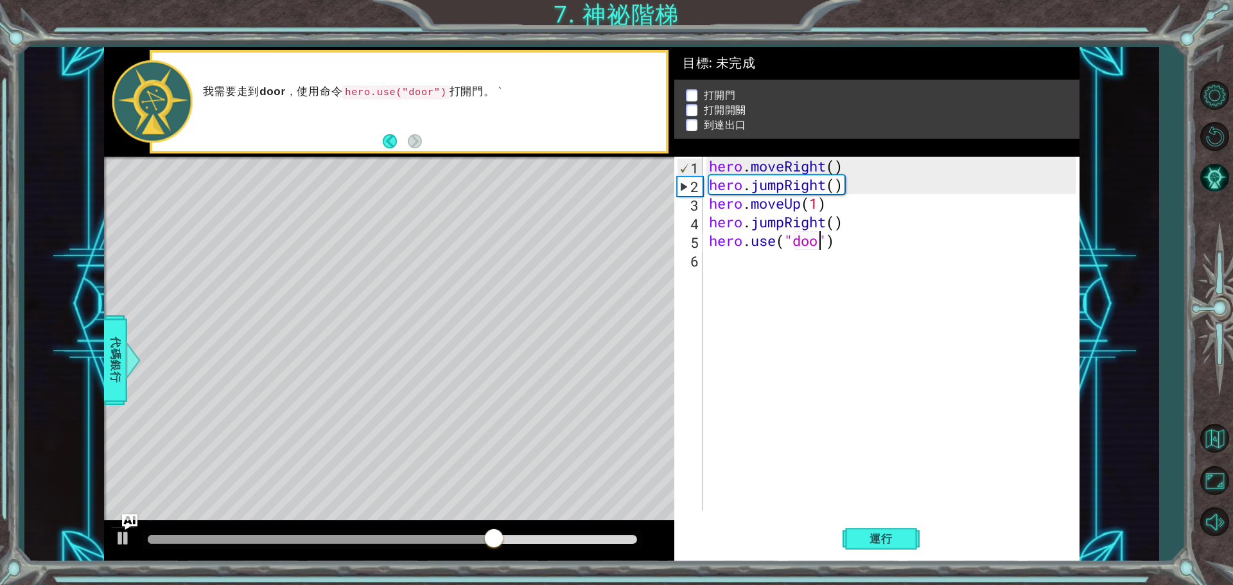
type textarea "hero.use("door")"
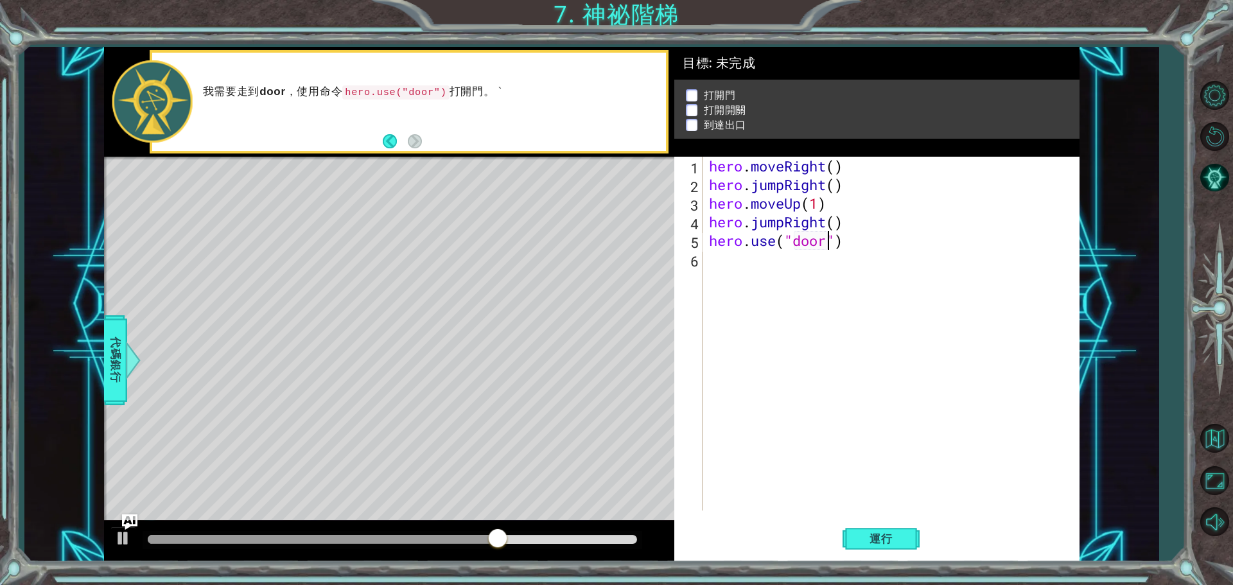
scroll to position [0, 5]
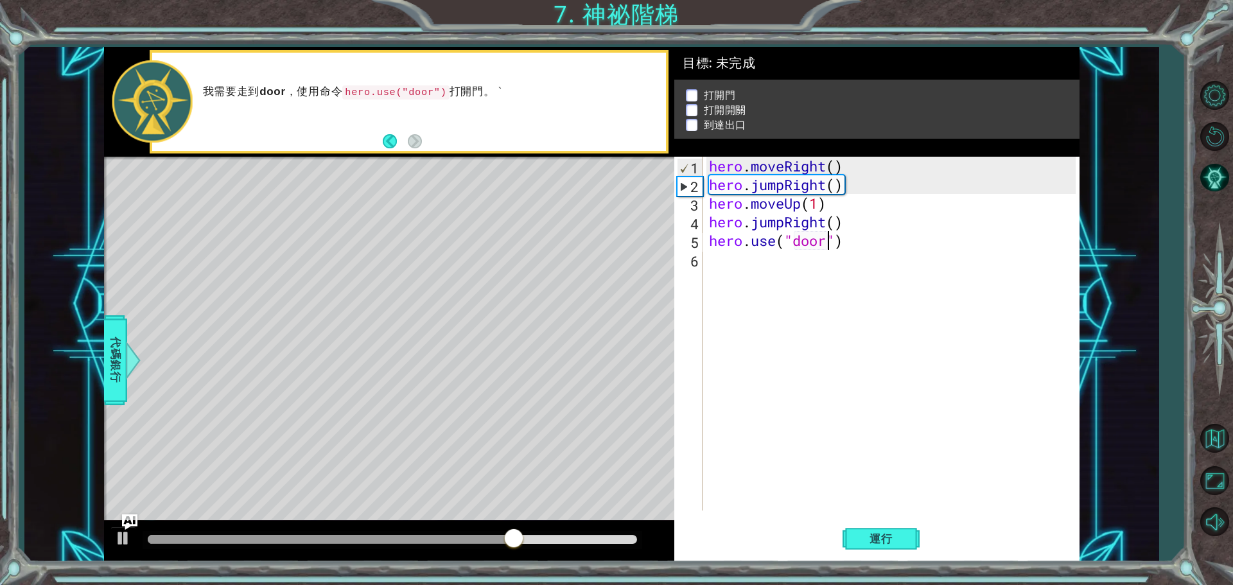
click at [842, 279] on div "hero . moveRight ( ) hero . jumpRight ( ) hero . moveUp ( 1 ) hero . jumpRight …" at bounding box center [894, 352] width 376 height 391
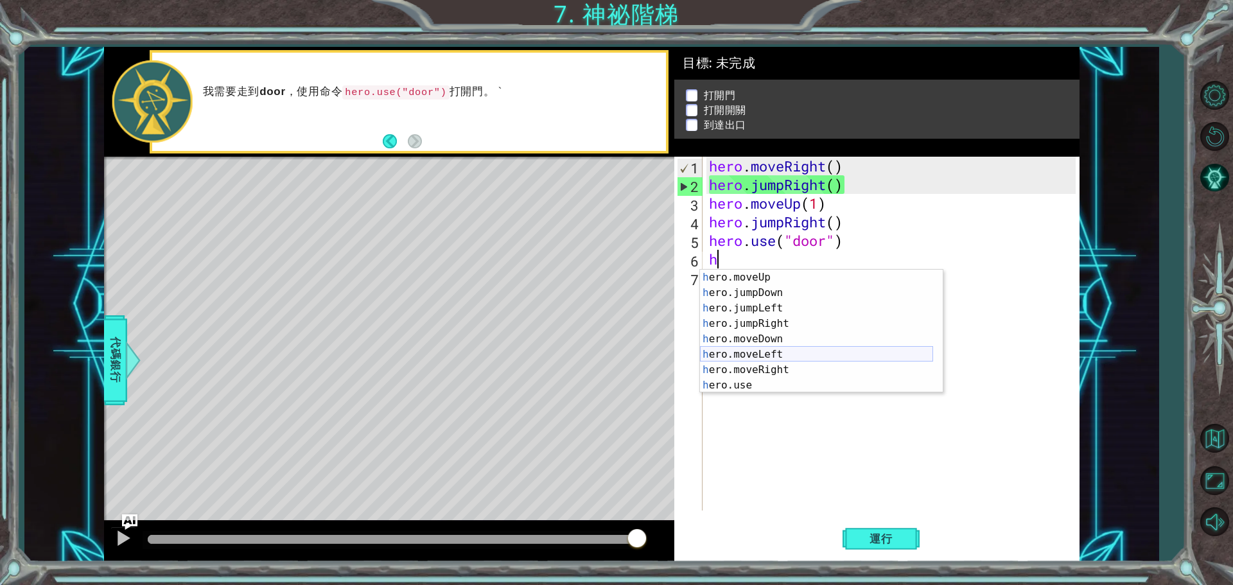
scroll to position [0, 0]
click at [804, 289] on div "h ero.jumpUp 按 Enter h ero.moveUp 按 Enter h ero.jumpDown 按 Enter h ero.jumpLeft…" at bounding box center [816, 347] width 233 height 154
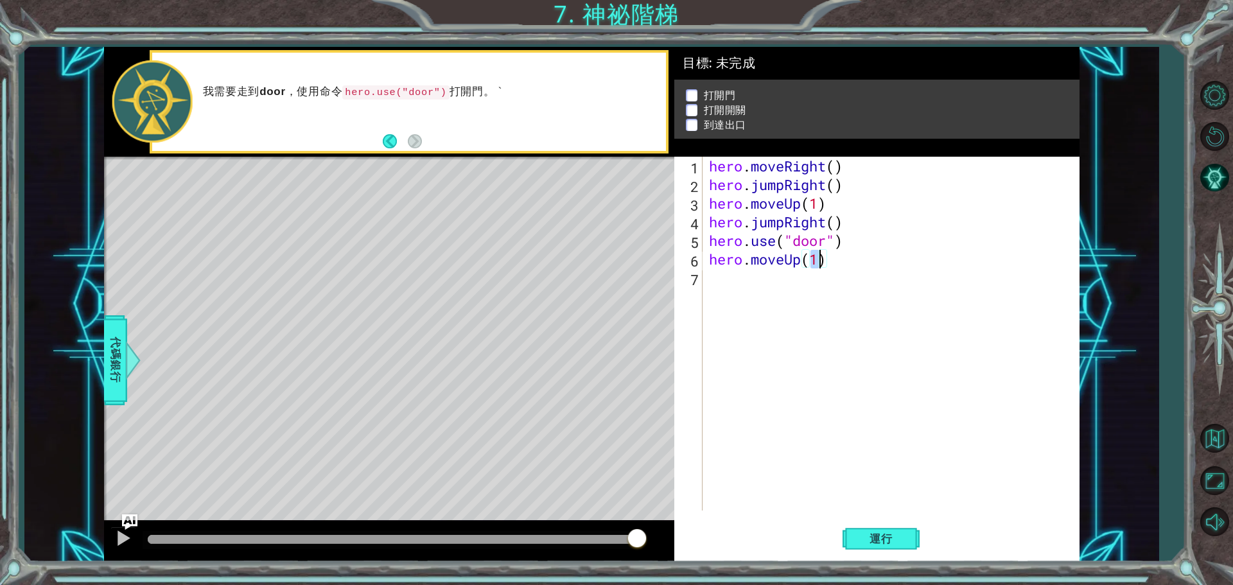
type textarea "hero.moveUp(2)"
click at [815, 308] on div "hero . moveRight ( ) hero . jumpRight ( ) hero . moveUp ( 1 ) hero . jumpRight …" at bounding box center [894, 352] width 376 height 391
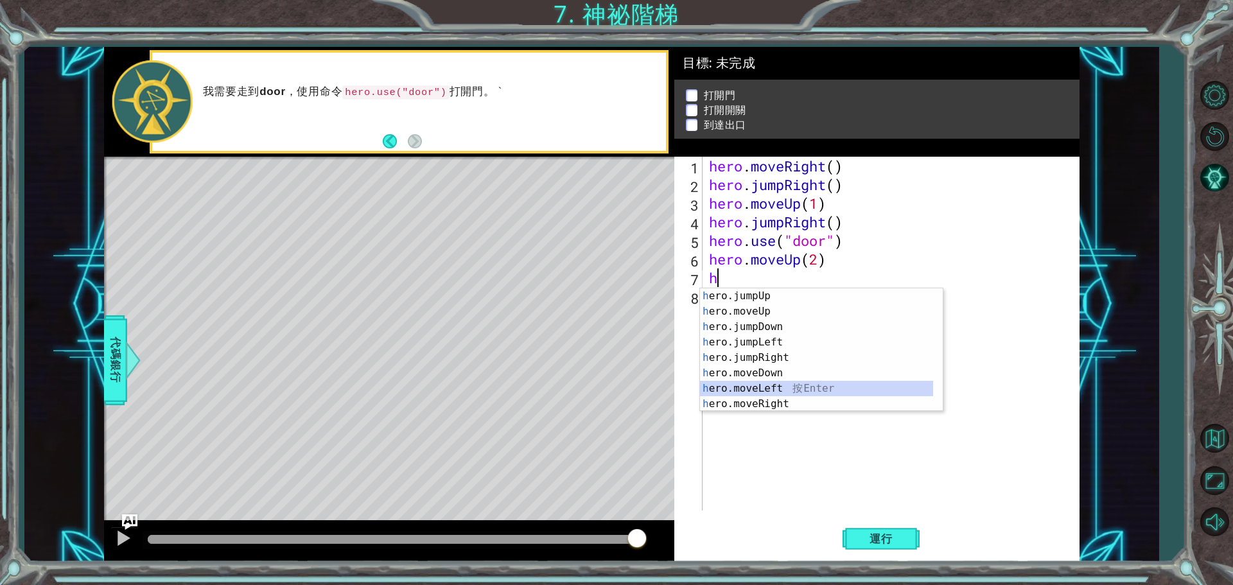
click at [781, 383] on div "h ero.jumpUp 按 Enter h ero.moveUp 按 Enter h ero.jumpDown 按 Enter h ero.jumpLeft…" at bounding box center [816, 365] width 233 height 154
type textarea "hero.moveLeft(1)"
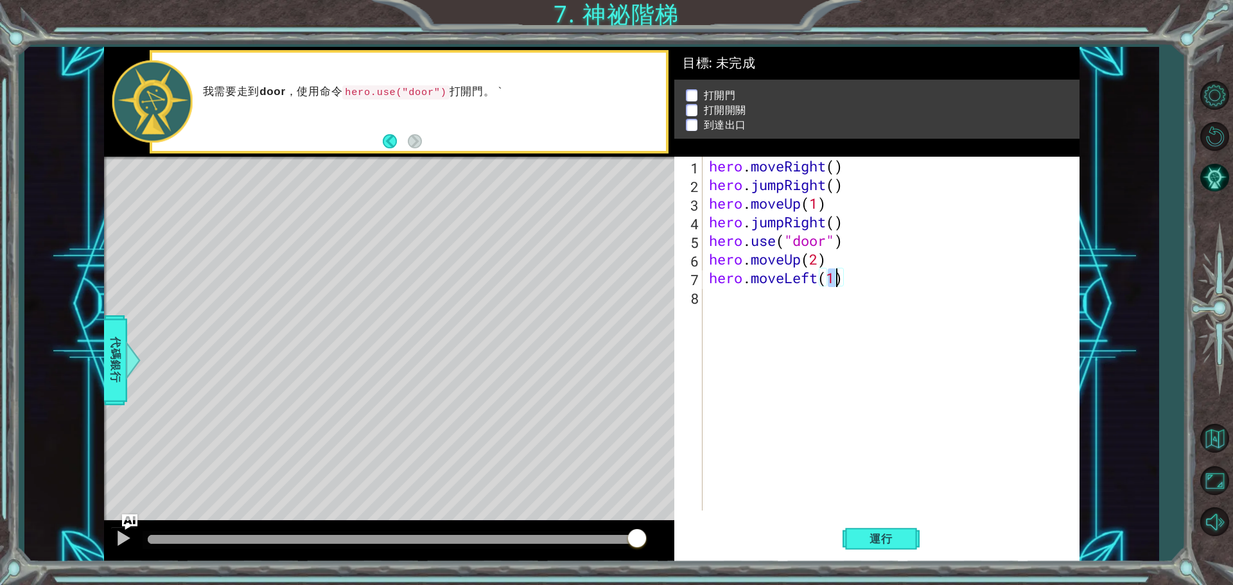
click at [792, 320] on div "hero . moveRight ( ) hero . jumpRight ( ) hero . moveUp ( 1 ) hero . jumpRight …" at bounding box center [894, 352] width 376 height 391
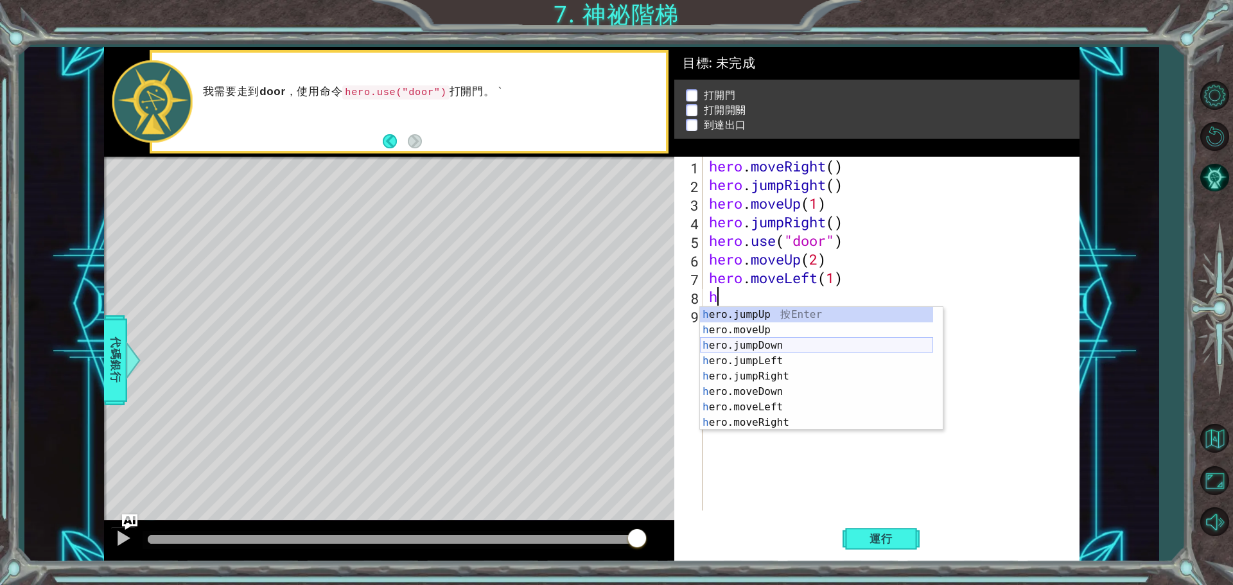
scroll to position [15, 0]
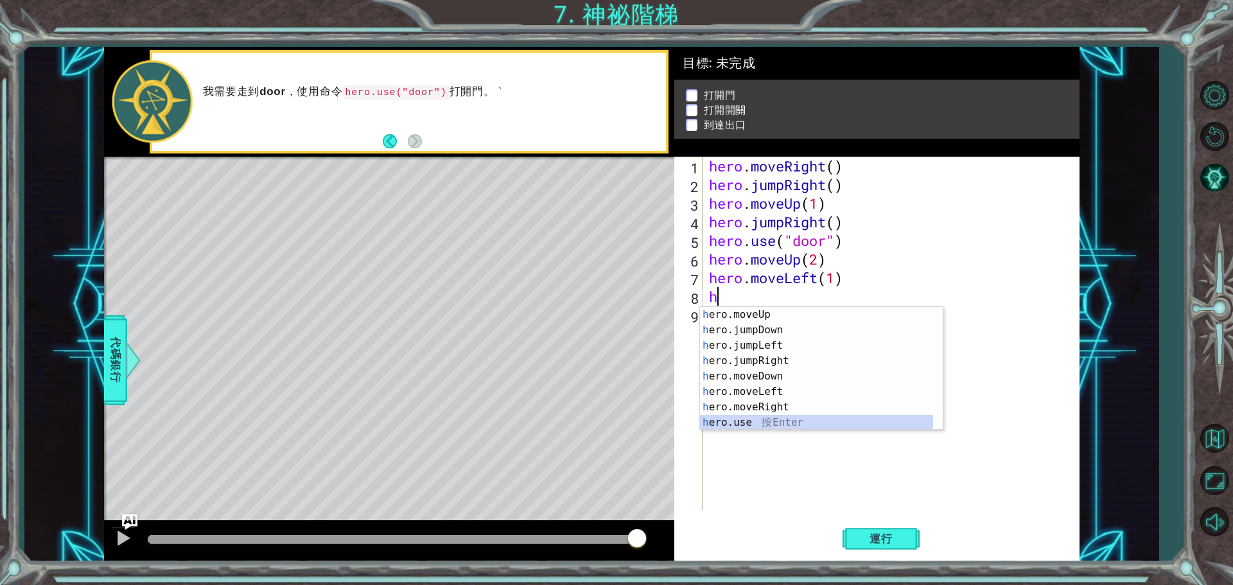
click at [788, 419] on div "h ero.moveUp 按 Enter h ero.jumpDown 按 Enter h ero.jumpLeft 按 Enter h ero.jumpRi…" at bounding box center [816, 384] width 233 height 154
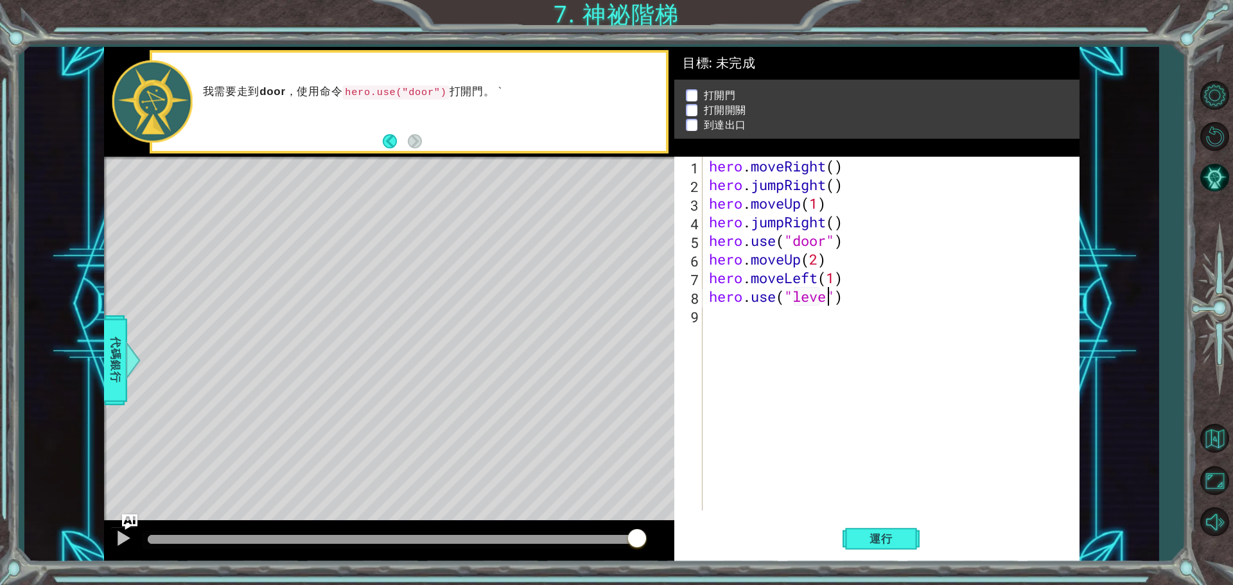
scroll to position [0, 5]
type textarea "hero.use("lever")"
click at [813, 345] on div "hero . moveRight ( ) hero . jumpRight ( ) hero . moveUp ( 1 ) hero . jumpRight …" at bounding box center [894, 352] width 376 height 391
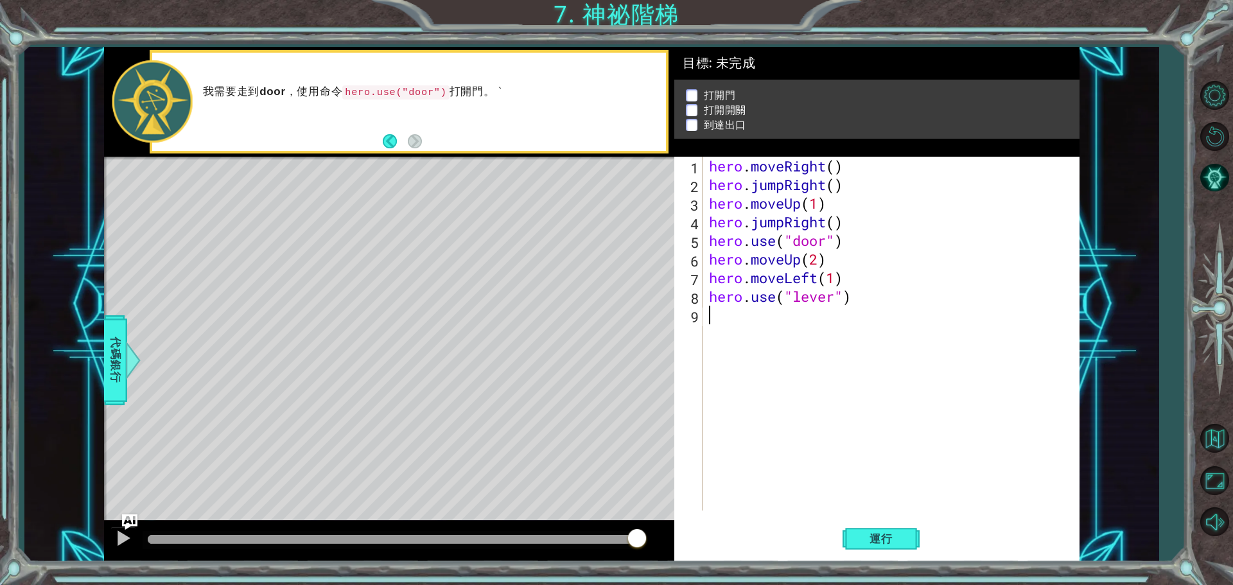
type textarea "h"
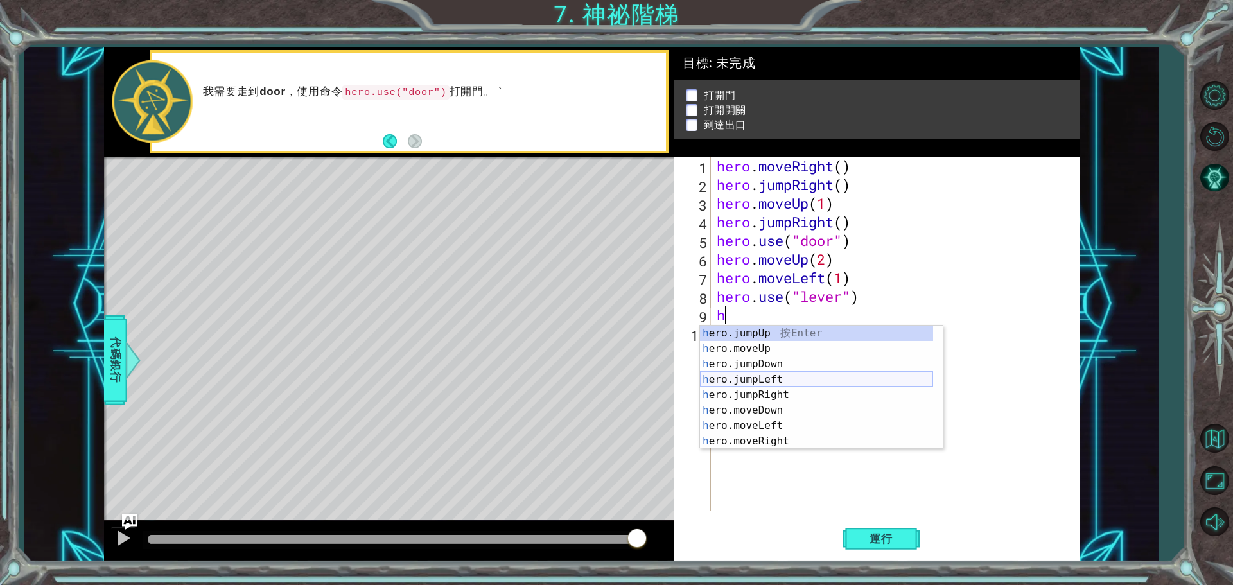
click at [781, 380] on div "h ero.jumpUp 按 Enter h ero.moveUp 按 Enter h ero.jumpDown 按 Enter h ero.jumpLeft…" at bounding box center [816, 403] width 233 height 154
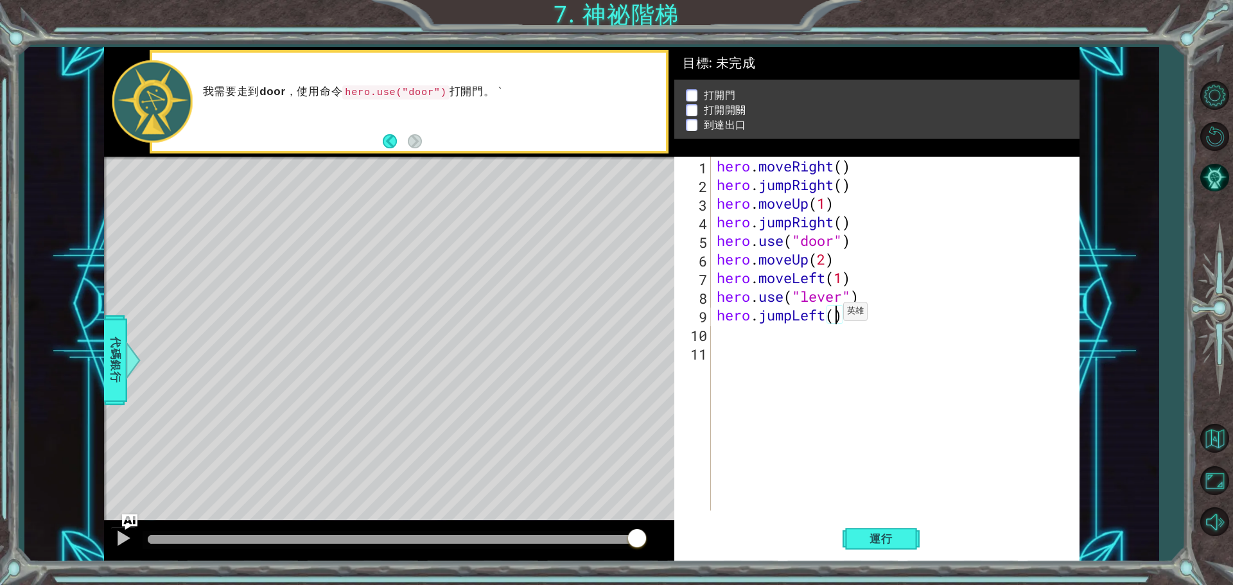
click at [831, 315] on div "hero . moveRight ( ) hero . jumpRight ( ) hero . moveUp ( 1 ) hero . jumpRight …" at bounding box center [898, 352] width 368 height 391
type textarea "hero.jumpLeft(2)"
click at [889, 370] on div "hero . moveRight ( ) hero . jumpRight ( ) hero . moveUp ( 1 ) hero . jumpRight …" at bounding box center [898, 352] width 368 height 391
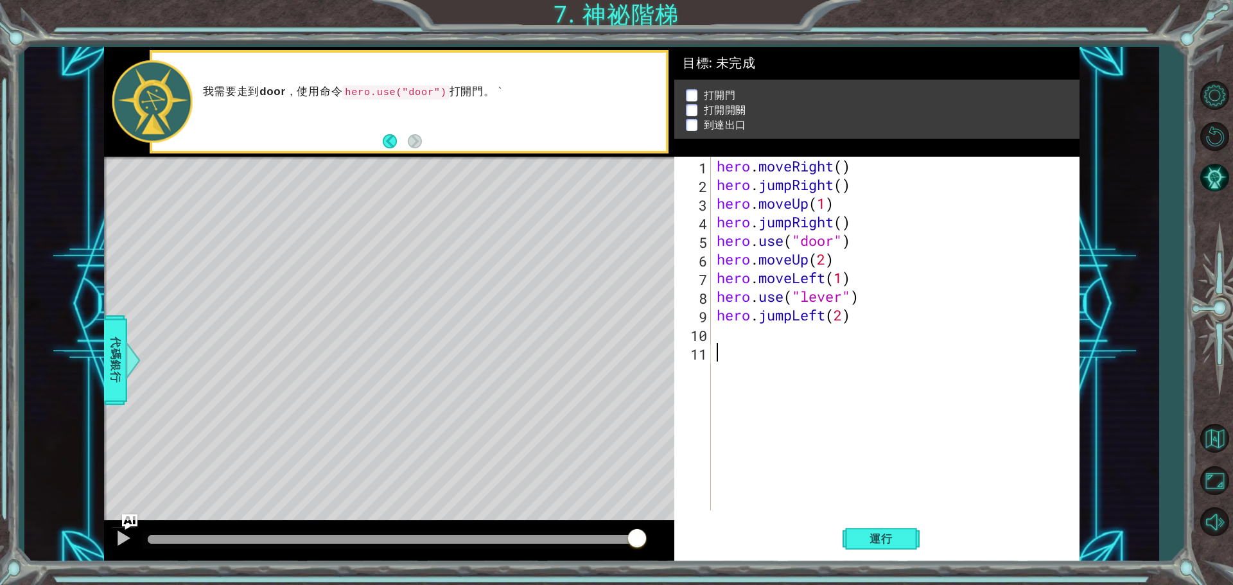
click at [806, 331] on div "hero . moveRight ( ) hero . jumpRight ( ) hero . moveUp ( 1 ) hero . jumpRight …" at bounding box center [898, 352] width 368 height 391
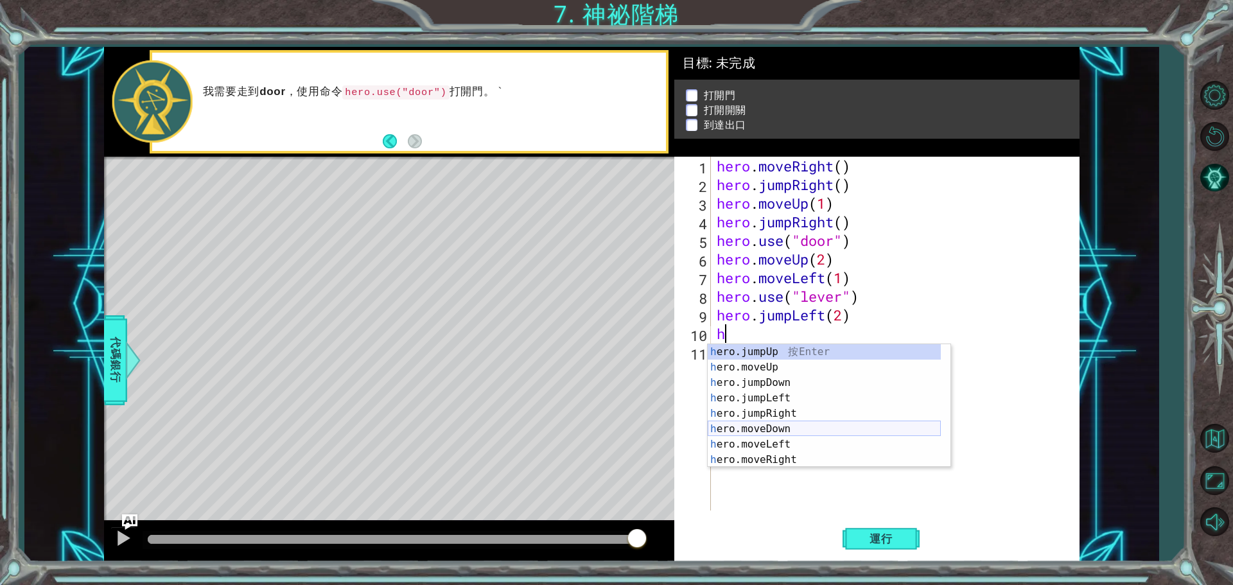
scroll to position [15, 0]
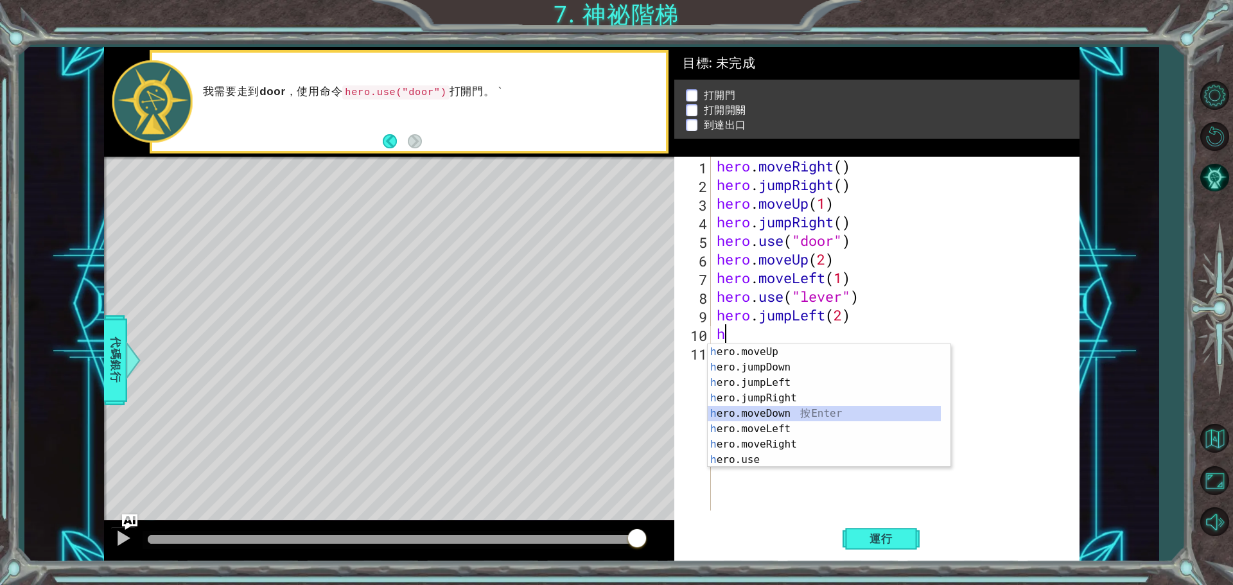
click at [799, 412] on div "h ero.moveUp 按 Enter h ero.jumpDown 按 Enter h ero.jumpLeft 按 Enter h ero.jumpRi…" at bounding box center [824, 421] width 233 height 154
type textarea "hero.moveDown(1)"
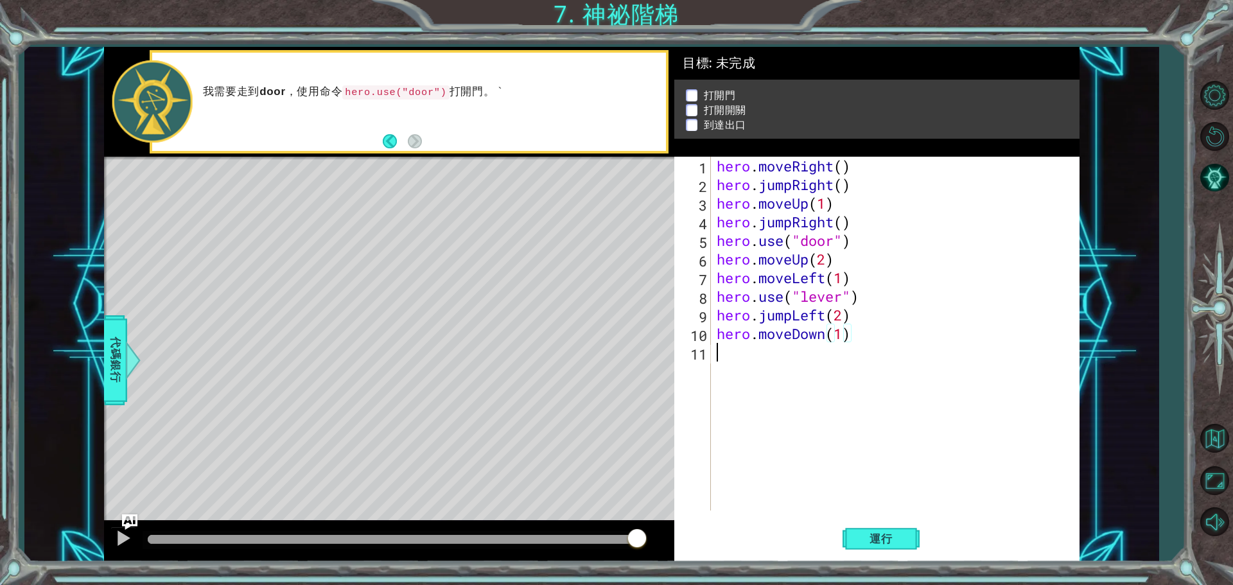
click at [742, 374] on div "hero . moveRight ( ) hero . jumpRight ( ) hero . moveUp ( 1 ) hero . jumpRight …" at bounding box center [898, 352] width 368 height 391
type textarea "h"
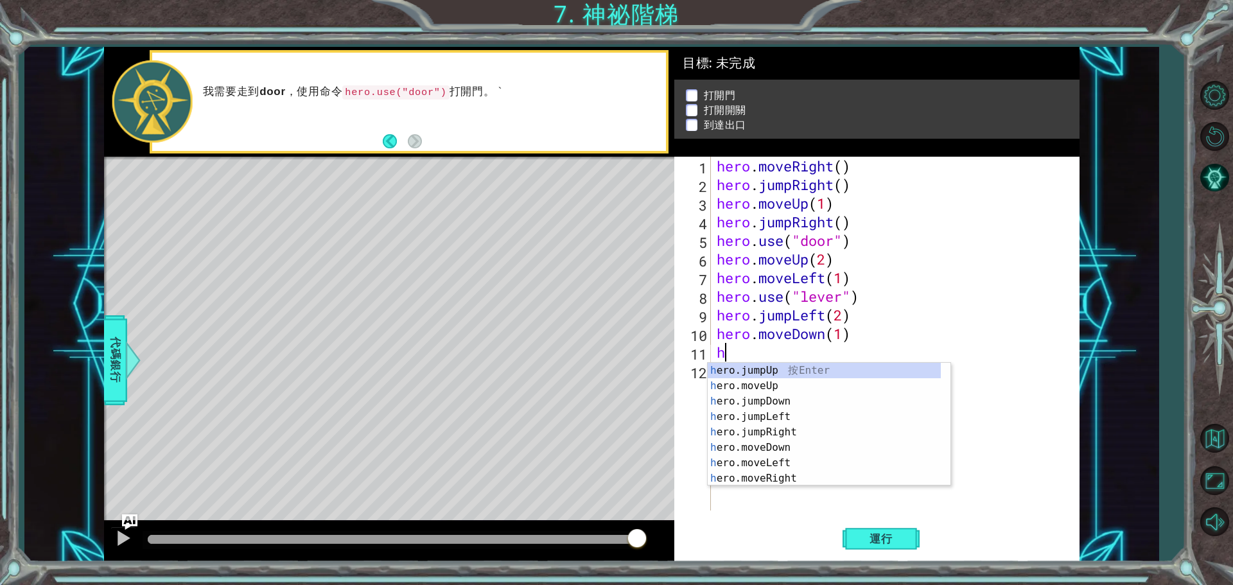
scroll to position [0, 0]
click at [793, 433] on div "h ero.jumpUp 按 Enter h ero.moveUp 按 Enter h ero.jumpDown 按 Enter h ero.jumpLeft…" at bounding box center [824, 440] width 233 height 154
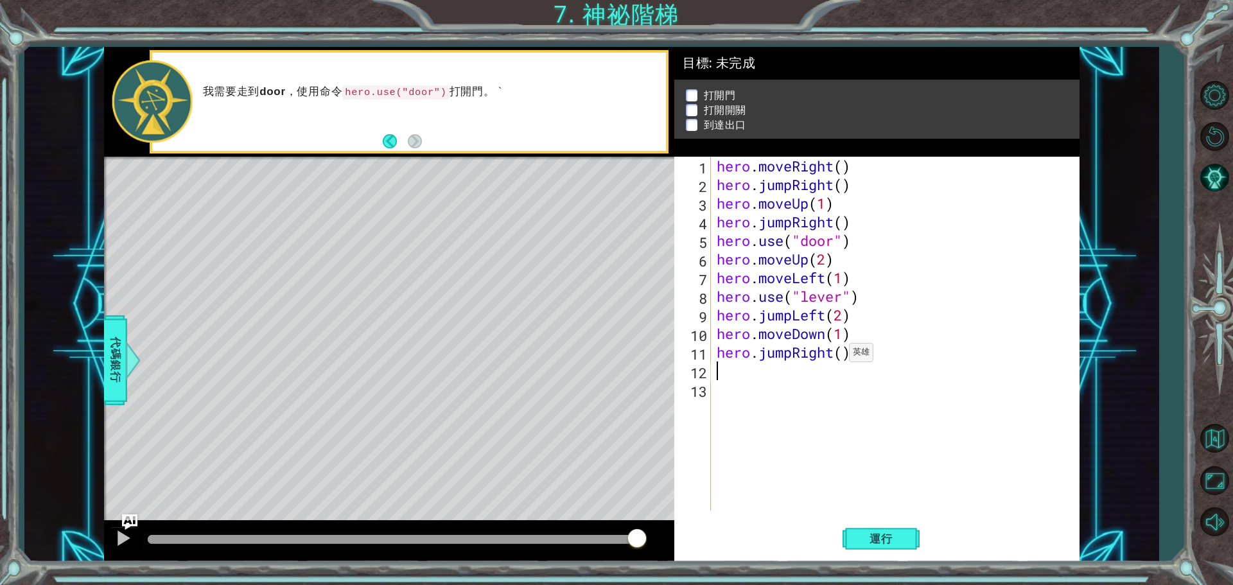
click at [837, 356] on div "hero . moveRight ( ) hero . jumpRight ( ) hero . moveUp ( 1 ) hero . jumpRight …" at bounding box center [898, 352] width 368 height 391
click at [842, 356] on div "hero . moveRight ( ) hero . jumpRight ( ) hero . moveUp ( 1 ) hero . jumpRight …" at bounding box center [898, 352] width 368 height 391
click at [898, 546] on button "運行" at bounding box center [880, 538] width 77 height 40
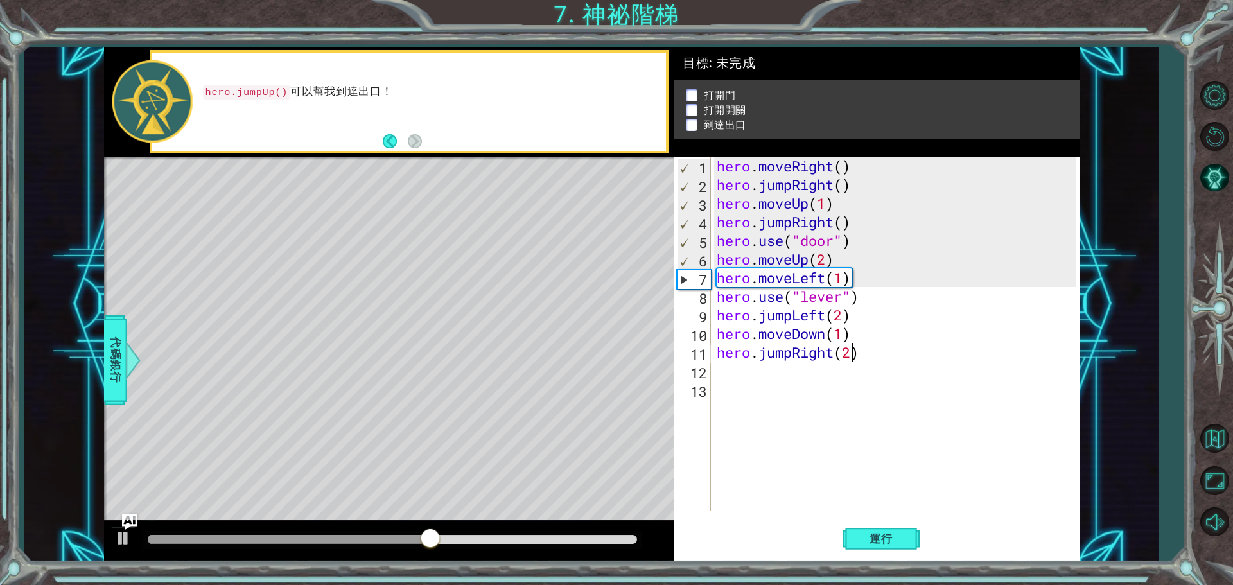
click at [852, 228] on div "hero . moveRight ( ) hero . jumpRight ( ) hero . moveUp ( 1 ) hero . jumpRight …" at bounding box center [898, 352] width 368 height 391
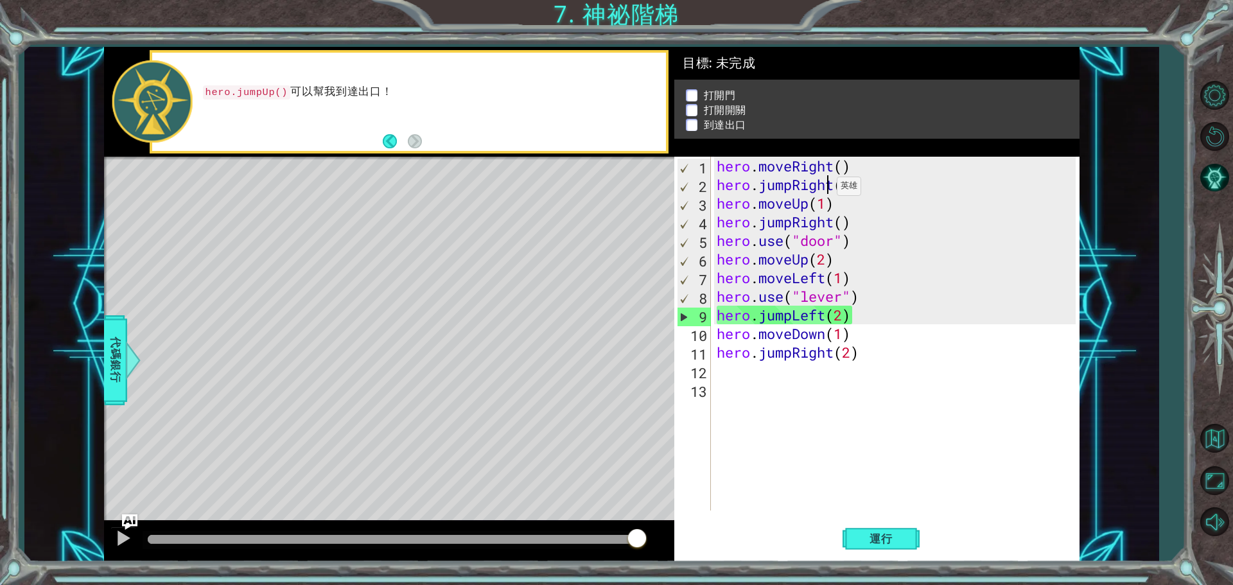
click at [825, 189] on div "hero . moveRight ( ) hero . jumpRight ( ) hero . moveUp ( 1 ) hero . jumpRight …" at bounding box center [898, 352] width 368 height 391
click at [898, 564] on div "1 ההההההההההההההההההההההההההההההההההההההההההההההההההההההההההההההההההההההההההההה…" at bounding box center [616, 292] width 1233 height 585
click at [812, 254] on div "hero . moveRight ( ) hero . jumpRight ( ) hero . moveUp ( 1 ) hero . jumpRight …" at bounding box center [898, 352] width 368 height 391
click at [692, 169] on div "1" at bounding box center [693, 168] width 33 height 19
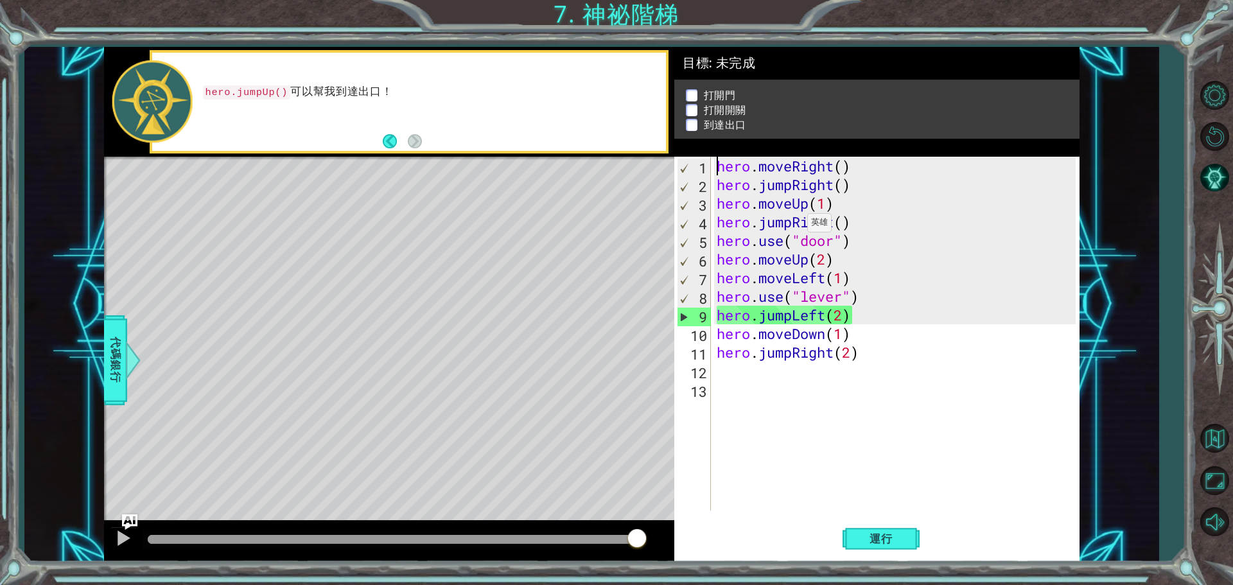
click at [796, 226] on div "hero . moveRight ( ) hero . jumpRight ( ) hero . moveUp ( 1 ) hero . jumpRight …" at bounding box center [898, 352] width 368 height 391
click at [832, 223] on div "hero . moveRight ( ) hero . jumpRight ( ) hero . moveUp ( 1 ) hero . jumpRight …" at bounding box center [898, 352] width 368 height 391
click at [703, 208] on div "3" at bounding box center [693, 205] width 33 height 19
click at [928, 359] on div "hero . moveRight ( ) hero . jumpRight ( ) hero . moveUp ( 1 ) hero . jumpRight …" at bounding box center [898, 352] width 368 height 391
click at [836, 199] on div "hero . moveRight ( ) hero . jumpRight ( ) hero . moveUp ( 1 ) hero . jumpRight …" at bounding box center [898, 352] width 368 height 391
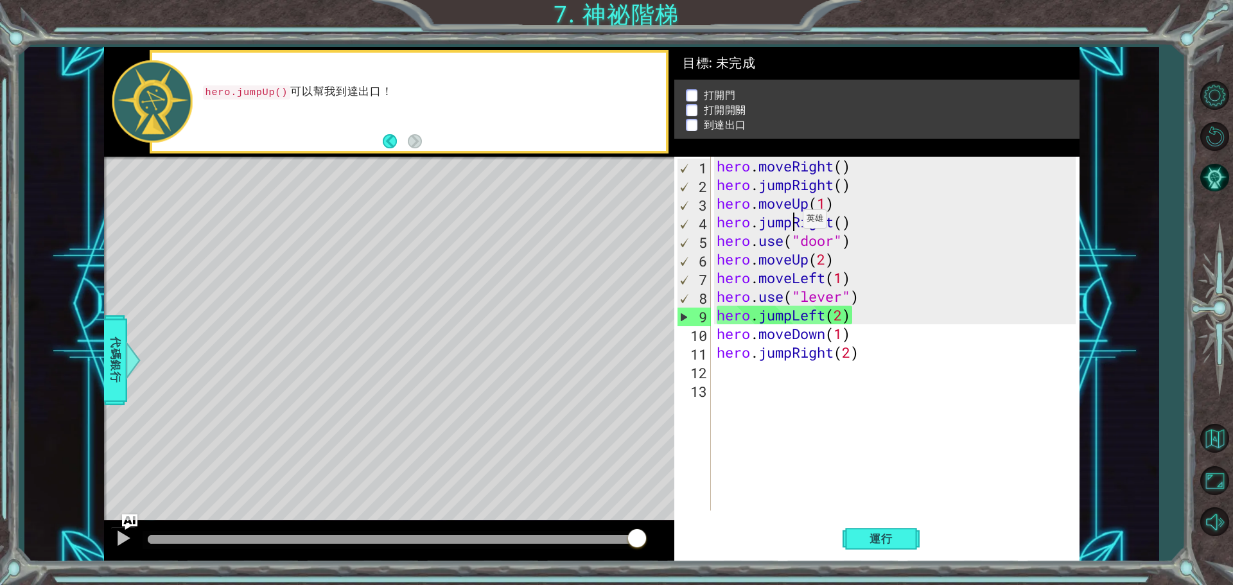
click at [791, 222] on div "hero . moveRight ( ) hero . jumpRight ( ) hero . moveUp ( 1 ) hero . jumpRight …" at bounding box center [898, 352] width 368 height 391
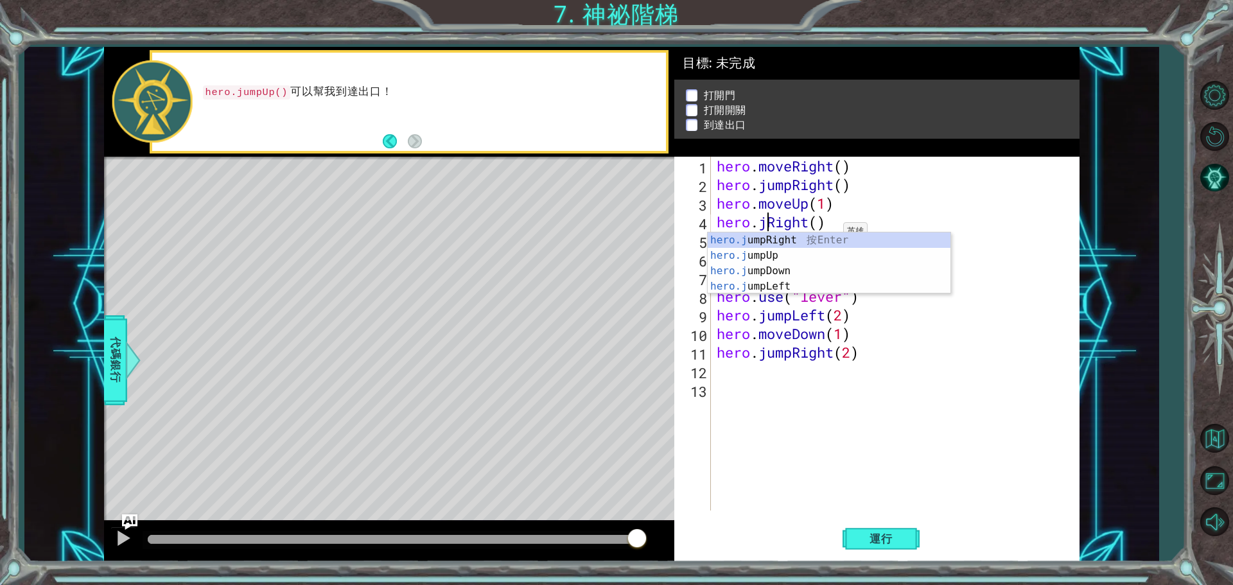
scroll to position [0, 4]
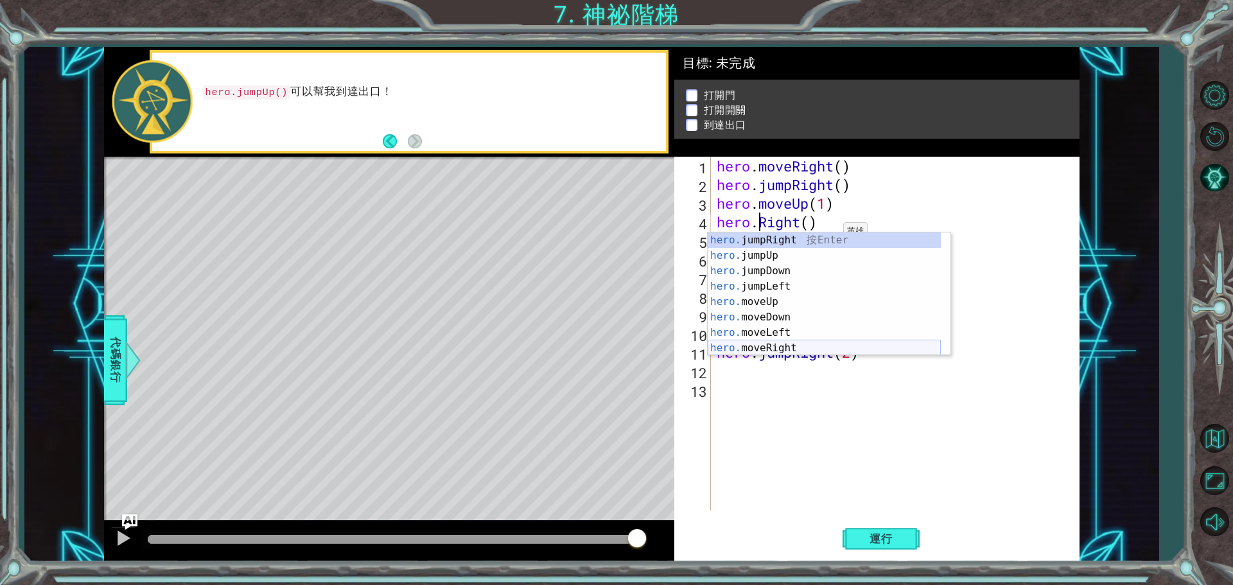
click at [800, 351] on div "hero. jumpRight 按 Enter hero. jumpUp 按 Enter hero. jumpDown 按 Enter hero. jumpL…" at bounding box center [824, 309] width 233 height 154
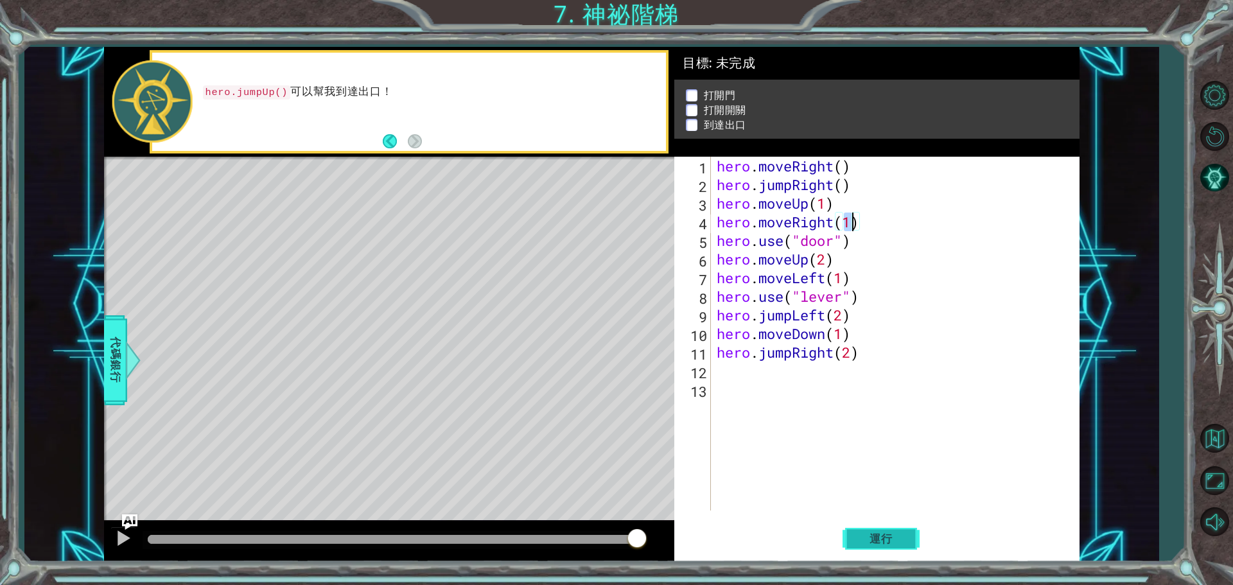
click at [874, 529] on button "運行" at bounding box center [880, 538] width 77 height 40
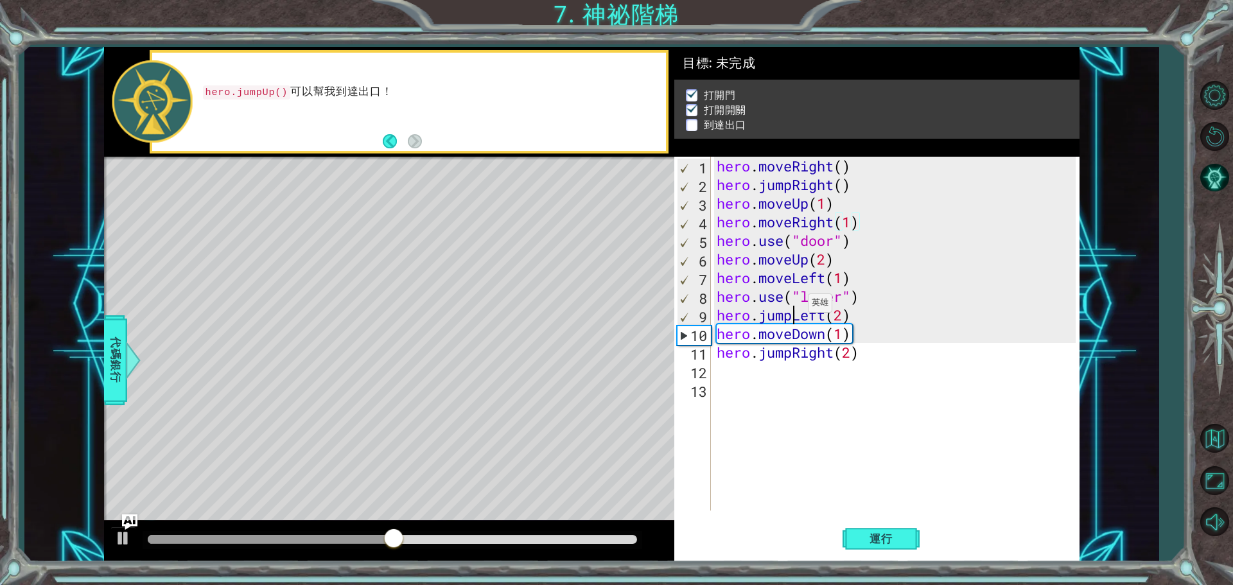
drag, startPoint x: 796, startPoint y: 306, endPoint x: 794, endPoint y: 340, distance: 34.1
click at [795, 310] on div "hero . moveRight ( ) hero . jumpRight ( ) hero . moveUp ( 1 ) hero . moveRight …" at bounding box center [898, 352] width 368 height 391
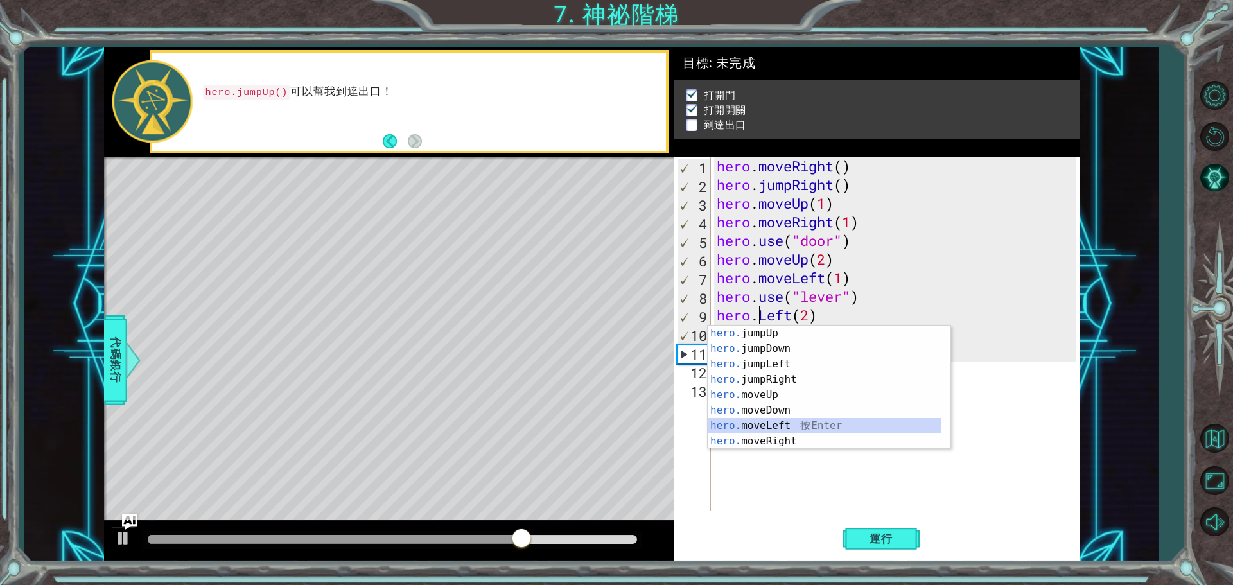
click at [796, 424] on div "hero. jumpUp 按 Enter hero. jumpDown 按 Enter hero. jumpLeft 按 Enter hero. jumpRi…" at bounding box center [824, 403] width 233 height 154
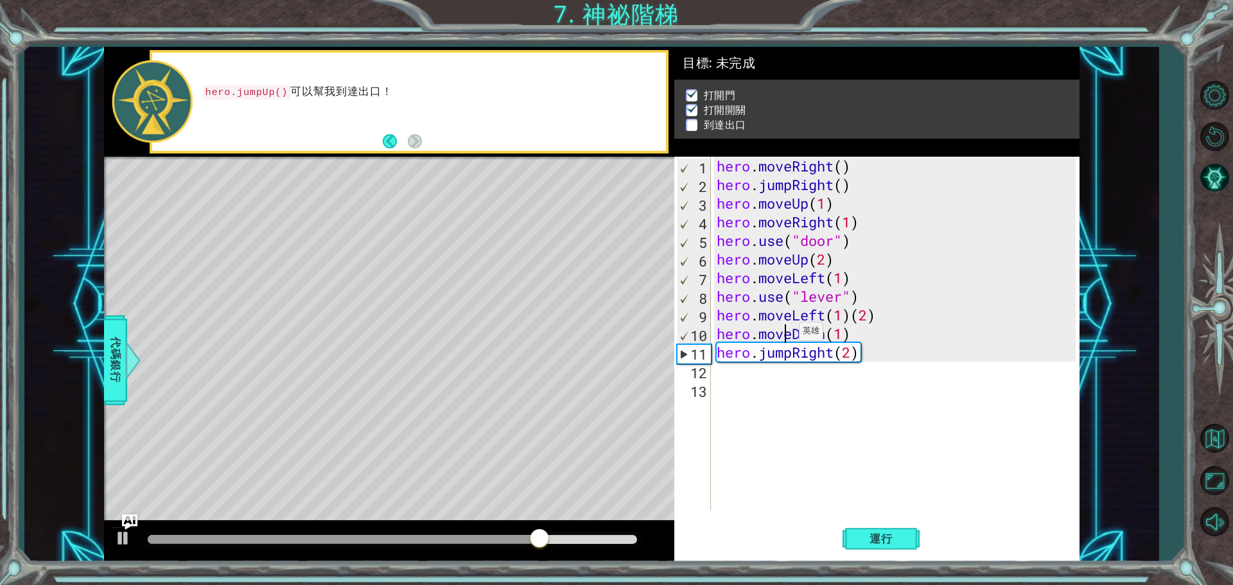
drag, startPoint x: 787, startPoint y: 335, endPoint x: 858, endPoint y: 333, distance: 71.3
click at [796, 333] on div "hero . moveRight ( ) hero . jumpRight ( ) hero . moveUp ( 1 ) hero . moveRight …" at bounding box center [898, 352] width 368 height 391
click at [791, 337] on div "hero . moveRight ( ) hero . jumpRight ( ) hero . moveUp ( 1 ) hero . moveRight …" at bounding box center [894, 334] width 361 height 354
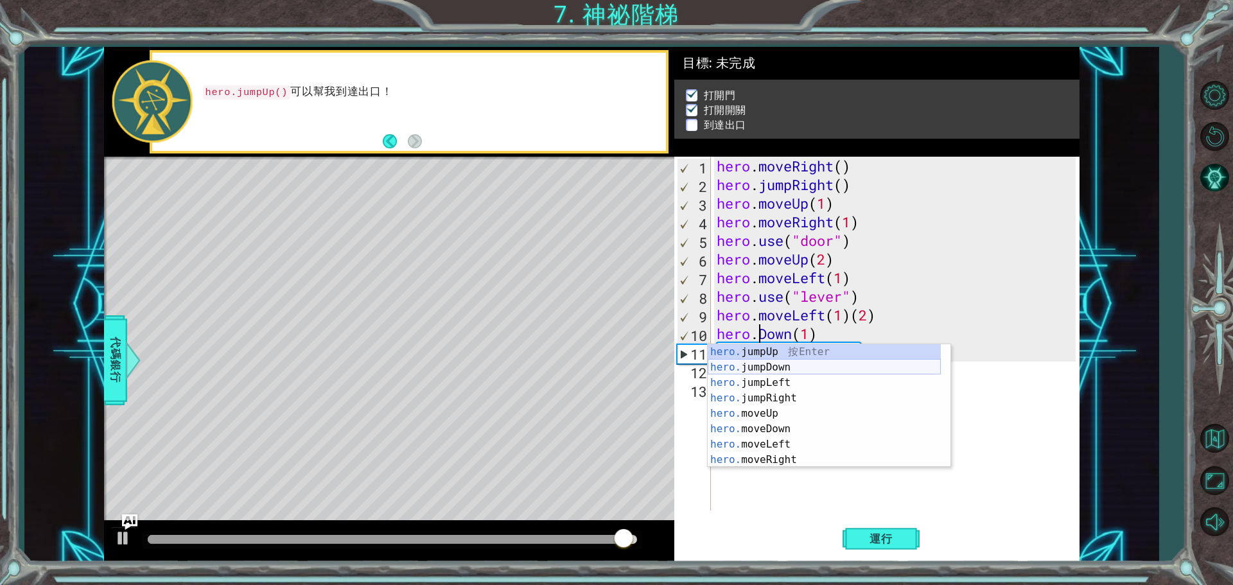
click at [802, 365] on div "hero. jumpUp 按 Enter hero. jumpDown 按 Enter hero. jumpLeft 按 Enter hero. jumpRi…" at bounding box center [824, 421] width 233 height 154
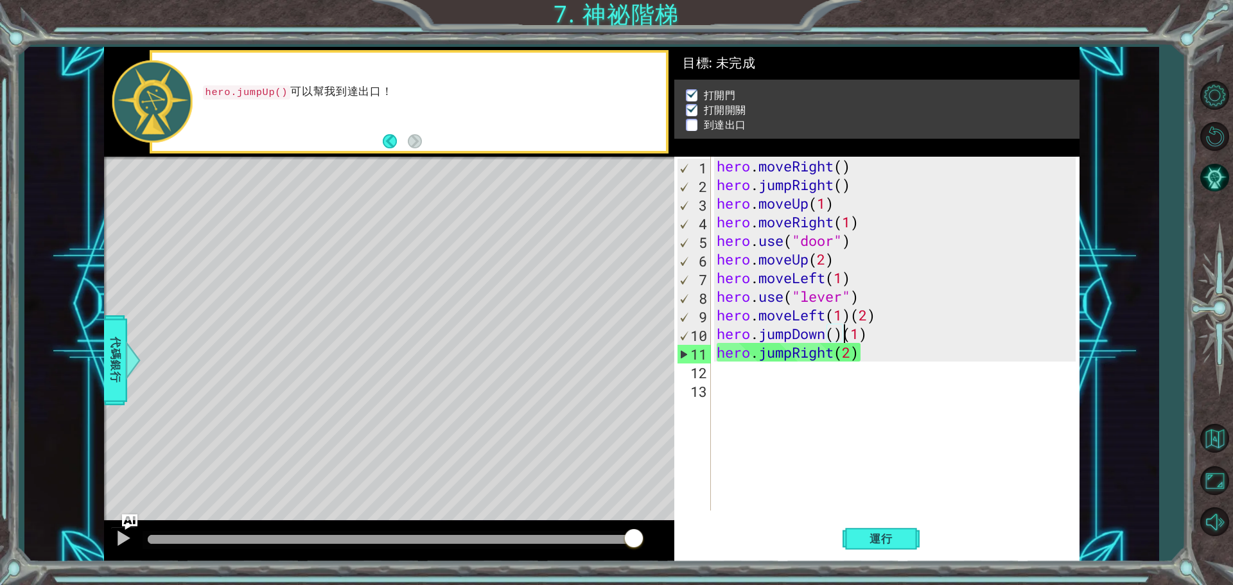
click at [891, 564] on div "1 ההההההההההההההההההההההההההההההההההההההההההההההההההההההההההההההההההההההההההההה…" at bounding box center [616, 292] width 1233 height 585
click at [895, 550] on button "運行" at bounding box center [880, 538] width 77 height 40
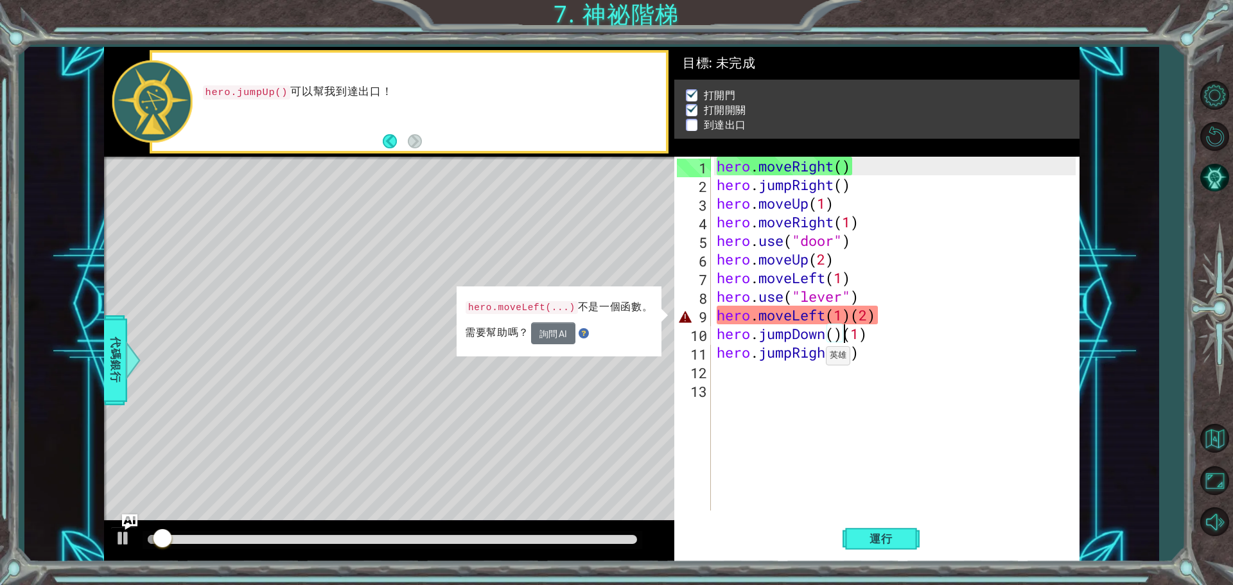
drag, startPoint x: 814, startPoint y: 359, endPoint x: 798, endPoint y: 363, distance: 16.5
click at [812, 359] on div "hero . moveRight ( ) hero . jumpRight ( ) hero . moveUp ( 1 ) hero . moveRight …" at bounding box center [898, 352] width 368 height 391
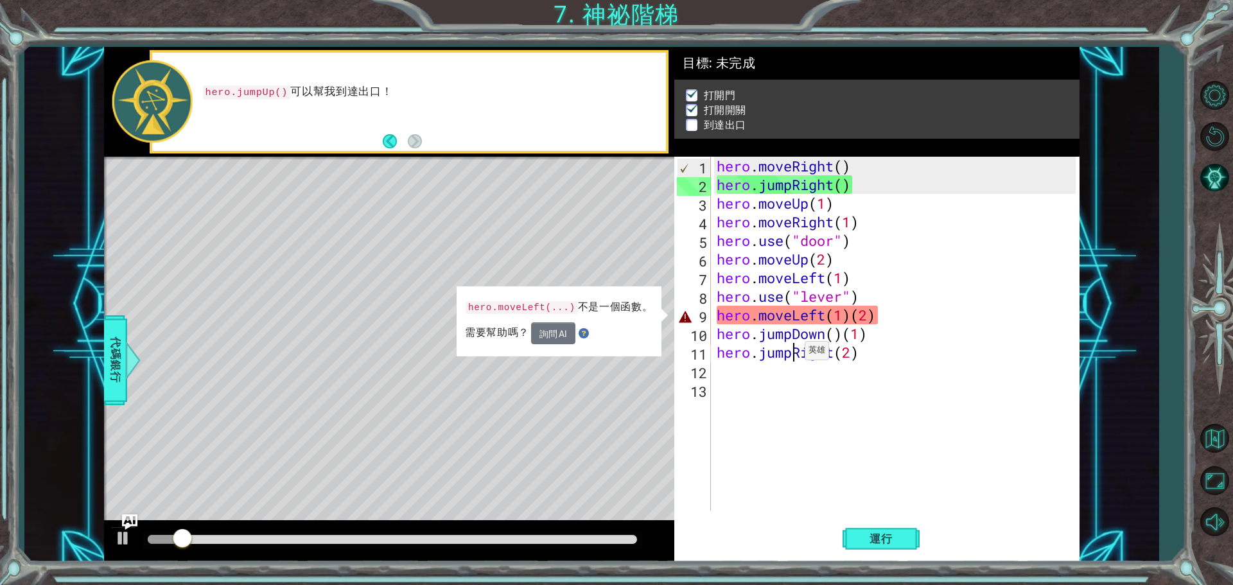
click at [793, 354] on div "hero . moveRight ( ) hero . jumpRight ( ) hero . moveUp ( 1 ) hero . moveRight …" at bounding box center [898, 352] width 368 height 391
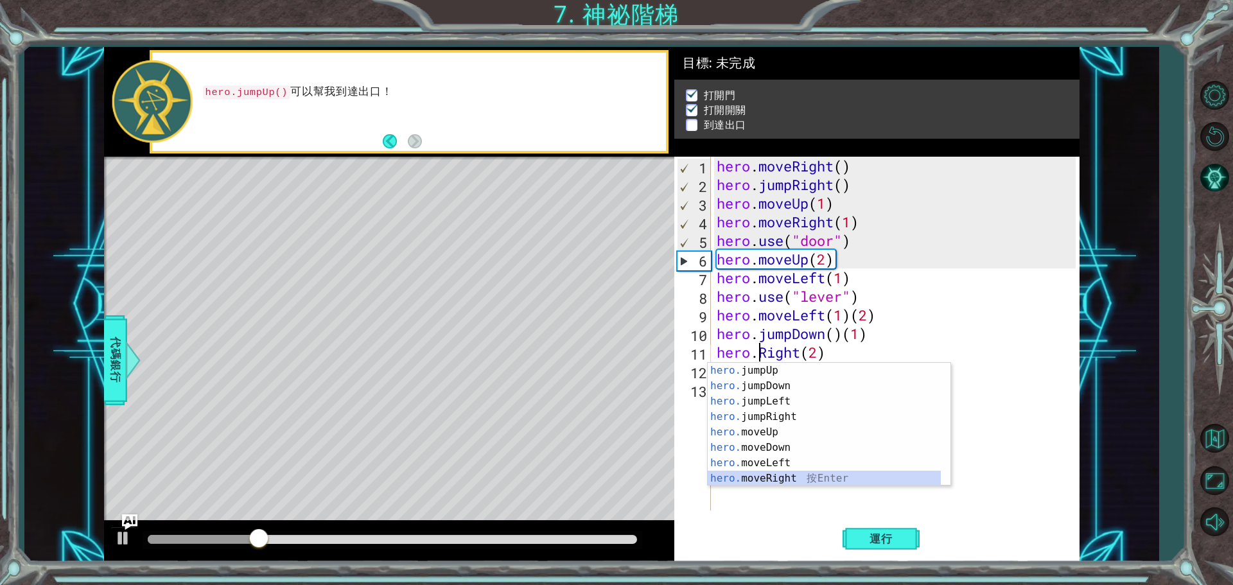
click at [796, 476] on div "hero. jumpUp 按 Enter hero. jumpDown 按 Enter hero. jumpLeft 按 Enter hero. jumpRi…" at bounding box center [824, 440] width 233 height 154
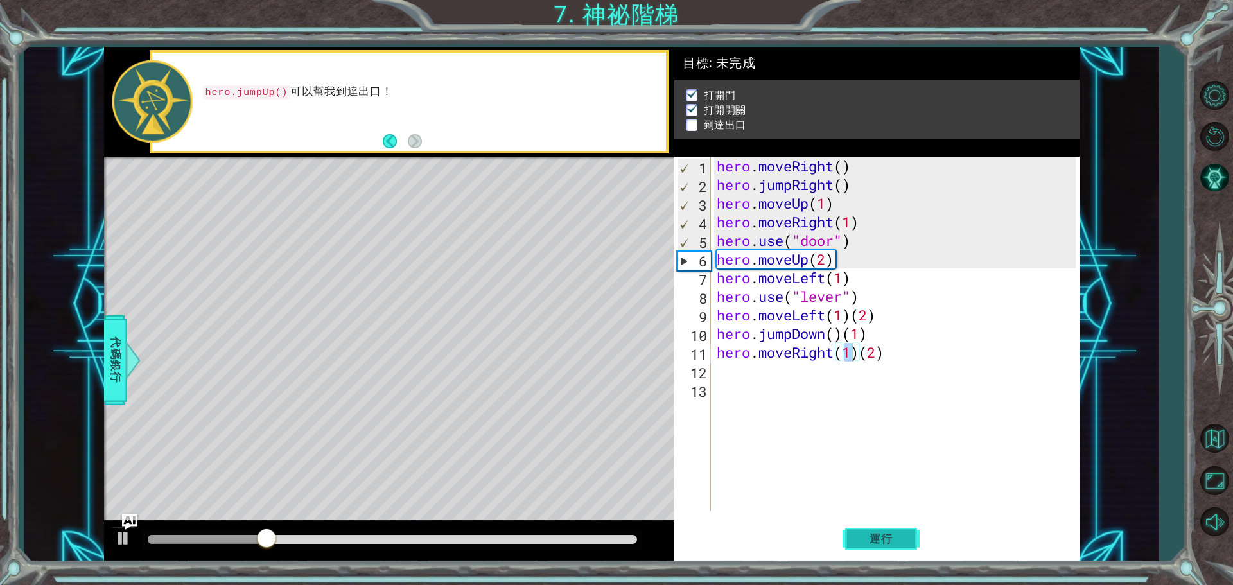
click at [868, 535] on span "運行" at bounding box center [880, 538] width 49 height 13
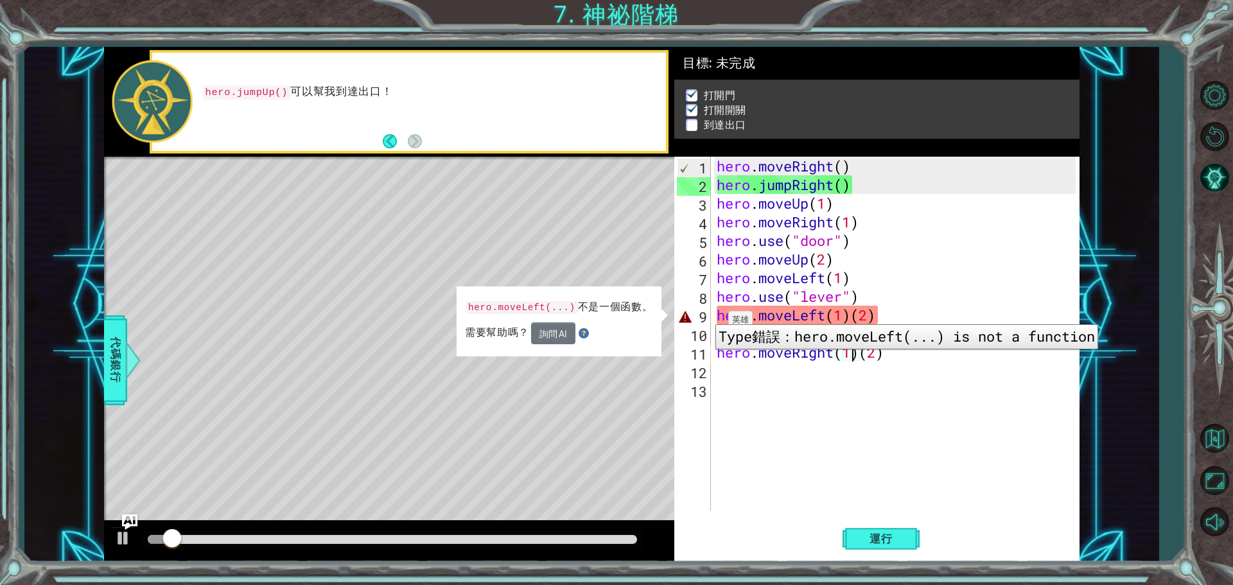
click at [706, 315] on div "9" at bounding box center [694, 317] width 34 height 19
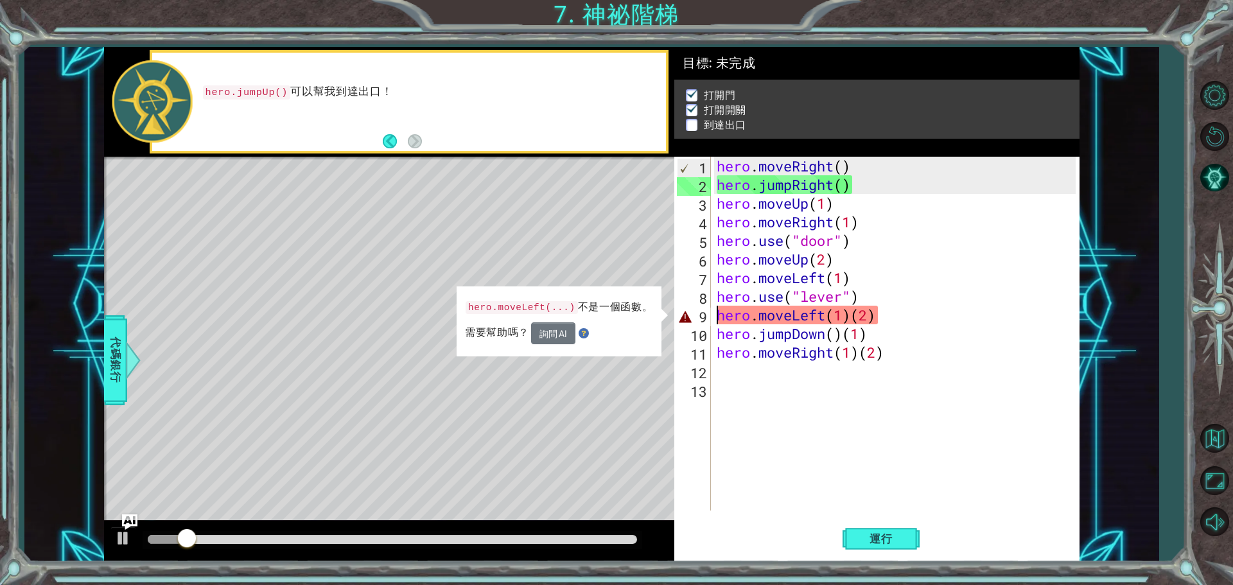
click at [913, 315] on div "hero . moveRight ( ) hero . jumpRight ( ) hero . moveUp ( 1 ) hero . moveRight …" at bounding box center [898, 352] width 368 height 391
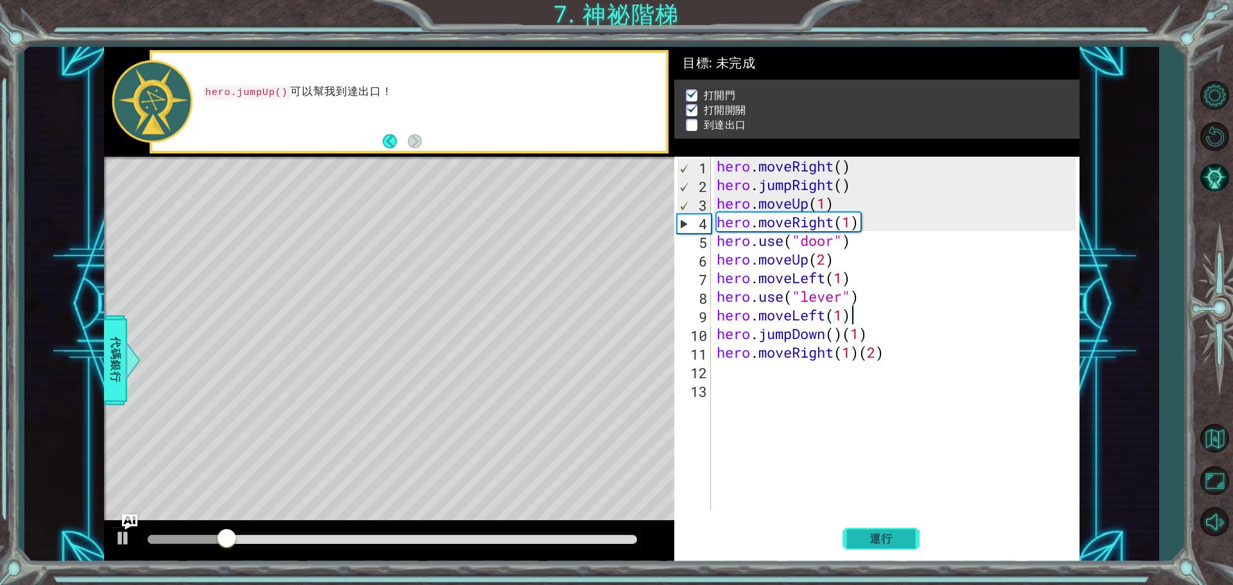
click at [909, 555] on button "運行" at bounding box center [880, 538] width 77 height 40
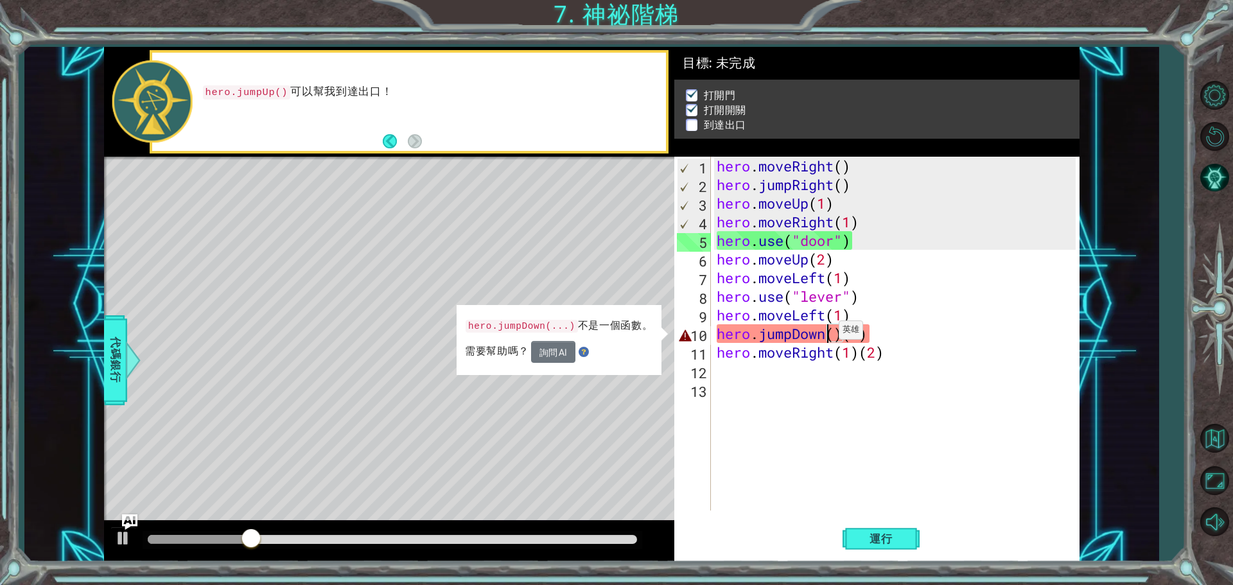
drag, startPoint x: 827, startPoint y: 333, endPoint x: 861, endPoint y: 333, distance: 34.0
click at [833, 333] on div "hero . moveRight ( ) hero . jumpRight ( ) hero . moveUp ( 1 ) hero . moveRight …" at bounding box center [898, 352] width 368 height 391
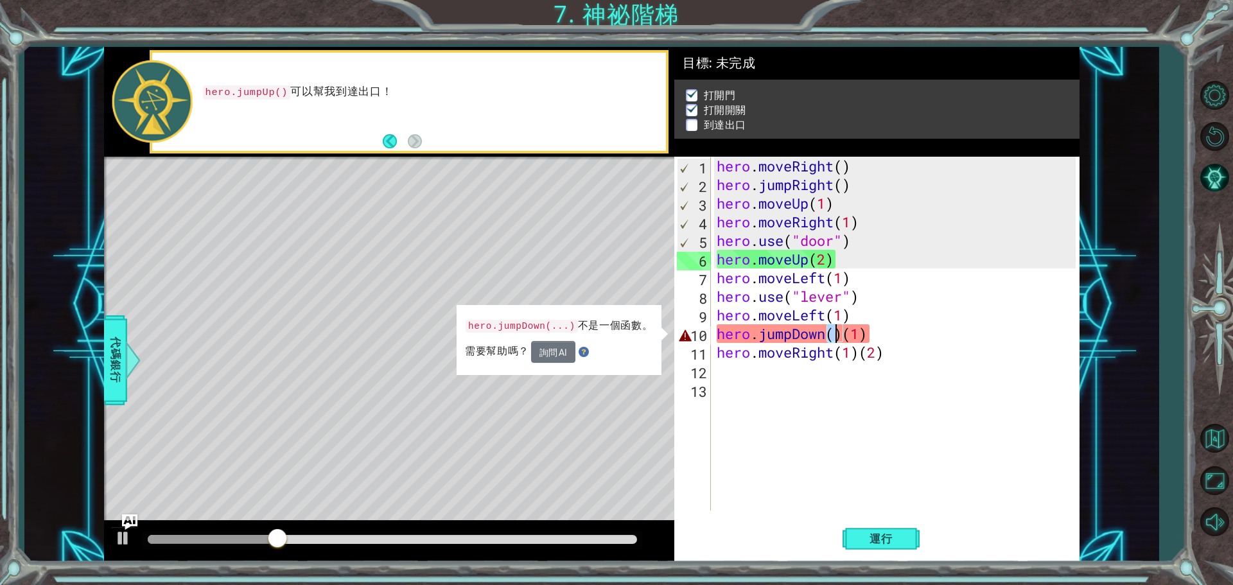
click at [933, 347] on div "hero . moveRight ( ) hero . jumpRight ( ) hero . moveUp ( 1 ) hero . moveRight …" at bounding box center [898, 352] width 368 height 391
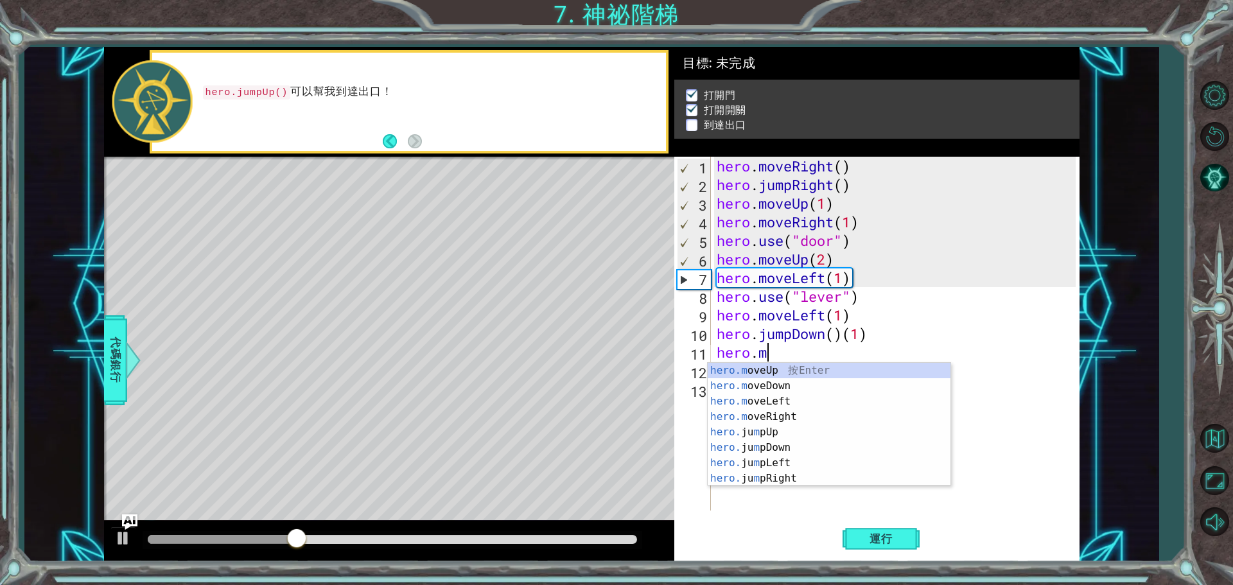
scroll to position [0, 1]
type textarea "h"
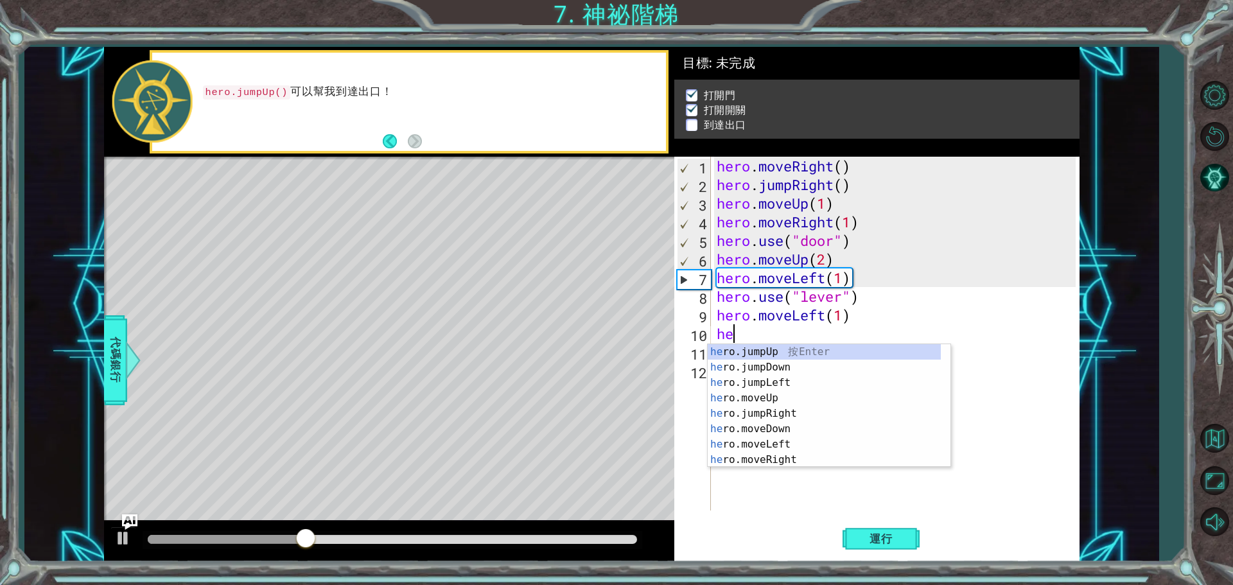
type textarea "h"
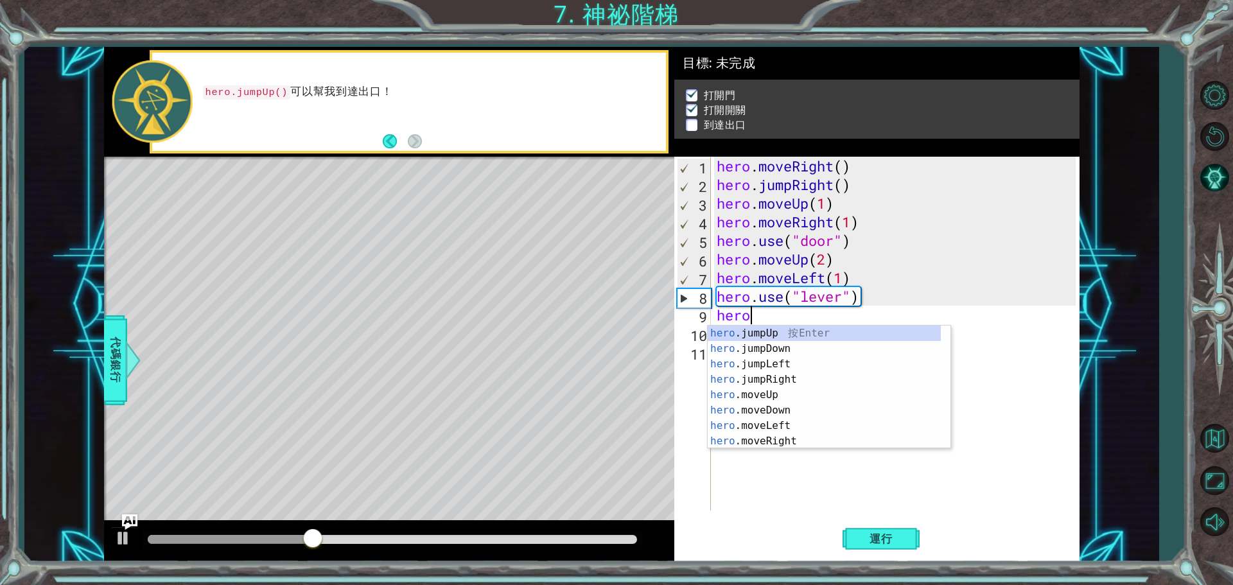
type textarea "h"
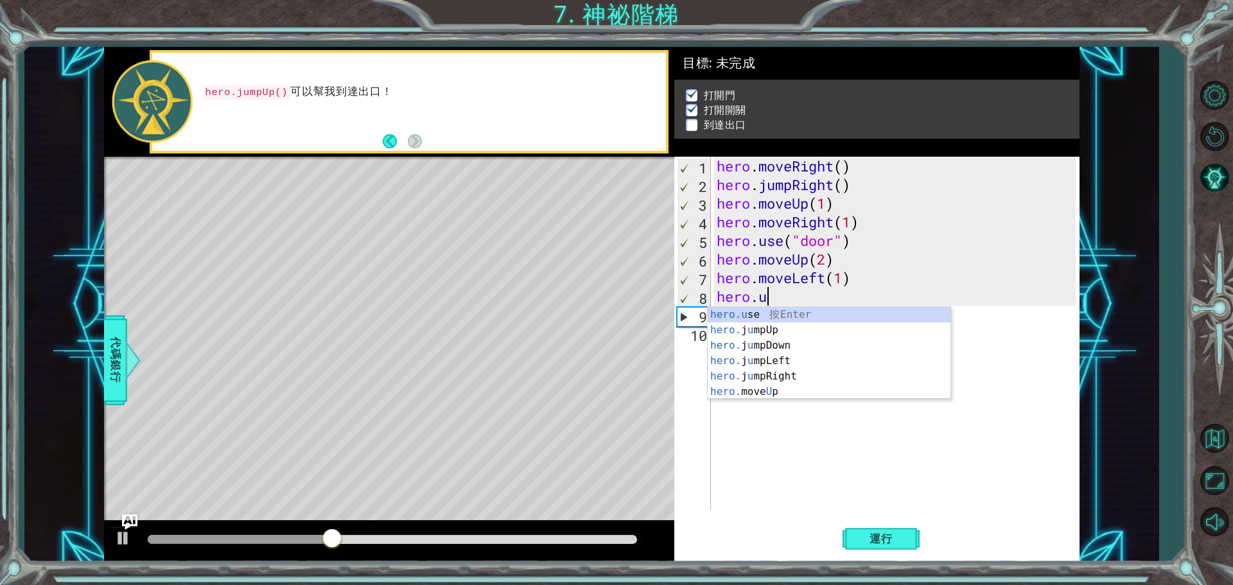
type textarea "h"
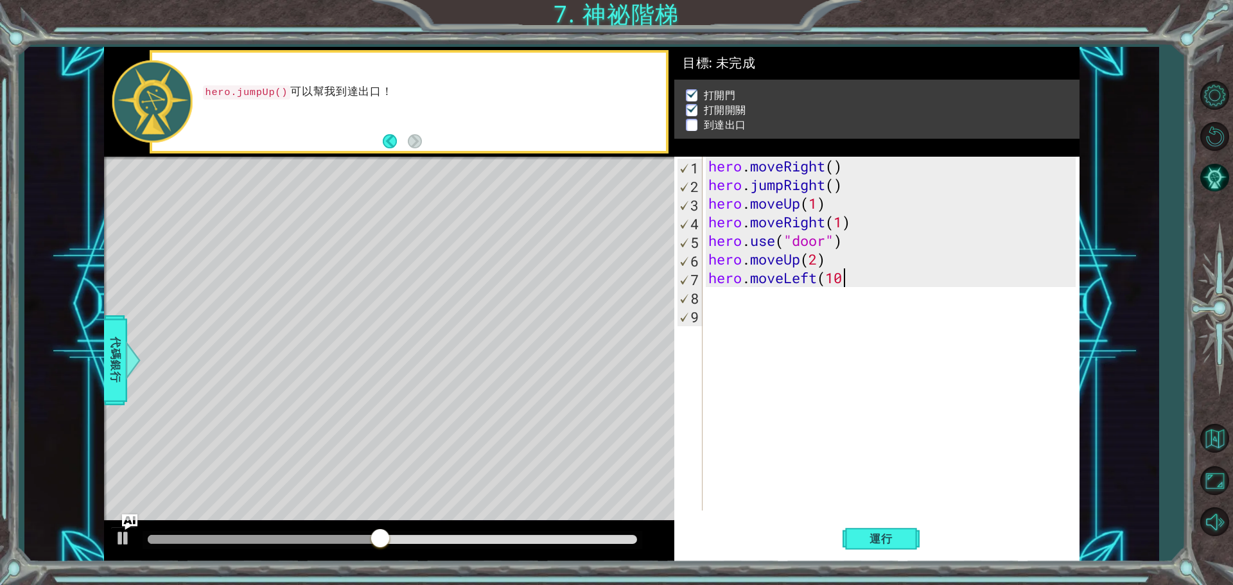
scroll to position [0, 5]
type textarea "hero.moveLeft(1)"
click at [771, 293] on div "hero . moveRight ( ) hero . jumpRight ( ) hero . moveUp ( 1 ) hero . moveRight …" at bounding box center [894, 352] width 376 height 391
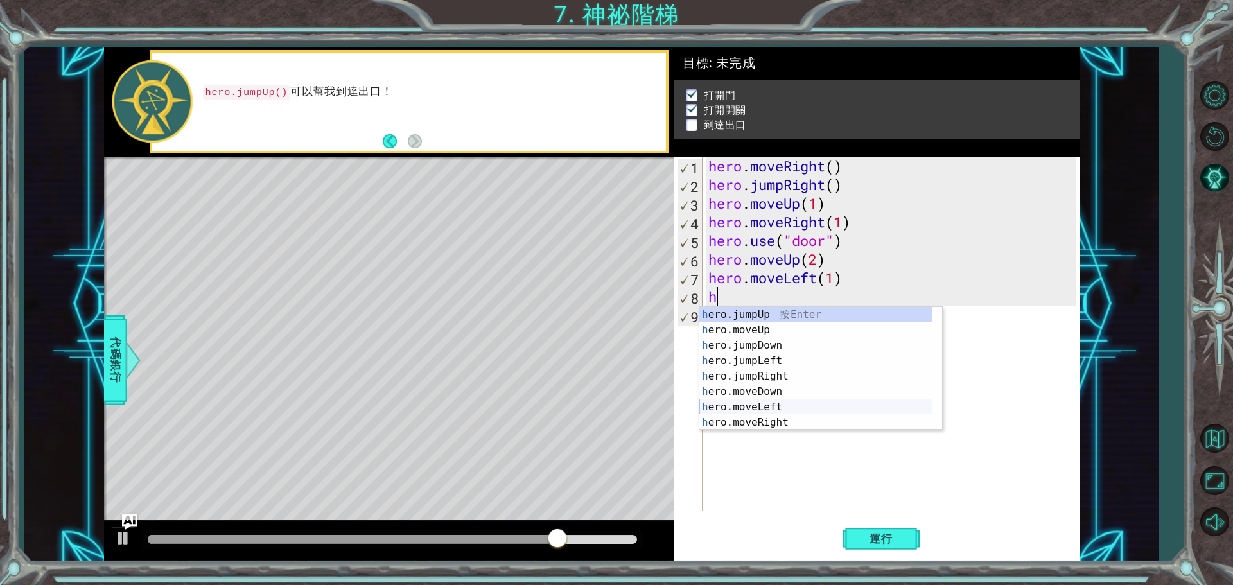
scroll to position [15, 0]
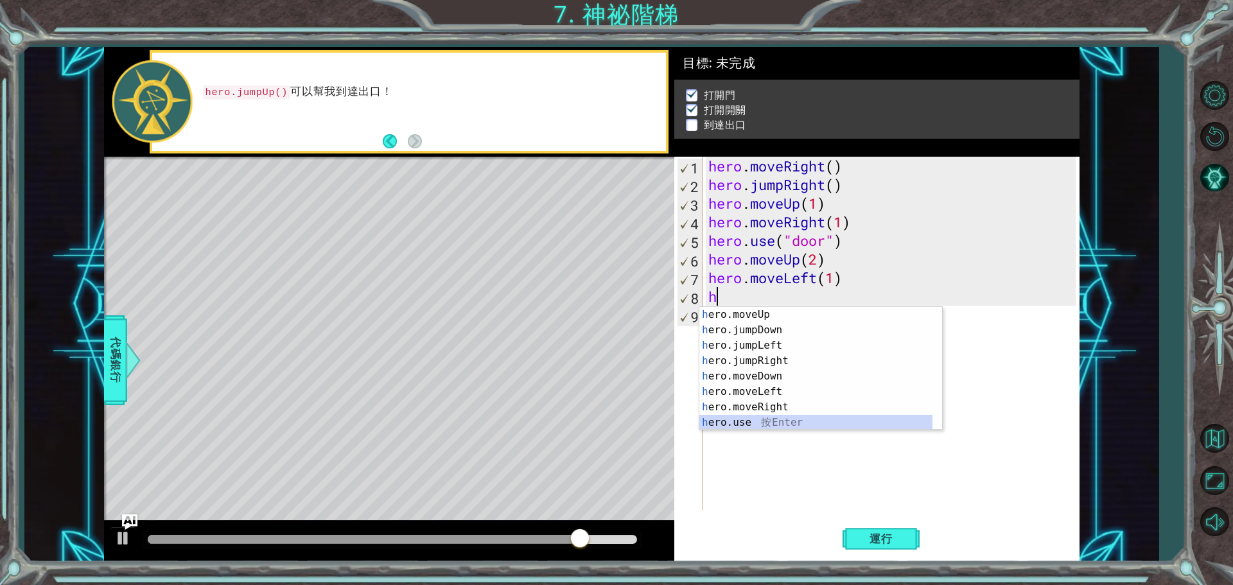
click at [794, 424] on div "h ero.moveUp 按 Enter h ero.jumpDown 按 Enter h ero.jumpLeft 按 Enter h ero.jumpRi…" at bounding box center [815, 384] width 233 height 154
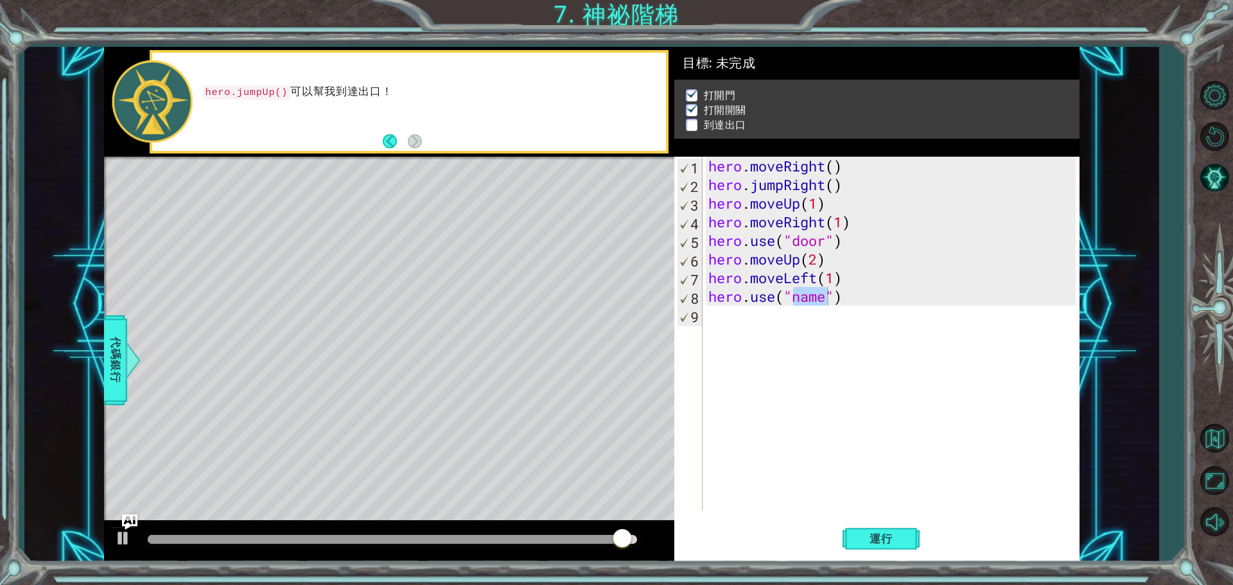
click at [476, 334] on div "Level Map" at bounding box center [400, 346] width 593 height 378
click at [485, 340] on div "Level Map" at bounding box center [400, 346] width 593 height 378
click at [487, 345] on div "Level Map" at bounding box center [400, 346] width 593 height 378
click at [488, 346] on div "Level Map" at bounding box center [400, 346] width 593 height 378
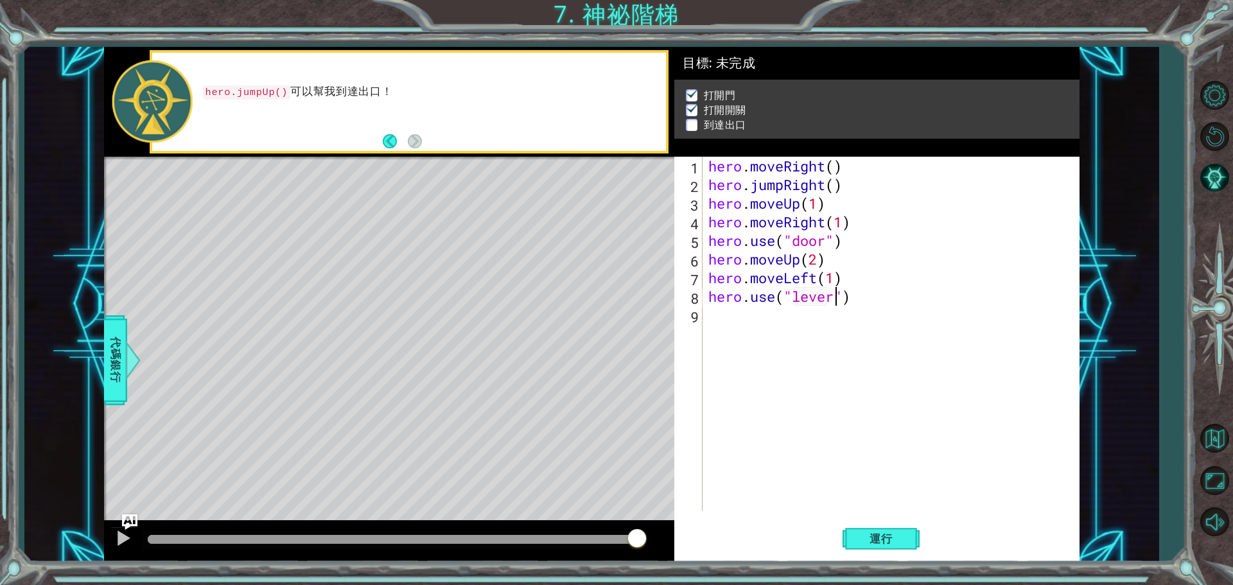
scroll to position [0, 6]
type textarea "hero.use("lever")"
click at [896, 534] on span "運行" at bounding box center [880, 538] width 49 height 13
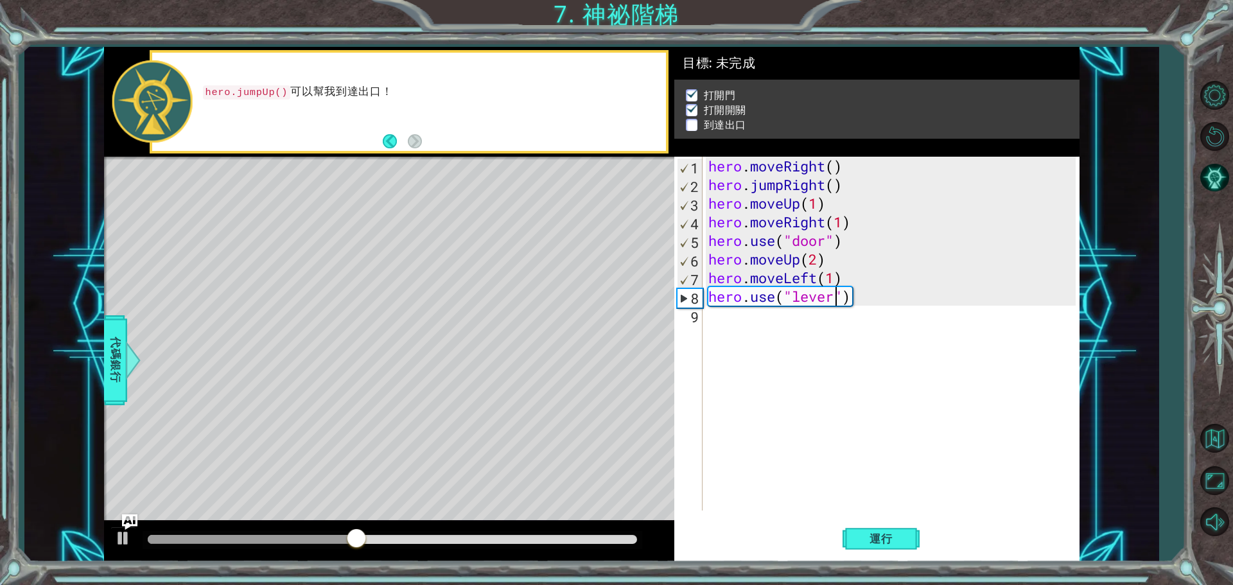
click at [844, 332] on div "hero . moveRight ( ) hero . jumpRight ( ) hero . moveUp ( 1 ) hero . moveRight …" at bounding box center [894, 352] width 376 height 391
type textarea "h"
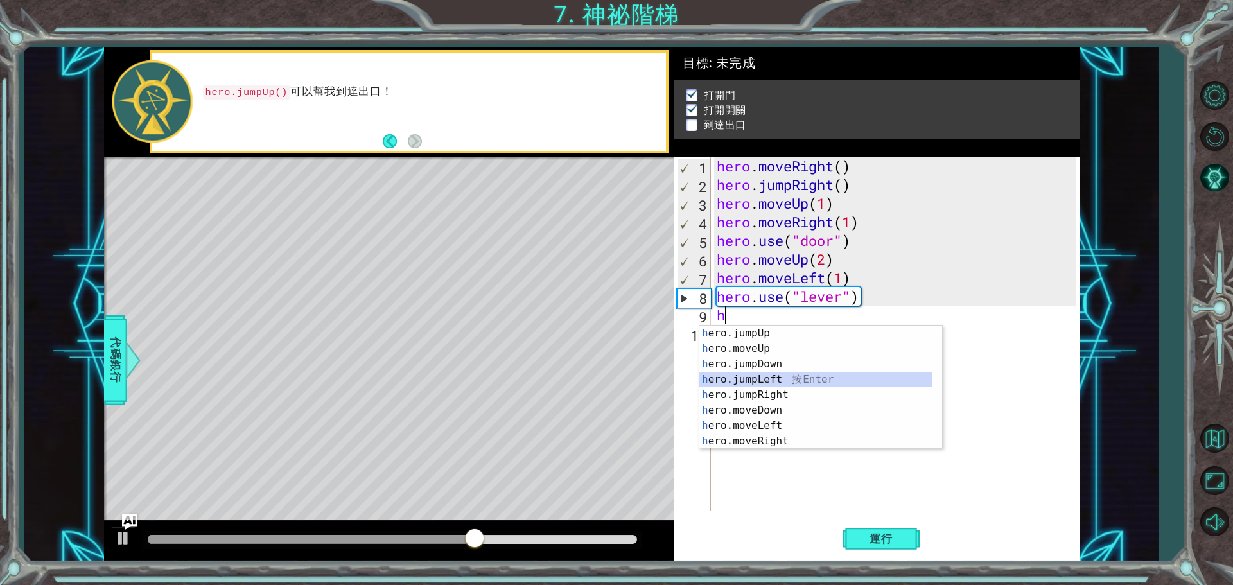
click at [800, 379] on div "h ero.jumpUp 按 Enter h ero.moveUp 按 Enter h ero.jumpDown 按 Enter h ero.jumpLeft…" at bounding box center [815, 403] width 233 height 154
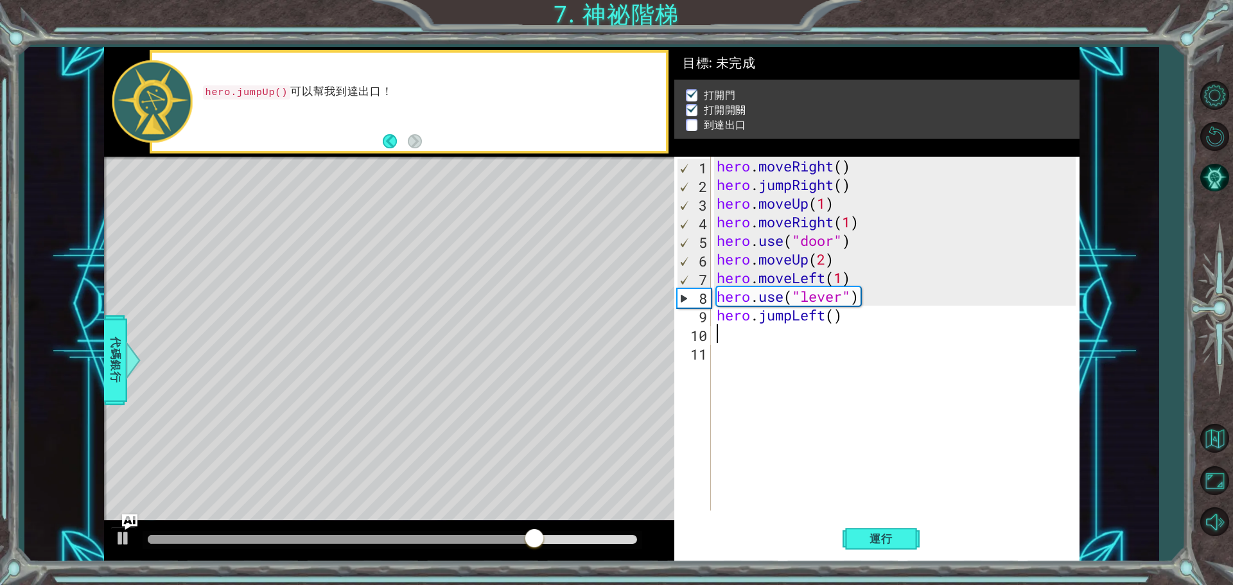
type textarea "h"
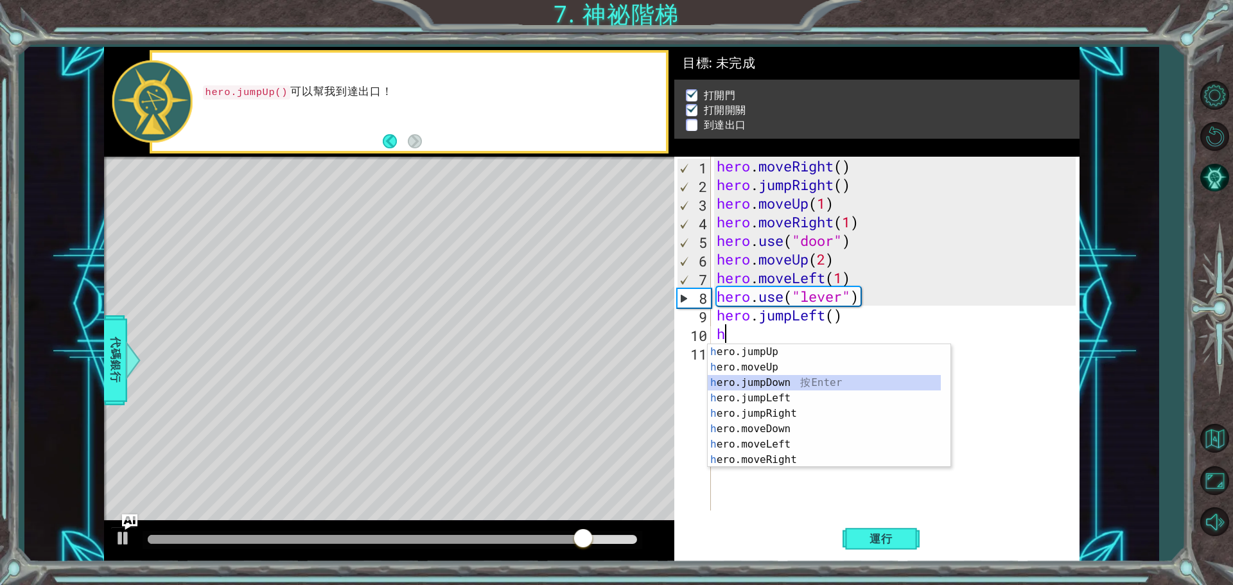
click at [787, 383] on div "h ero.jumpUp 按 Enter h ero.moveUp 按 Enter h ero.jumpDown 按 Enter h ero.jumpLeft…" at bounding box center [824, 421] width 233 height 154
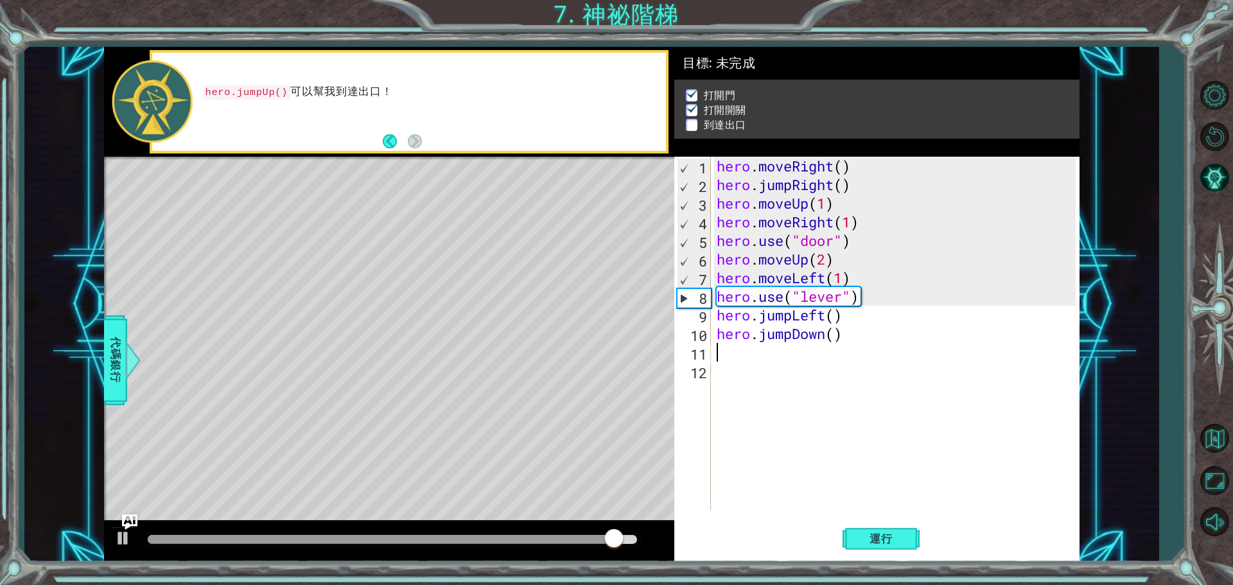
type textarea "h"
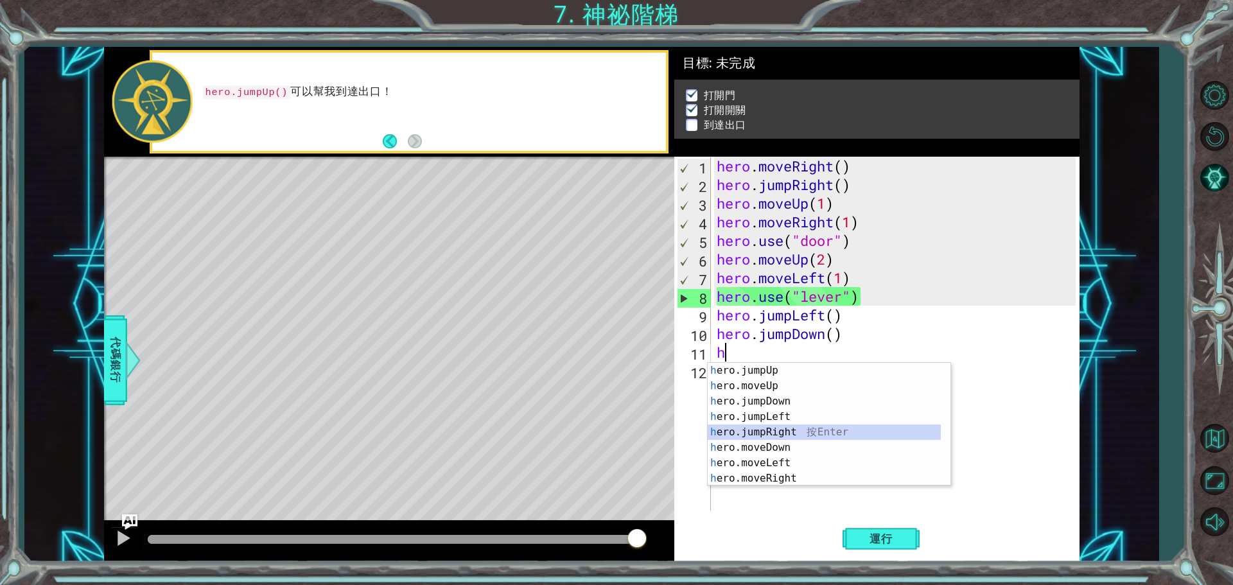
click at [778, 431] on div "h ero.jumpUp 按 Enter h ero.moveUp 按 Enter h ero.jumpDown 按 Enter h ero.jumpLeft…" at bounding box center [824, 440] width 233 height 154
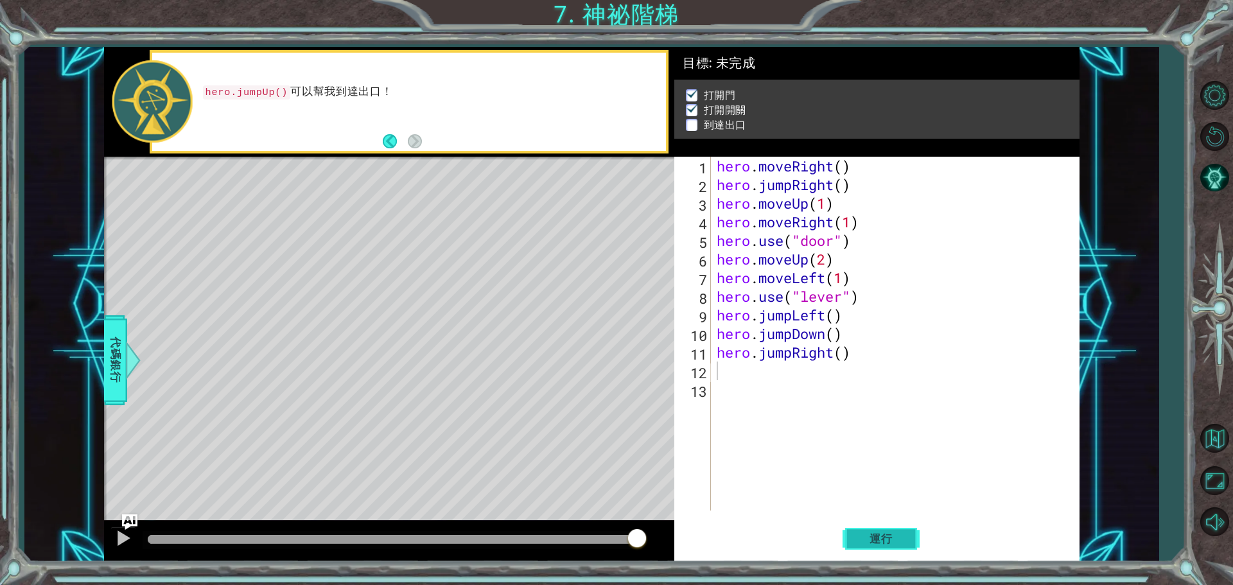
click at [891, 537] on span "運行" at bounding box center [880, 538] width 49 height 13
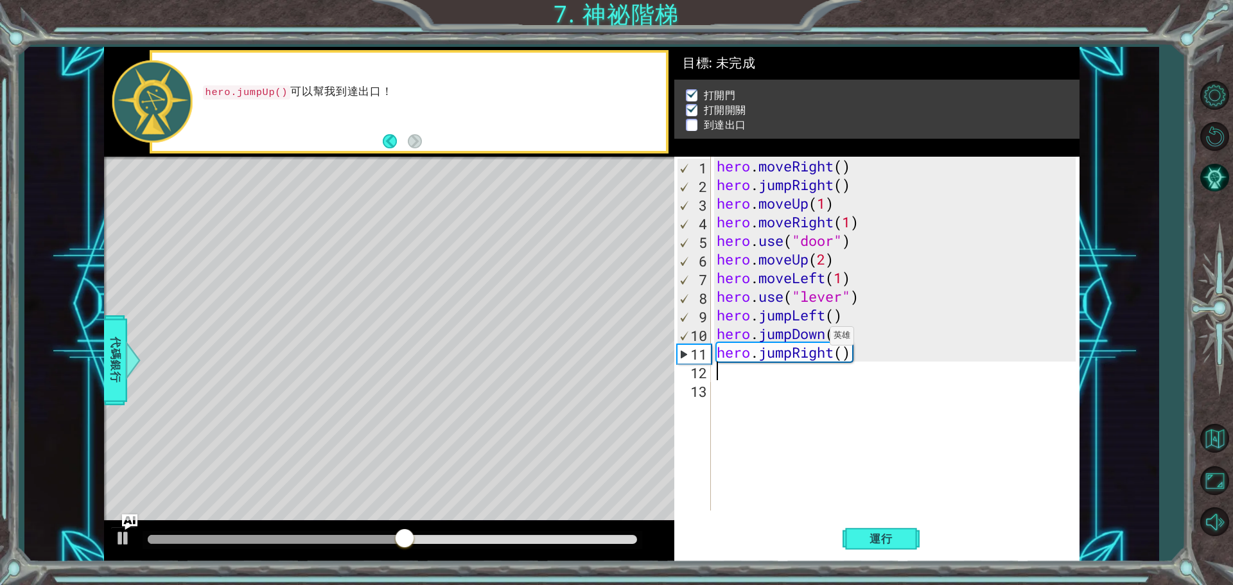
click at [818, 339] on div "hero . moveRight ( ) hero . jumpRight ( ) hero . moveUp ( 1 ) hero . moveRight …" at bounding box center [898, 352] width 368 height 391
click at [823, 336] on div "hero . moveRight ( ) hero . jumpRight ( ) hero . moveUp ( 1 ) hero . moveRight …" at bounding box center [898, 352] width 368 height 391
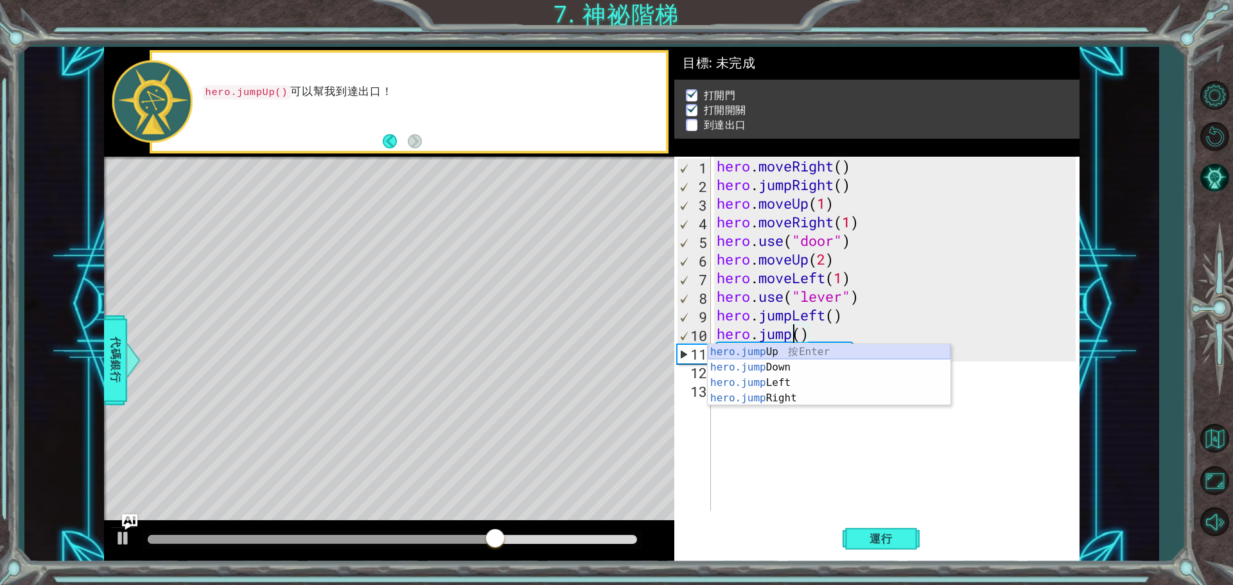
click at [783, 348] on div "hero.jump Up 按 Enter hero.jump Down 按 Enter hero.jump Left 按 Enter hero.jump Ri…" at bounding box center [829, 390] width 243 height 92
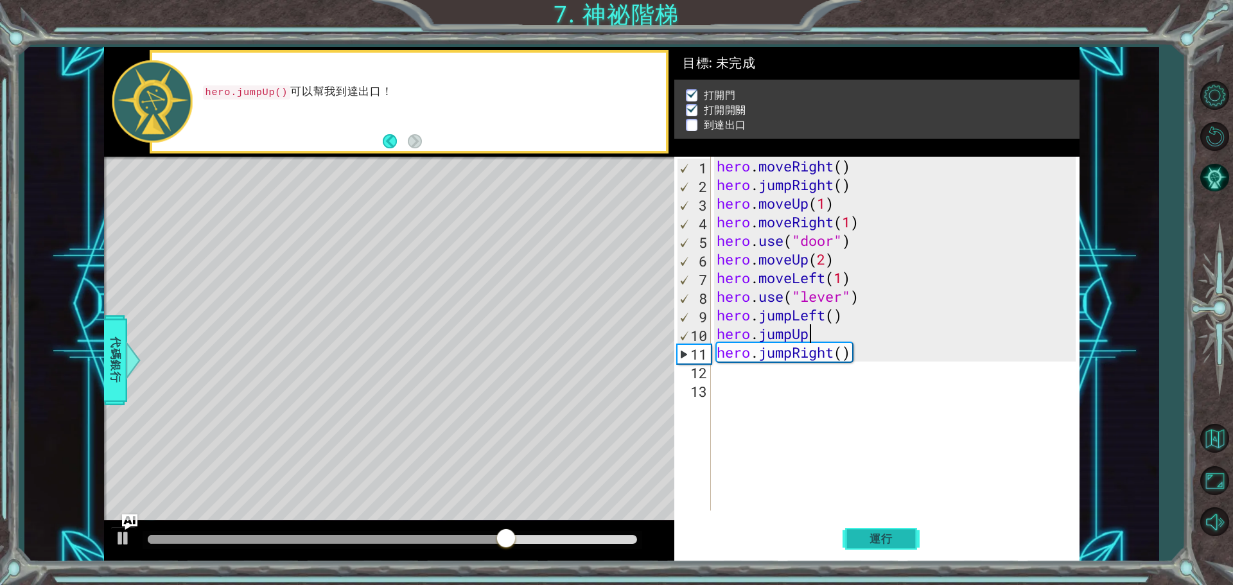
click at [909, 546] on button "運行" at bounding box center [880, 538] width 77 height 40
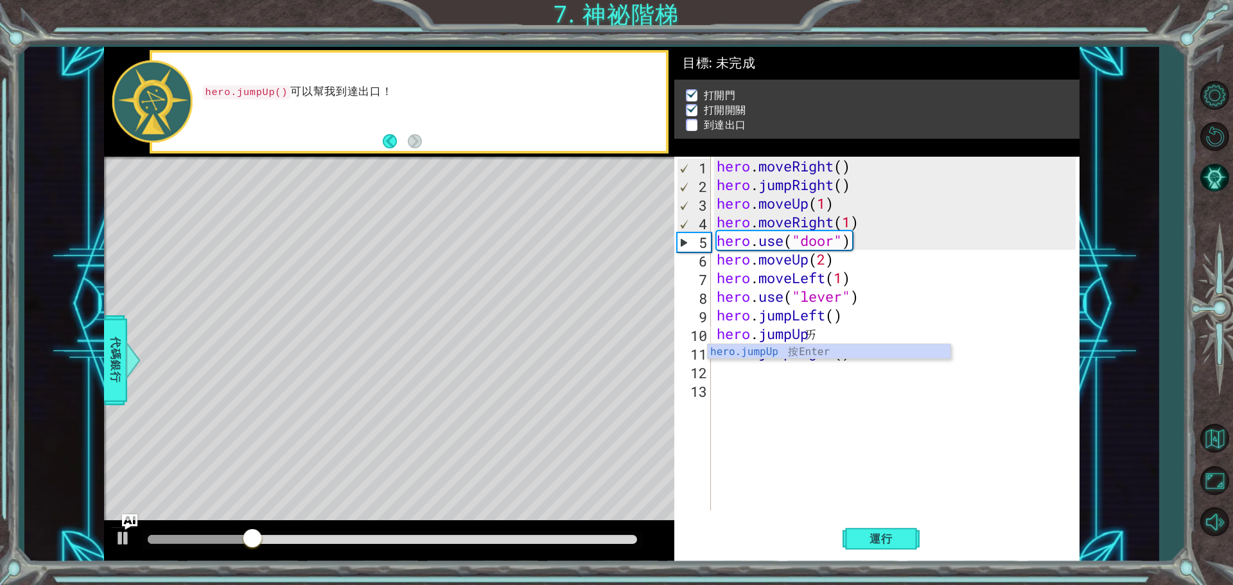
type textarea "ㄢ"
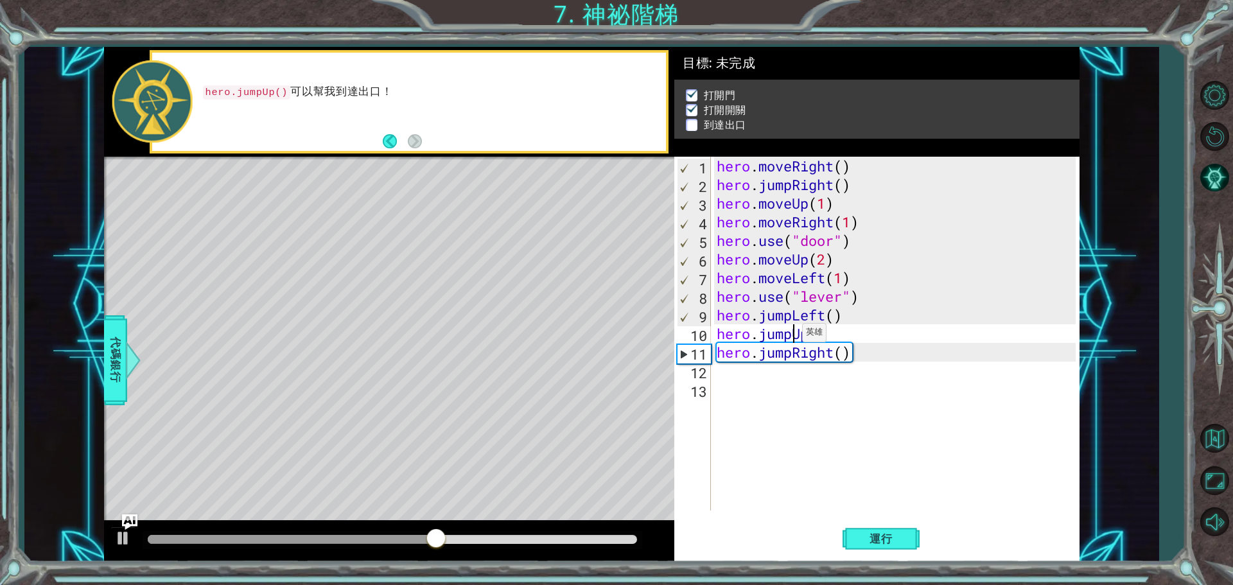
click at [790, 336] on div "hero . moveRight ( ) hero . jumpRight ( ) hero . moveUp ( 1 ) hero . moveRight …" at bounding box center [898, 352] width 368 height 391
click at [844, 331] on div "hero . moveRight ( ) hero . jumpRight ( ) hero . moveUp ( 1 ) hero . moveRight …" at bounding box center [898, 352] width 368 height 391
click at [694, 337] on div "10" at bounding box center [694, 335] width 34 height 19
click at [684, 336] on div "10" at bounding box center [694, 335] width 34 height 19
type textarea "hero.jumpUp()"
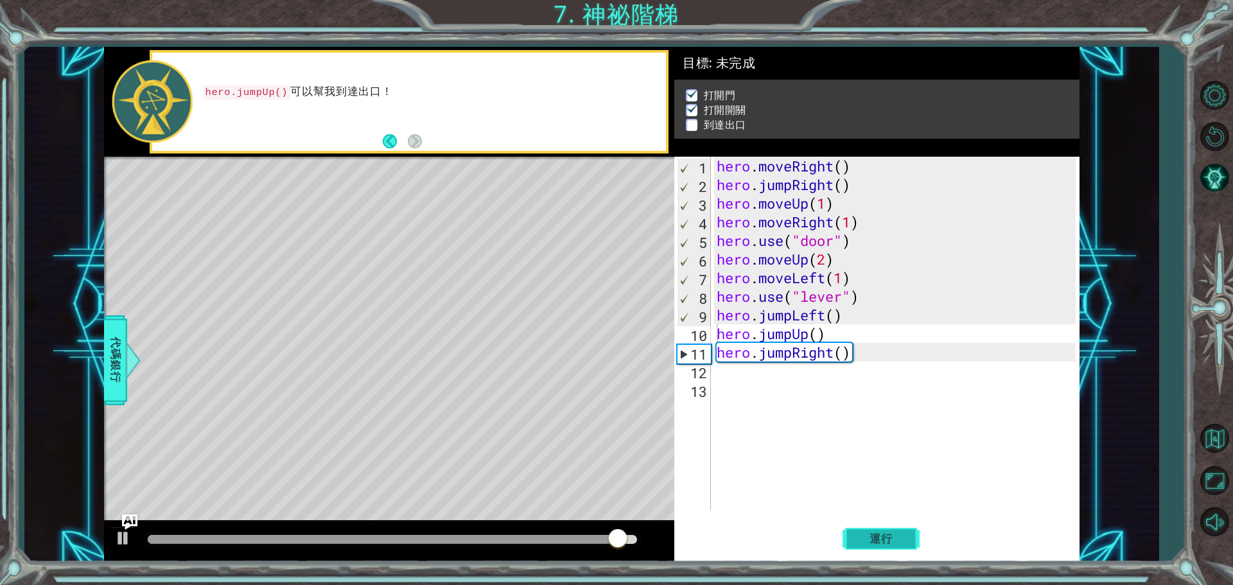
click at [897, 555] on button "運行" at bounding box center [880, 538] width 77 height 40
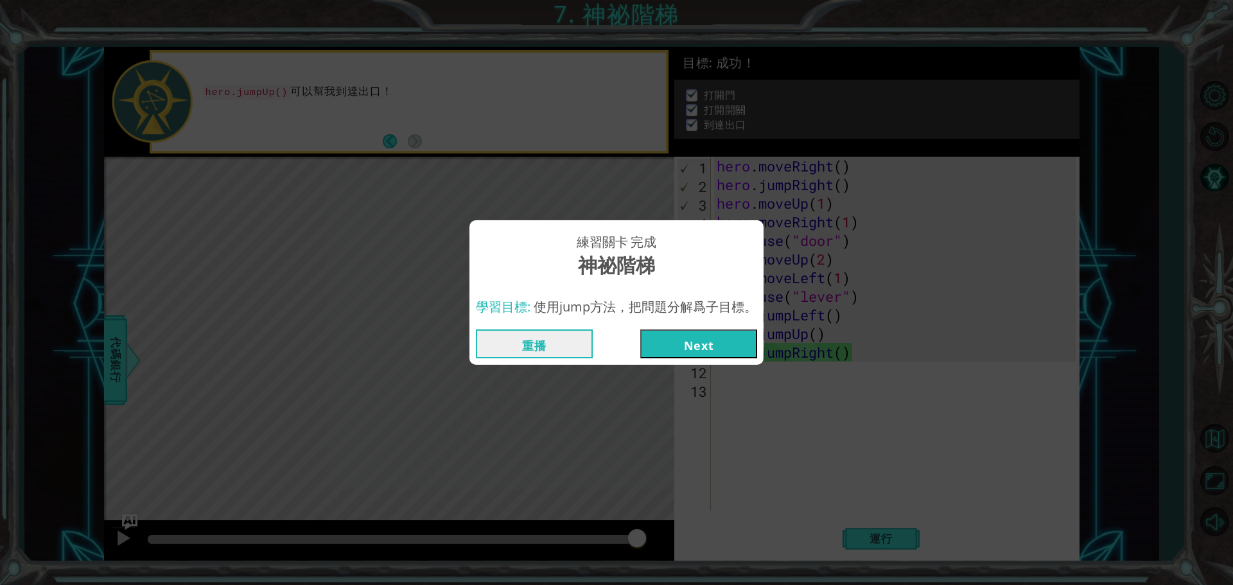
click at [718, 346] on button "Next" at bounding box center [698, 343] width 117 height 29
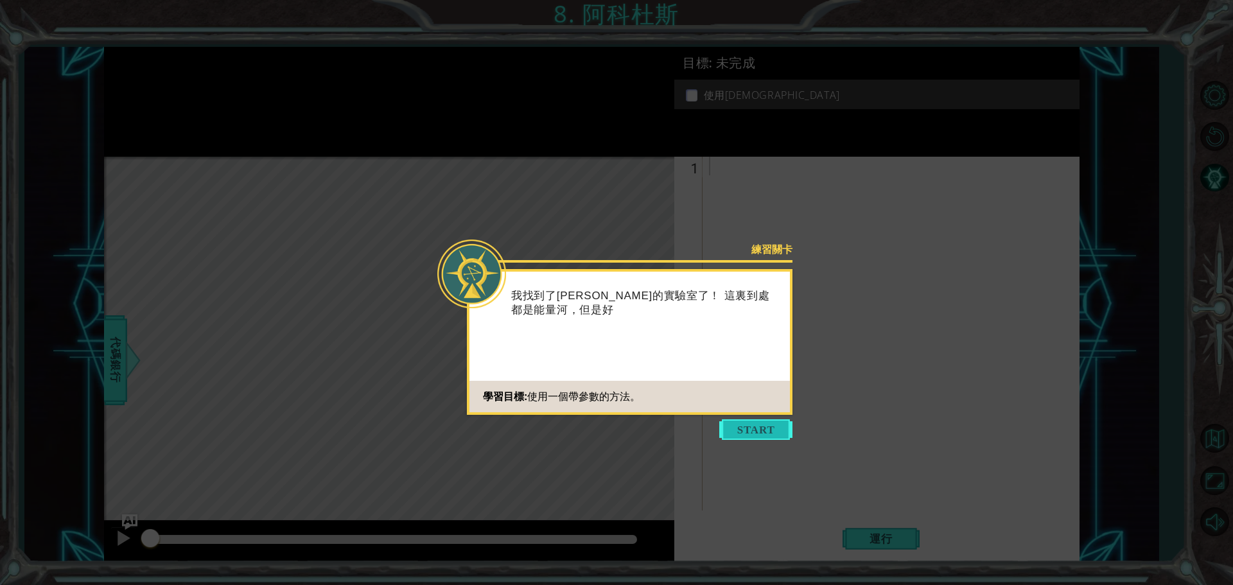
click at [771, 432] on button "Start" at bounding box center [755, 429] width 73 height 21
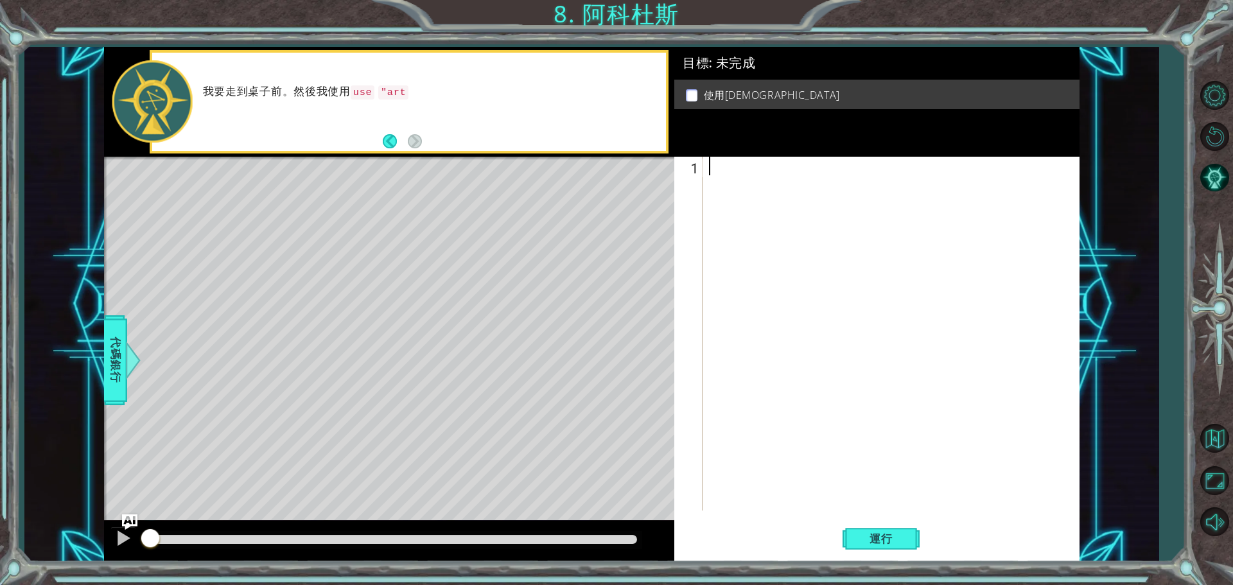
click at [873, 289] on div at bounding box center [894, 352] width 376 height 391
click at [804, 247] on div at bounding box center [894, 352] width 376 height 391
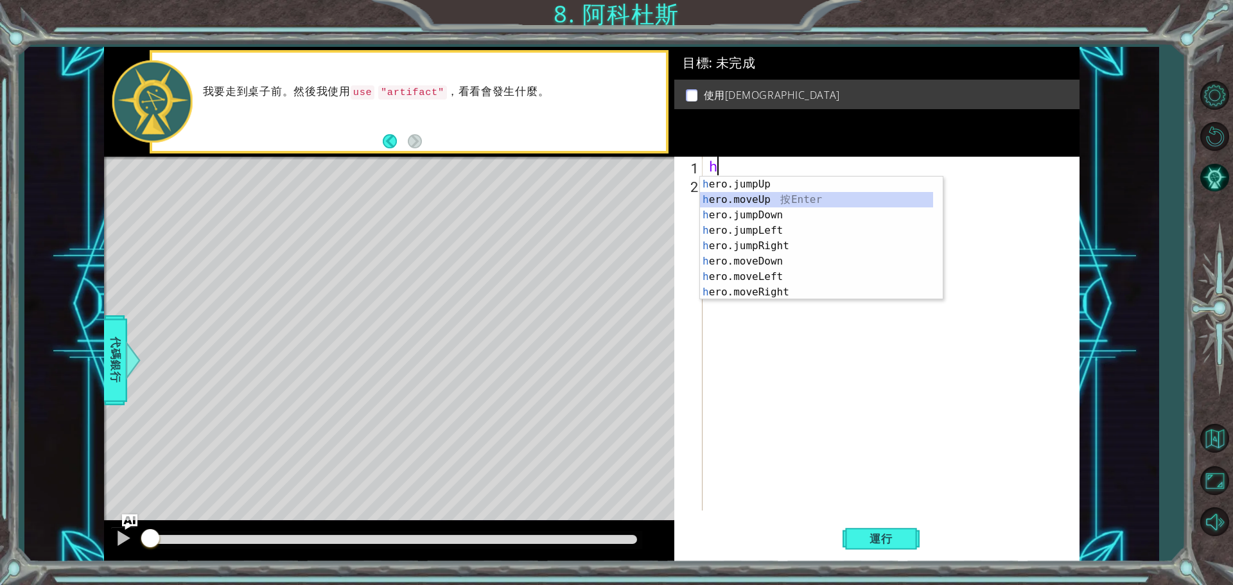
click at [796, 195] on div "h ero.jumpUp 按 Enter h ero.moveUp 按 Enter h ero.jumpDown 按 Enter h ero.jumpLeft…" at bounding box center [816, 254] width 233 height 154
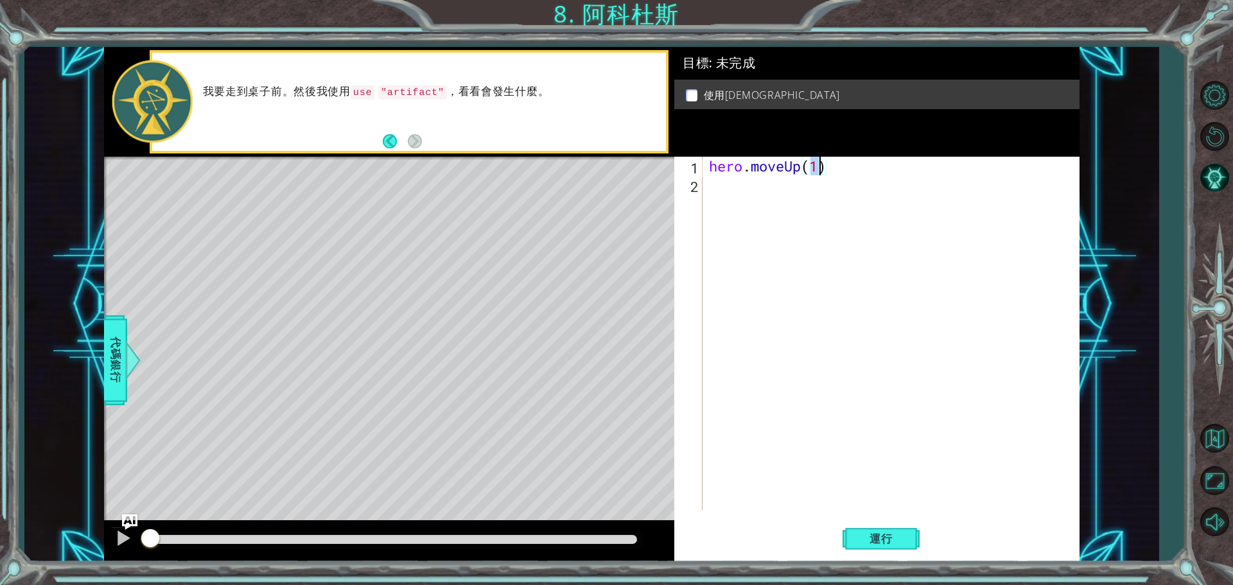
type textarea "hero.moveUp(2)"
click at [862, 186] on div "hero . moveUp ( 2 )" at bounding box center [894, 352] width 376 height 391
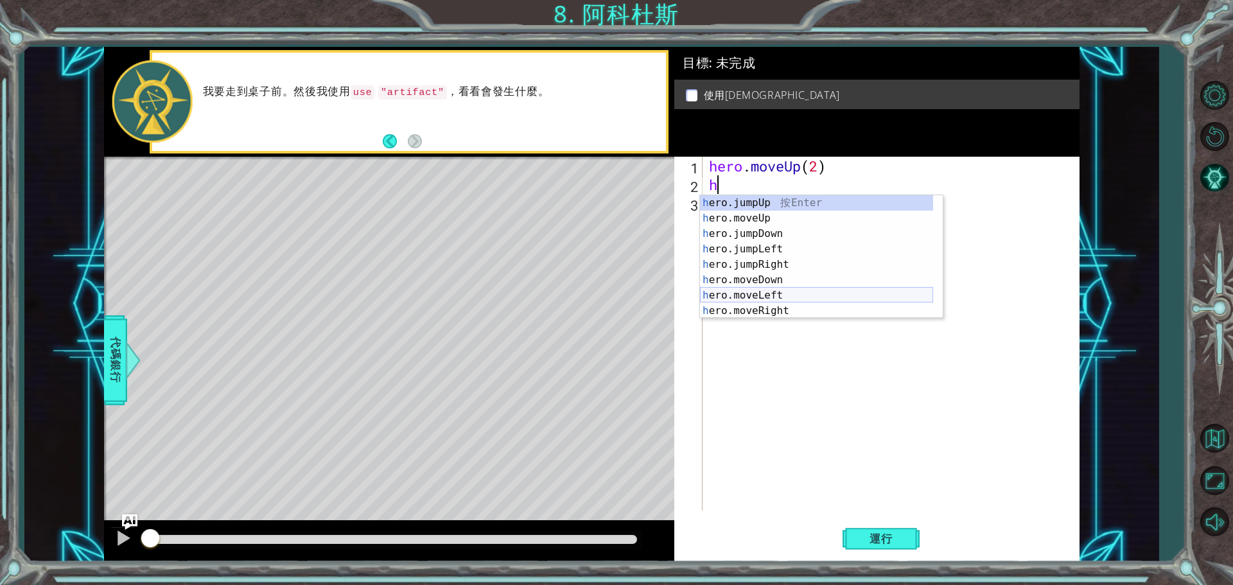
click at [783, 295] on div "h ero.jumpUp 按 Enter h ero.moveUp 按 Enter h ero.jumpDown 按 Enter h ero.jumpLeft…" at bounding box center [816, 272] width 233 height 154
type textarea "hero.moveLeft(1)"
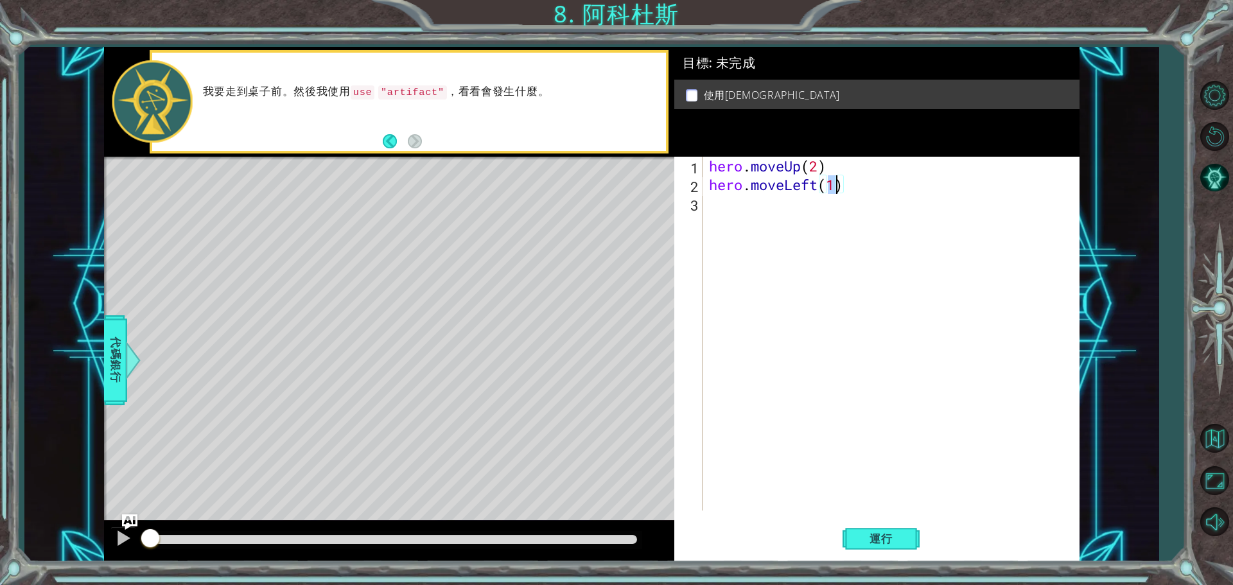
click at [830, 230] on div "hero . moveUp ( 2 ) hero . moveLeft ( 1 )" at bounding box center [894, 352] width 376 height 391
type textarea "h"
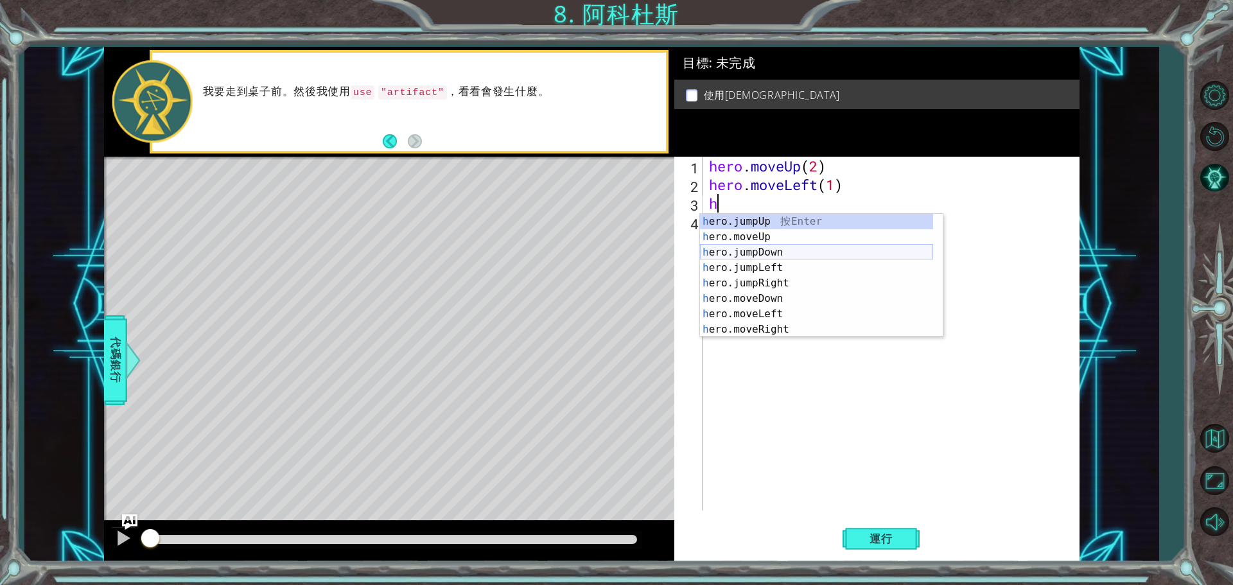
click at [808, 254] on div "h ero.jumpUp 按 Enter h ero.moveUp 按 Enter h ero.jumpDown 按 Enter h ero.jumpLeft…" at bounding box center [816, 291] width 233 height 154
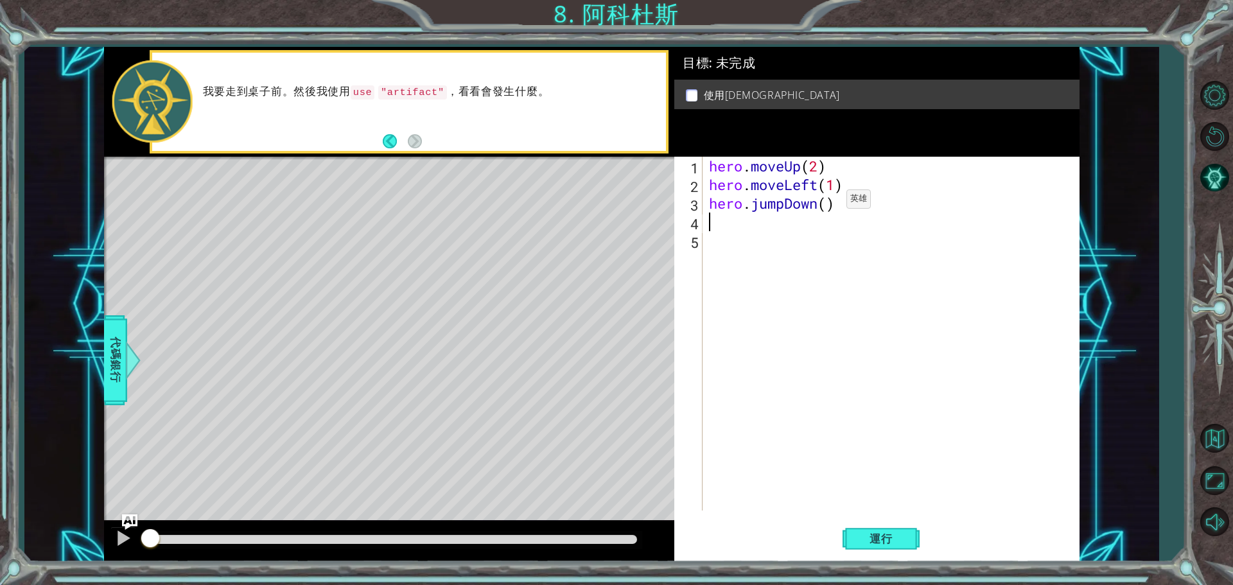
click at [827, 202] on div "hero . moveUp ( 2 ) hero . moveLeft ( 1 ) hero . jumpDown ( )" at bounding box center [894, 352] width 376 height 391
type textarea "hero.jumpDown(2)"
click at [842, 265] on div "hero . moveUp ( 2 ) hero . moveLeft ( 1 ) hero . jumpDown ( 2 )" at bounding box center [894, 352] width 376 height 391
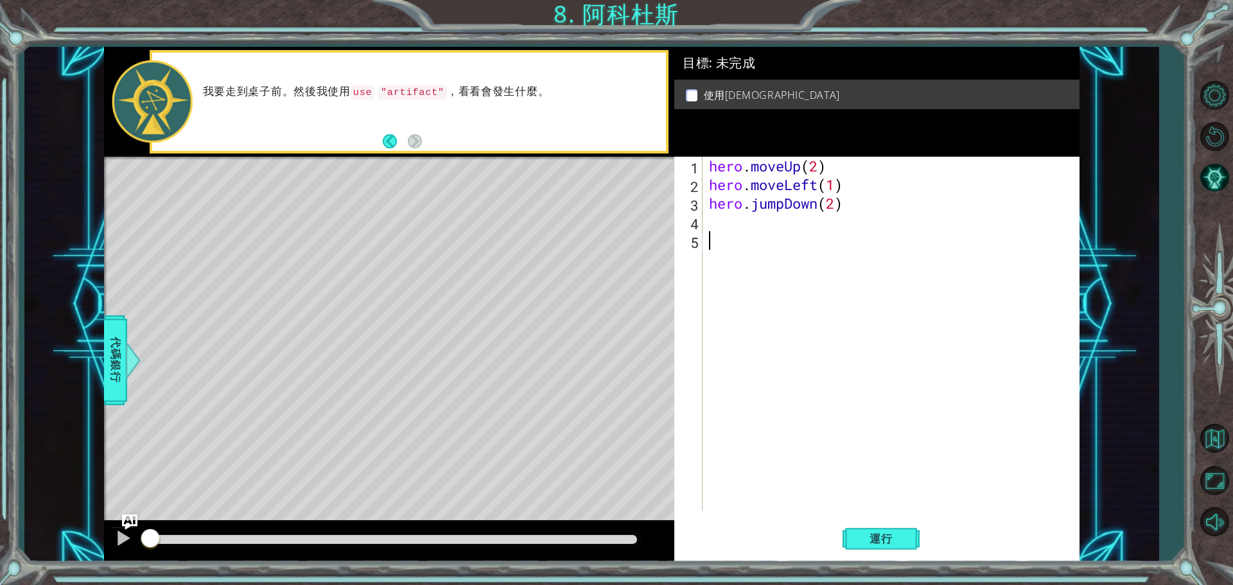
click at [813, 221] on div "hero . moveUp ( 2 ) hero . moveLeft ( 1 ) hero . jumpDown ( 2 )" at bounding box center [894, 352] width 376 height 391
type textarea "h"
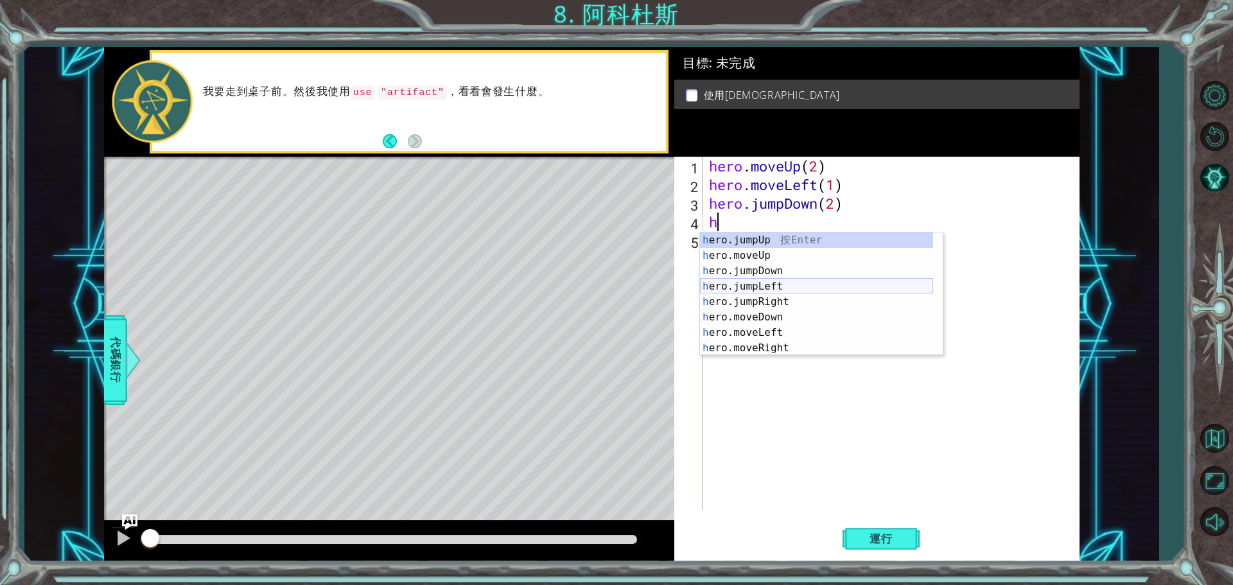
click at [784, 287] on div "h ero.jumpUp 按 Enter h ero.moveUp 按 Enter h ero.jumpDown 按 Enter h ero.jumpLeft…" at bounding box center [816, 309] width 233 height 154
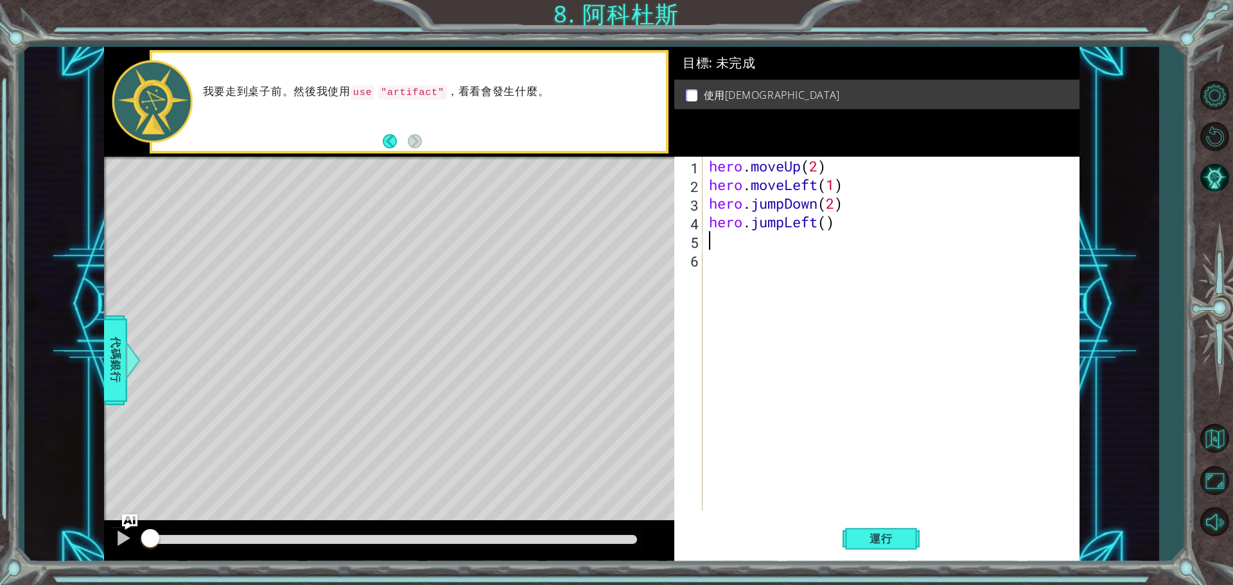
type textarea "h"
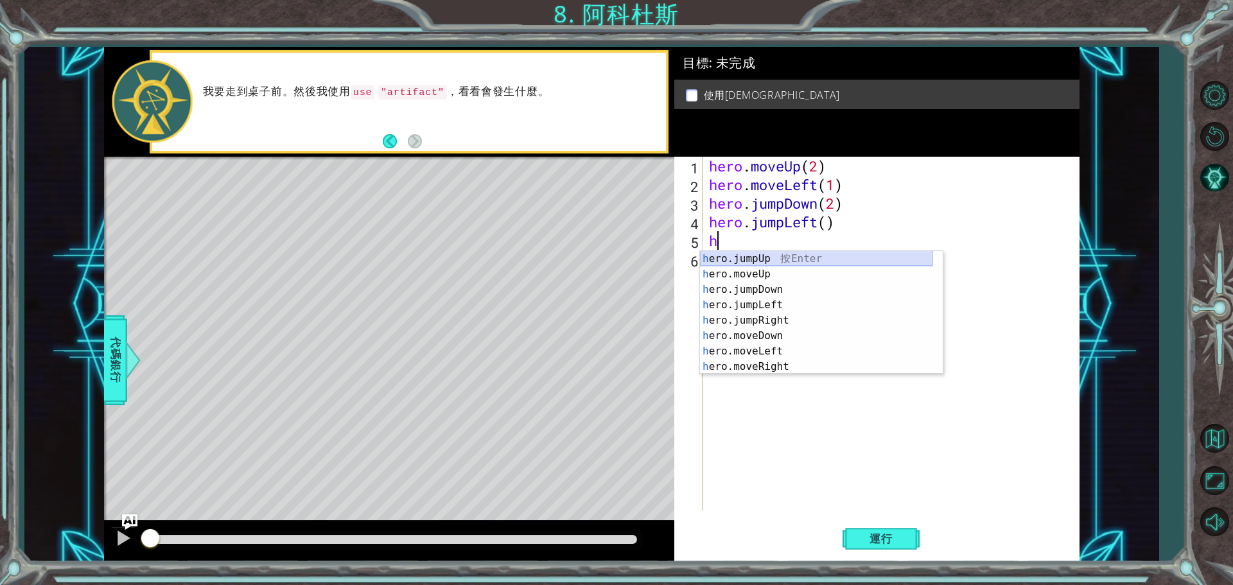
click at [781, 259] on div "h ero.jumpUp 按 Enter h ero.moveUp 按 Enter h ero.jumpDown 按 Enter h ero.jumpLeft…" at bounding box center [816, 328] width 233 height 154
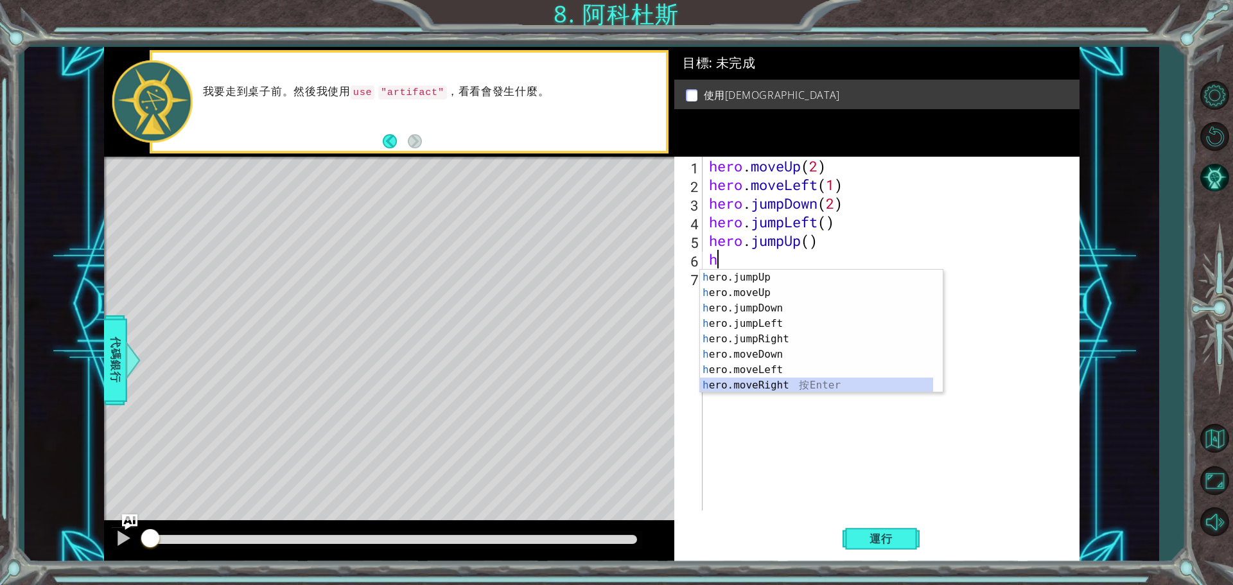
click at [793, 379] on div "h ero.jumpUp 按 Enter h ero.moveUp 按 Enter h ero.jumpDown 按 Enter h ero.jumpLeft…" at bounding box center [816, 347] width 233 height 154
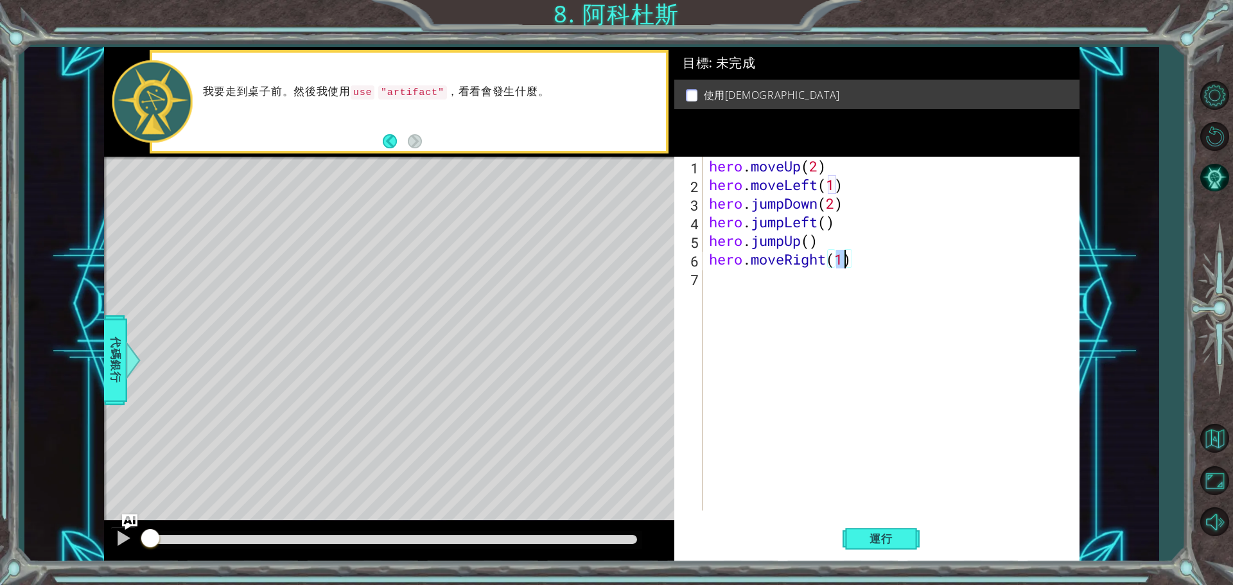
type textarea "hero.moveRight(h)"
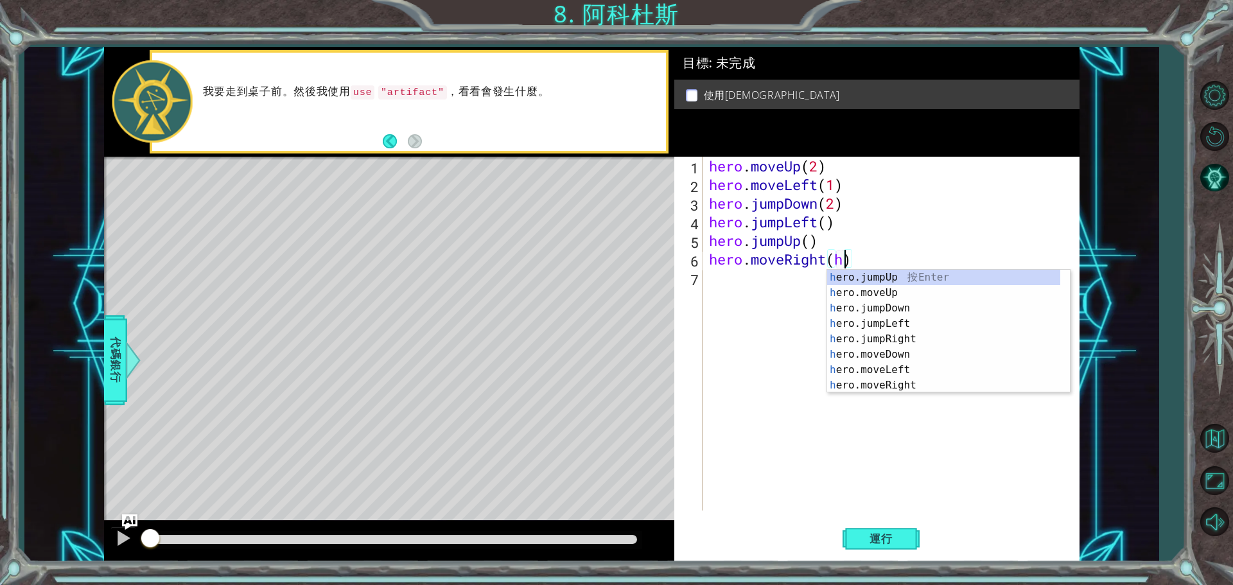
scroll to position [0, 6]
drag, startPoint x: 770, startPoint y: 381, endPoint x: 772, endPoint y: 374, distance: 7.3
click at [772, 381] on div "hero . moveUp ( 2 ) hero . moveLeft ( 1 ) hero . jumpDown ( 2 ) hero . jumpLeft…" at bounding box center [894, 352] width 376 height 391
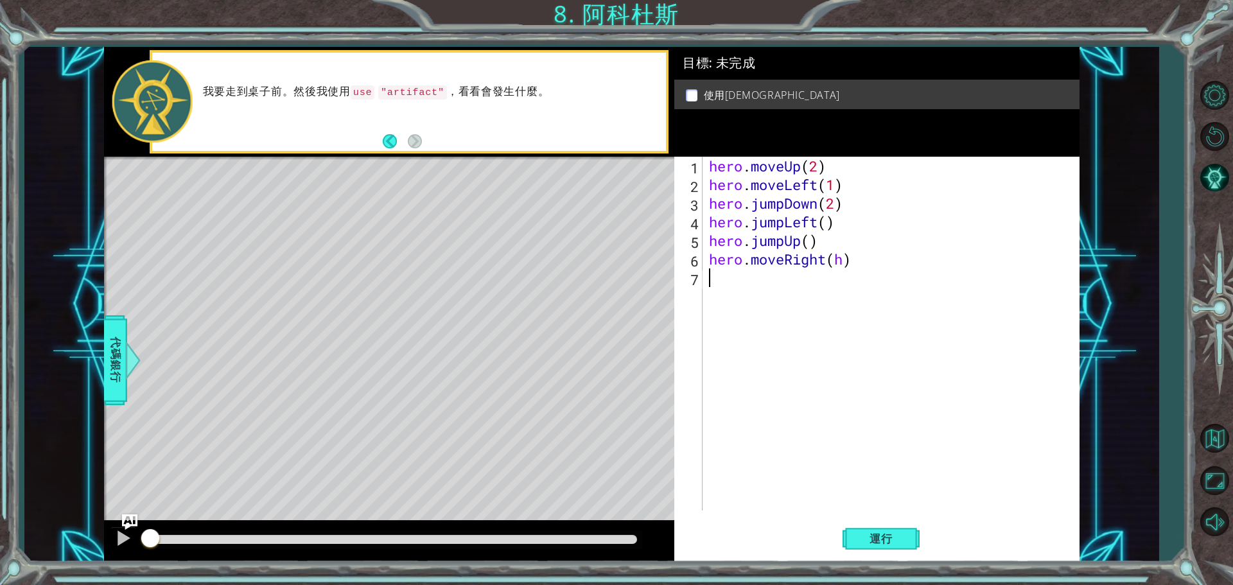
scroll to position [0, 0]
click at [839, 261] on div "hero . moveUp ( 2 ) hero . moveLeft ( 1 ) hero . jumpDown ( 2 ) hero . jumpLeft…" at bounding box center [894, 352] width 376 height 391
click at [842, 263] on div "hero . moveUp ( 2 ) hero . moveLeft ( 1 ) hero . jumpDown ( 2 ) hero . jumpLeft…" at bounding box center [894, 352] width 376 height 391
type textarea "hero.moveRight()"
click at [900, 338] on div "hero . moveUp ( 2 ) hero . moveLeft ( 1 ) hero . jumpDown ( 2 ) hero . jumpLeft…" at bounding box center [894, 352] width 376 height 391
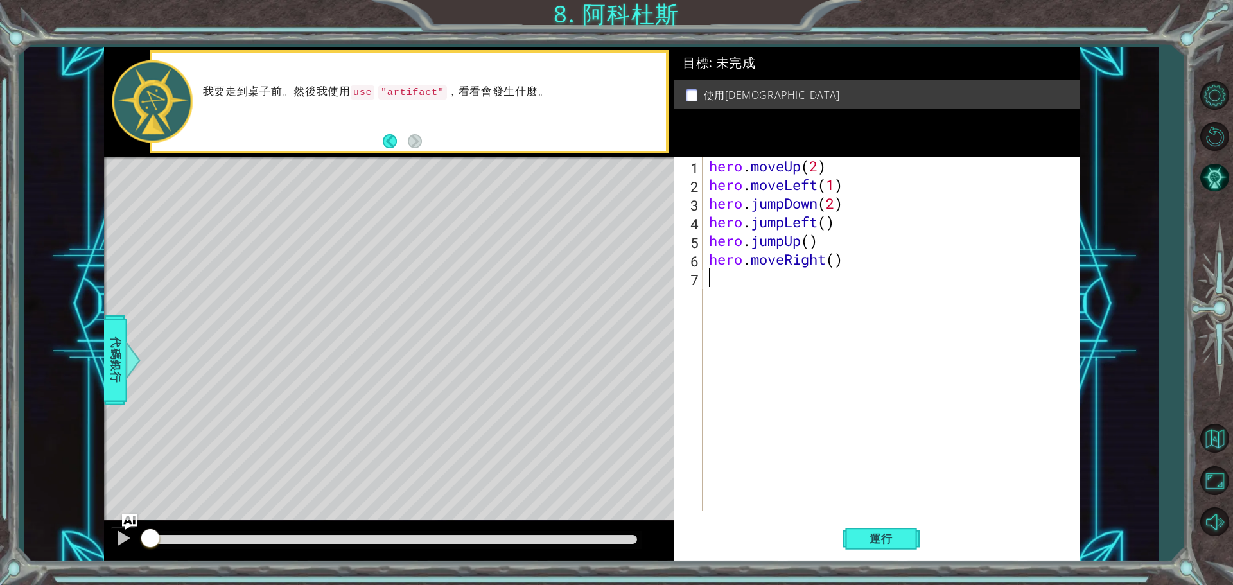
type textarea "h"
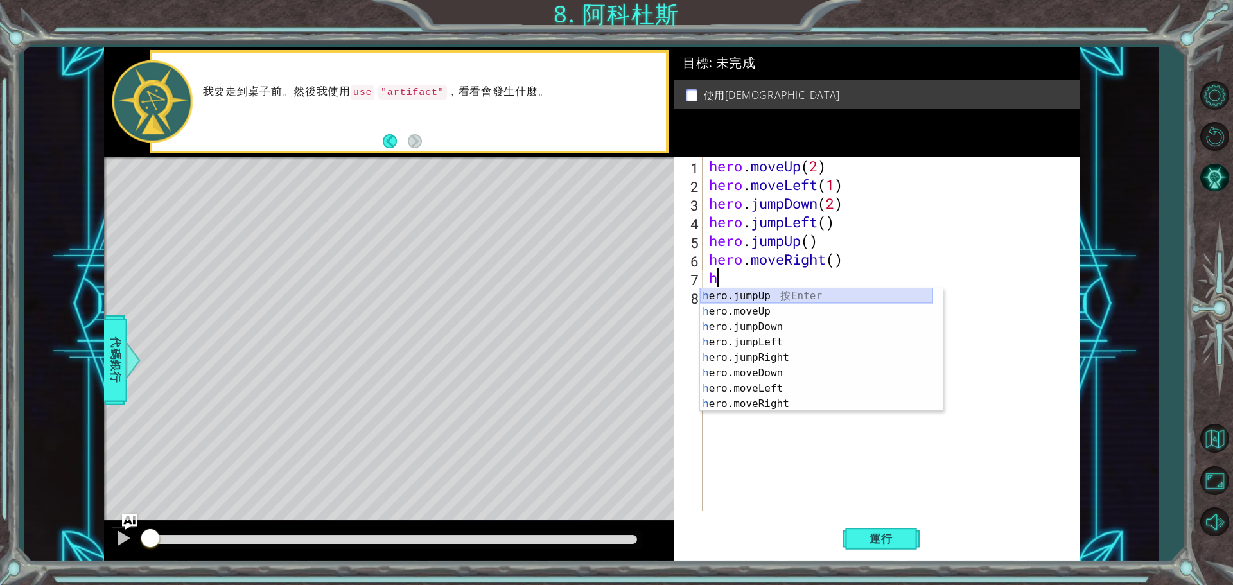
scroll to position [15, 0]
click at [801, 413] on div "hero . moveUp ( 2 ) hero . moveLeft ( 1 ) hero . jumpDown ( 2 ) hero . jumpLeft…" at bounding box center [894, 352] width 376 height 391
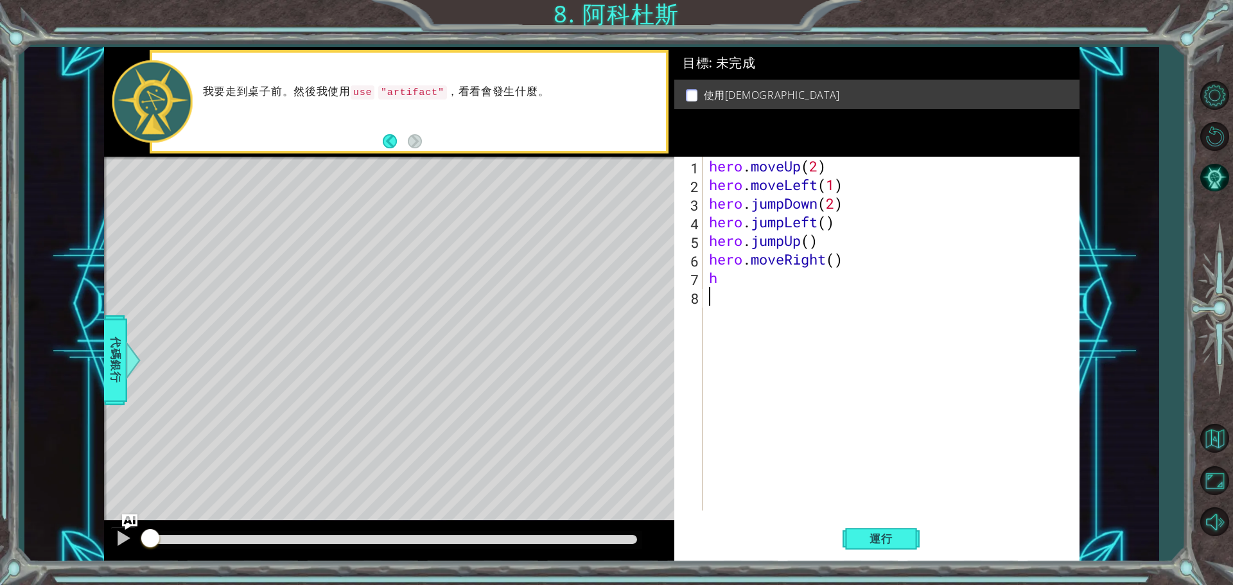
type textarea "h"
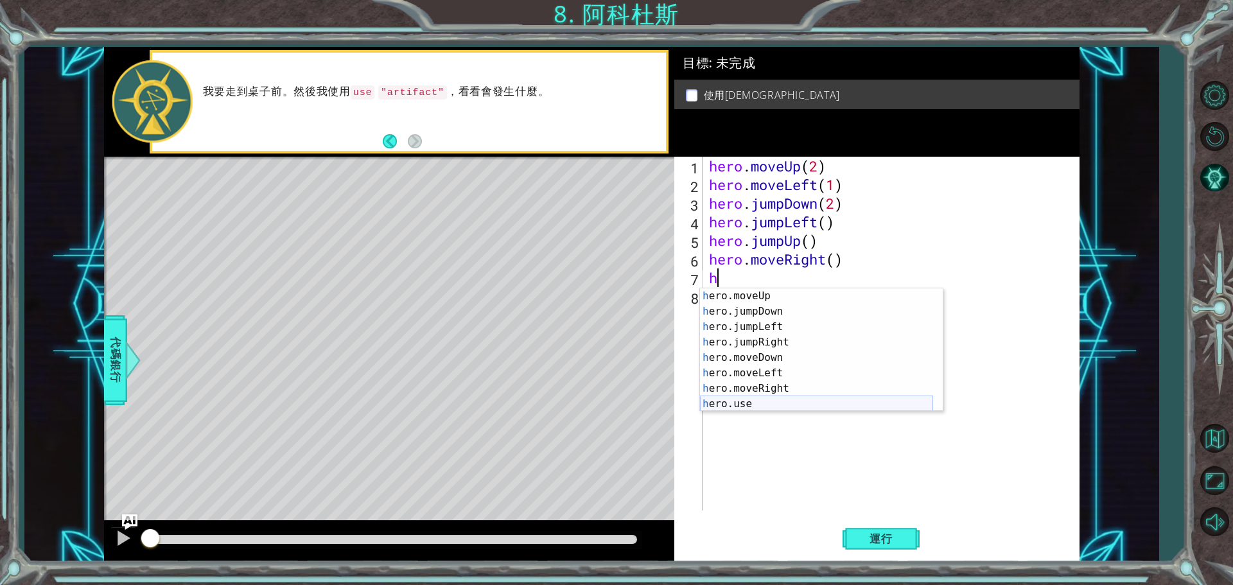
click at [760, 400] on div "h ero.moveUp 按 Enter h ero.jumpDown 按 Enter h ero.jumpLeft 按 Enter h ero.jumpRi…" at bounding box center [816, 365] width 233 height 154
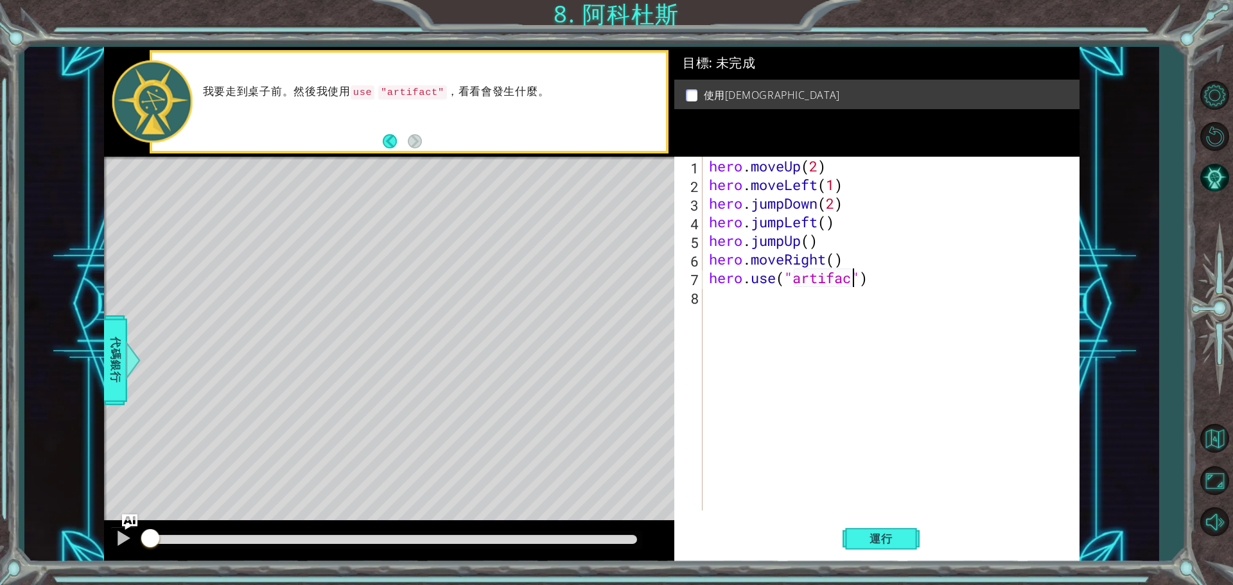
scroll to position [0, 6]
type textarea "hero.use("artifact")"
click at [904, 550] on button "運行" at bounding box center [880, 538] width 77 height 40
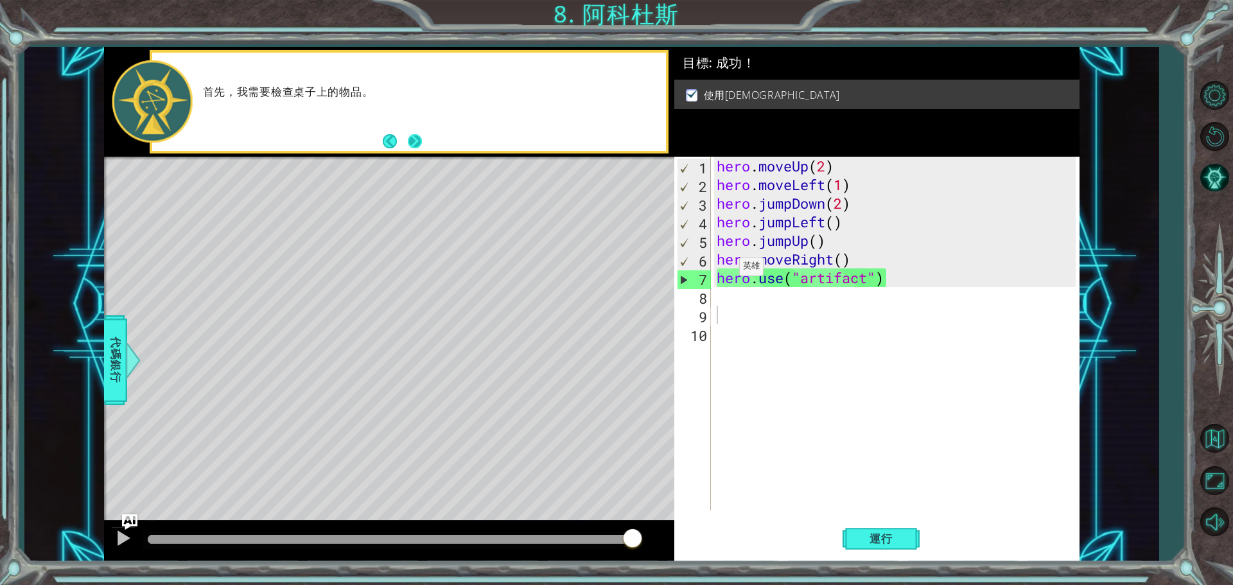
click at [415, 135] on body "1 ההההההההההההההההההההההההההההההההההההההההההההההההההההההההההההההההההההההההההההה…" at bounding box center [616, 292] width 1233 height 585
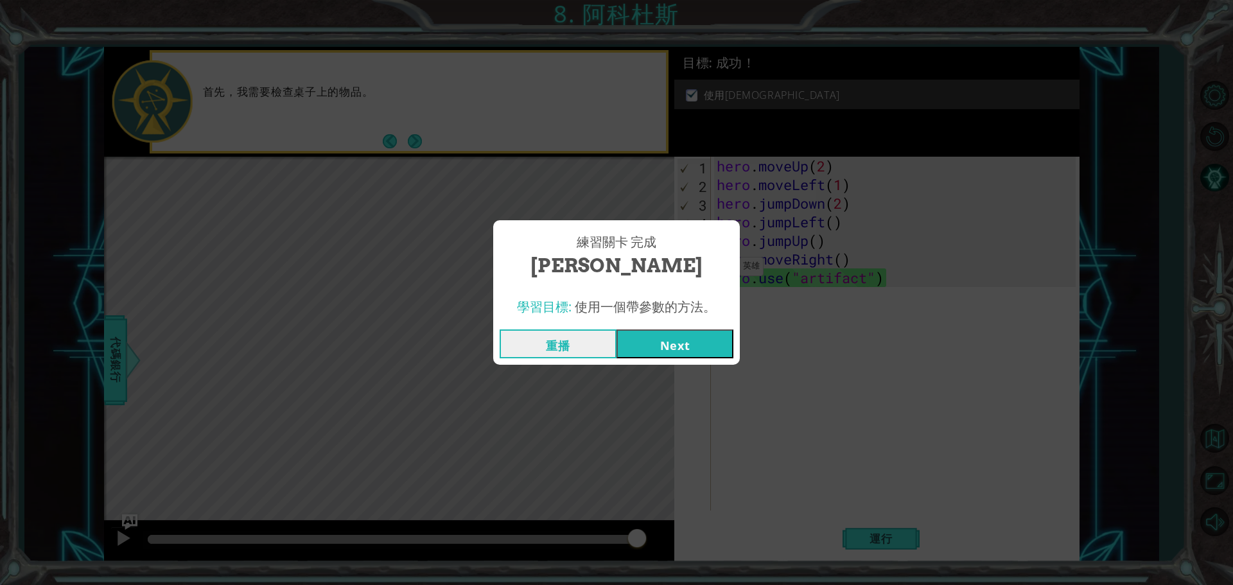
click at [687, 351] on button "Next" at bounding box center [674, 343] width 117 height 29
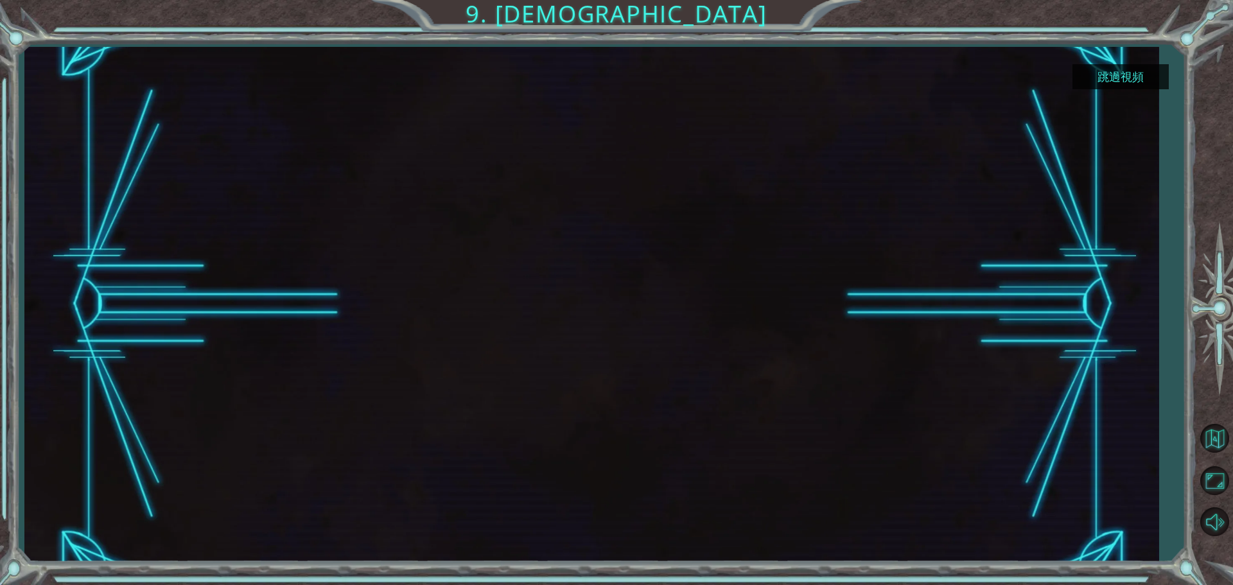
click at [1137, 81] on button "跳過視頻" at bounding box center [1120, 76] width 96 height 25
